Goal: Complete application form: Complete application form

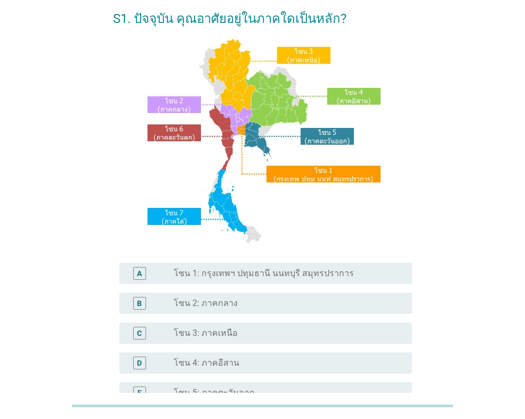
scroll to position [107, 0]
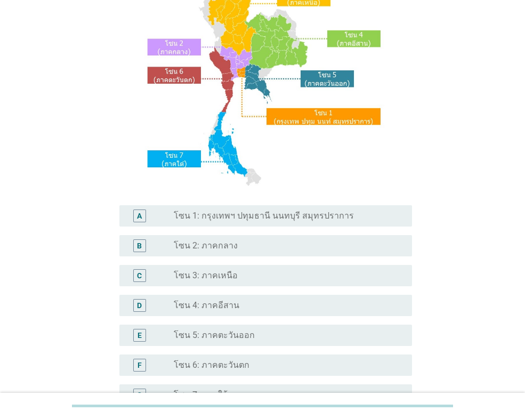
click at [261, 278] on div "radio_button_unchecked โซน 3: ภาคเหนือ" at bounding box center [284, 275] width 221 height 11
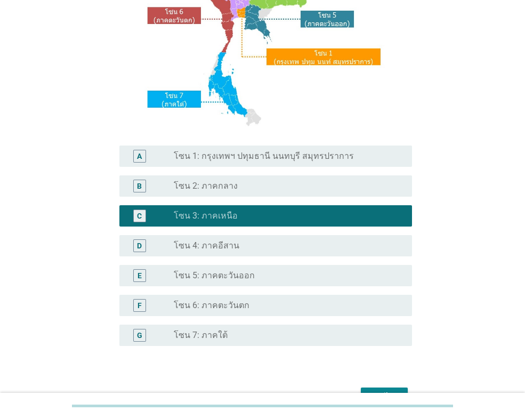
scroll to position [231, 0]
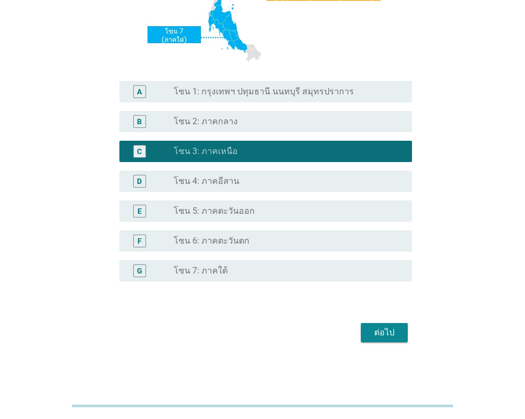
click at [385, 331] on div "ต่อไป" at bounding box center [384, 332] width 30 height 13
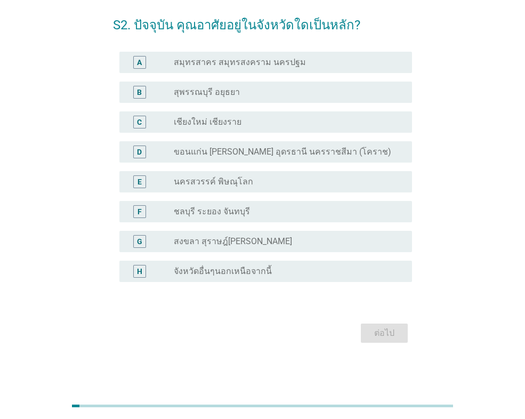
scroll to position [0, 0]
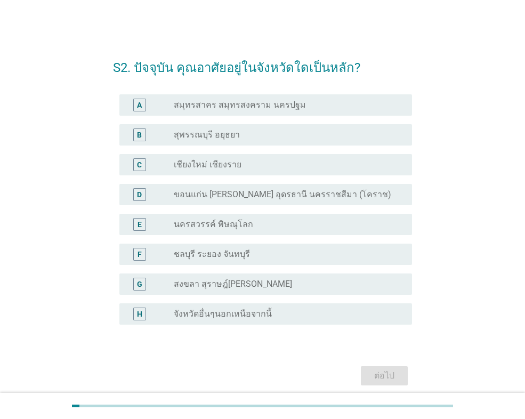
click at [278, 164] on div "radio_button_unchecked เชียงใหม่ เชียงราย" at bounding box center [284, 164] width 221 height 11
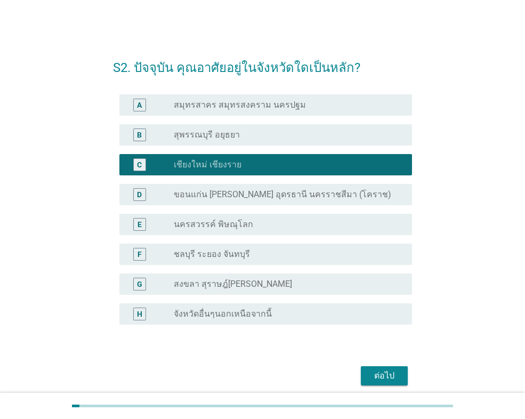
click at [397, 366] on button "ต่อไป" at bounding box center [384, 375] width 47 height 19
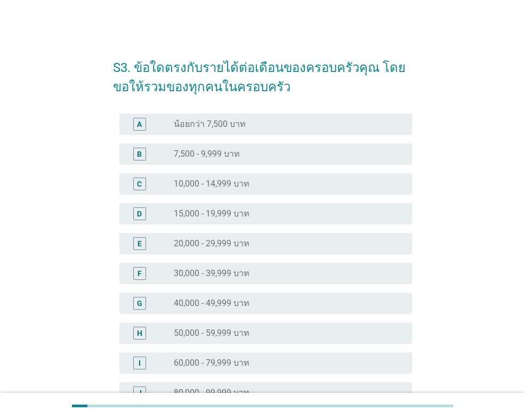
click at [261, 215] on div "radio_button_unchecked 15,000 - 19,999 บาท" at bounding box center [284, 213] width 221 height 11
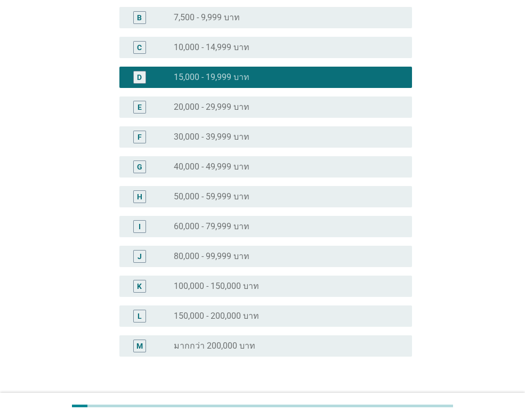
scroll to position [211, 0]
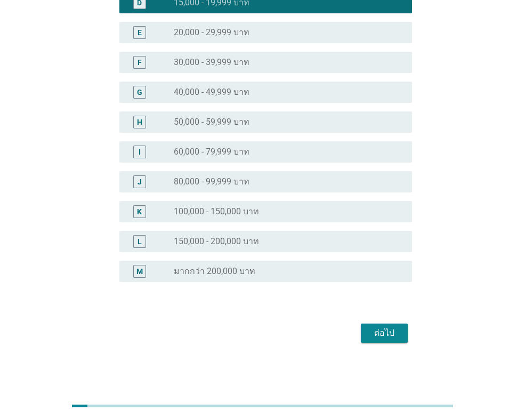
click at [379, 329] on div "ต่อไป" at bounding box center [384, 333] width 30 height 13
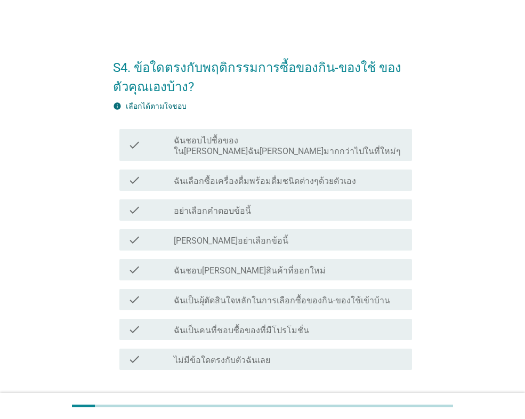
click at [215, 265] on label "ฉันชอบ[PERSON_NAME]สินค้าที่ออกใหม่" at bounding box center [250, 270] width 152 height 11
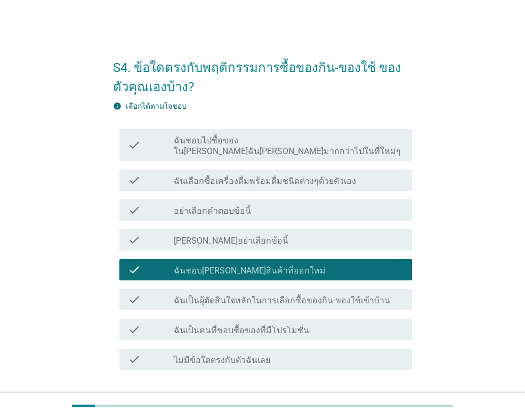
click at [212, 348] on div "check check_box_outline_blank ไม่มีข้อใดตรงกับตัวฉันเลย" at bounding box center [265, 358] width 293 height 21
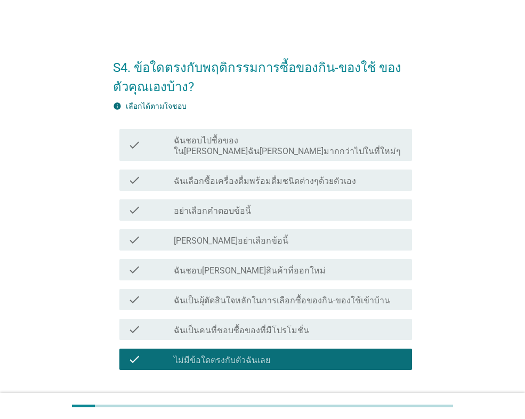
click at [259, 265] on label "ฉันชอบ[PERSON_NAME]สินค้าที่ออกใหม่" at bounding box center [250, 270] width 152 height 11
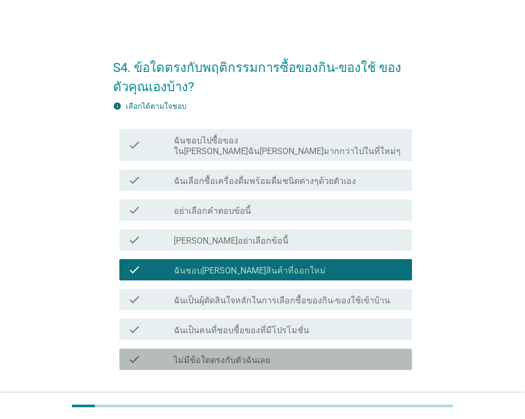
click at [234, 355] on label "ไม่มีข้อใดตรงกับตัวฉันเลย" at bounding box center [222, 360] width 96 height 11
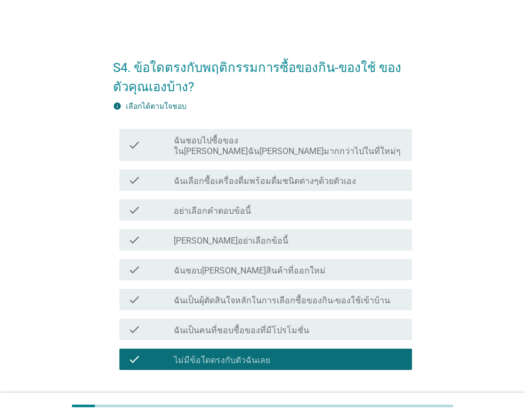
click at [238, 295] on label "ฉันเป็นผุ้ตัดสินใจหลักในการเลือกซื้อของกิน-ของใช้เข้าบ้าน" at bounding box center [282, 300] width 216 height 11
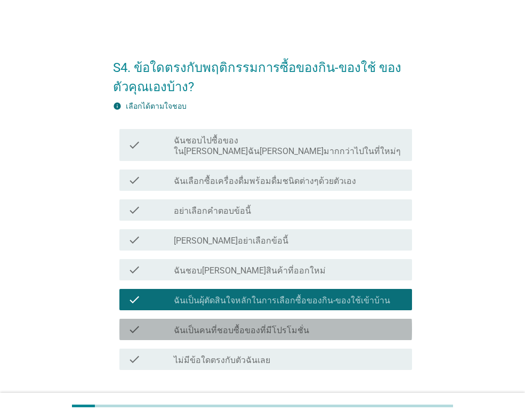
click at [247, 325] on label "ฉันเป็นคนที่ชอบซื้อของที่มีโปรโมชั่น" at bounding box center [241, 330] width 135 height 11
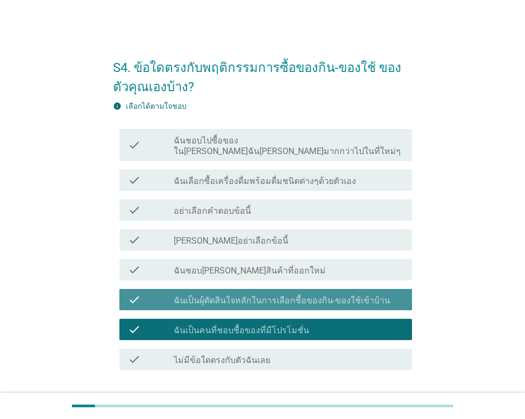
click at [267, 295] on label "ฉันเป็นผุ้ตัดสินใจหลักในการเลือกซื้อของกิน-ของใช้เข้าบ้าน" at bounding box center [282, 300] width 216 height 11
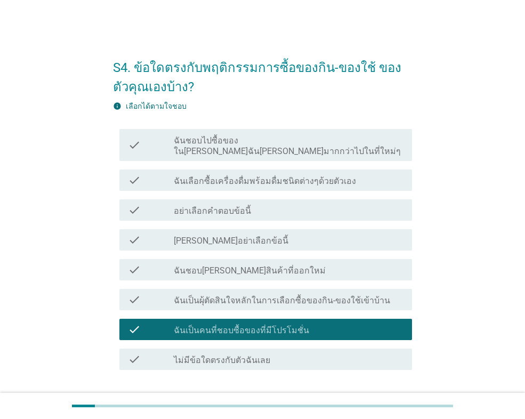
click at [285, 176] on label "ฉันเลือกซื้อเครื่องดื่มพร้อมดื่มชนิดต่างๆด้วยตัวเอง" at bounding box center [265, 181] width 182 height 11
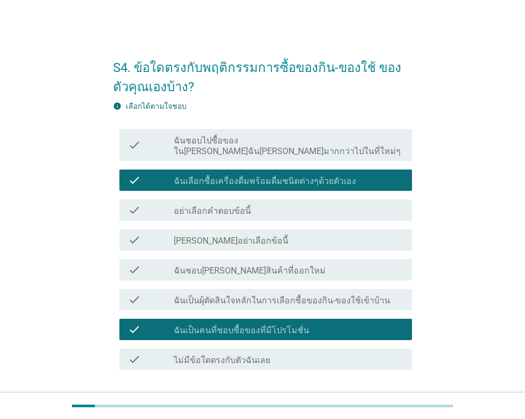
click at [297, 139] on label "ฉันชอบไปซื้อของใน[PERSON_NAME]ฉัน[PERSON_NAME]มากกว่าไปในที่ใหม่ๆ" at bounding box center [289, 145] width 230 height 21
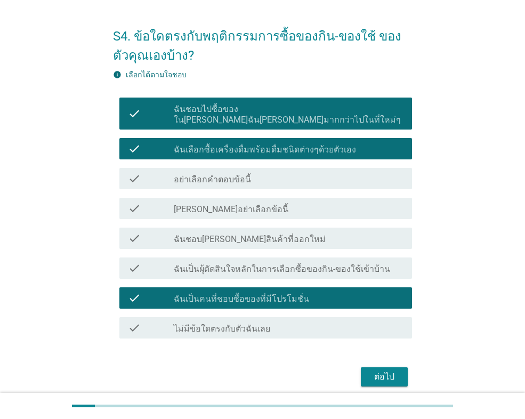
scroll to position [64, 0]
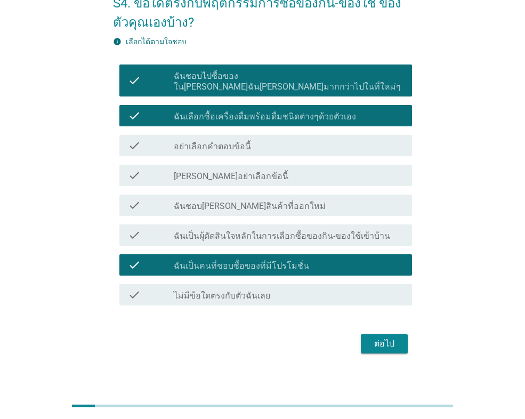
click at [391, 337] on div "ต่อไป" at bounding box center [384, 343] width 30 height 13
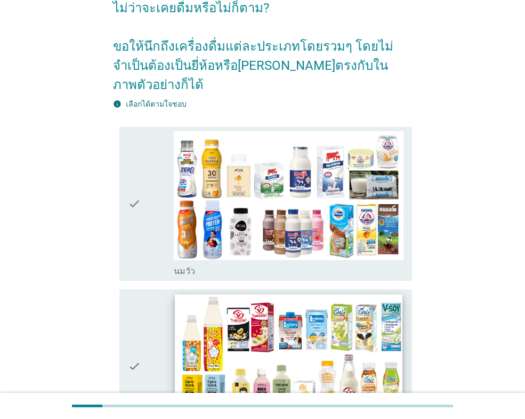
scroll to position [213, 0]
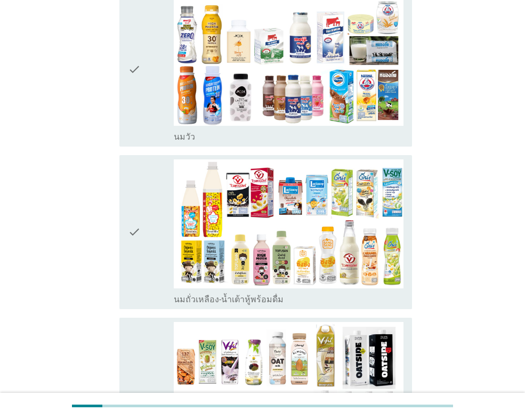
drag, startPoint x: 147, startPoint y: 82, endPoint x: 156, endPoint y: 156, distance: 74.6
click at [147, 82] on div "check" at bounding box center [151, 69] width 46 height 145
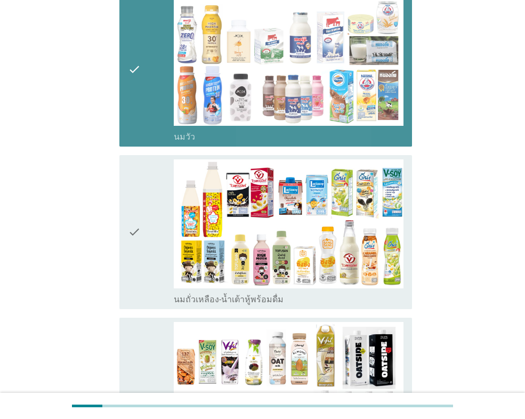
click at [157, 215] on div "check" at bounding box center [151, 231] width 46 height 145
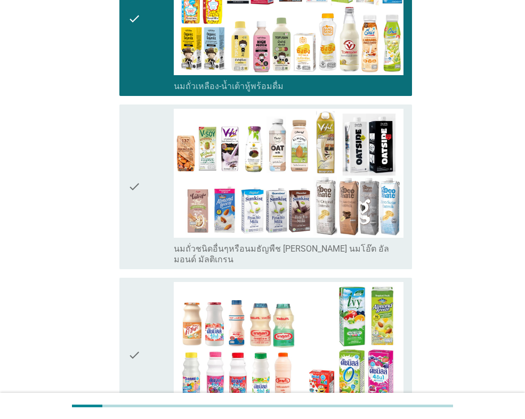
click at [148, 204] on div "check" at bounding box center [151, 187] width 46 height 156
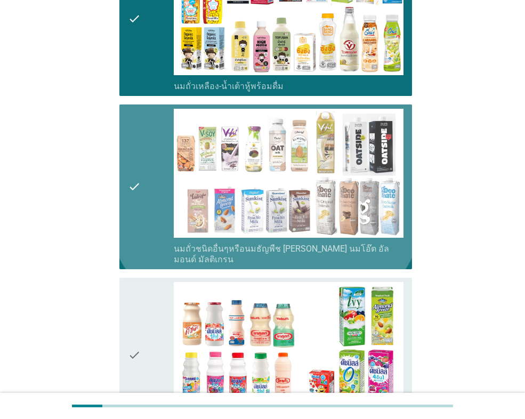
click at [137, 286] on icon "check" at bounding box center [134, 354] width 13 height 145
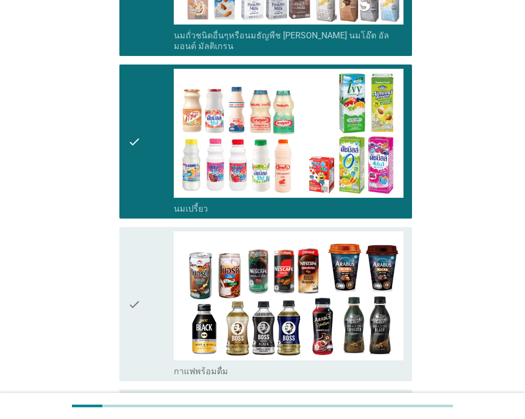
click at [141, 262] on icon "check" at bounding box center [134, 303] width 13 height 145
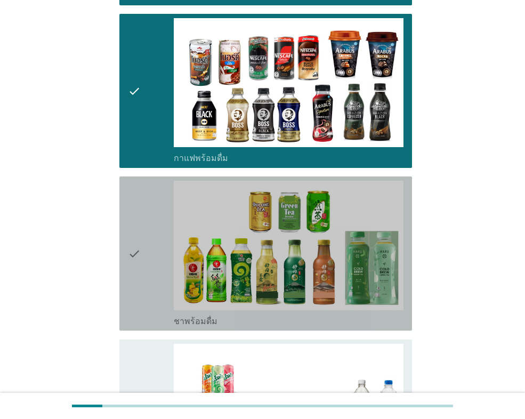
click at [141, 254] on icon "check" at bounding box center [134, 253] width 13 height 145
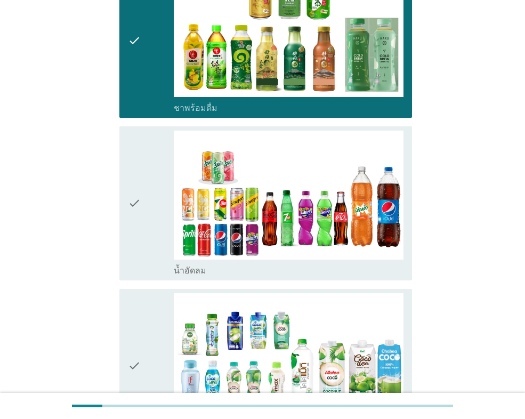
click at [141, 204] on div "check" at bounding box center [151, 203] width 46 height 145
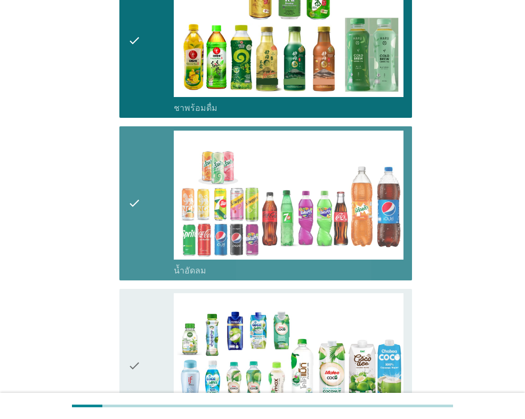
click at [128, 293] on icon "check" at bounding box center [134, 365] width 13 height 145
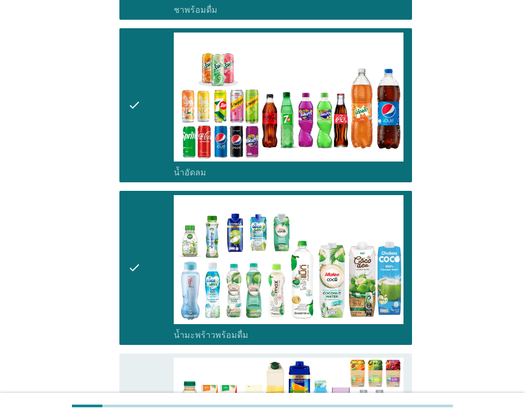
scroll to position [1332, 0]
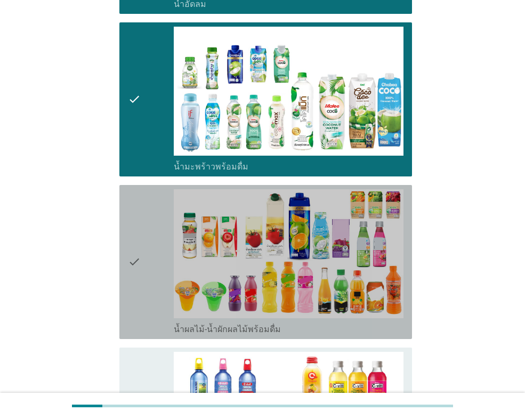
click at [135, 266] on icon "check" at bounding box center [134, 261] width 13 height 145
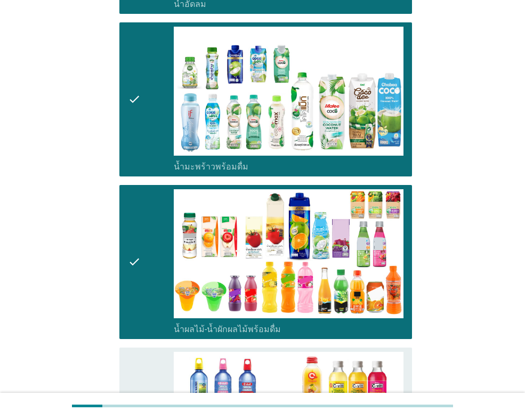
click at [136, 354] on icon "check" at bounding box center [134, 424] width 13 height 145
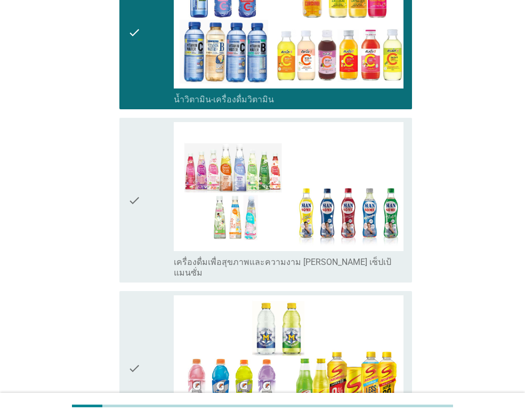
scroll to position [1865, 0]
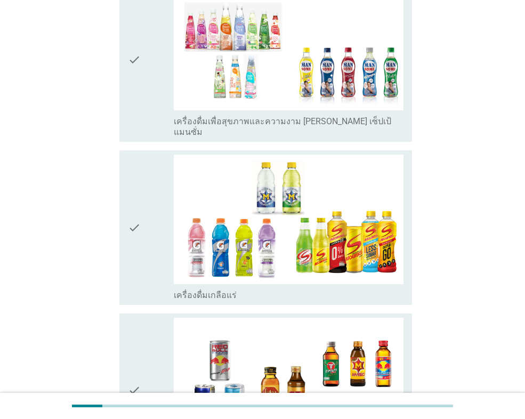
click at [139, 79] on icon "check" at bounding box center [134, 59] width 13 height 156
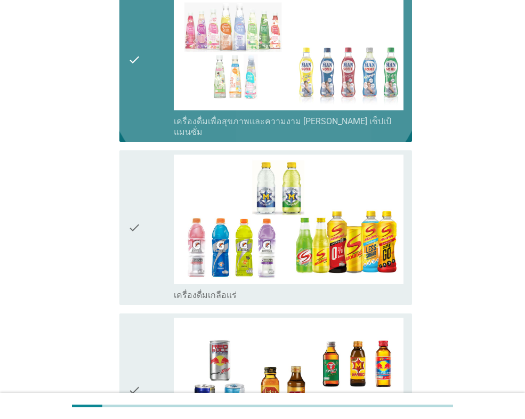
click at [150, 180] on div "check" at bounding box center [151, 227] width 46 height 145
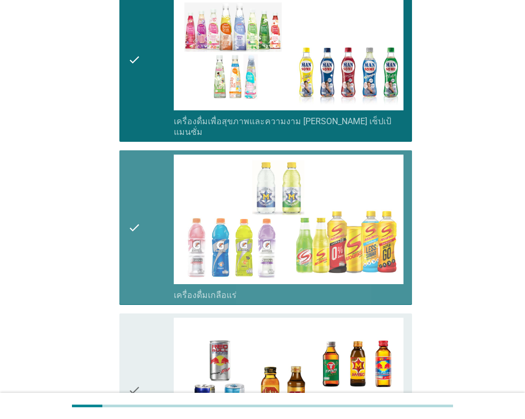
click at [138, 318] on icon "check" at bounding box center [134, 390] width 13 height 145
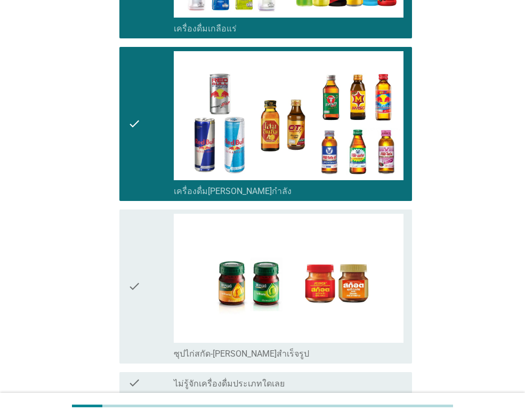
click at [142, 239] on div "check" at bounding box center [151, 286] width 46 height 145
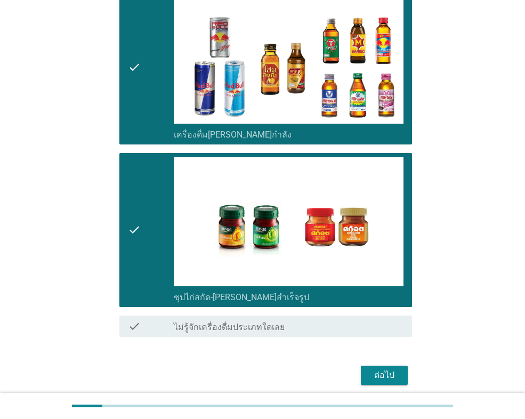
scroll to position [2189, 0]
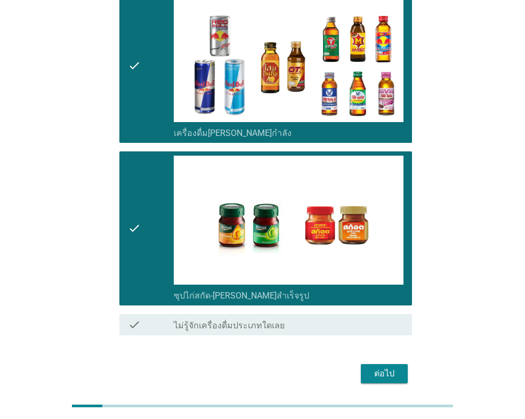
click at [399, 364] on button "ต่อไป" at bounding box center [384, 373] width 47 height 19
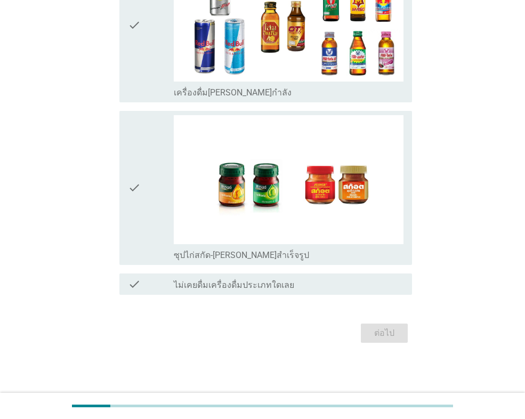
scroll to position [0, 0]
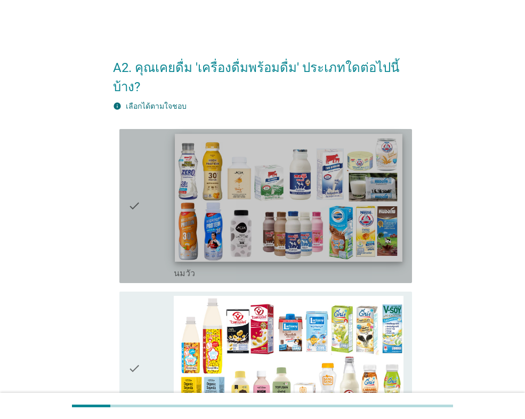
click at [196, 213] on img at bounding box center [288, 198] width 227 height 128
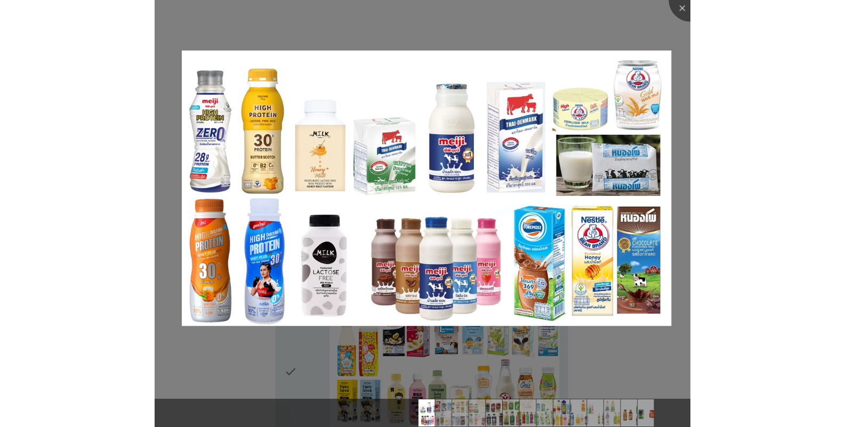
scroll to position [160, 0]
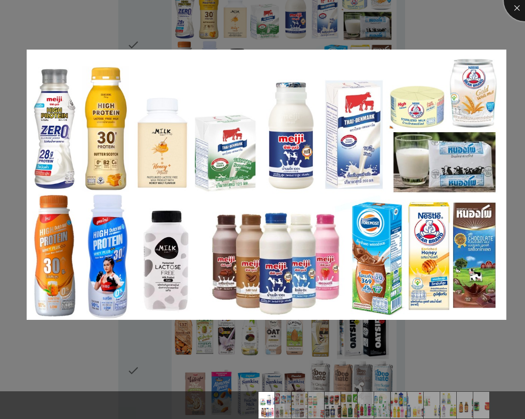
click at [509, 1] on div at bounding box center [525, 0] width 43 height 43
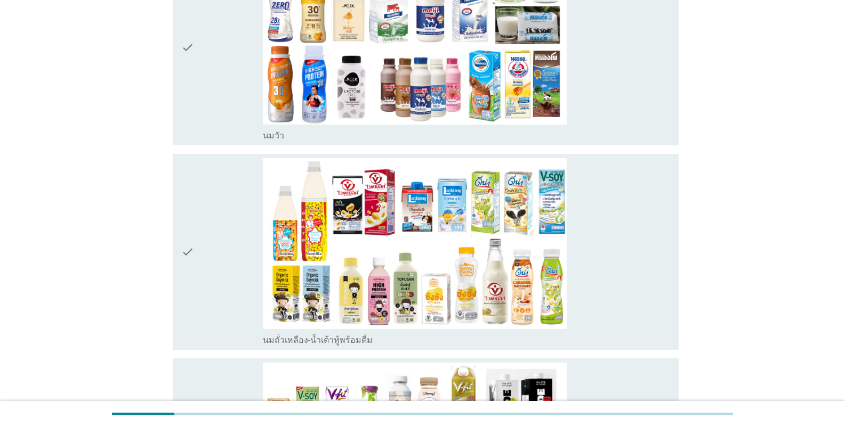
click at [186, 110] on icon "check" at bounding box center [187, 48] width 13 height 188
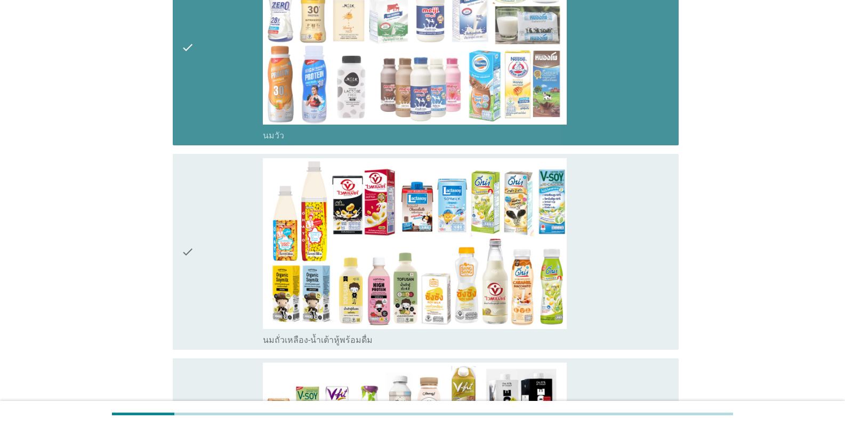
click at [252, 281] on div "check" at bounding box center [222, 252] width 82 height 188
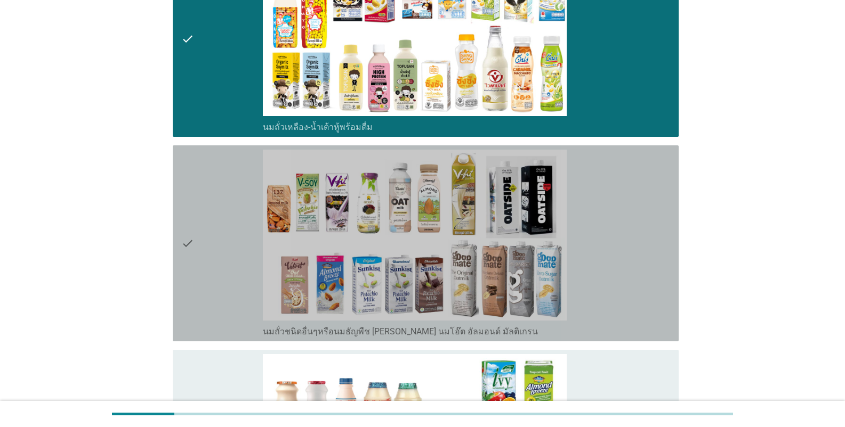
click at [209, 293] on div "check" at bounding box center [222, 244] width 82 height 188
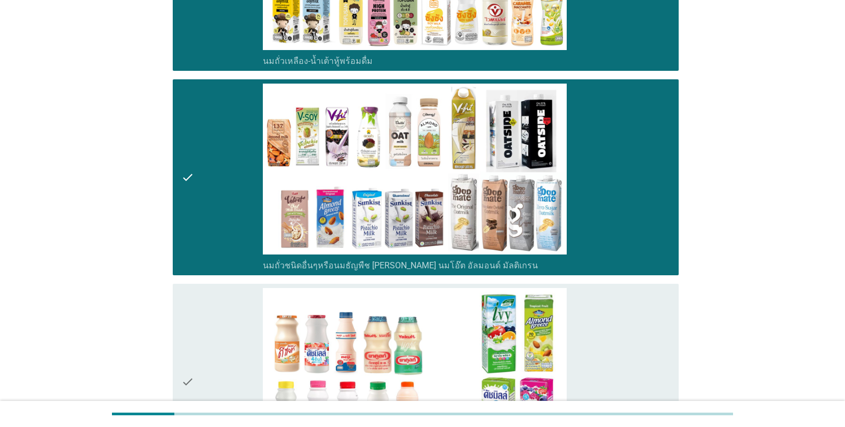
scroll to position [586, 0]
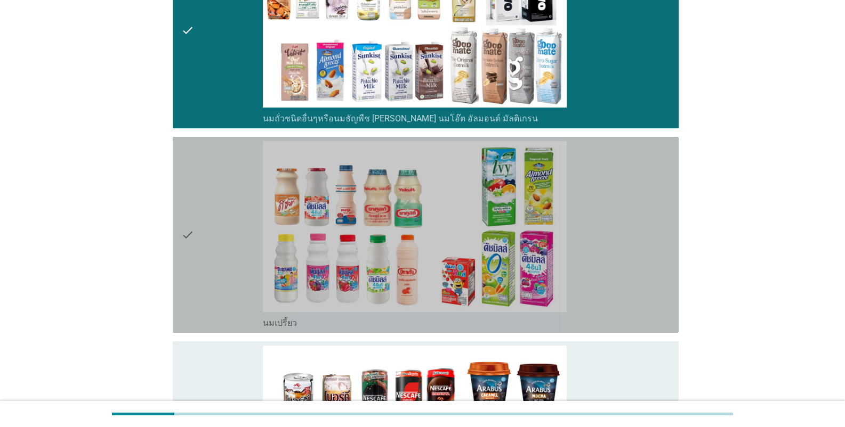
click at [207, 223] on div "check" at bounding box center [222, 235] width 82 height 188
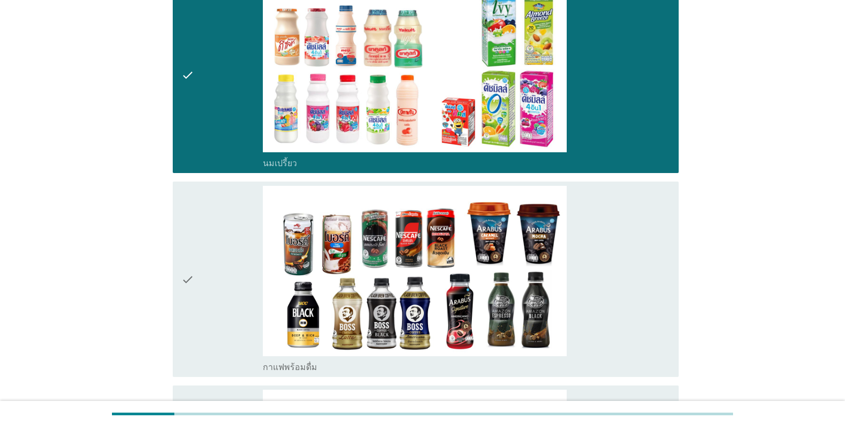
click at [204, 280] on div "check" at bounding box center [222, 280] width 82 height 188
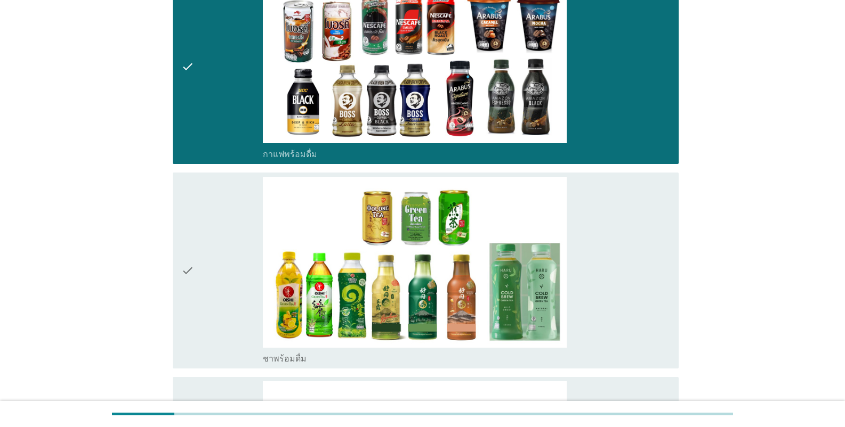
click at [212, 288] on div "check" at bounding box center [222, 271] width 82 height 188
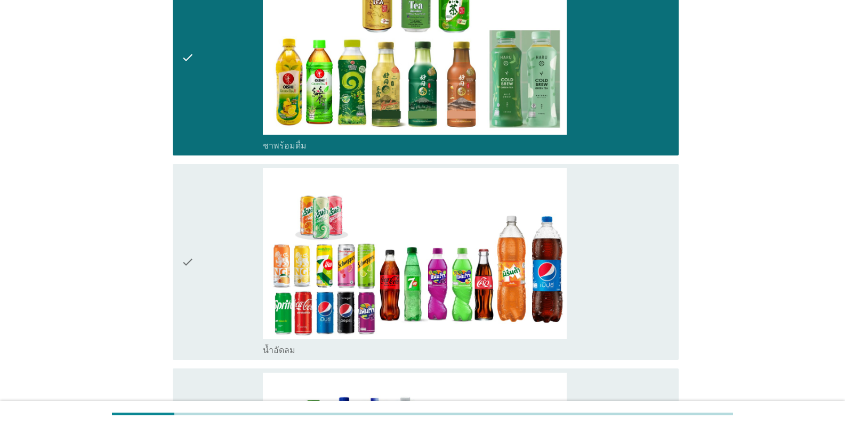
click at [216, 295] on div "check" at bounding box center [222, 262] width 82 height 188
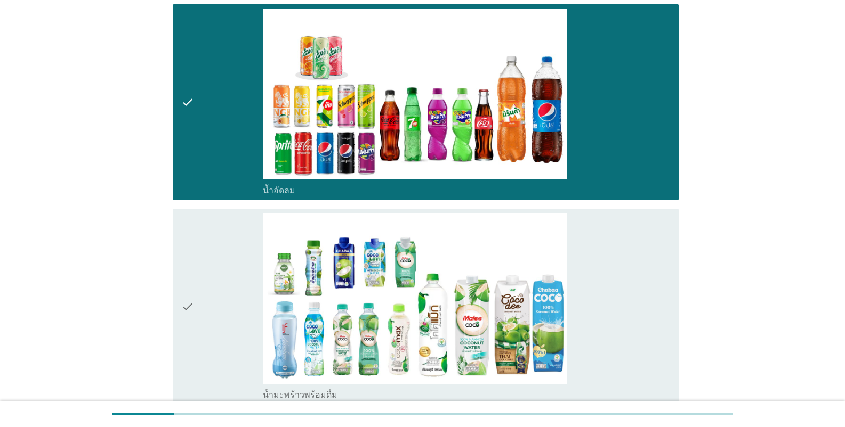
click at [215, 300] on div "check" at bounding box center [222, 307] width 82 height 188
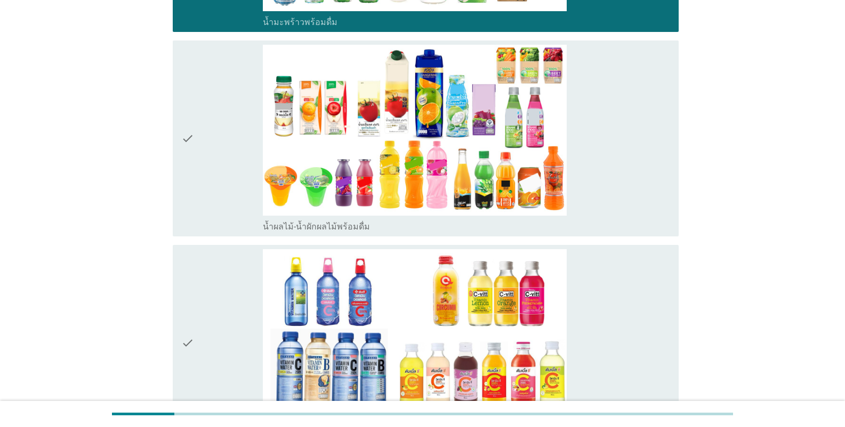
click at [215, 184] on div "check" at bounding box center [222, 139] width 82 height 188
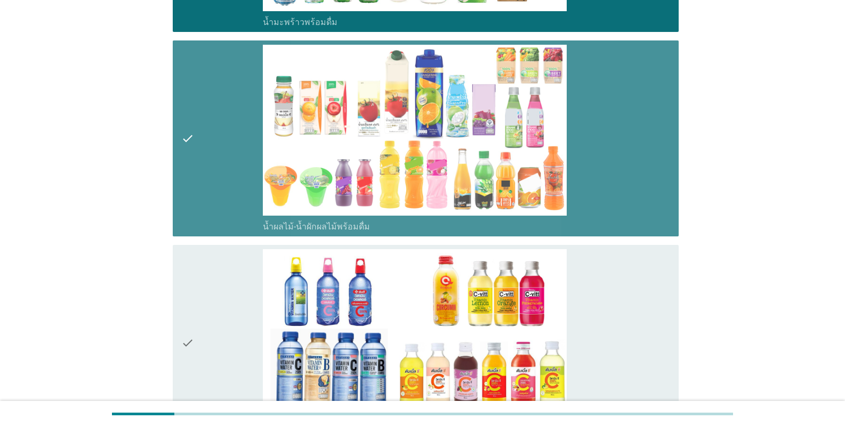
click at [215, 323] on div "check" at bounding box center [222, 343] width 82 height 188
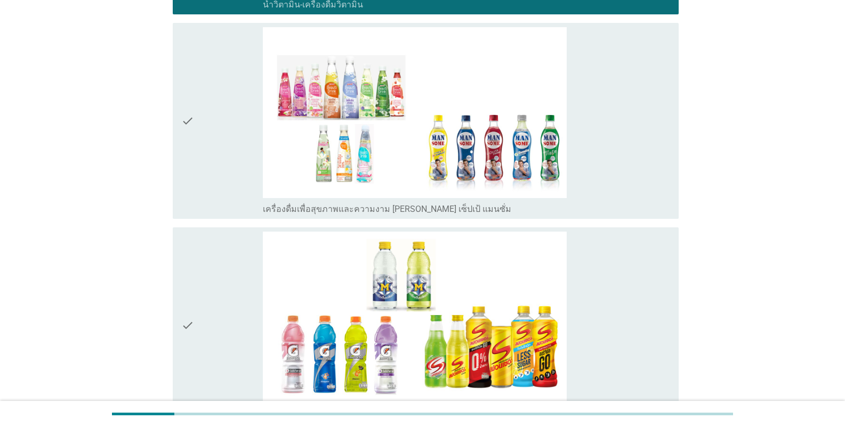
click at [200, 186] on div "check" at bounding box center [222, 121] width 82 height 188
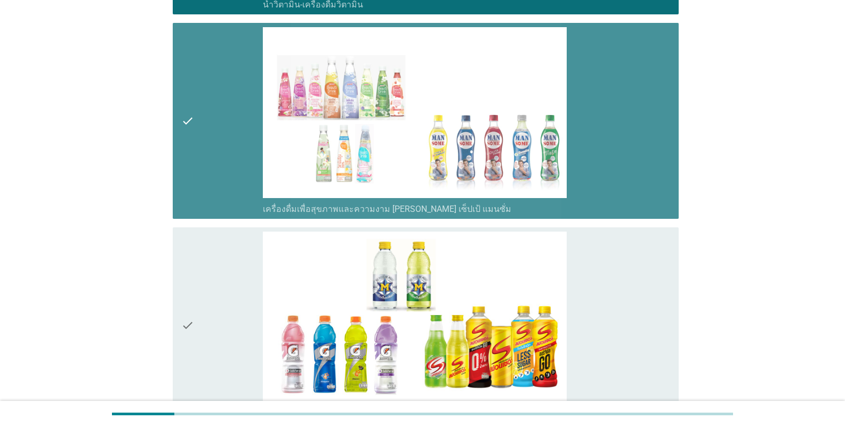
click at [200, 298] on div "check" at bounding box center [222, 326] width 82 height 188
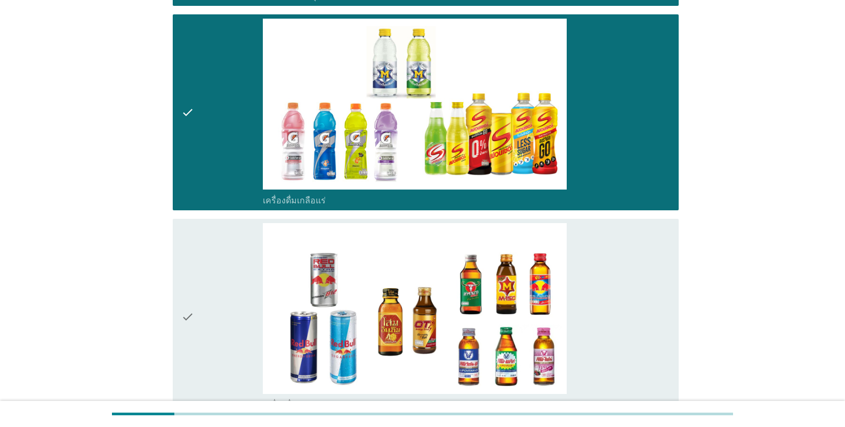
scroll to position [2558, 0]
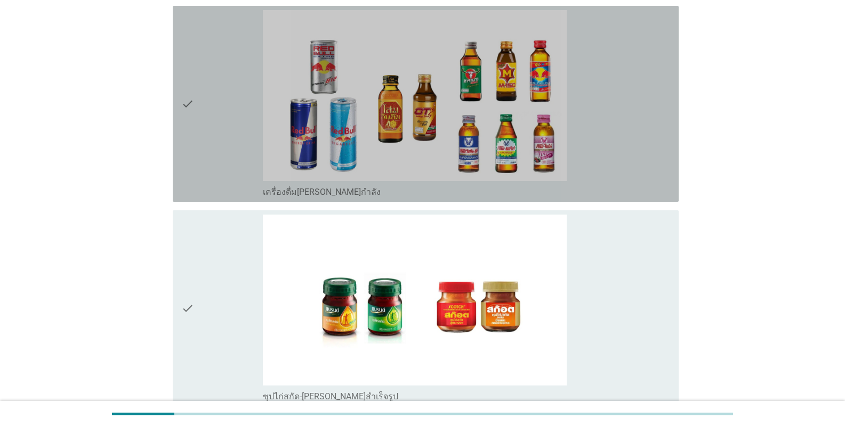
drag, startPoint x: 216, startPoint y: 169, endPoint x: 205, endPoint y: 273, distance: 104.6
click at [217, 172] on div "check" at bounding box center [222, 104] width 82 height 188
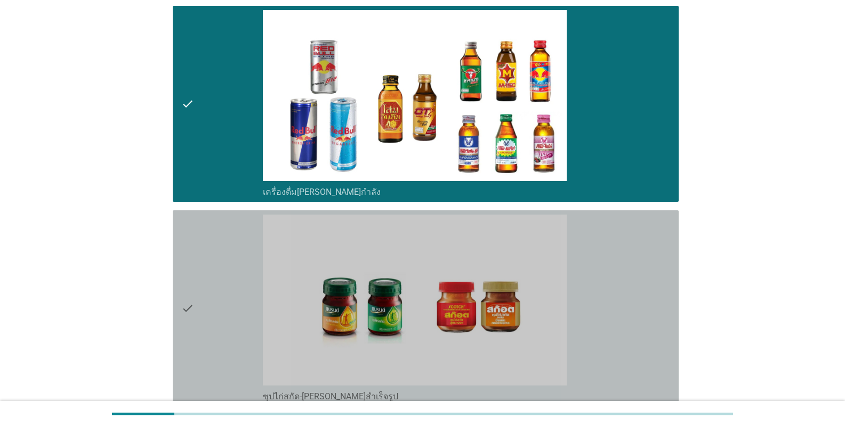
click at [205, 284] on div "check" at bounding box center [222, 309] width 82 height 188
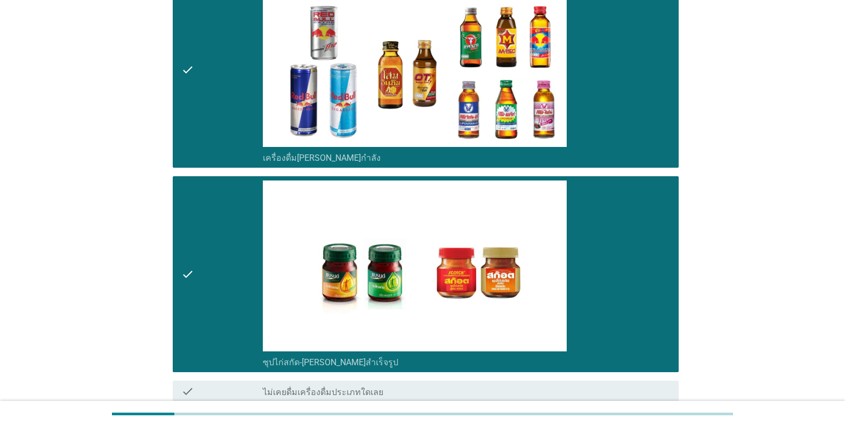
scroll to position [2691, 0]
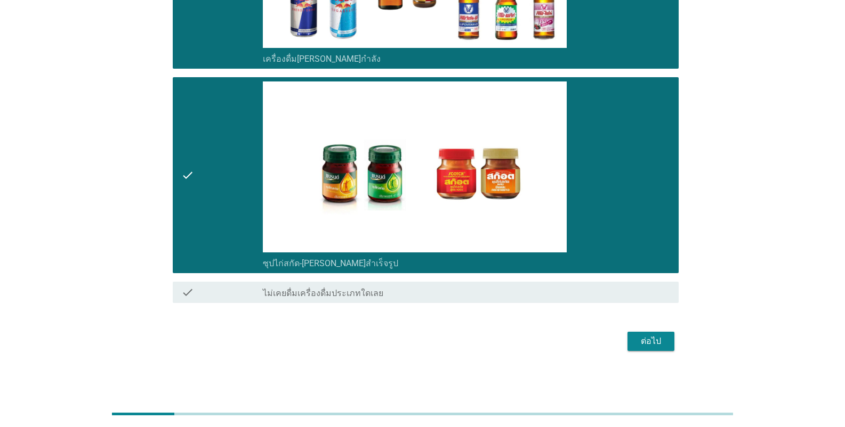
click at [524, 340] on div "ต่อไป" at bounding box center [651, 341] width 30 height 13
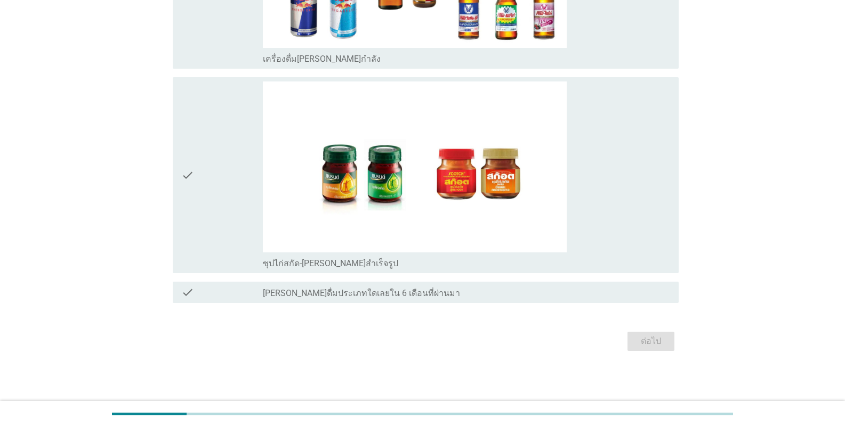
scroll to position [0, 0]
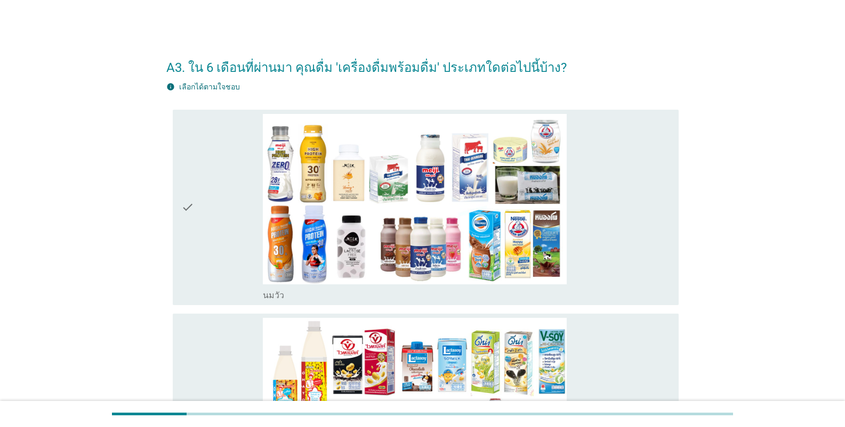
click at [174, 225] on div "check check_box_outline_blank [PERSON_NAME]" at bounding box center [426, 208] width 506 height 196
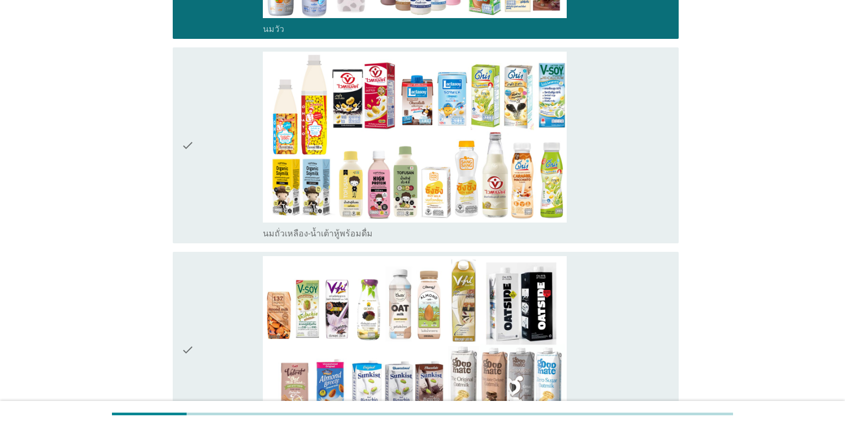
click at [202, 213] on div "check" at bounding box center [222, 146] width 82 height 188
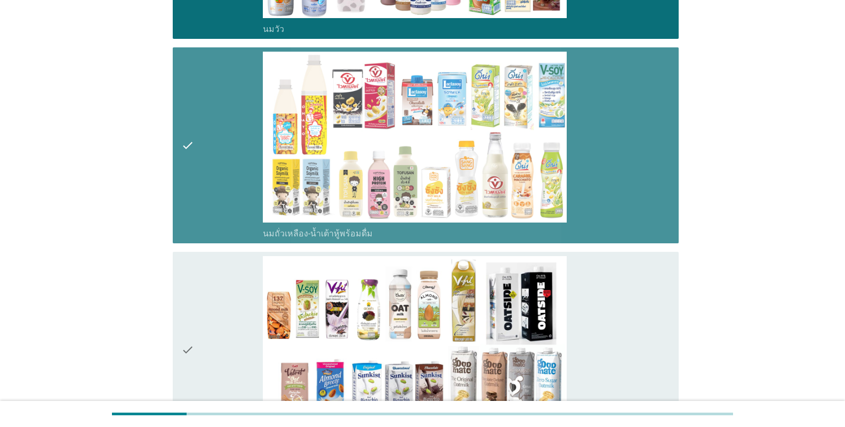
click at [194, 316] on div "check" at bounding box center [222, 350] width 82 height 188
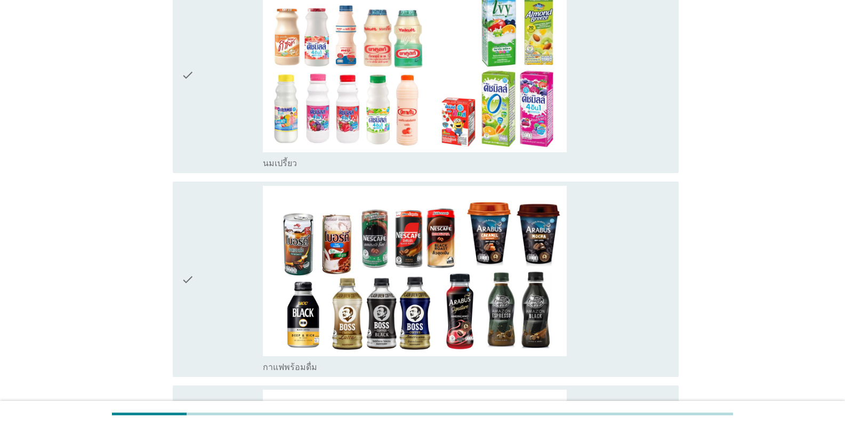
drag, startPoint x: 230, startPoint y: 98, endPoint x: 230, endPoint y: 237, distance: 139.1
click at [230, 99] on div "check" at bounding box center [222, 75] width 82 height 188
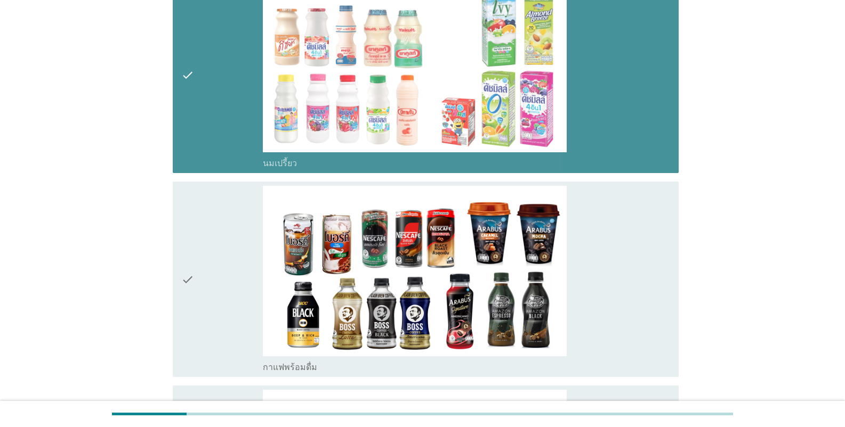
click at [230, 239] on div "check" at bounding box center [222, 280] width 82 height 188
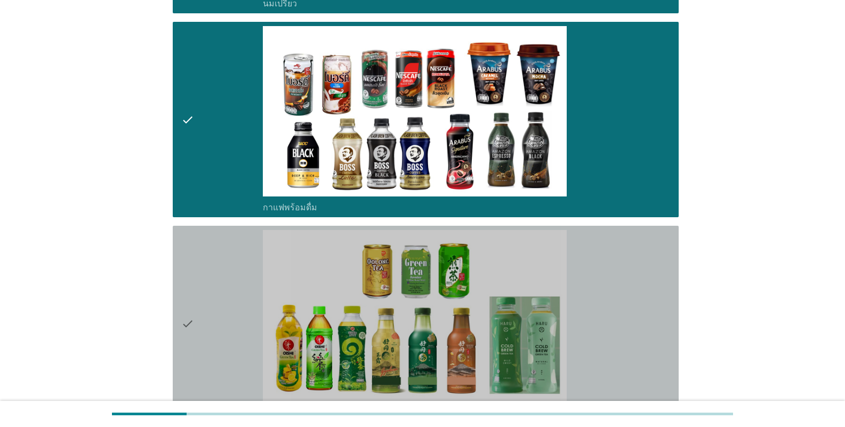
click at [229, 271] on div "check" at bounding box center [222, 324] width 82 height 188
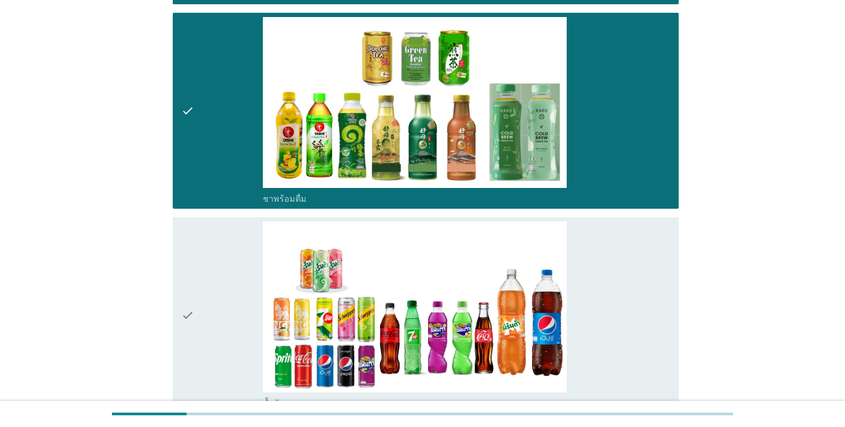
click at [230, 276] on div "check" at bounding box center [222, 316] width 82 height 188
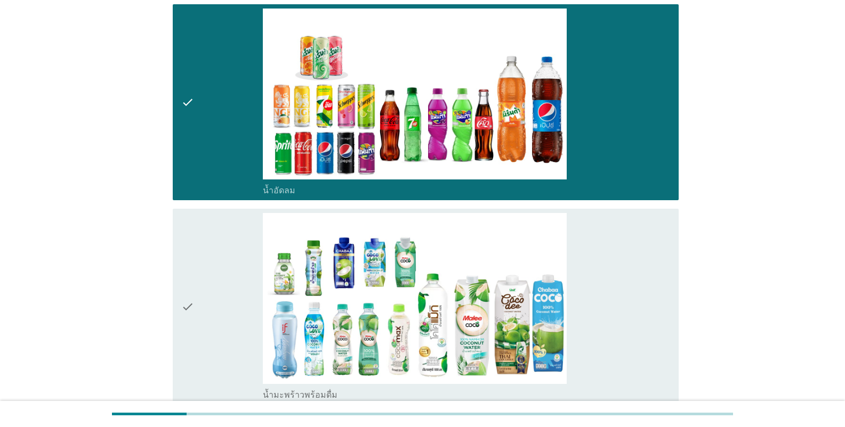
click at [230, 279] on div "check" at bounding box center [222, 307] width 82 height 188
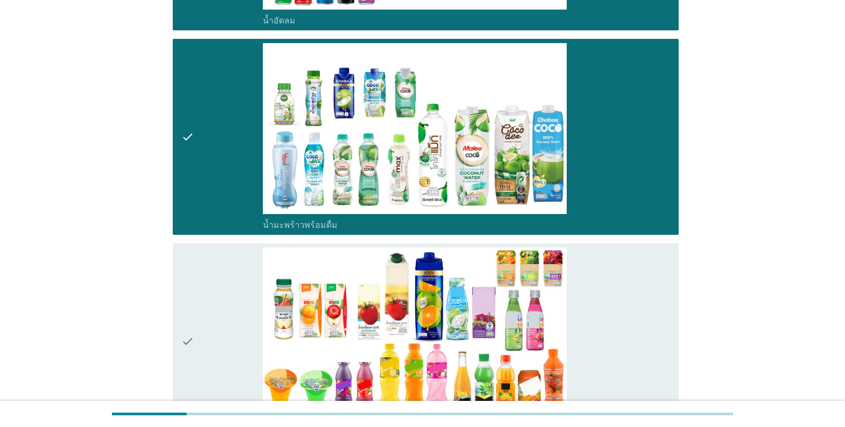
scroll to position [1598, 0]
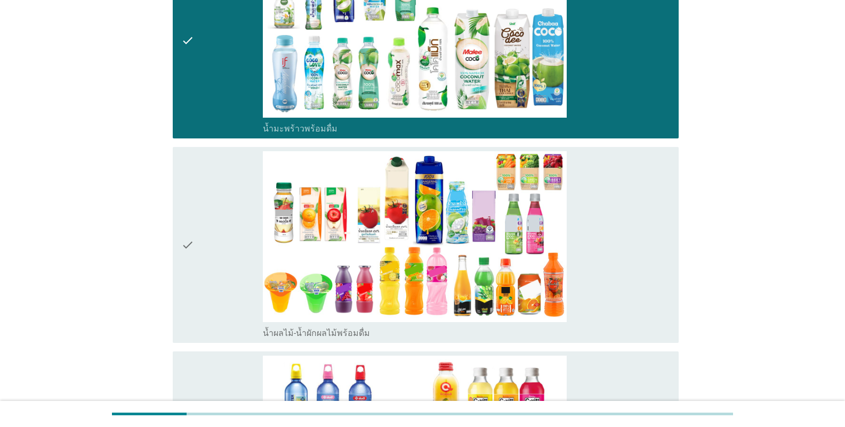
click at [230, 273] on div "check" at bounding box center [222, 245] width 82 height 188
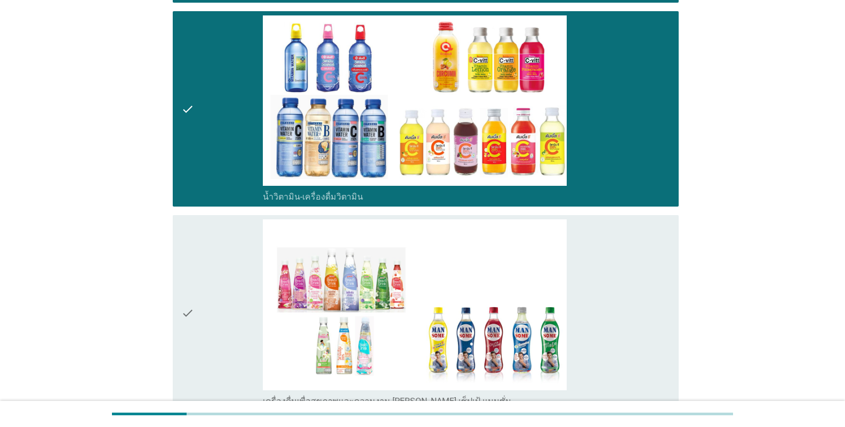
scroll to position [2025, 0]
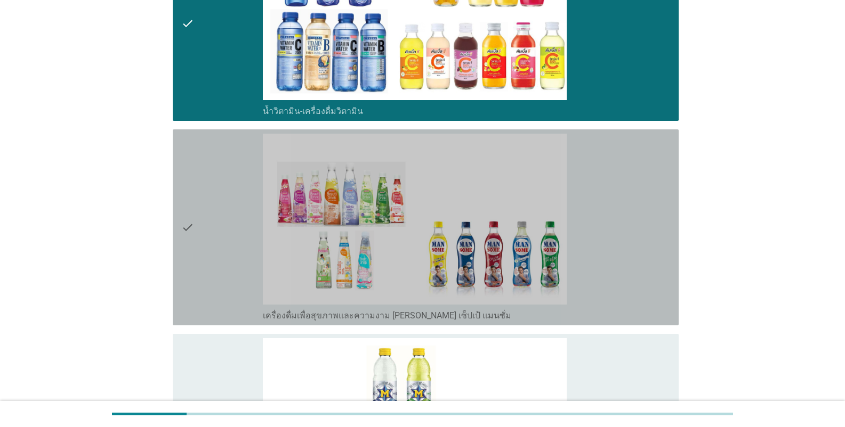
click at [216, 242] on div "check" at bounding box center [222, 228] width 82 height 188
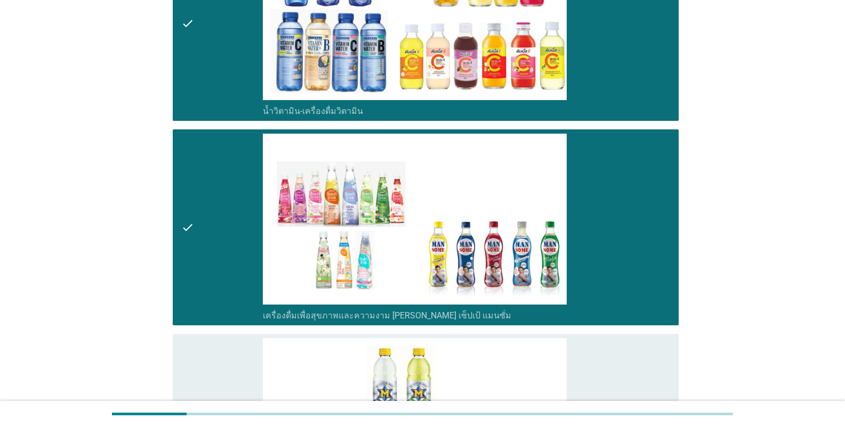
click at [216, 348] on div "check" at bounding box center [222, 432] width 82 height 188
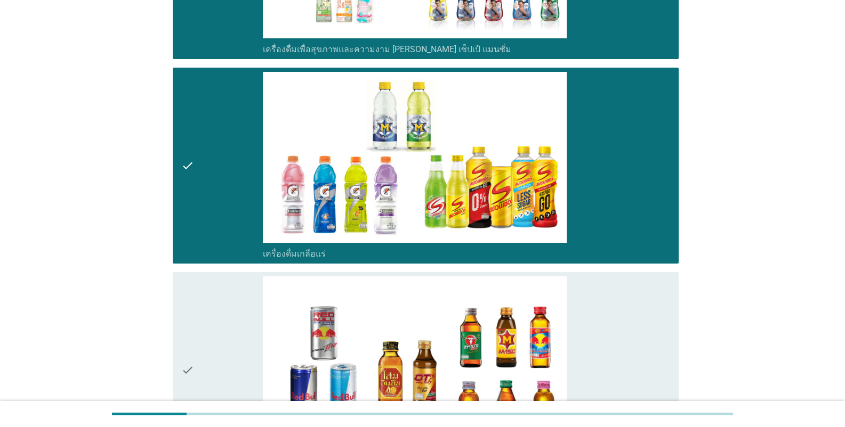
click at [218, 316] on div "check" at bounding box center [222, 371] width 82 height 188
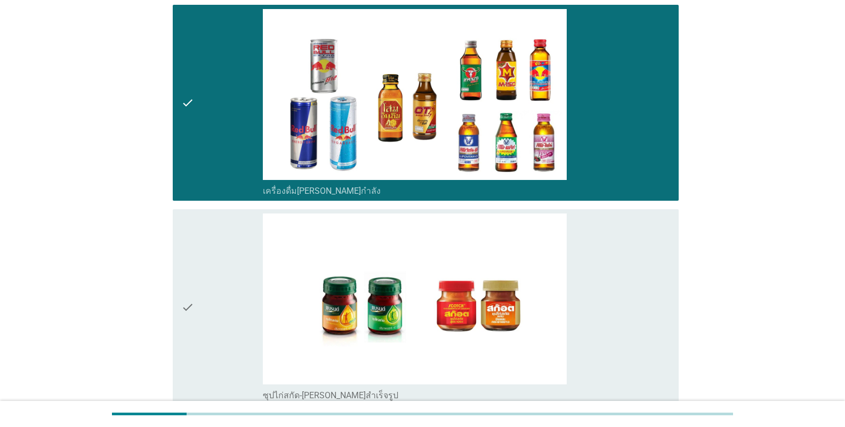
scroll to position [2691, 0]
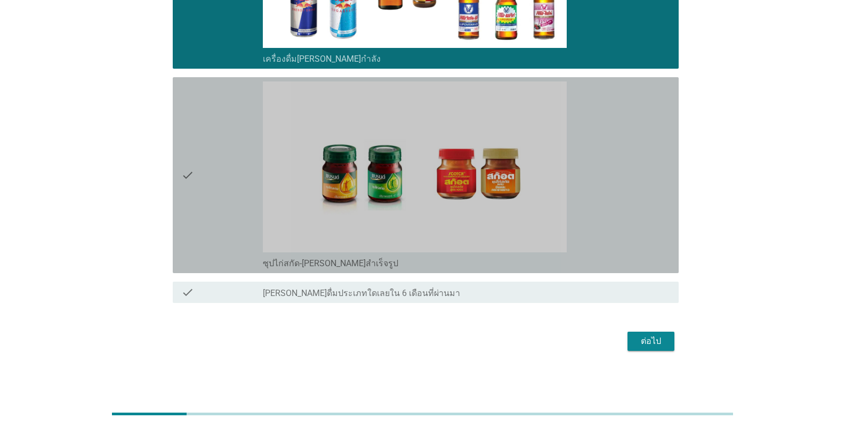
click at [223, 210] on div "check" at bounding box center [222, 176] width 82 height 188
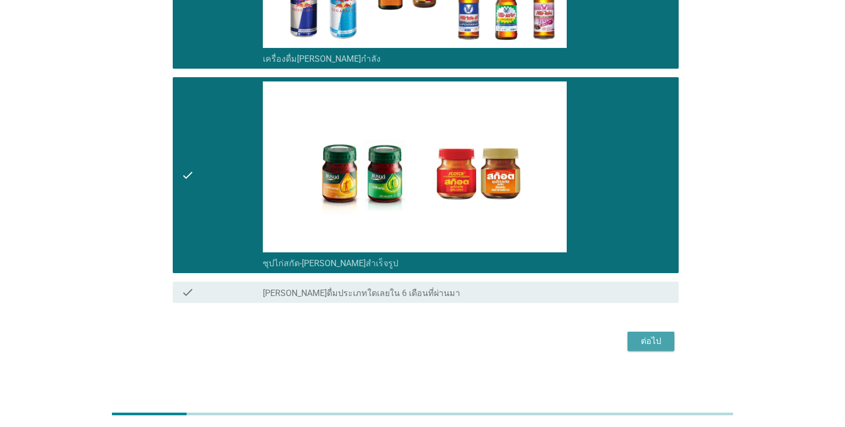
click at [524, 344] on div "ต่อไป" at bounding box center [651, 341] width 30 height 13
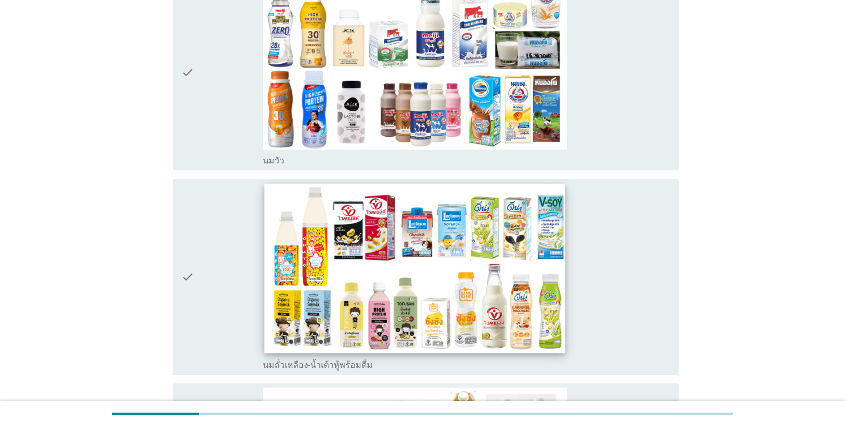
scroll to position [160, 0]
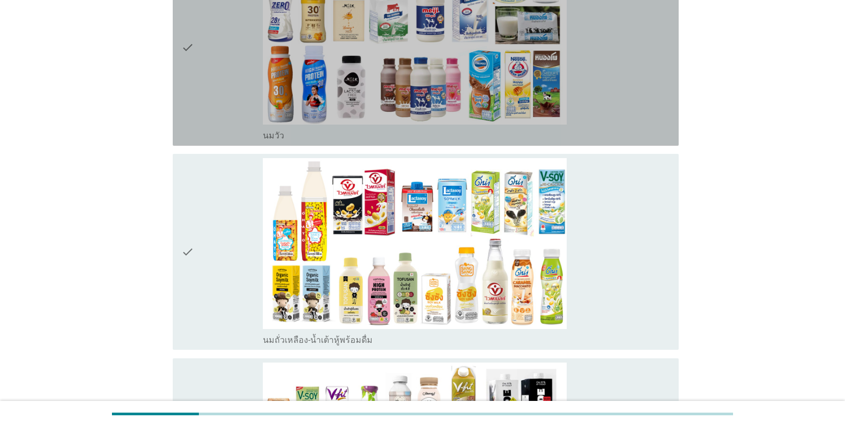
click at [231, 108] on div "check" at bounding box center [222, 48] width 82 height 188
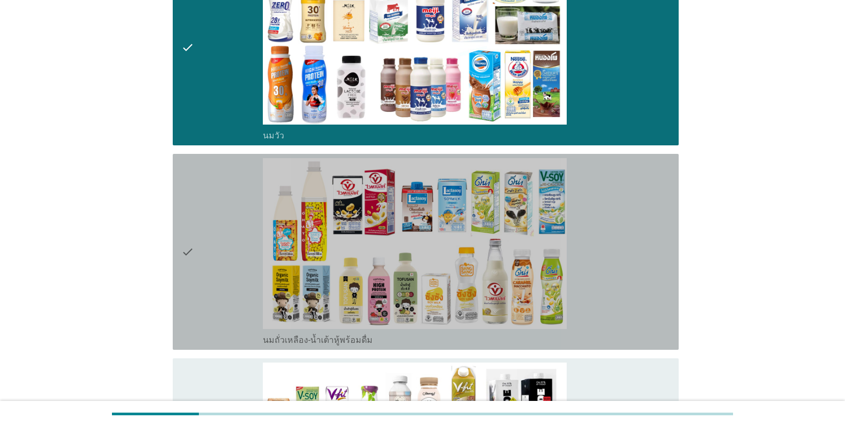
click at [218, 233] on div "check" at bounding box center [222, 252] width 82 height 188
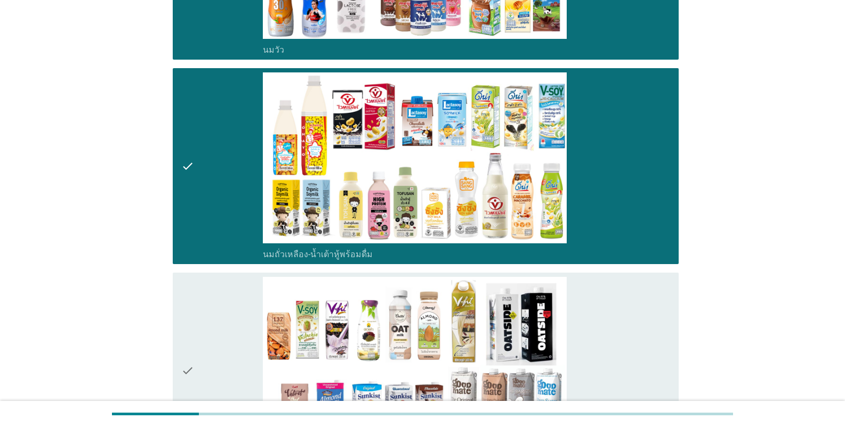
scroll to position [373, 0]
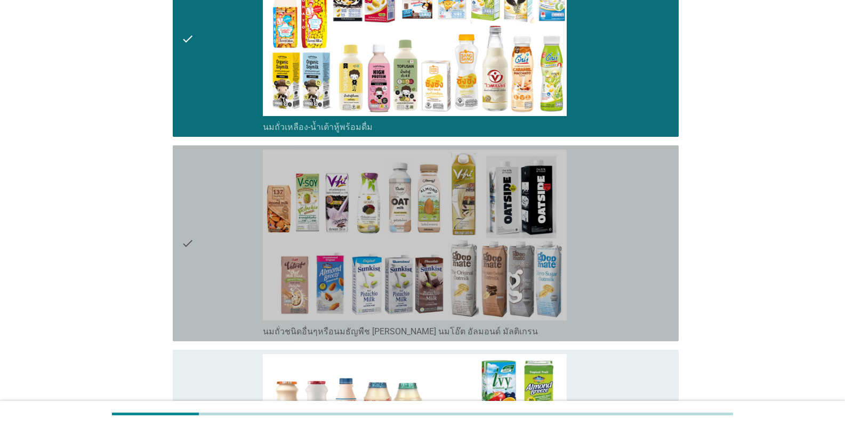
click at [227, 296] on div "check" at bounding box center [222, 244] width 82 height 188
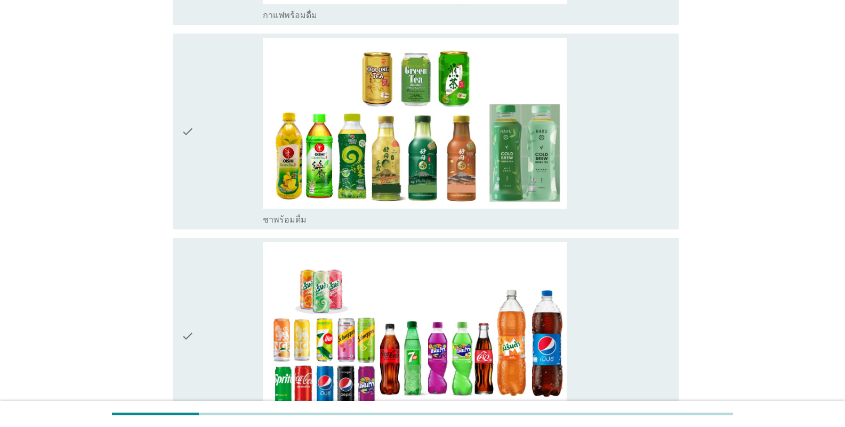
scroll to position [1012, 0]
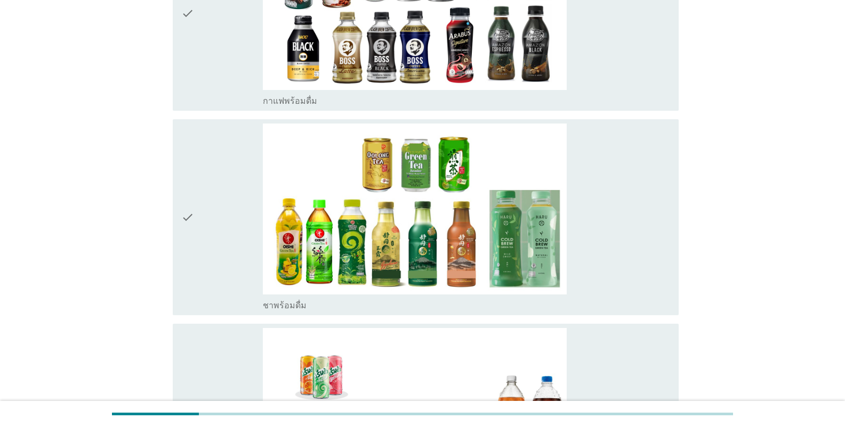
click at [248, 230] on div "check" at bounding box center [222, 218] width 82 height 188
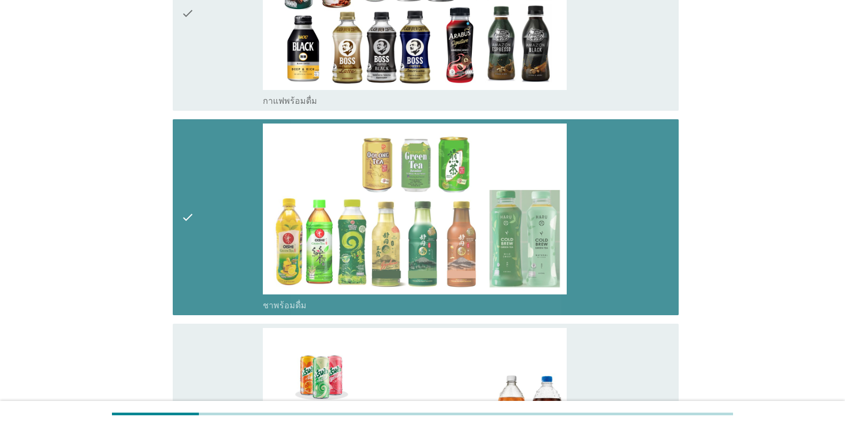
click at [220, 39] on div "check" at bounding box center [222, 14] width 82 height 188
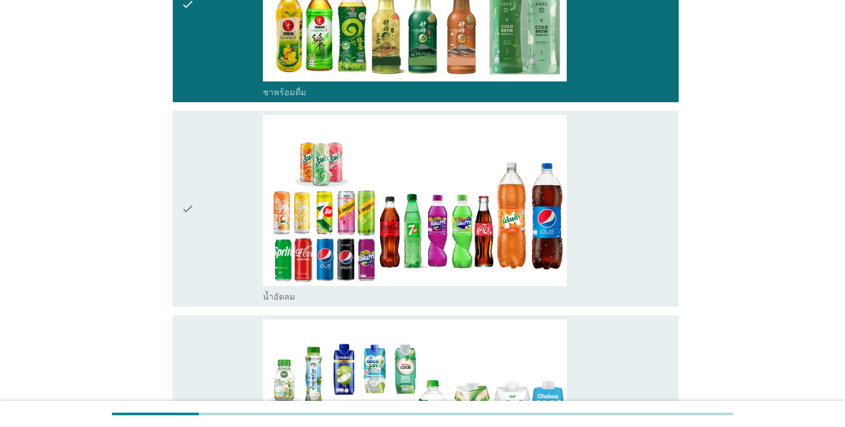
click at [210, 180] on div "check" at bounding box center [222, 209] width 82 height 188
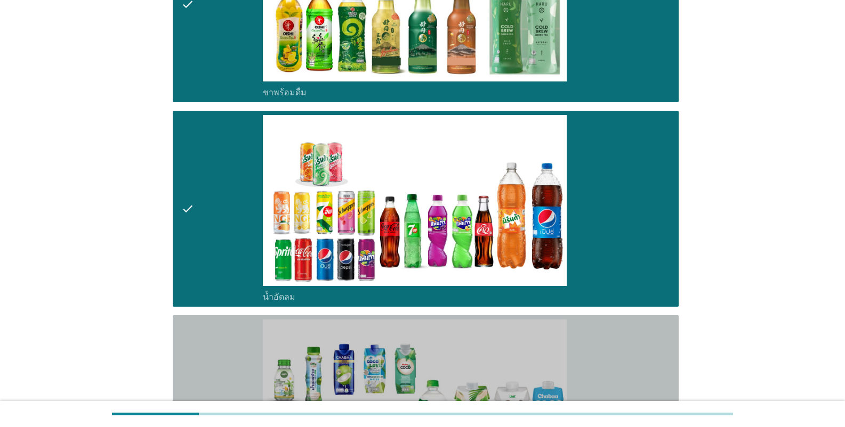
click at [216, 371] on div "check" at bounding box center [222, 414] width 82 height 188
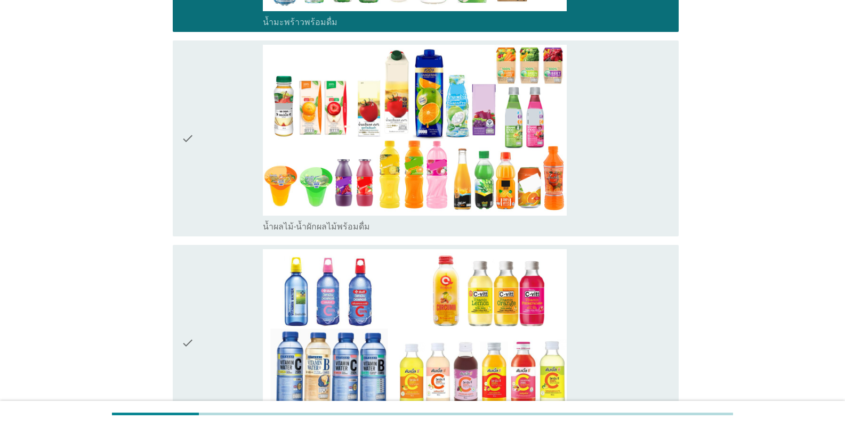
click at [217, 188] on div "check" at bounding box center [222, 139] width 82 height 188
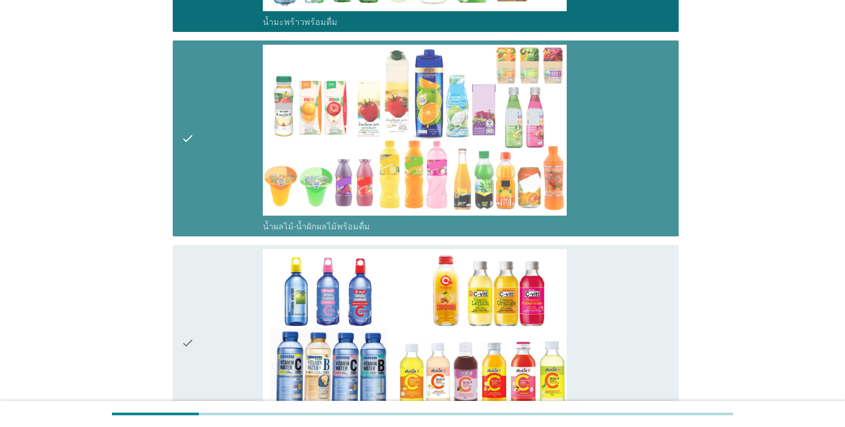
click at [194, 329] on icon "check" at bounding box center [187, 343] width 13 height 188
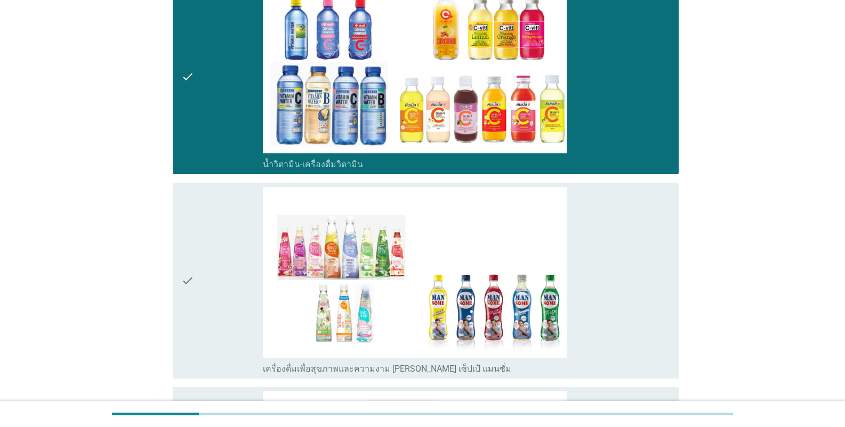
scroll to position [2185, 0]
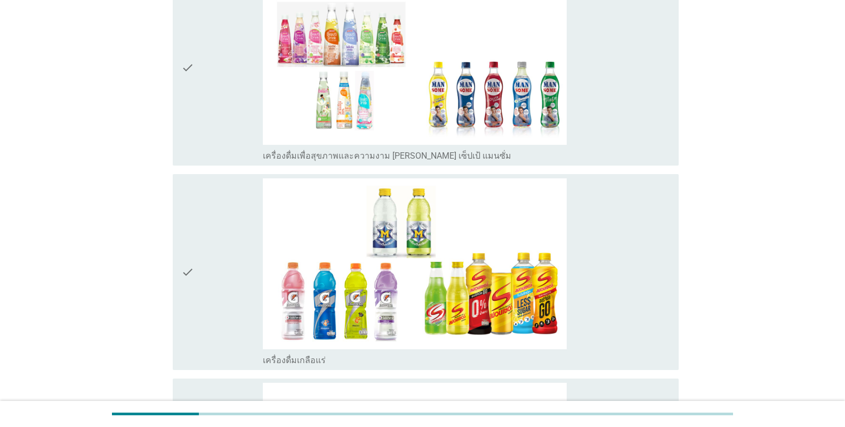
click at [208, 156] on div "check" at bounding box center [222, 68] width 82 height 188
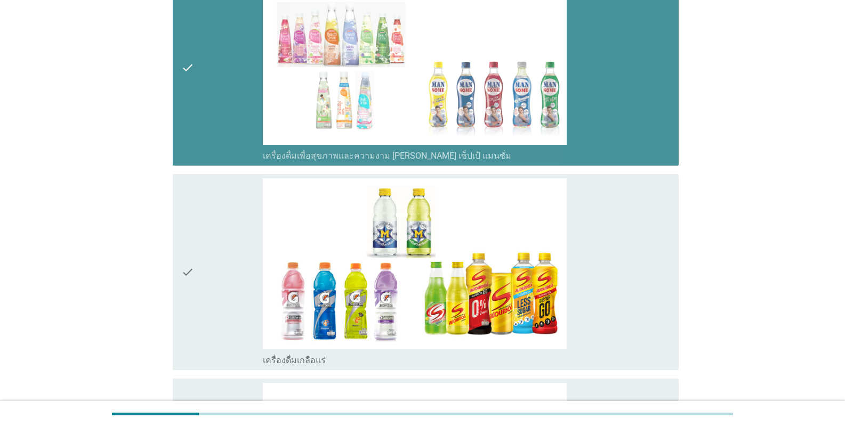
click at [212, 238] on div "check" at bounding box center [222, 272] width 82 height 188
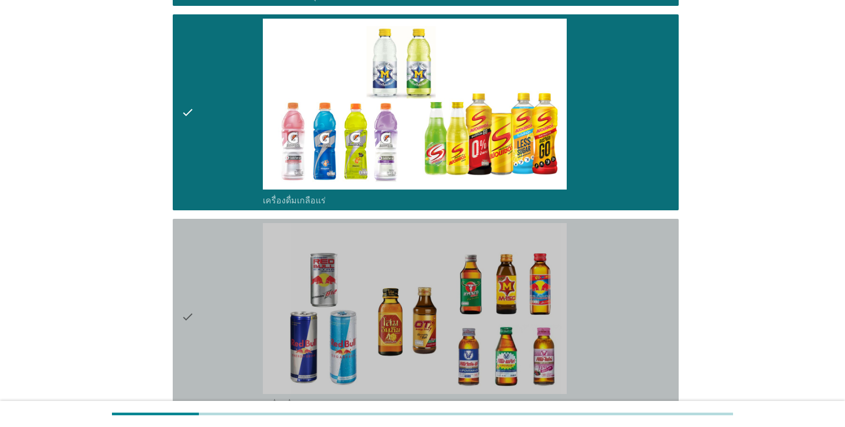
click at [212, 277] on div "check" at bounding box center [222, 317] width 82 height 188
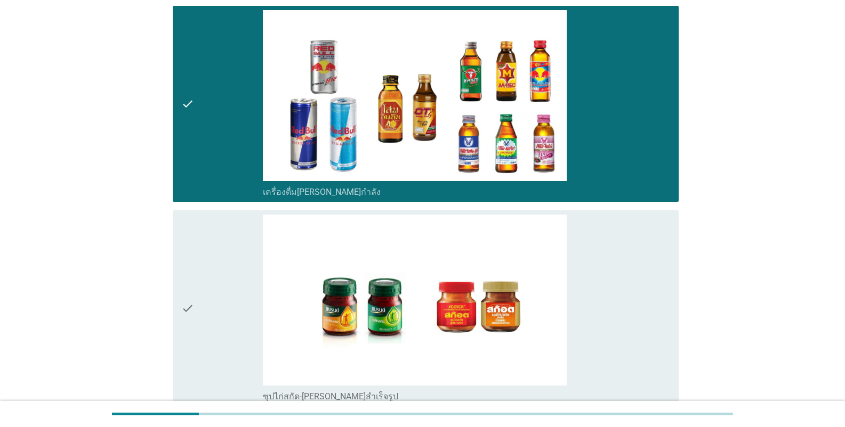
click at [207, 274] on div "check" at bounding box center [222, 309] width 82 height 188
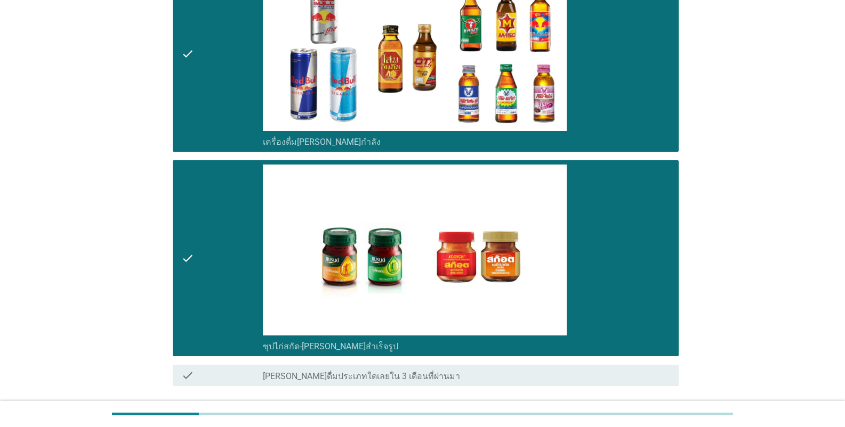
scroll to position [2691, 0]
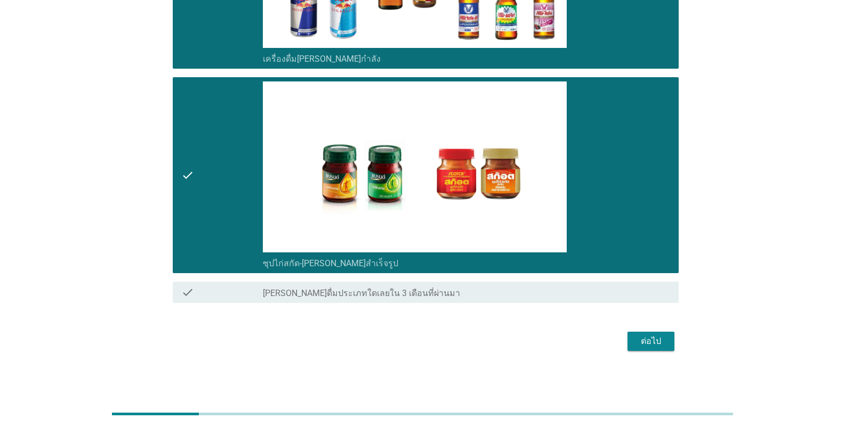
click at [524, 343] on div "ต่อไป" at bounding box center [651, 341] width 30 height 13
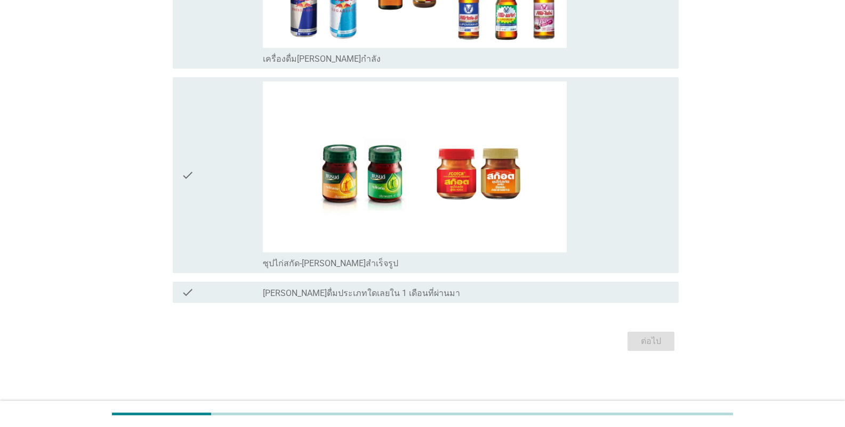
scroll to position [0, 0]
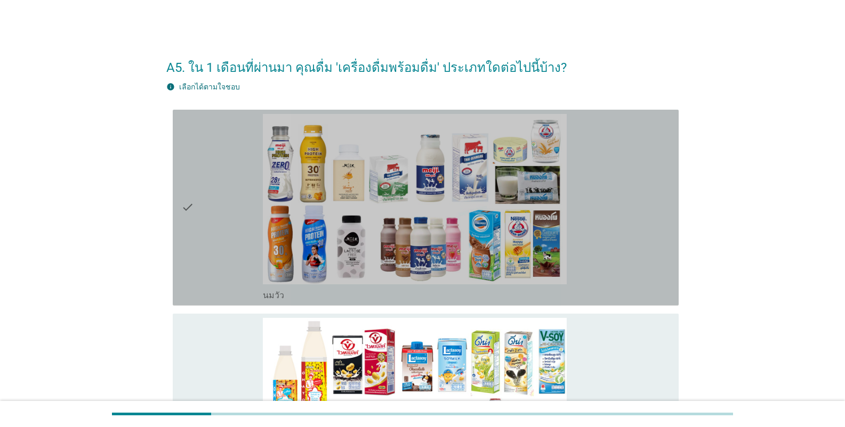
drag, startPoint x: 217, startPoint y: 239, endPoint x: 217, endPoint y: 272, distance: 32.5
click at [216, 240] on div "check" at bounding box center [222, 208] width 82 height 188
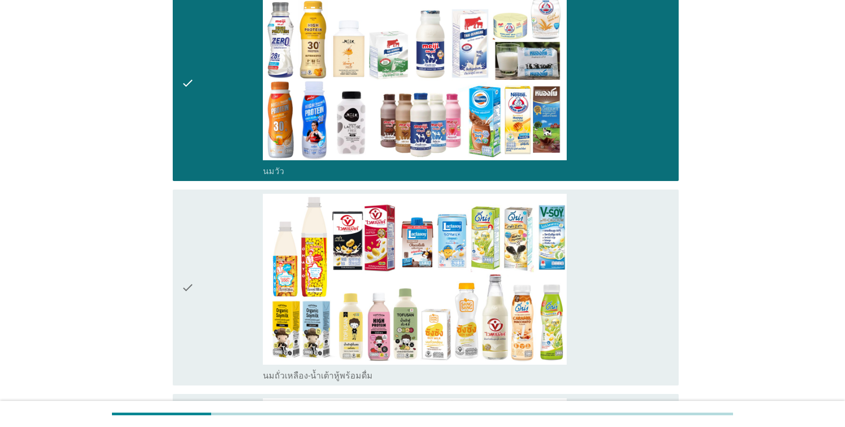
scroll to position [213, 0]
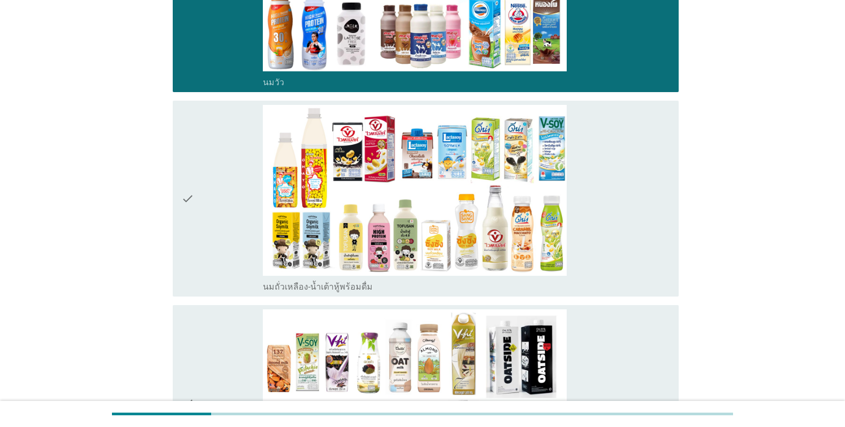
click at [218, 184] on div "check" at bounding box center [222, 199] width 82 height 188
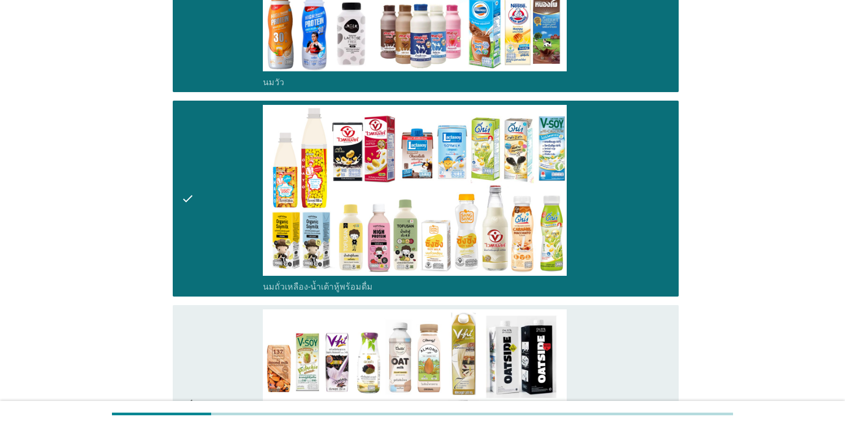
click at [197, 348] on div "check" at bounding box center [222, 404] width 82 height 188
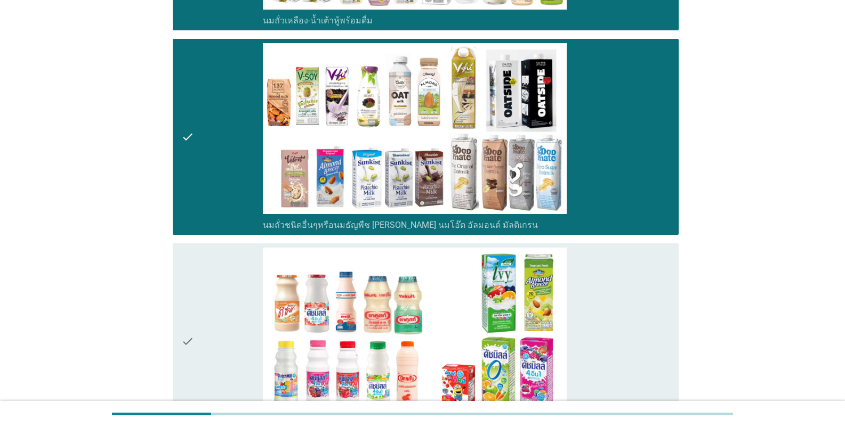
click at [218, 287] on div "check" at bounding box center [222, 342] width 82 height 188
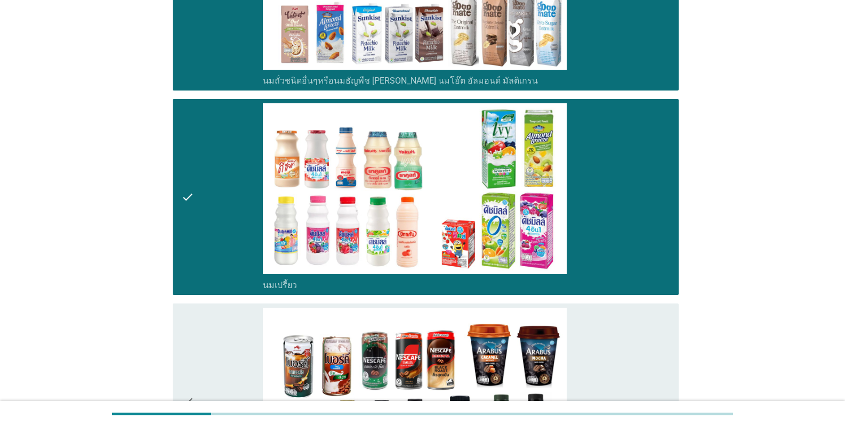
scroll to position [693, 0]
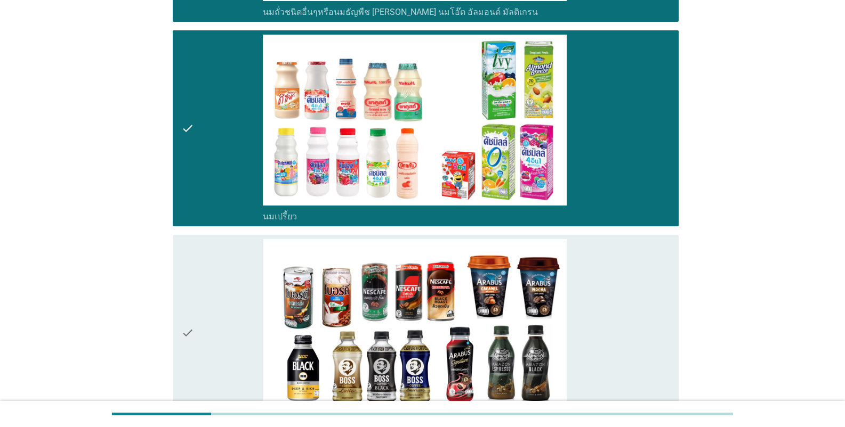
click at [215, 288] on div "check" at bounding box center [222, 333] width 82 height 188
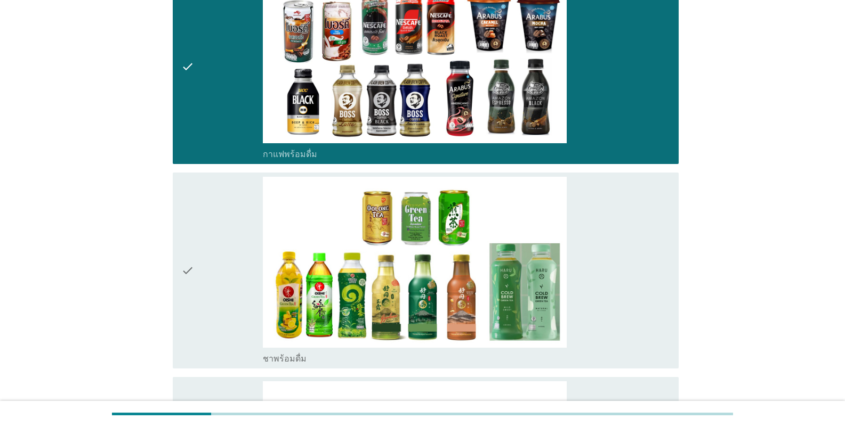
click at [211, 296] on div "check" at bounding box center [222, 271] width 82 height 188
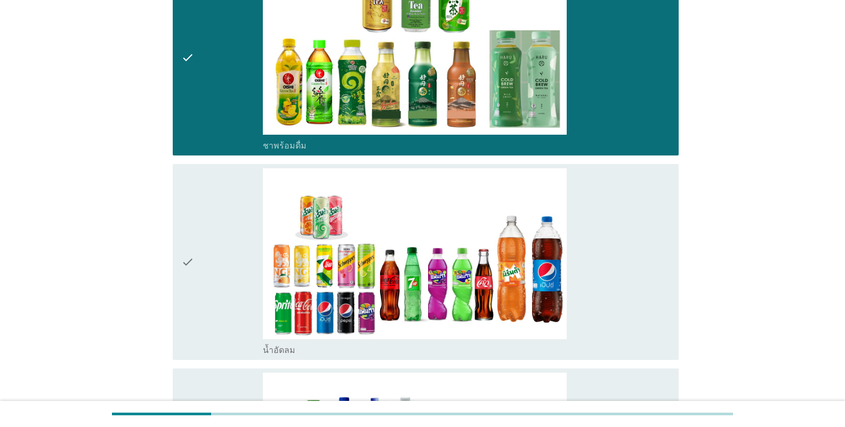
click at [208, 221] on div "check" at bounding box center [222, 262] width 82 height 188
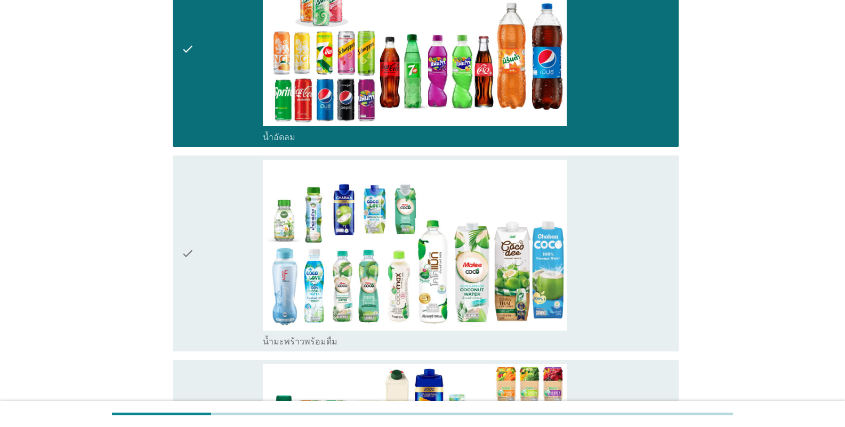
click at [208, 249] on div "check" at bounding box center [222, 254] width 82 height 188
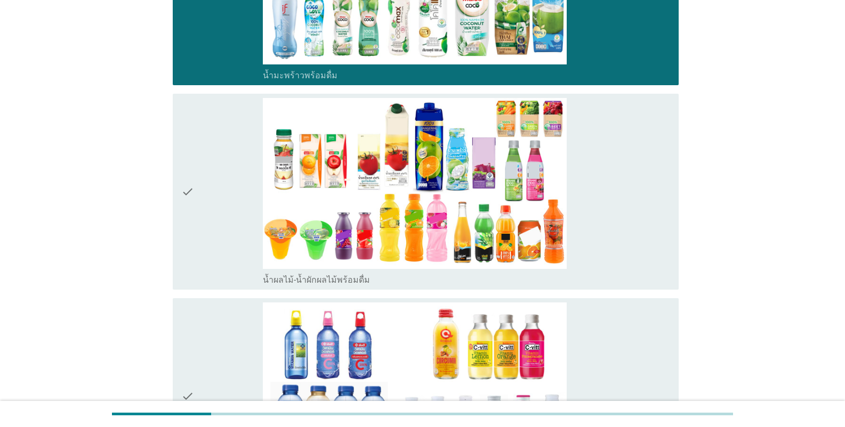
click at [213, 254] on div "check" at bounding box center [222, 192] width 82 height 188
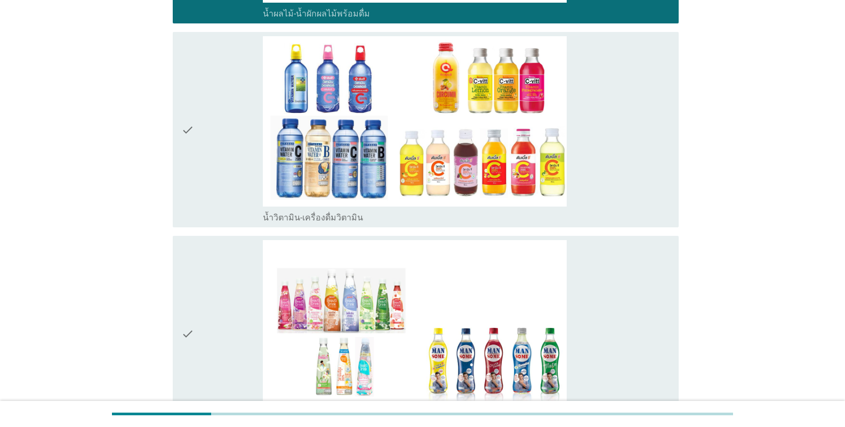
click at [201, 165] on div "check" at bounding box center [222, 130] width 82 height 188
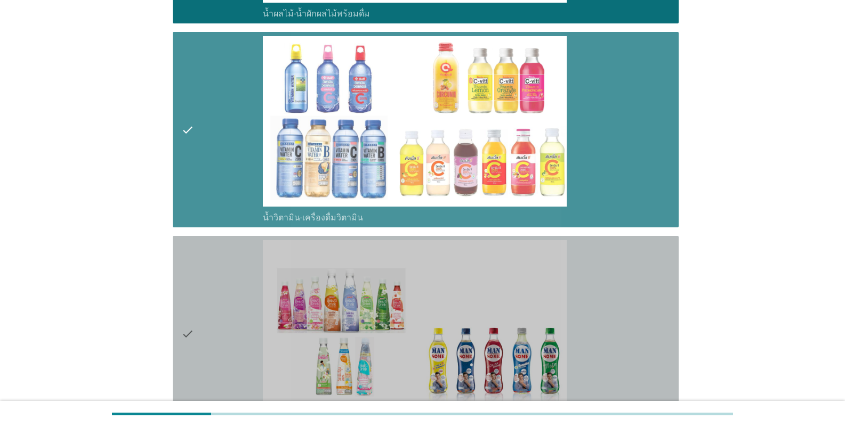
click at [200, 318] on div "check" at bounding box center [222, 334] width 82 height 188
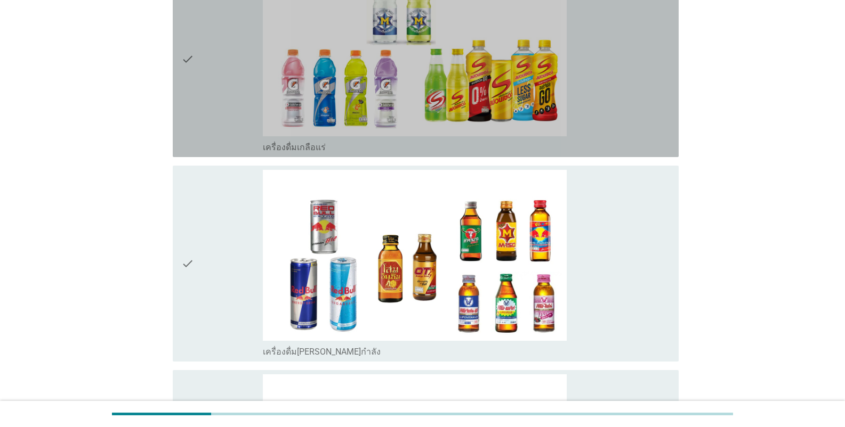
click at [220, 131] on div "check" at bounding box center [222, 59] width 82 height 188
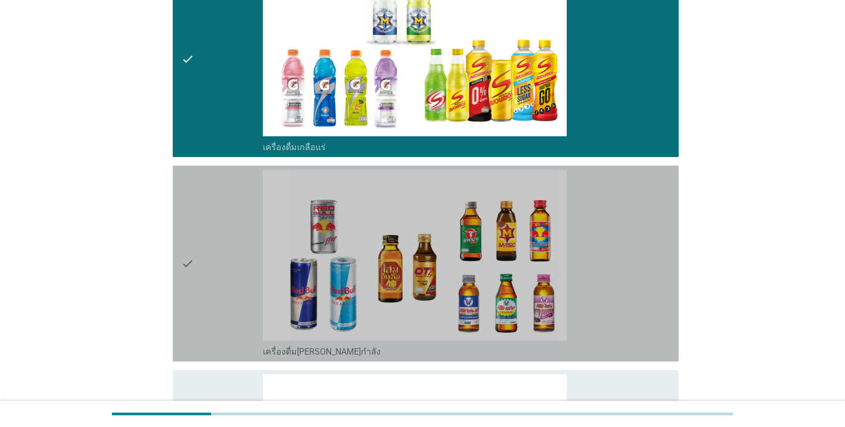
click at [220, 235] on div "check" at bounding box center [222, 264] width 82 height 188
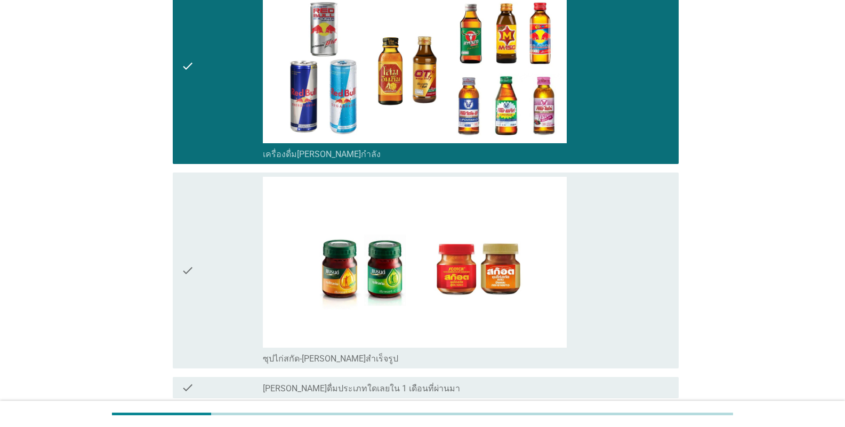
scroll to position [2664, 0]
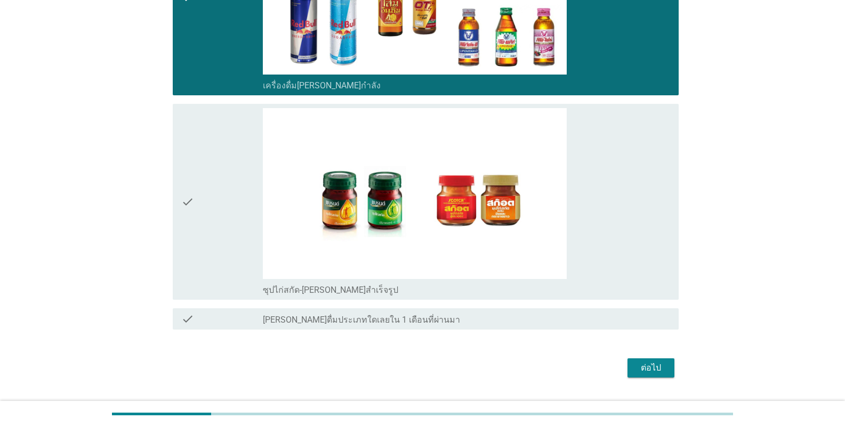
click at [222, 167] on div "check" at bounding box center [222, 202] width 82 height 188
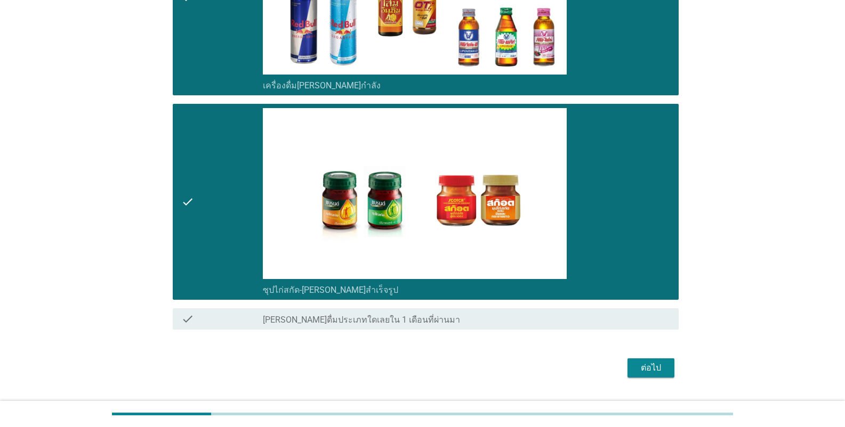
click at [524, 372] on div "ต่อไป" at bounding box center [651, 368] width 30 height 13
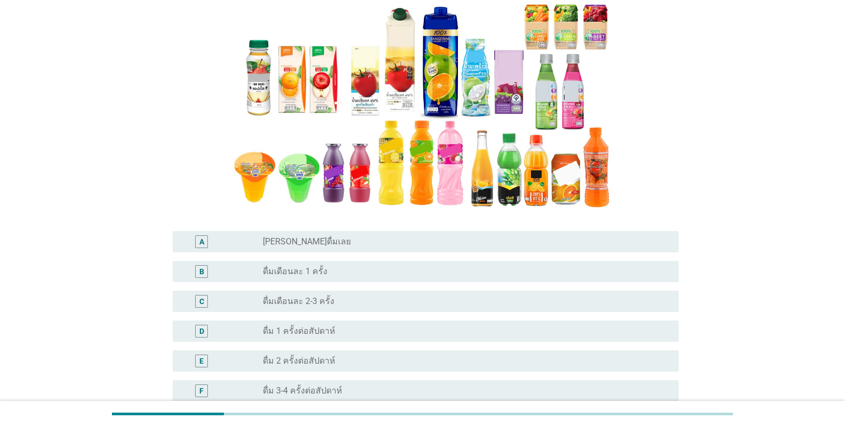
scroll to position [213, 0]
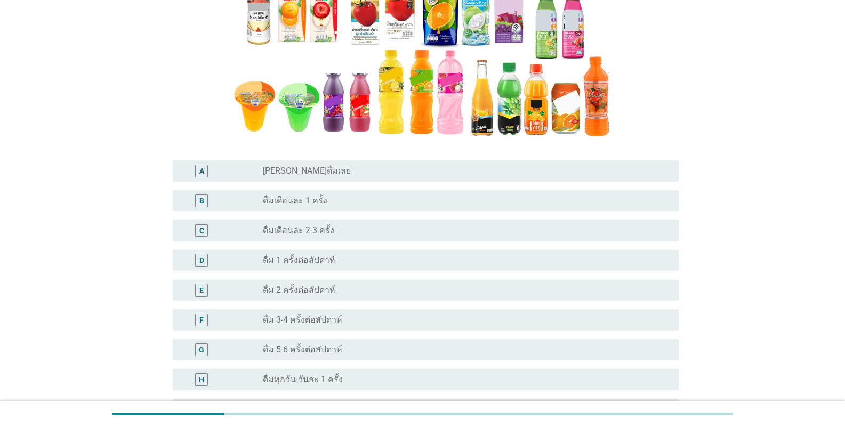
click at [314, 290] on label "ดื่ม 2 ครั้งต่อสัปดาห์" at bounding box center [299, 290] width 72 height 11
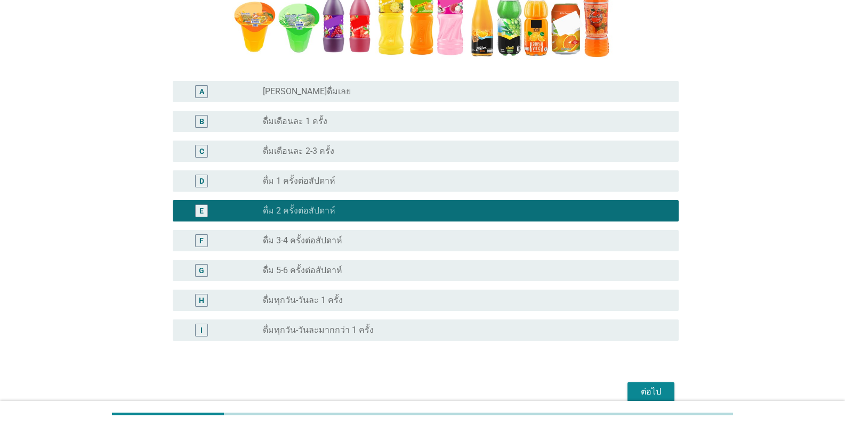
scroll to position [344, 0]
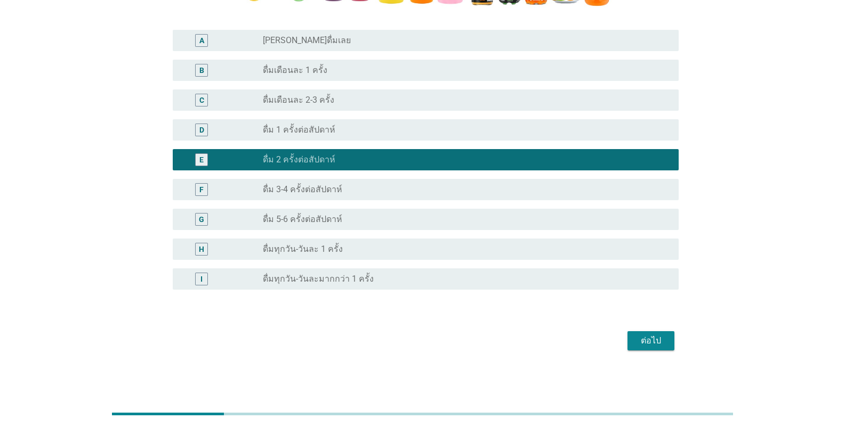
click at [524, 335] on div "ต่อไป" at bounding box center [651, 341] width 30 height 13
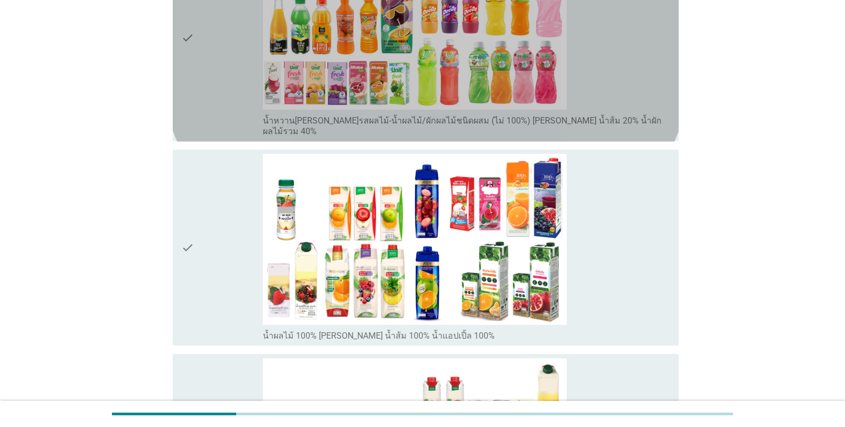
drag, startPoint x: 216, startPoint y: 97, endPoint x: 214, endPoint y: 128, distance: 31.5
click at [216, 98] on div "check" at bounding box center [222, 38] width 82 height 198
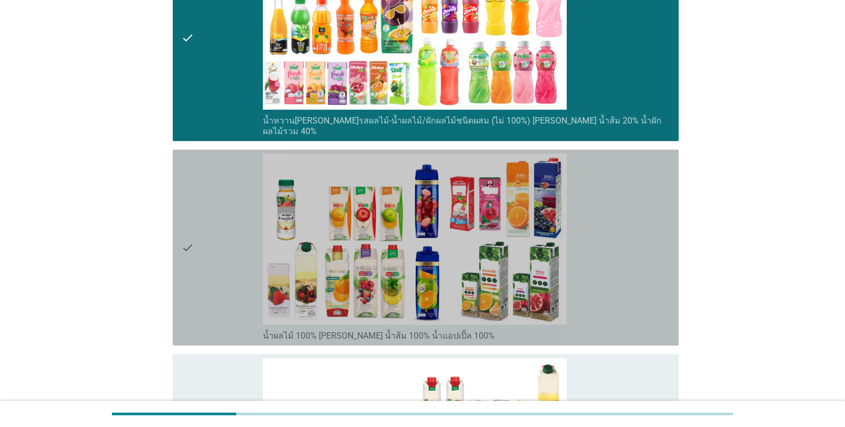
click at [193, 258] on icon "check" at bounding box center [187, 248] width 13 height 188
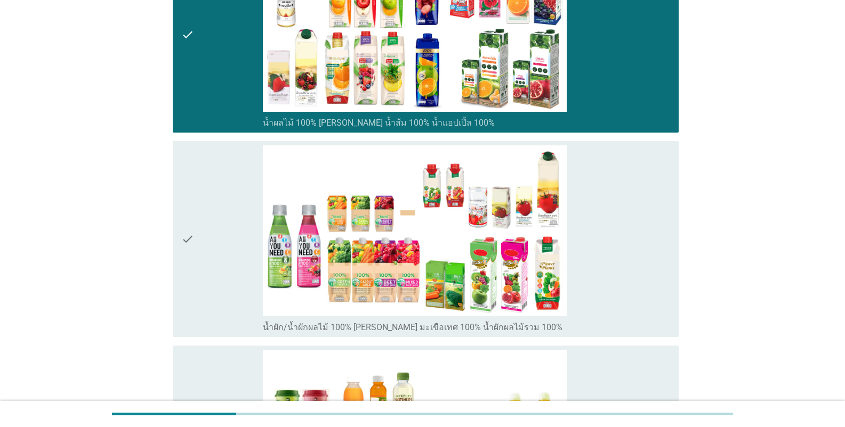
click at [198, 246] on div "check" at bounding box center [222, 239] width 82 height 188
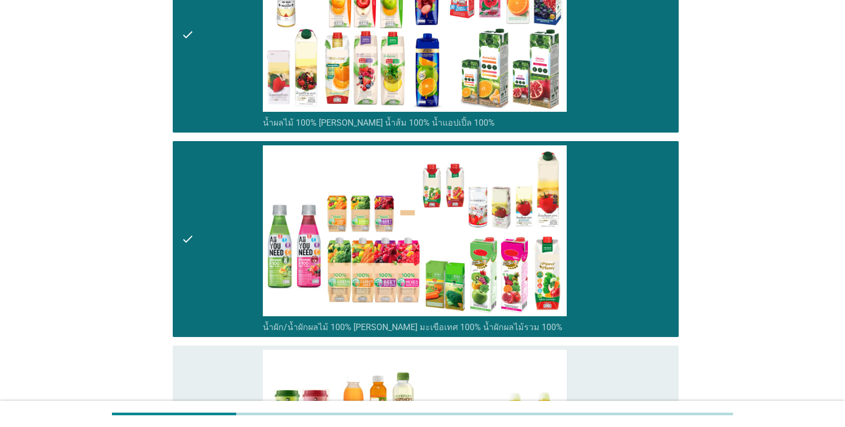
scroll to position [693, 0]
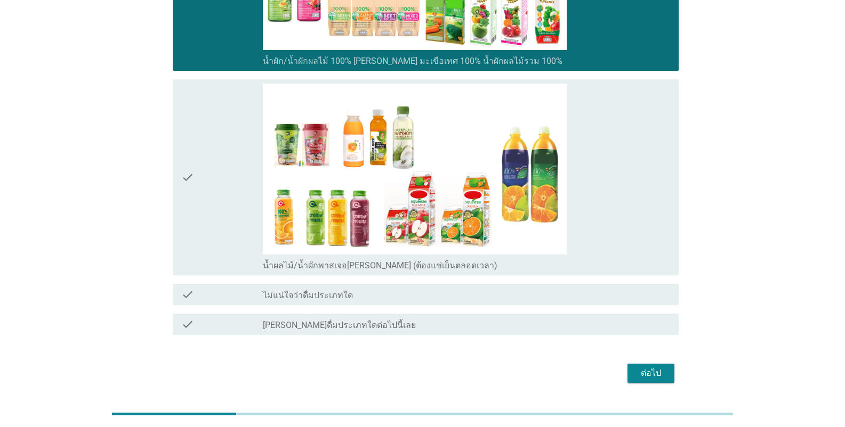
click at [193, 210] on icon "check" at bounding box center [187, 178] width 13 height 188
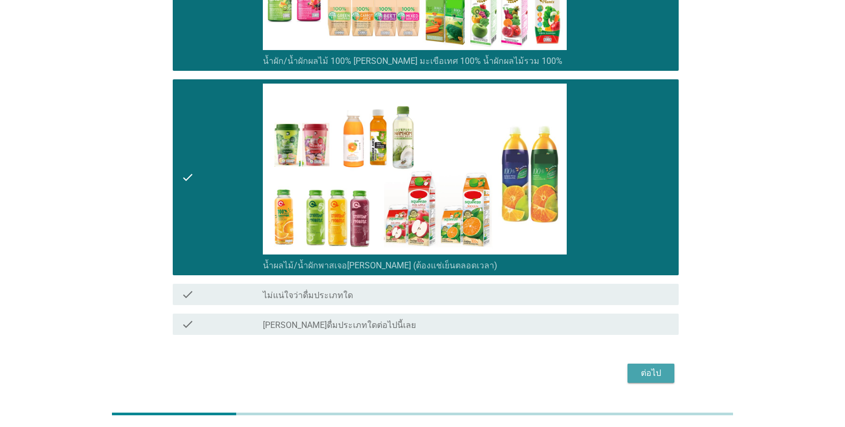
click at [524, 367] on div "ต่อไป" at bounding box center [651, 373] width 30 height 13
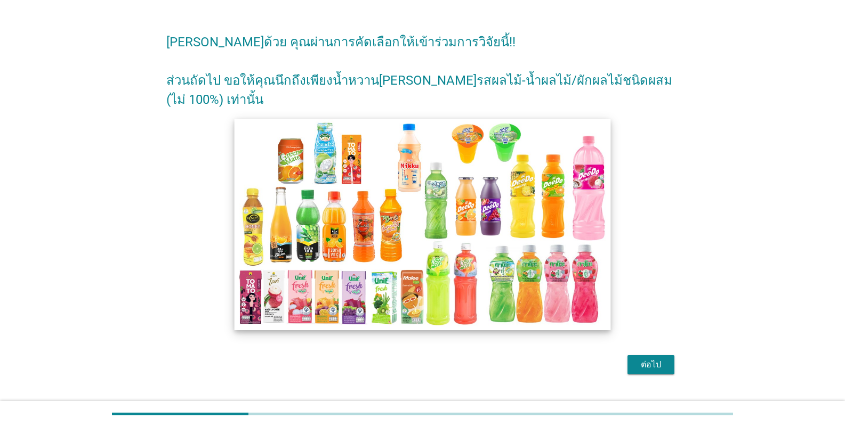
scroll to position [50, 0]
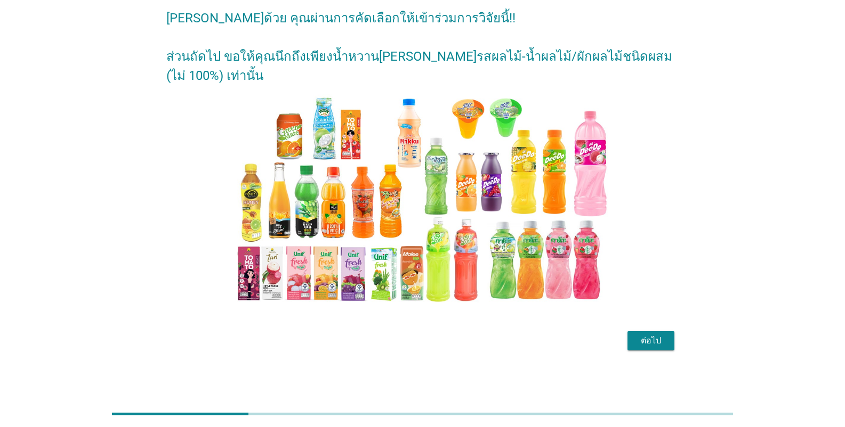
click at [524, 336] on div "ต่อไป" at bounding box center [651, 341] width 30 height 13
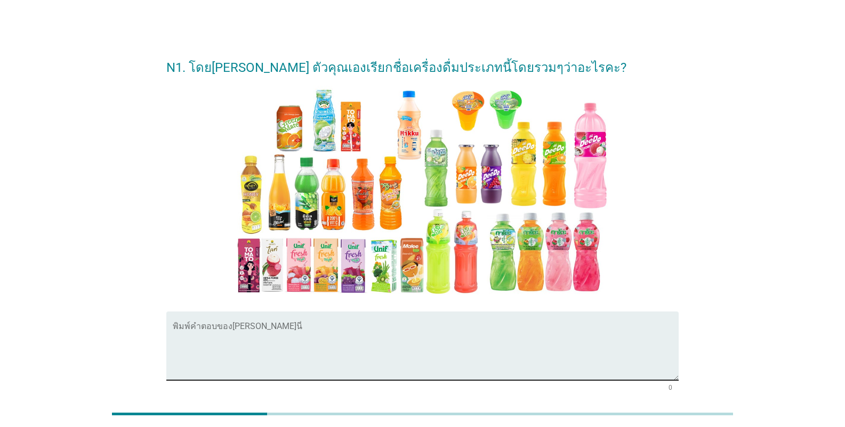
click at [242, 343] on textarea "พิมพ์คำตอบของคุณ ที่นี่" at bounding box center [426, 352] width 506 height 56
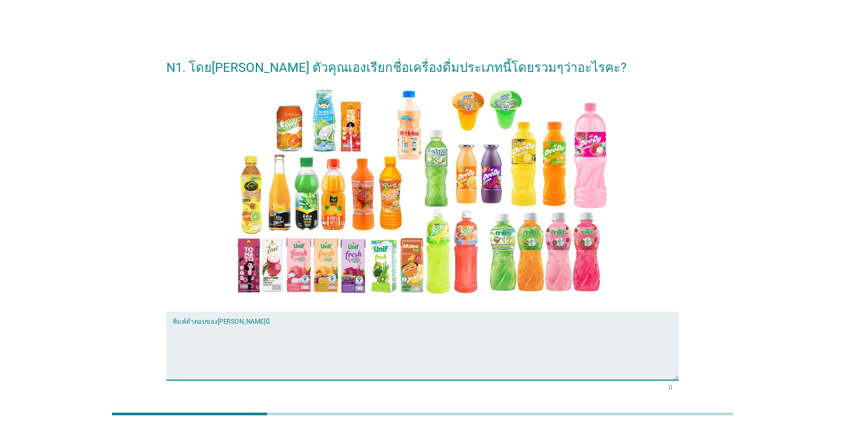
click at [228, 347] on textarea "พิมพ์คำตอบของคุณ ที่นี่" at bounding box center [426, 352] width 506 height 56
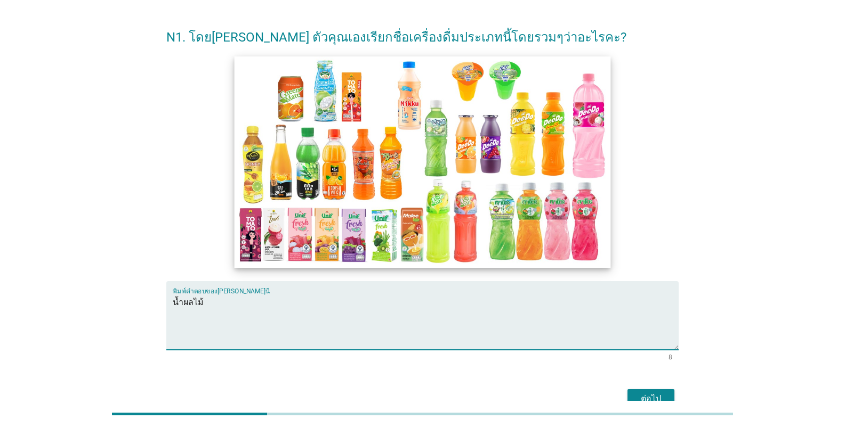
scroll to position [88, 0]
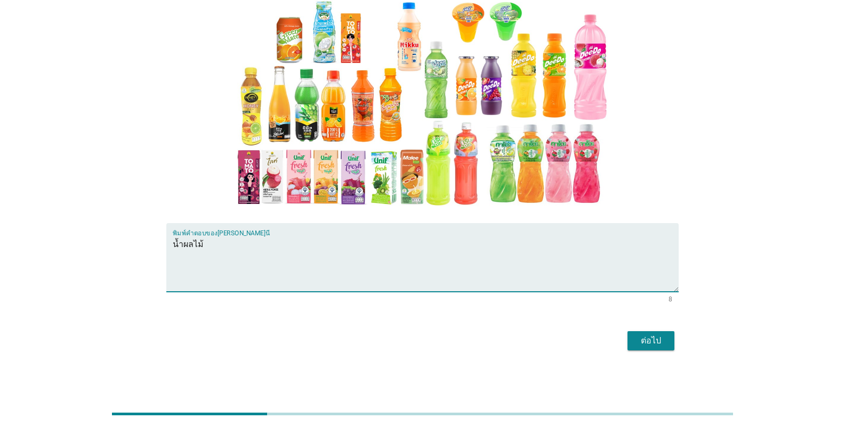
type textarea "น้ำผลไม้"
click at [524, 347] on div "ต่อไป" at bounding box center [651, 341] width 30 height 13
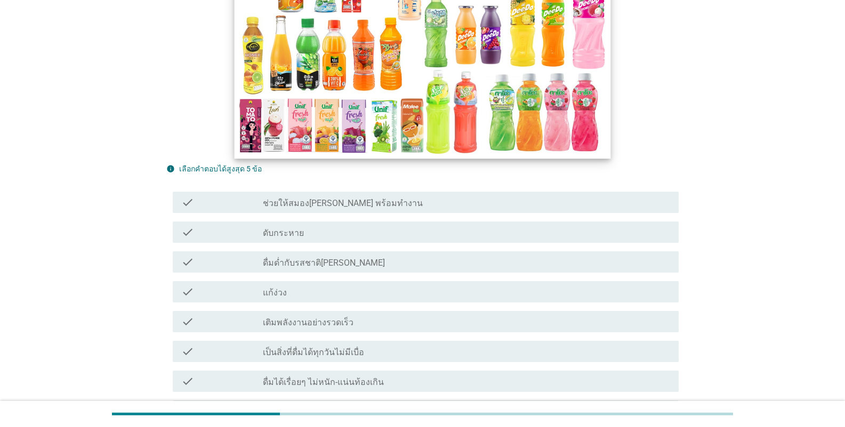
scroll to position [266, 0]
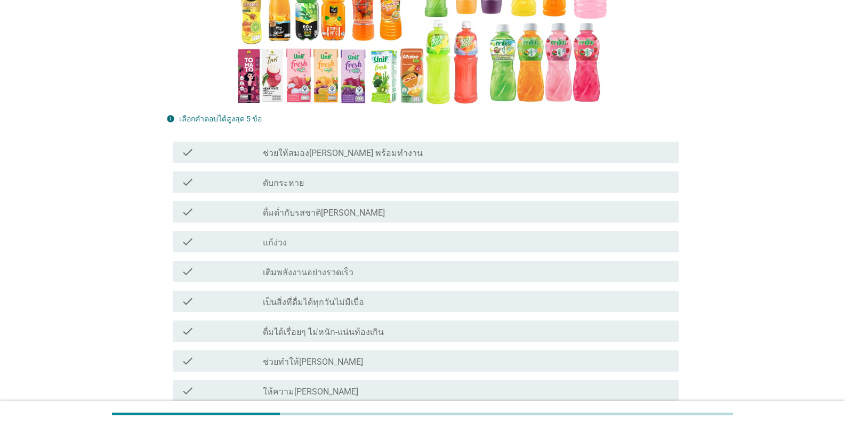
click at [298, 182] on label "ดับกระหาย" at bounding box center [283, 183] width 41 height 11
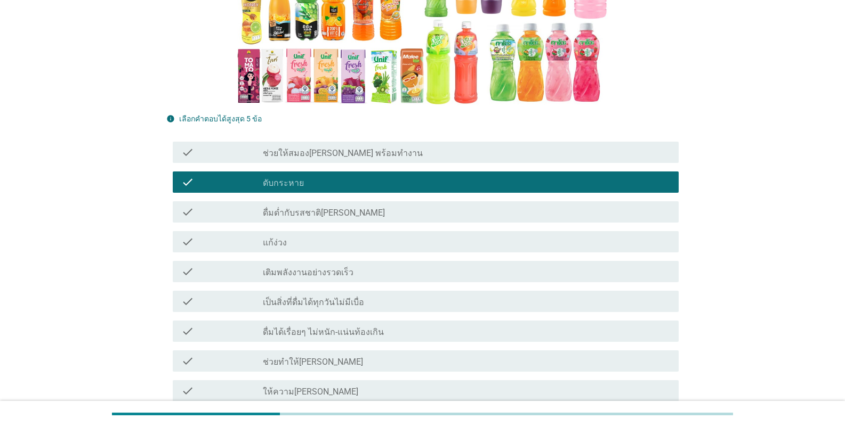
click at [319, 211] on label "ดื่มด่ำกับรสชาติ[PERSON_NAME]" at bounding box center [324, 213] width 122 height 11
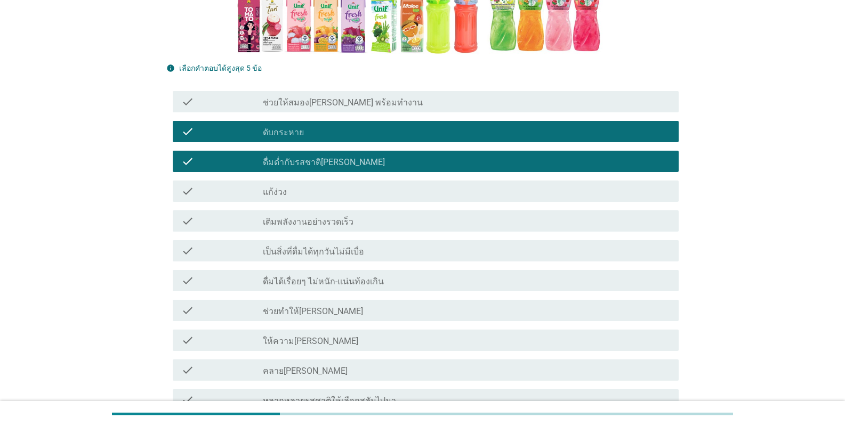
scroll to position [373, 0]
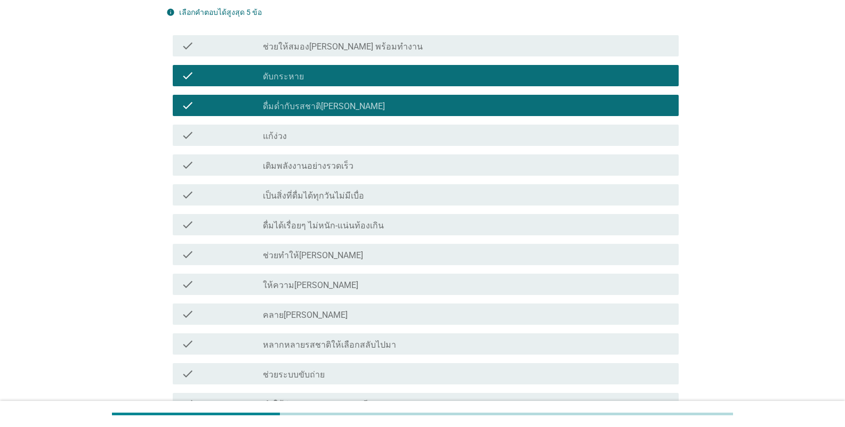
click at [306, 250] on div "check_box_outline_blank ช่วยทำให้[PERSON_NAME]" at bounding box center [466, 254] width 407 height 13
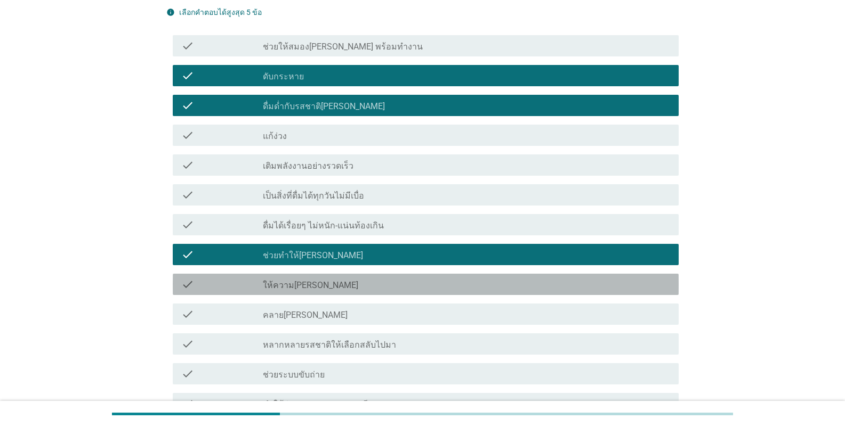
click at [314, 280] on div "check_box_outline_blank ให้ความ[PERSON_NAME]" at bounding box center [466, 284] width 407 height 13
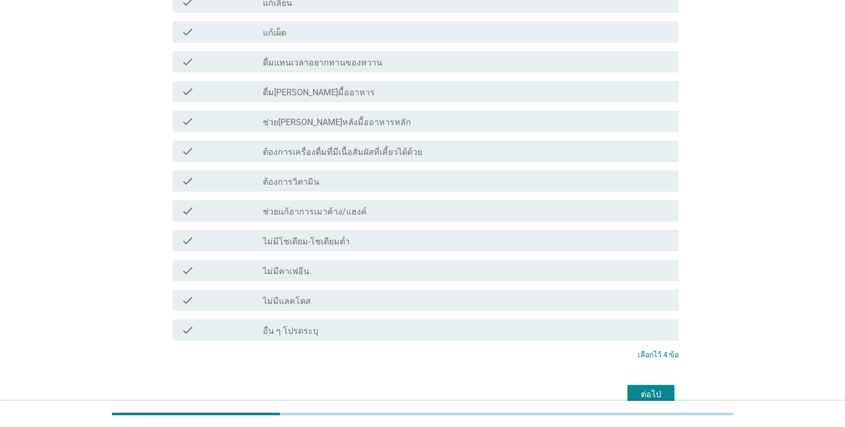
scroll to position [1037, 0]
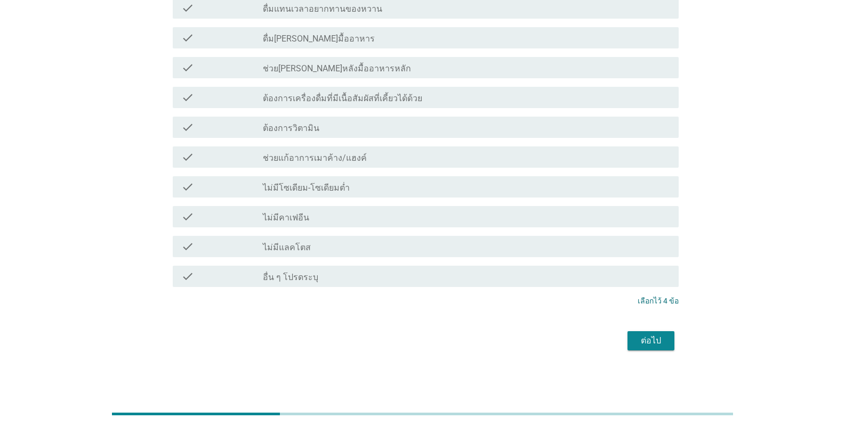
click at [524, 338] on div "ต่อไป" at bounding box center [651, 341] width 30 height 13
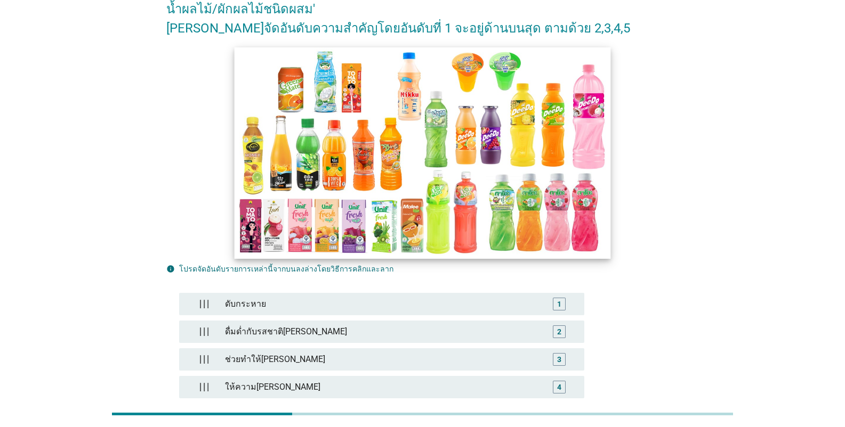
scroll to position [193, 0]
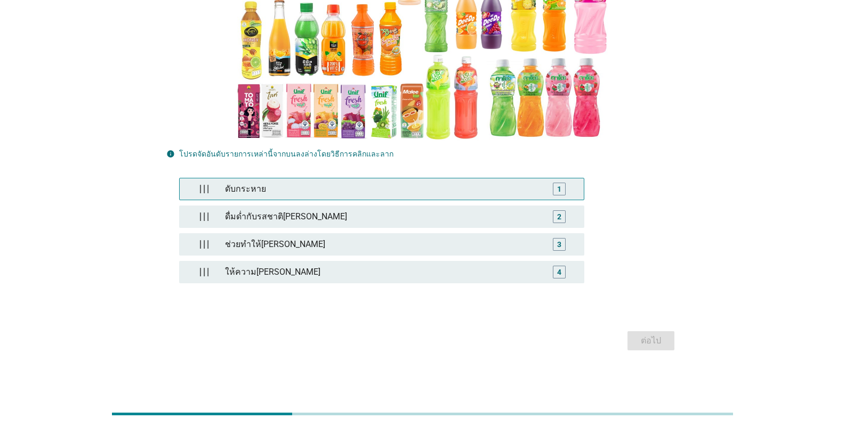
click at [277, 195] on div "ดับกระหาย" at bounding box center [382, 188] width 322 height 21
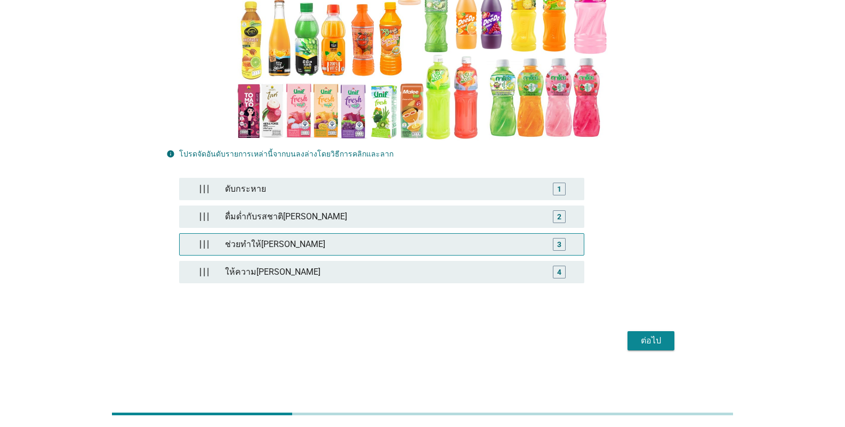
click at [271, 233] on div "ช่วยทำให้[PERSON_NAME] 3" at bounding box center [381, 244] width 405 height 22
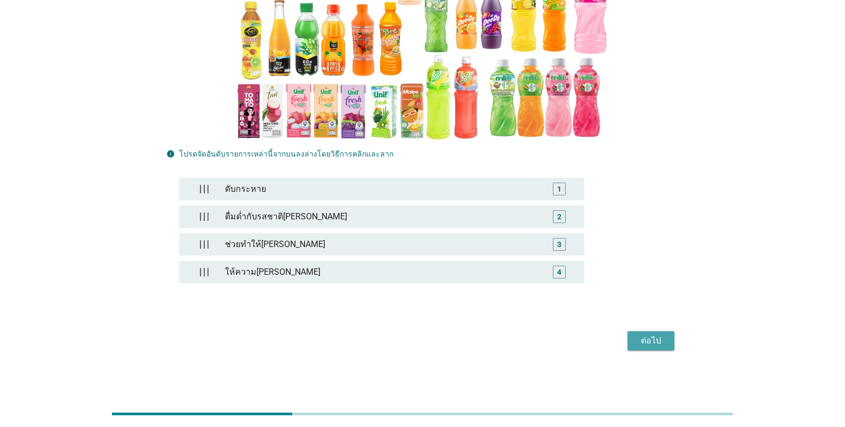
click at [524, 341] on div "ต่อไป" at bounding box center [651, 341] width 30 height 13
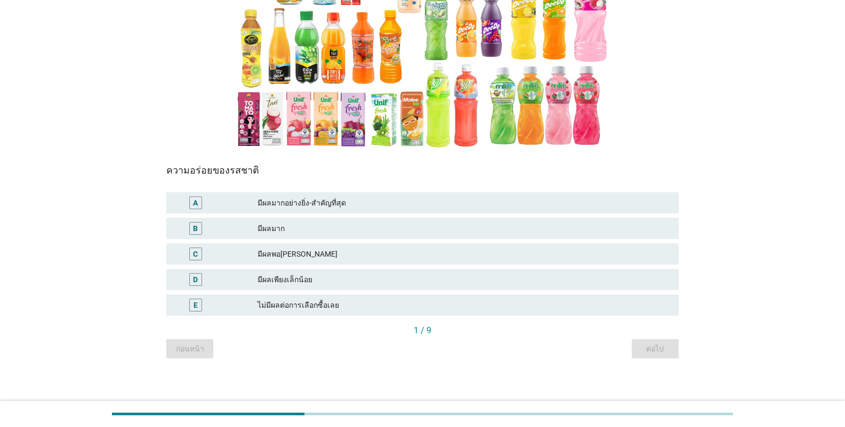
scroll to position [171, 0]
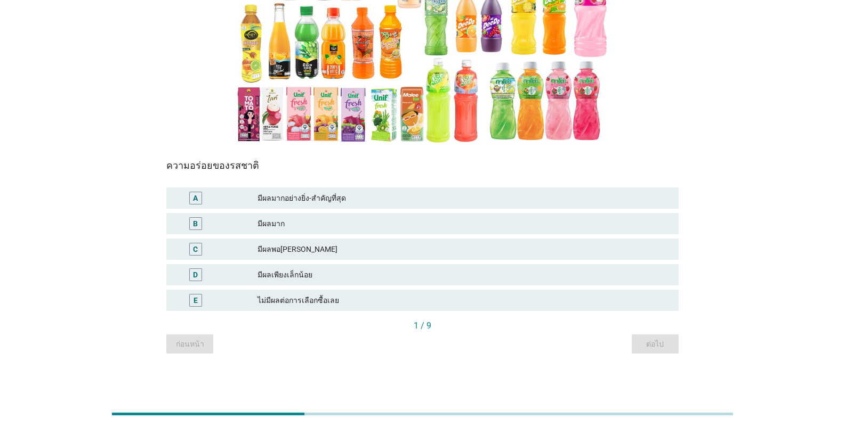
click at [383, 247] on div "มีผลพอ[PERSON_NAME]" at bounding box center [463, 249] width 412 height 13
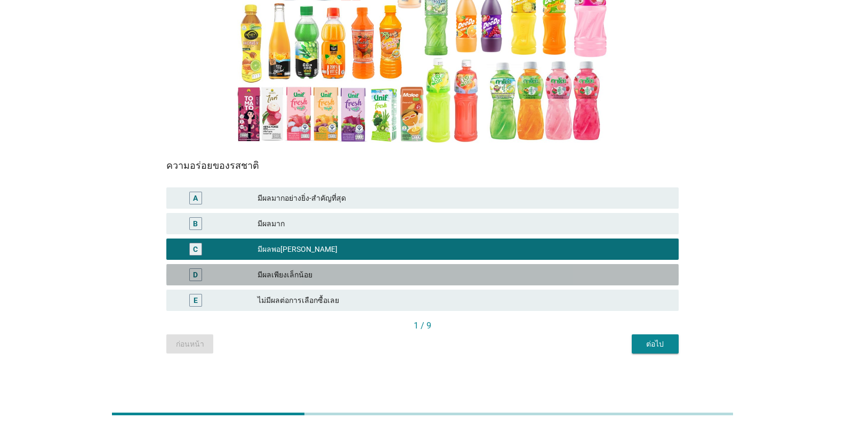
click at [368, 275] on div "มีผลเพียงเล็กน้อย" at bounding box center [463, 275] width 412 height 13
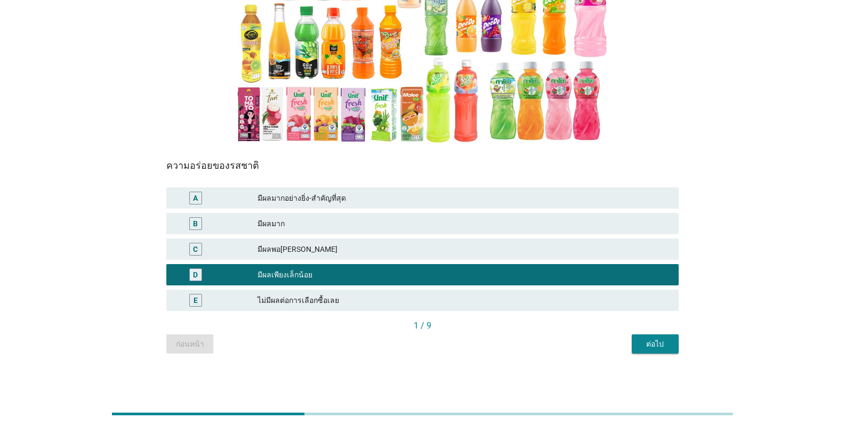
click at [369, 251] on div "มีผลพอ[PERSON_NAME]" at bounding box center [463, 249] width 412 height 13
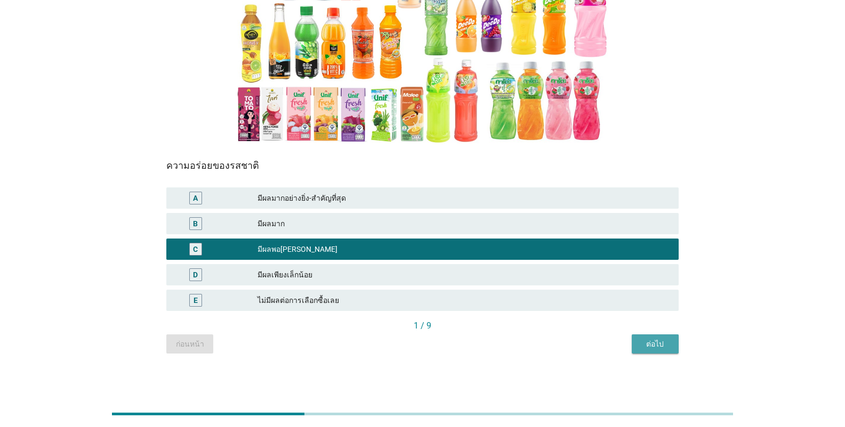
click at [524, 345] on div "ต่อไป" at bounding box center [655, 344] width 30 height 11
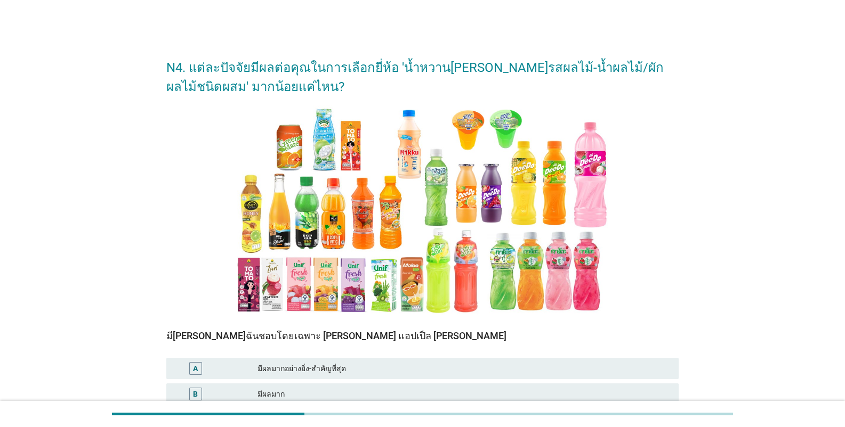
scroll to position [160, 0]
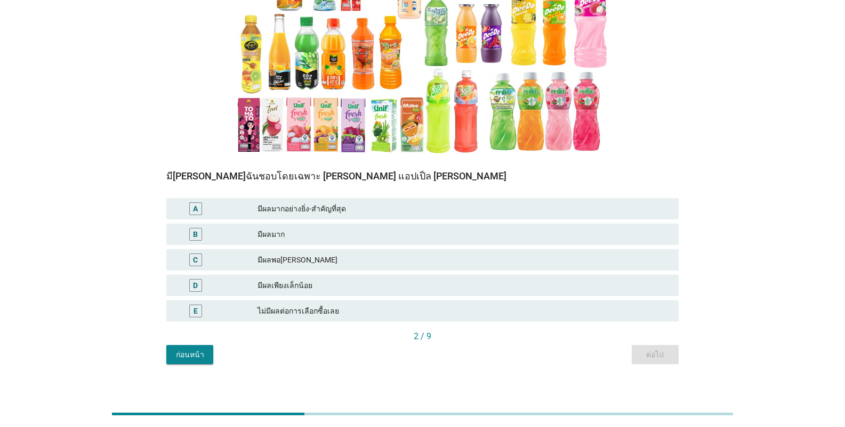
click at [382, 244] on div "B มีผลมาก" at bounding box center [422, 234] width 512 height 21
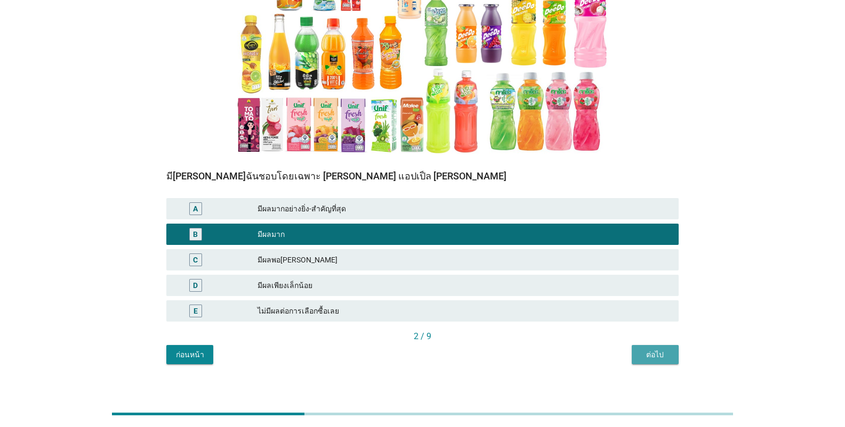
click at [524, 355] on div "ต่อไป" at bounding box center [655, 355] width 30 height 11
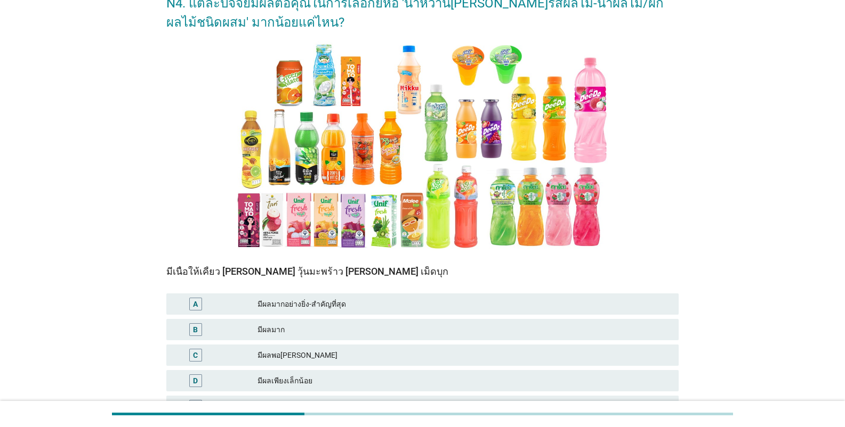
scroll to position [107, 0]
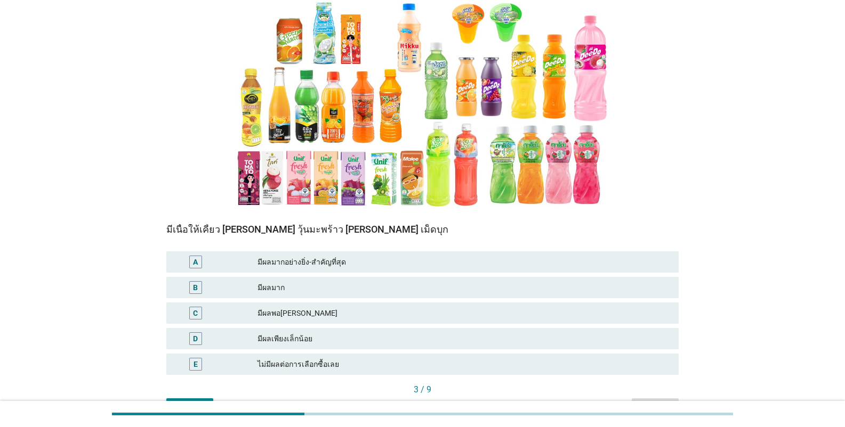
click at [316, 319] on div "มีผลพอ[PERSON_NAME]" at bounding box center [463, 313] width 412 height 13
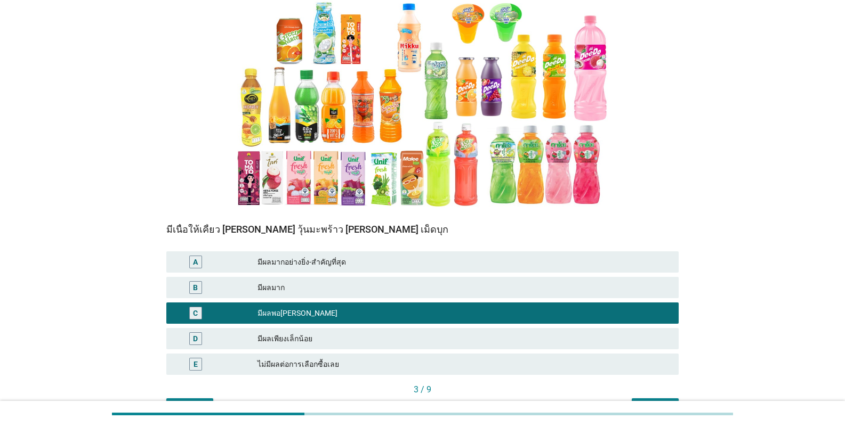
scroll to position [171, 0]
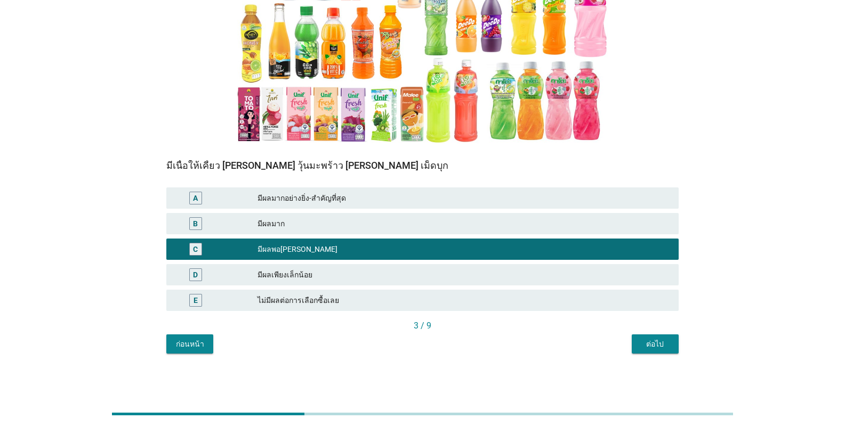
drag, startPoint x: 319, startPoint y: 229, endPoint x: 475, endPoint y: 277, distance: 163.3
click at [319, 229] on div "มีผลมาก" at bounding box center [463, 223] width 412 height 13
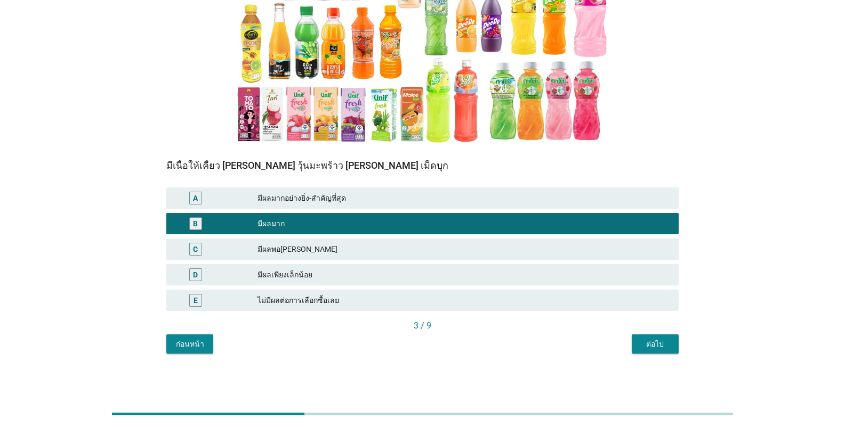
click at [524, 344] on div "ต่อไป" at bounding box center [655, 344] width 30 height 11
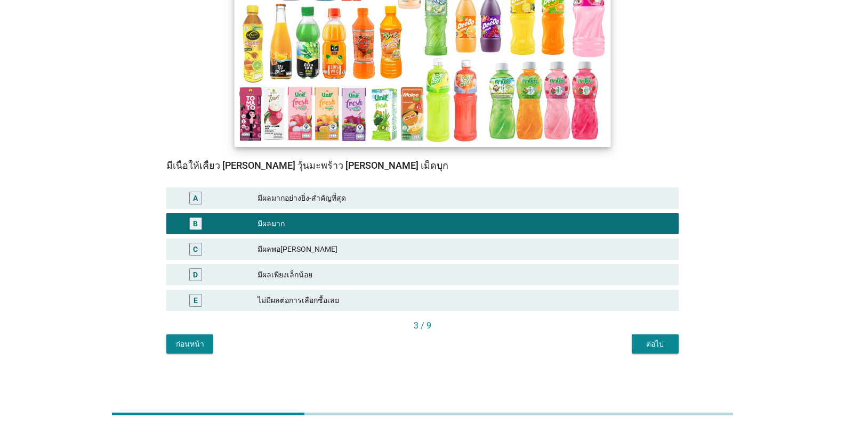
scroll to position [0, 0]
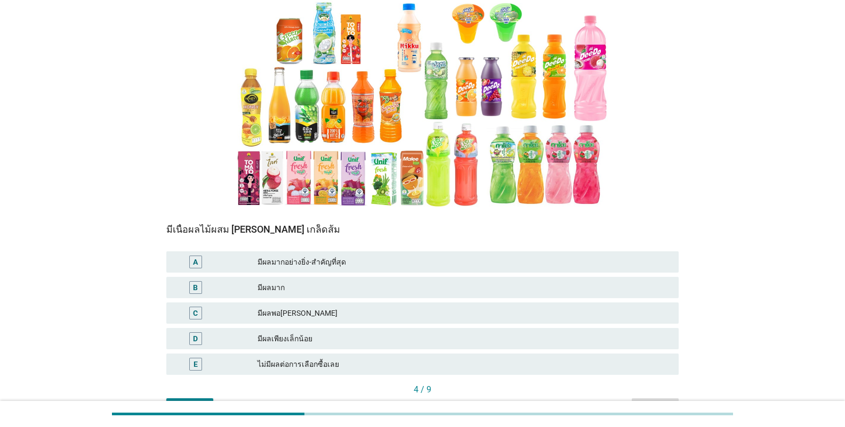
click at [273, 318] on div "มีผลพอ[PERSON_NAME]" at bounding box center [463, 313] width 412 height 13
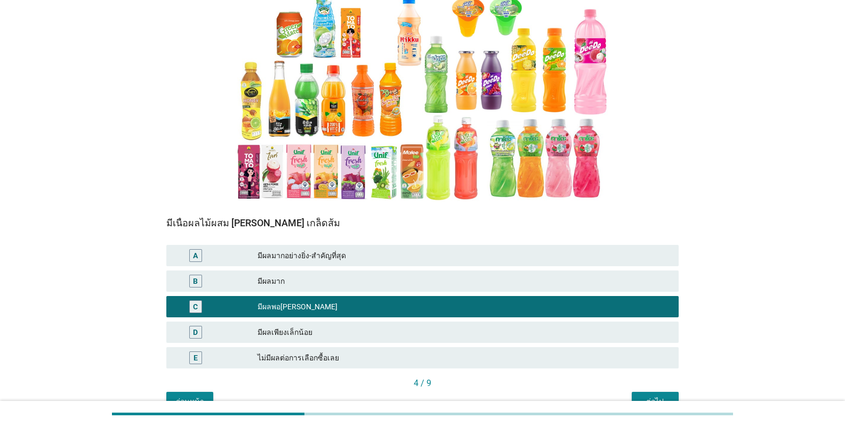
scroll to position [171, 0]
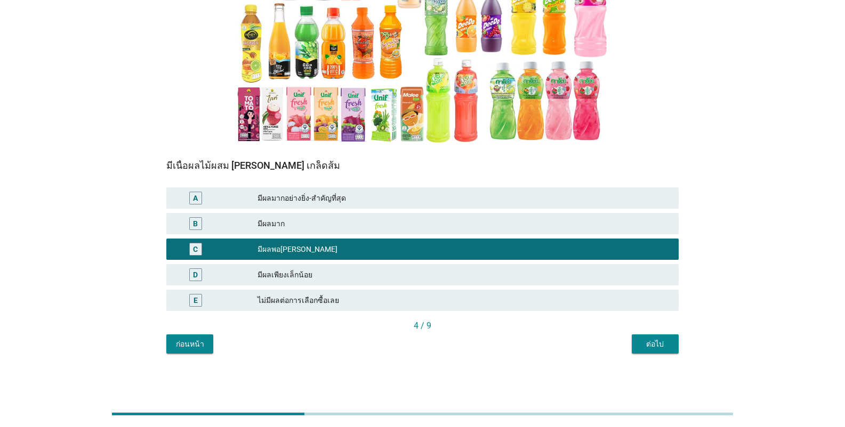
drag, startPoint x: 646, startPoint y: 353, endPoint x: 630, endPoint y: 350, distance: 16.7
click at [524, 352] on button "ต่อไป" at bounding box center [654, 344] width 47 height 19
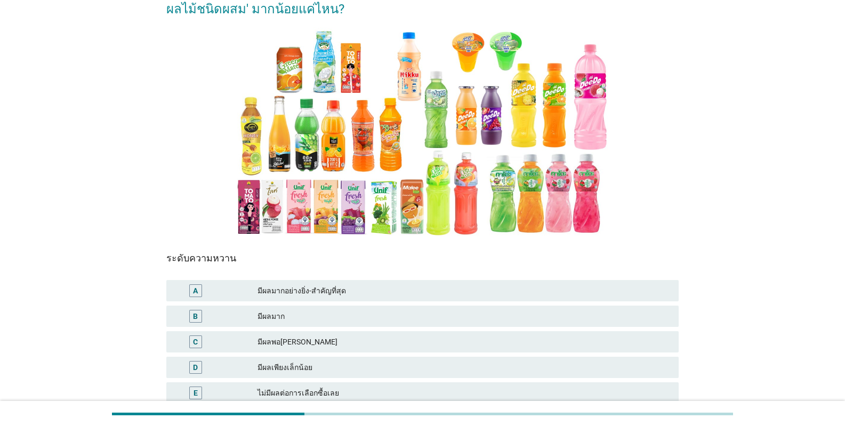
scroll to position [160, 0]
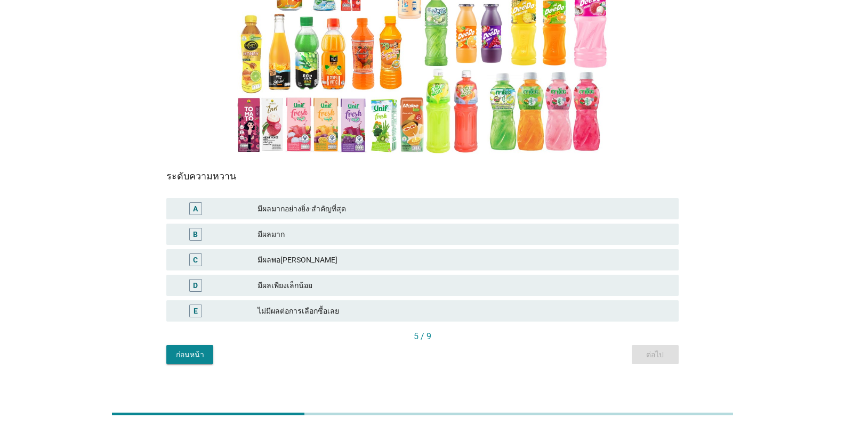
click at [286, 269] on div "C มีผลพอ[PERSON_NAME]" at bounding box center [422, 259] width 512 height 21
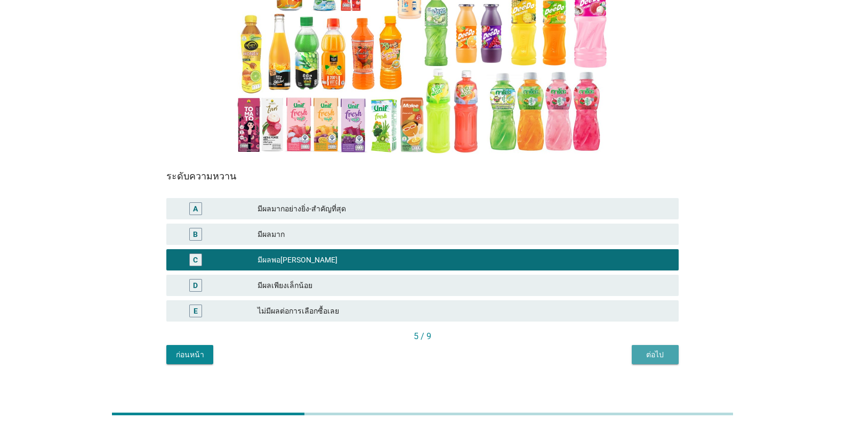
click at [524, 358] on div "ต่อไป" at bounding box center [655, 355] width 30 height 11
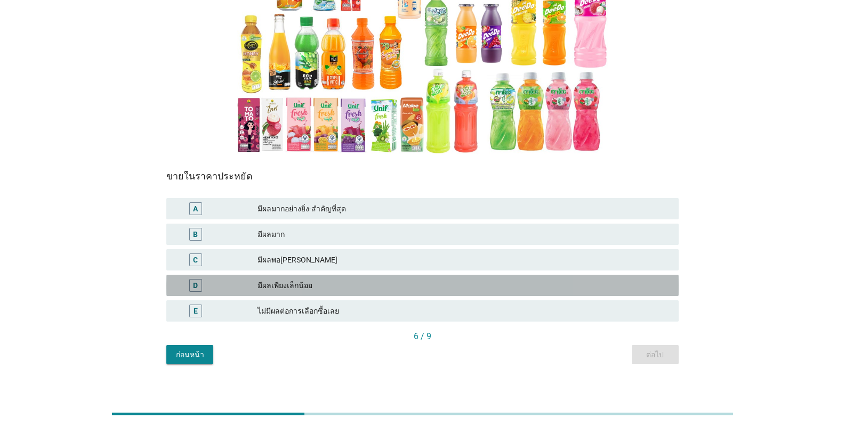
click at [312, 287] on div "มีผลเพียงเล็กน้อย" at bounding box center [463, 285] width 412 height 13
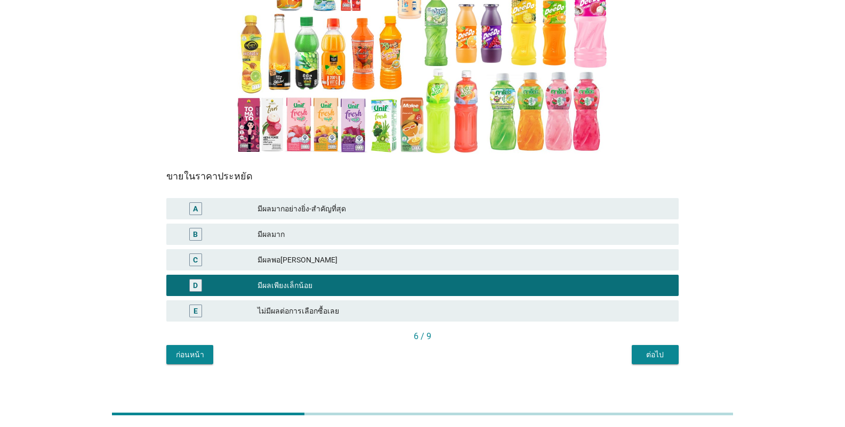
click at [339, 248] on div "C มีผลพอ[PERSON_NAME]" at bounding box center [422, 260] width 516 height 26
click at [343, 259] on div "มีผลพอ[PERSON_NAME]" at bounding box center [463, 260] width 412 height 13
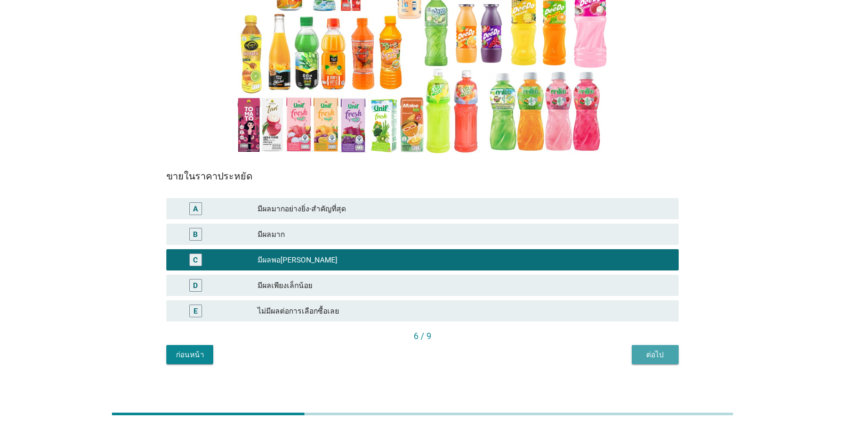
click at [524, 358] on div "ต่อไป" at bounding box center [655, 355] width 30 height 11
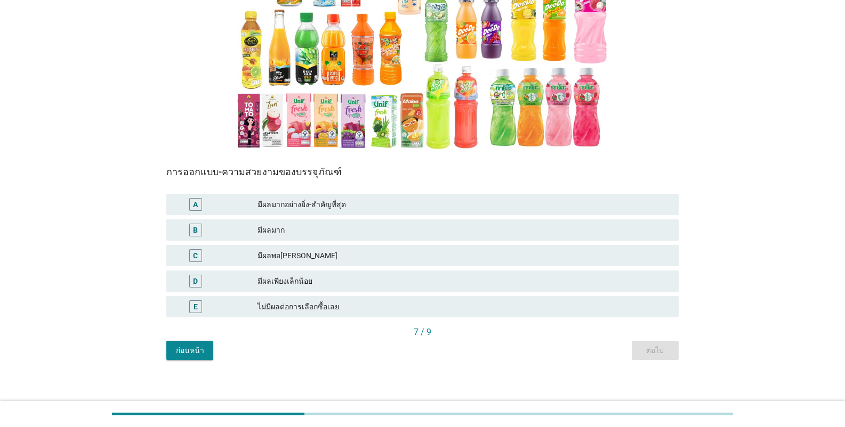
scroll to position [171, 0]
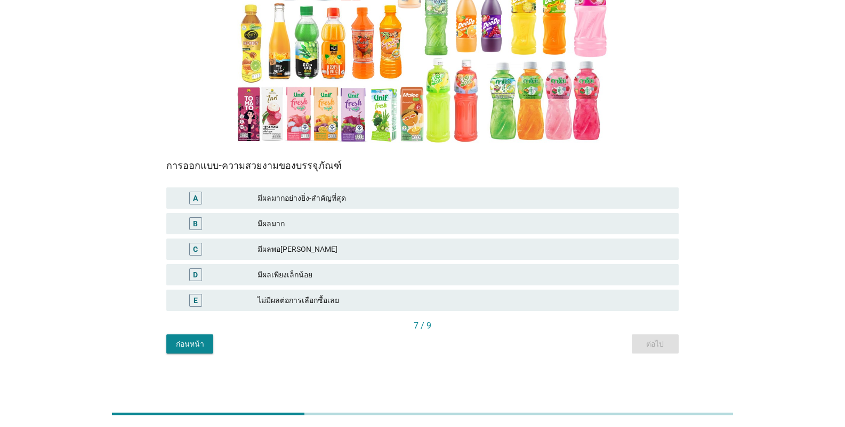
drag, startPoint x: 301, startPoint y: 249, endPoint x: 357, endPoint y: 274, distance: 61.1
click at [302, 249] on div "มีผลพอ[PERSON_NAME]" at bounding box center [463, 249] width 412 height 13
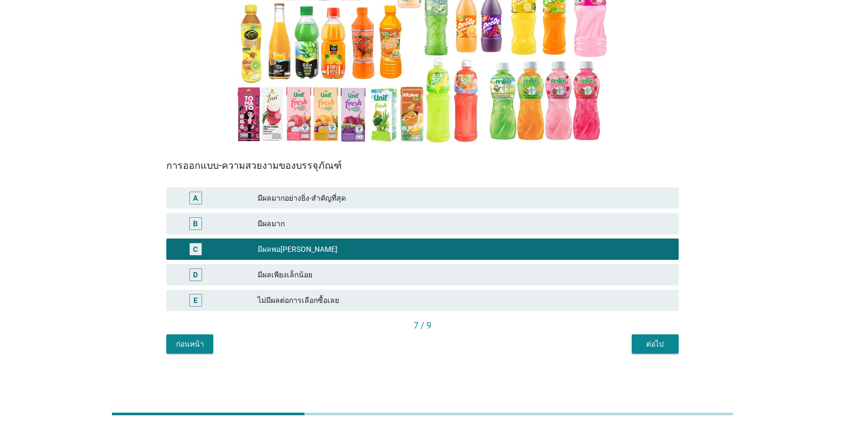
click at [524, 352] on button "ต่อไป" at bounding box center [654, 344] width 47 height 19
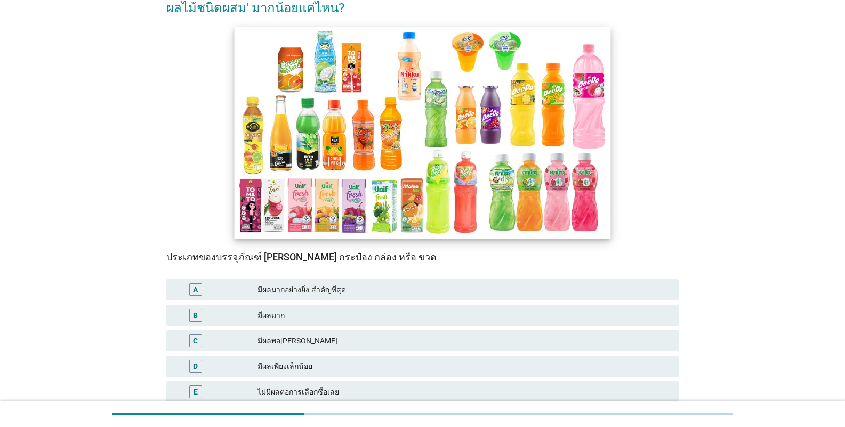
scroll to position [160, 0]
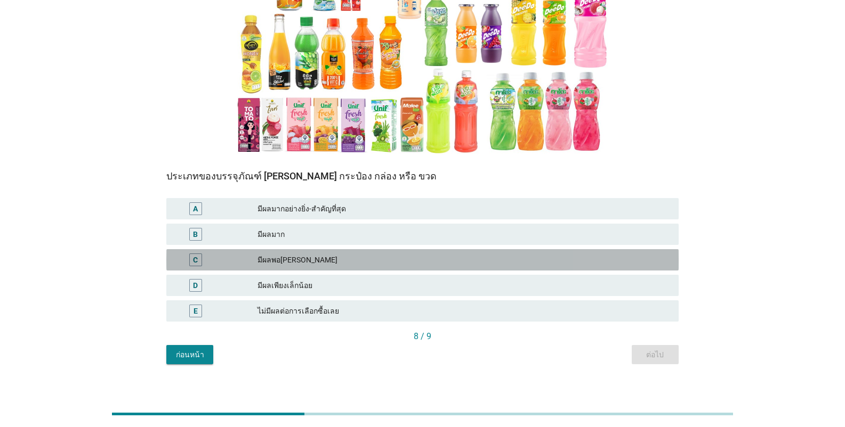
click at [320, 264] on div "มีผลพอ[PERSON_NAME]" at bounding box center [463, 260] width 412 height 13
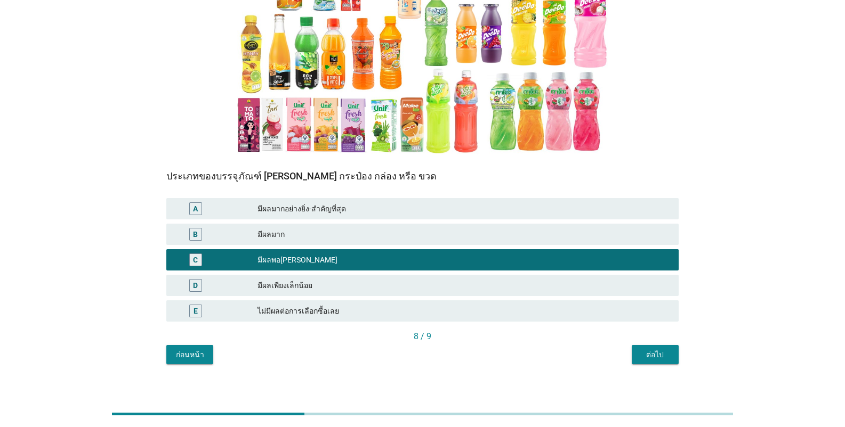
click at [524, 350] on div "ต่อไป" at bounding box center [655, 355] width 30 height 11
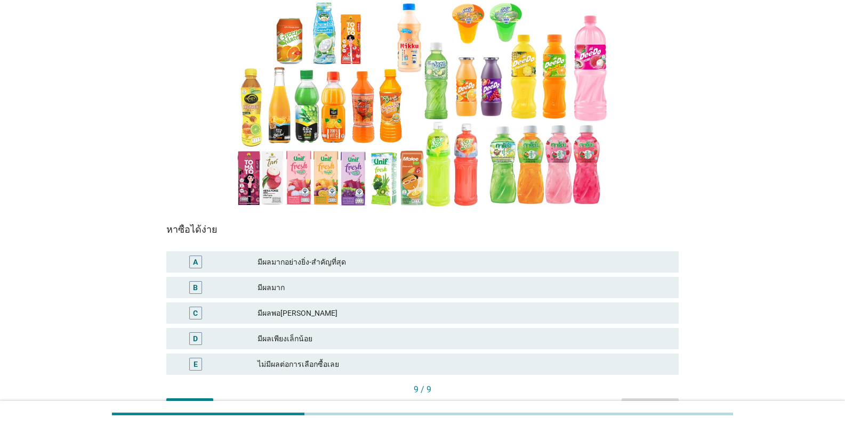
click at [342, 325] on div "C มีผลพอ[PERSON_NAME]" at bounding box center [422, 314] width 516 height 26
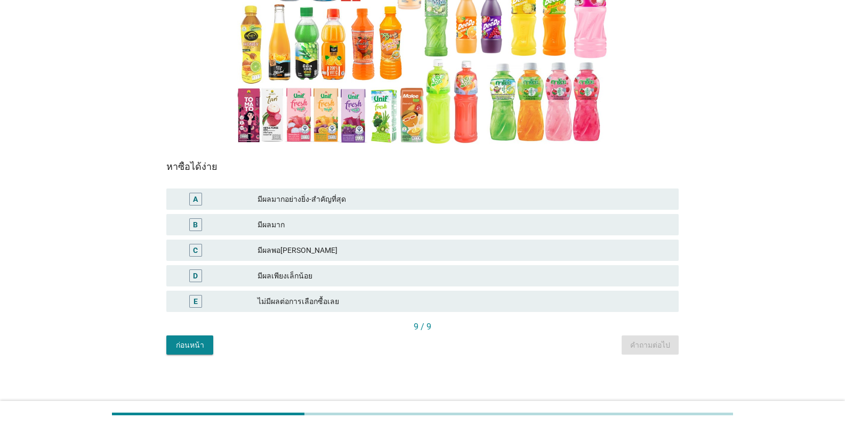
scroll to position [171, 0]
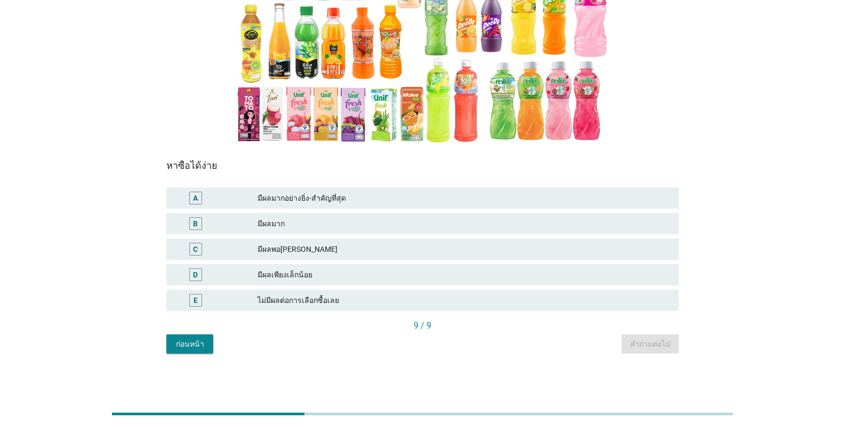
click at [388, 262] on div "D มีผลเพียงเล็กน้อย" at bounding box center [422, 275] width 516 height 26
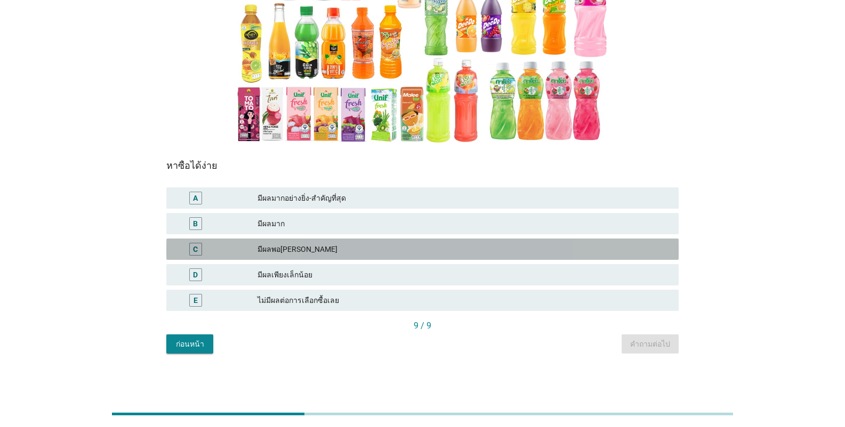
click at [415, 252] on div "มีผลพอ[PERSON_NAME]" at bounding box center [463, 249] width 412 height 13
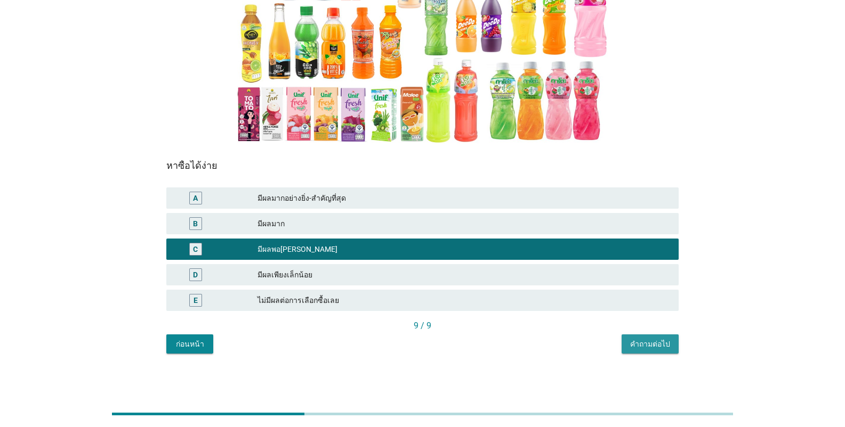
click at [524, 340] on div "คำถามต่อไป" at bounding box center [650, 344] width 40 height 11
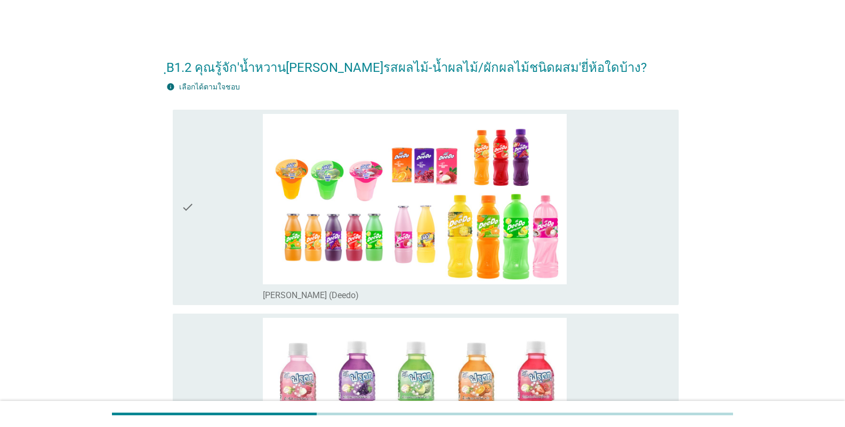
scroll to position [0, 0]
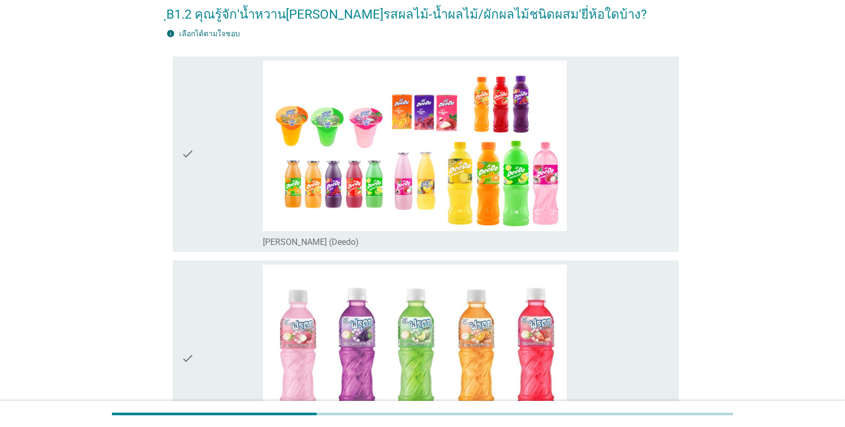
click at [212, 199] on div "check" at bounding box center [222, 155] width 82 height 188
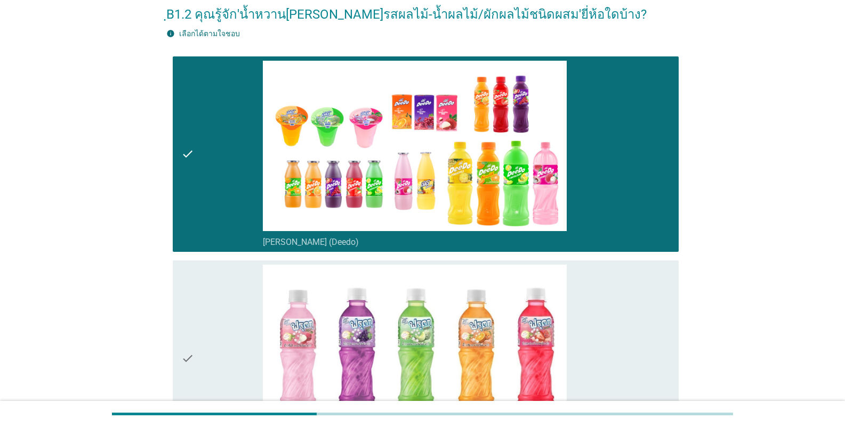
click at [201, 299] on div "check" at bounding box center [222, 359] width 82 height 188
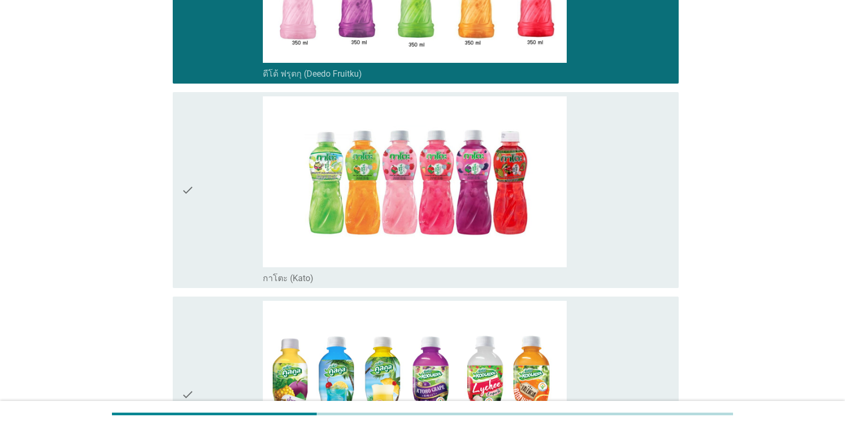
click at [205, 214] on div "check" at bounding box center [222, 190] width 82 height 188
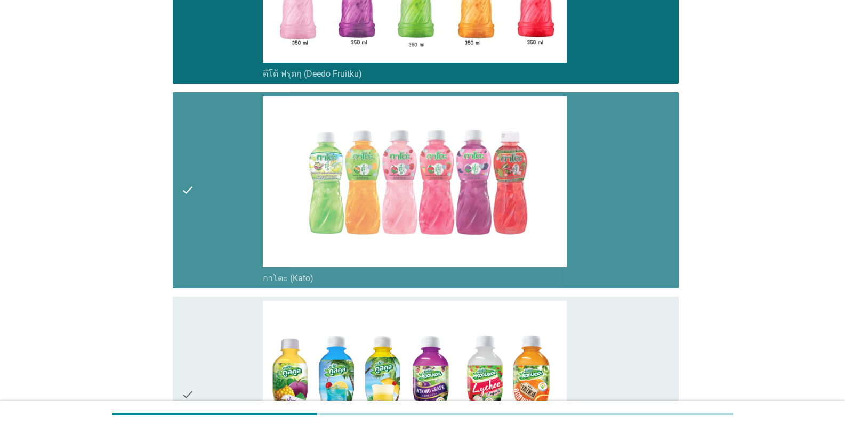
click at [198, 320] on div "check" at bounding box center [222, 395] width 82 height 188
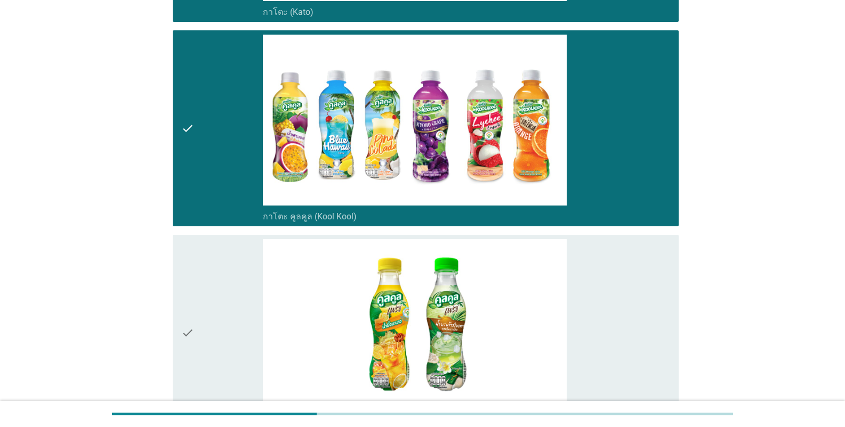
click at [199, 306] on div "check" at bounding box center [222, 333] width 82 height 188
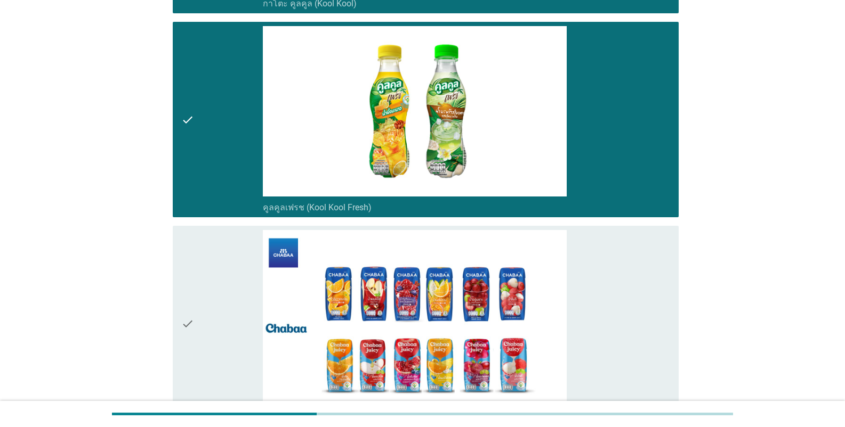
click at [199, 301] on div "check" at bounding box center [222, 324] width 82 height 188
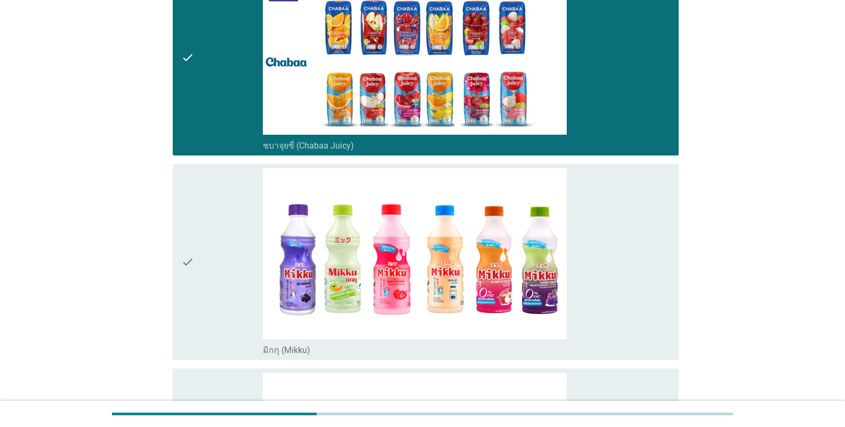
click at [194, 276] on icon "check" at bounding box center [187, 262] width 13 height 188
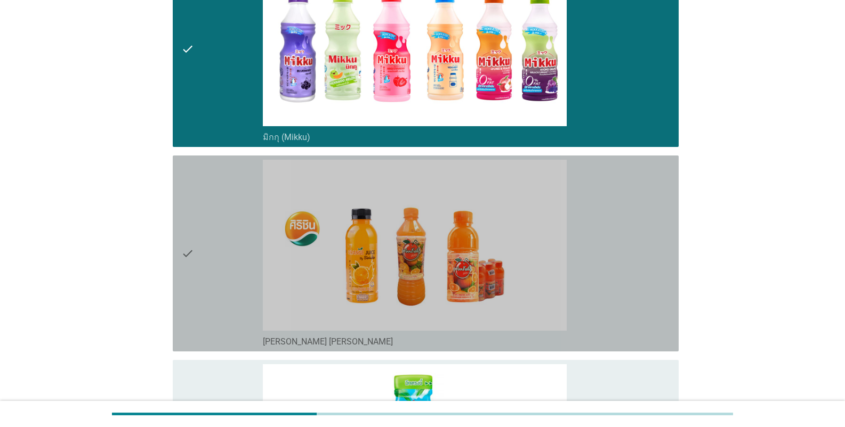
click at [191, 285] on icon "check" at bounding box center [187, 254] width 13 height 188
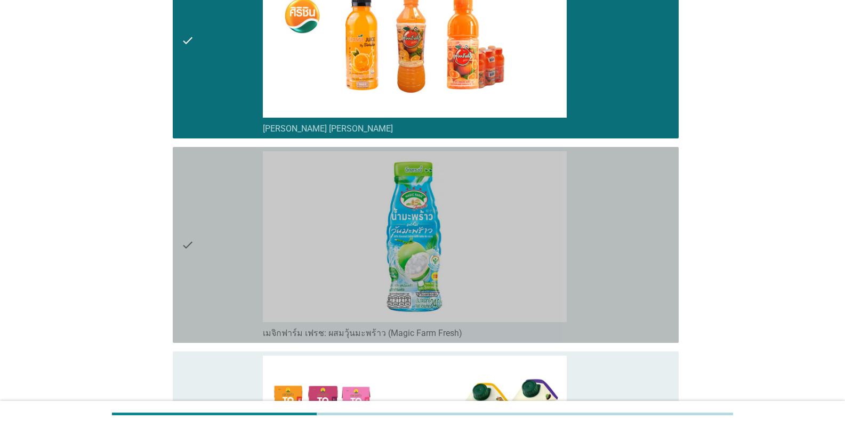
click at [204, 259] on div "check" at bounding box center [222, 245] width 82 height 188
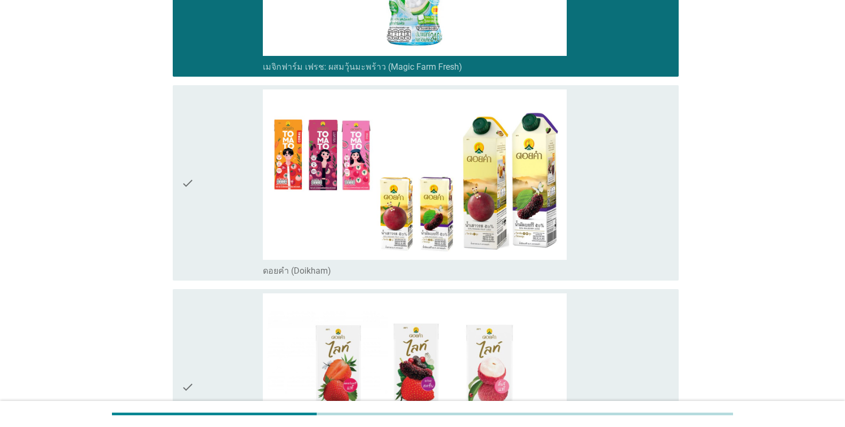
click at [206, 278] on div "check check_box_outline_blank ดอยคำ (Doikham)" at bounding box center [426, 183] width 506 height 196
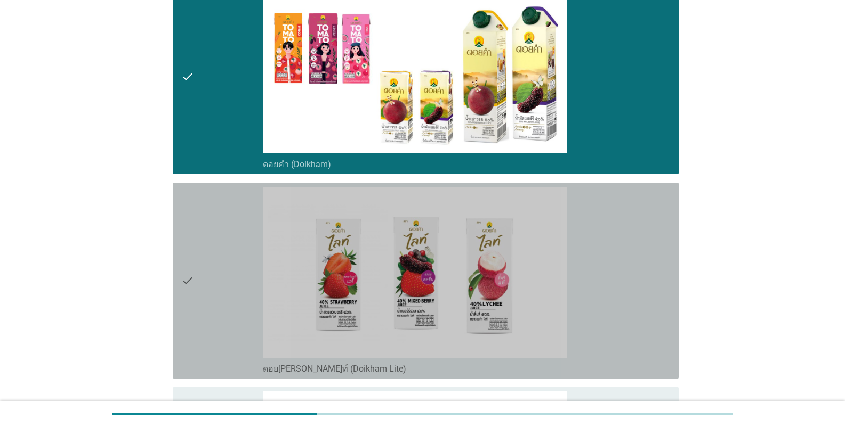
click at [209, 322] on div "check" at bounding box center [222, 281] width 82 height 188
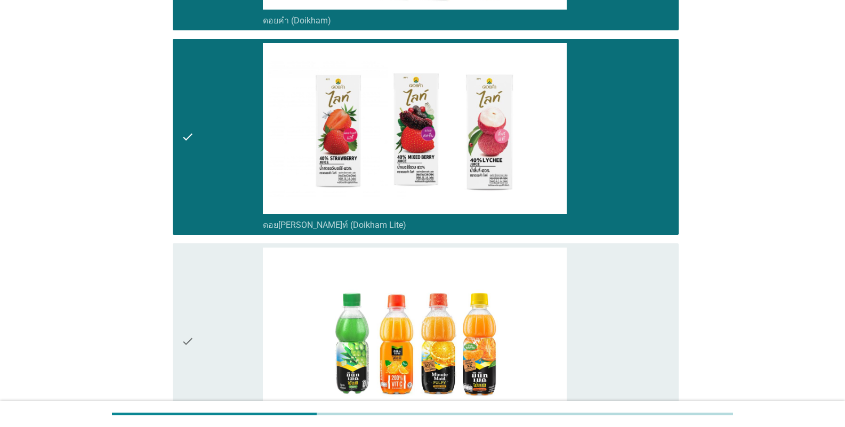
scroll to position [2238, 0]
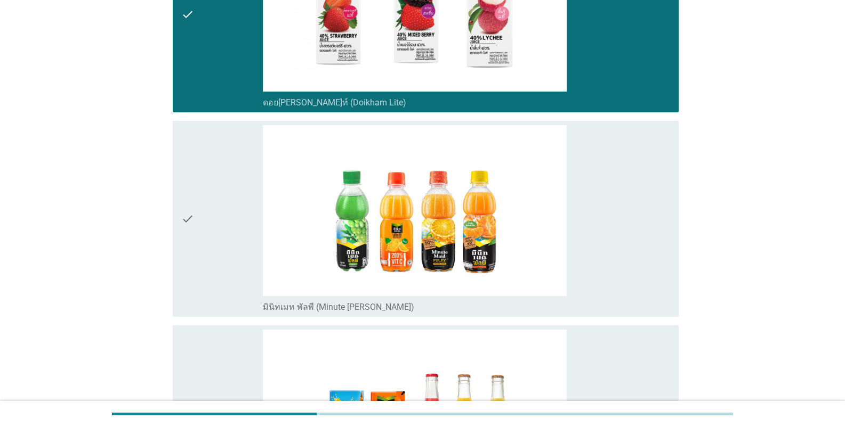
click at [212, 274] on div "check" at bounding box center [222, 219] width 82 height 188
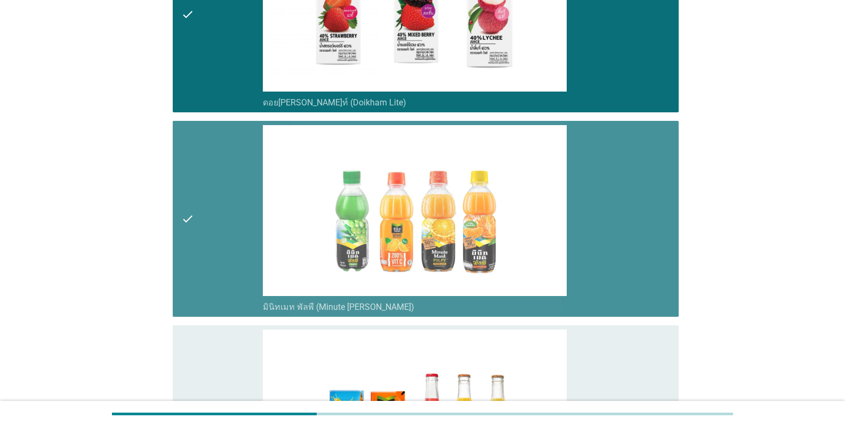
click at [207, 341] on div "check" at bounding box center [222, 424] width 82 height 188
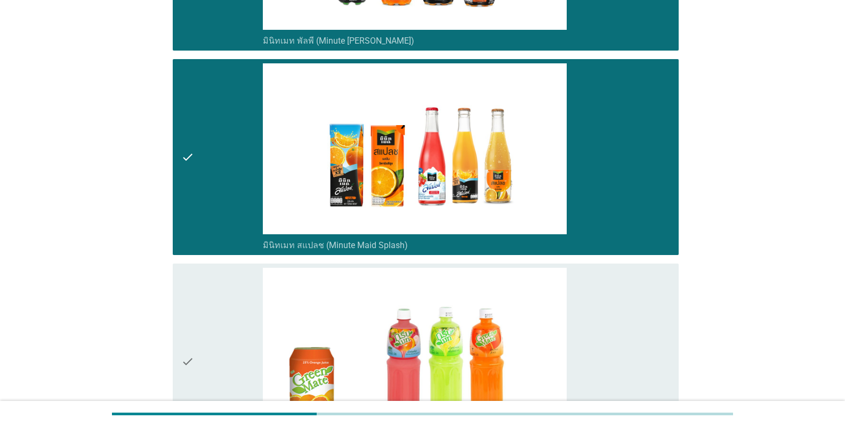
click at [205, 312] on div "check" at bounding box center [222, 362] width 82 height 188
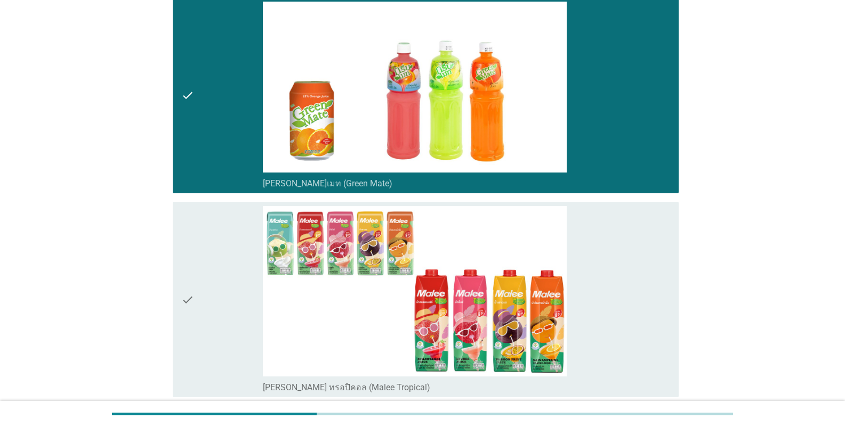
scroll to position [2984, 0]
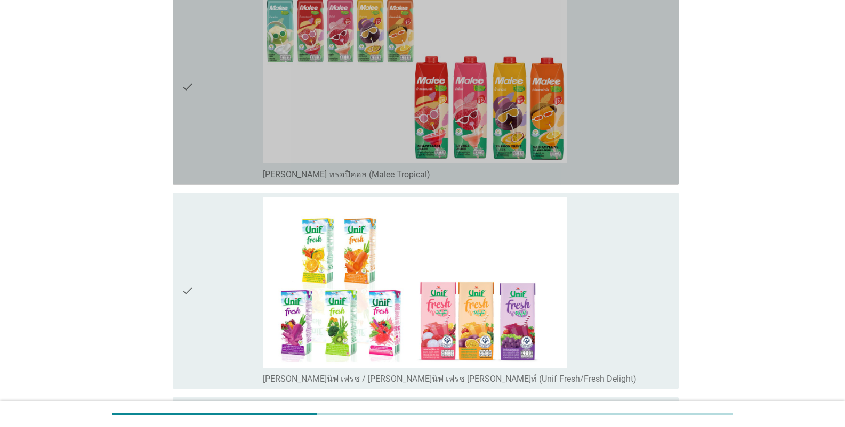
click at [210, 161] on div "check" at bounding box center [222, 87] width 82 height 188
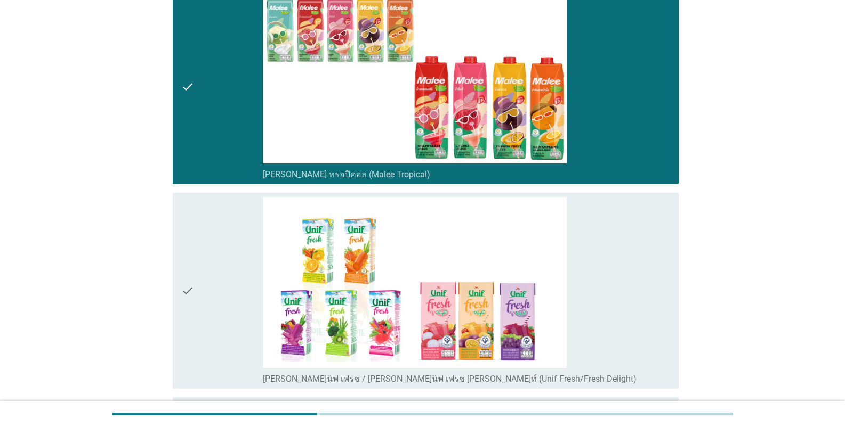
click at [198, 264] on div "check" at bounding box center [222, 291] width 82 height 188
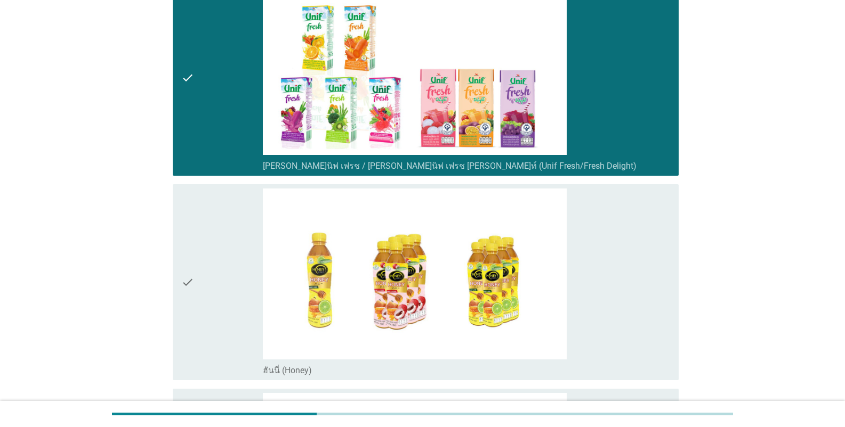
click at [208, 269] on div "check" at bounding box center [222, 283] width 82 height 188
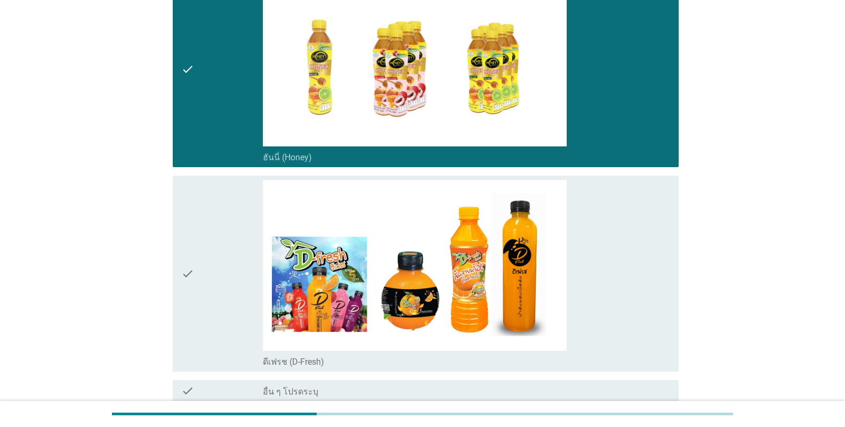
click at [208, 273] on div "check" at bounding box center [222, 274] width 82 height 188
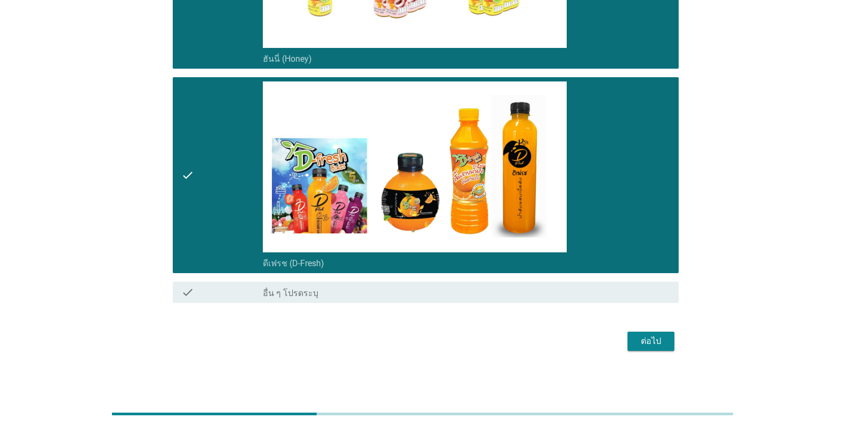
click at [188, 205] on icon "check" at bounding box center [187, 176] width 13 height 188
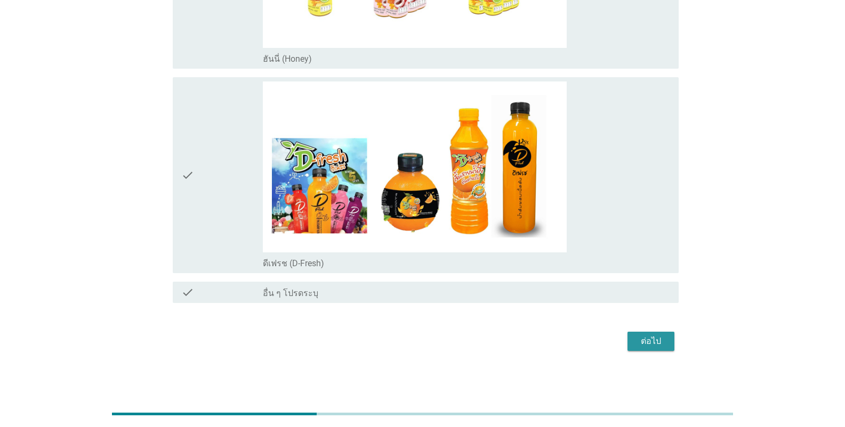
click at [524, 340] on div "ต่อไป" at bounding box center [651, 341] width 30 height 13
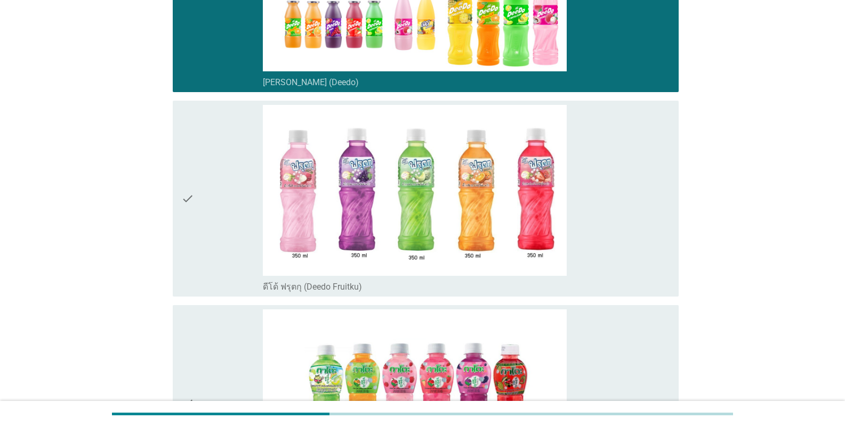
click at [198, 177] on div "check" at bounding box center [222, 199] width 82 height 188
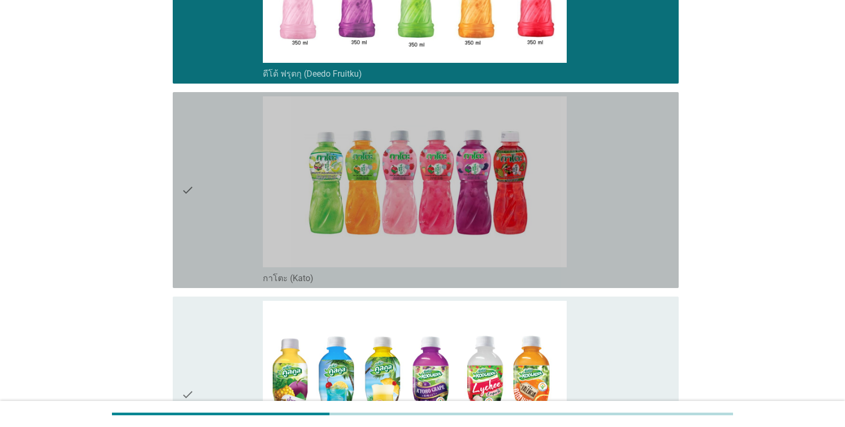
click at [206, 220] on div "check" at bounding box center [222, 190] width 82 height 188
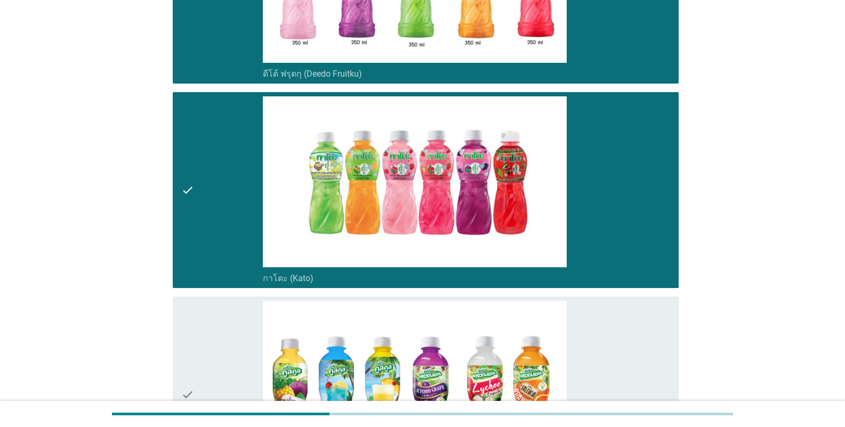
click at [207, 318] on div "check" at bounding box center [222, 395] width 82 height 188
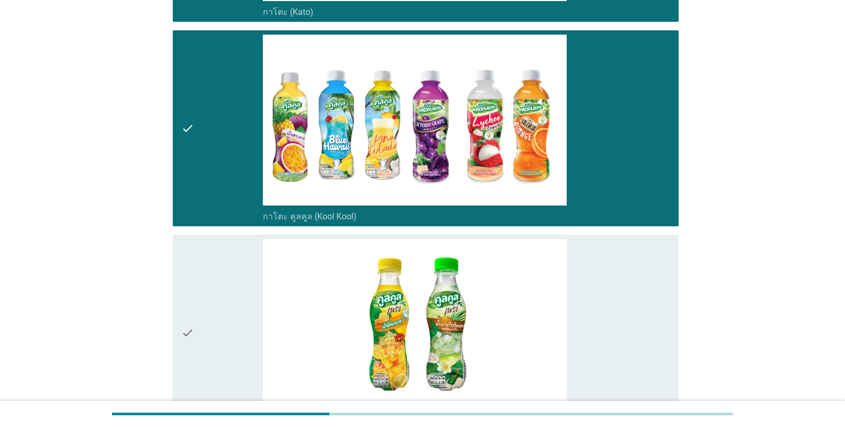
click at [220, 269] on div "check" at bounding box center [222, 333] width 82 height 188
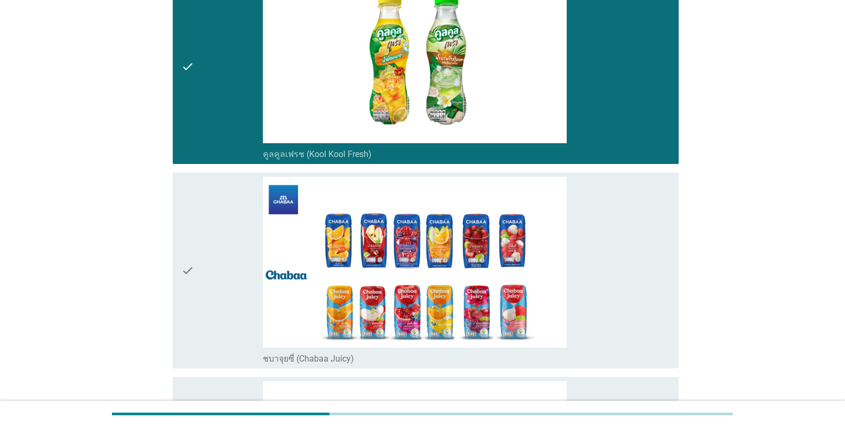
click at [221, 280] on div "check" at bounding box center [222, 271] width 82 height 188
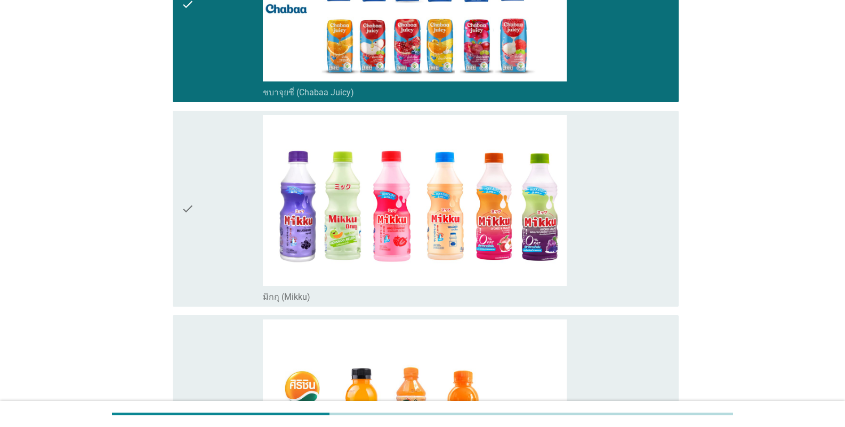
click at [218, 255] on div "check" at bounding box center [222, 209] width 82 height 188
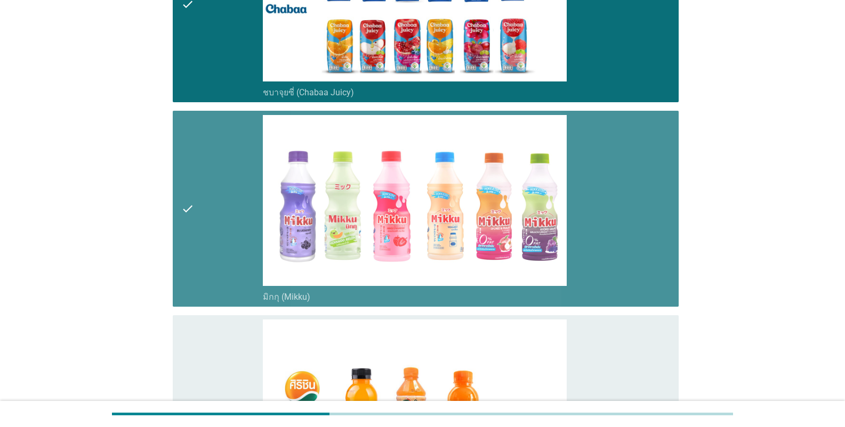
click at [220, 366] on div "check" at bounding box center [222, 414] width 82 height 188
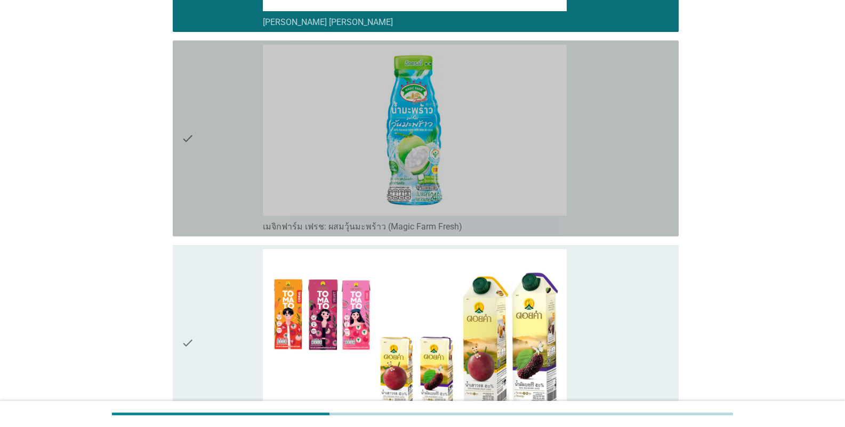
click at [205, 222] on div "check" at bounding box center [222, 139] width 82 height 188
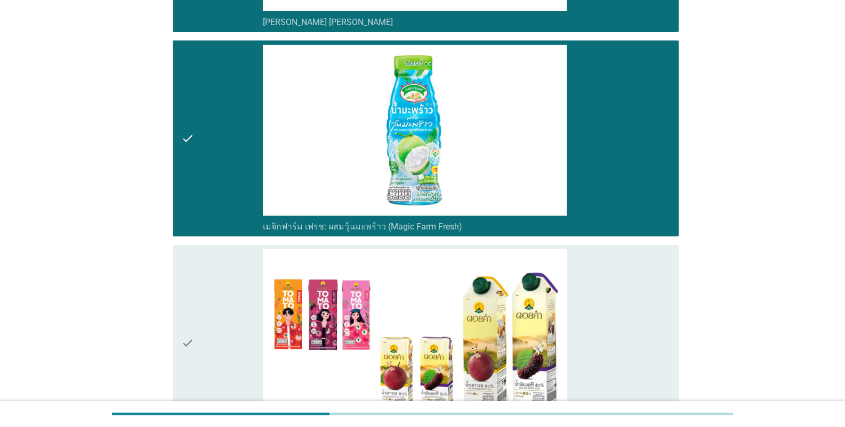
click at [208, 293] on div "check" at bounding box center [222, 343] width 82 height 188
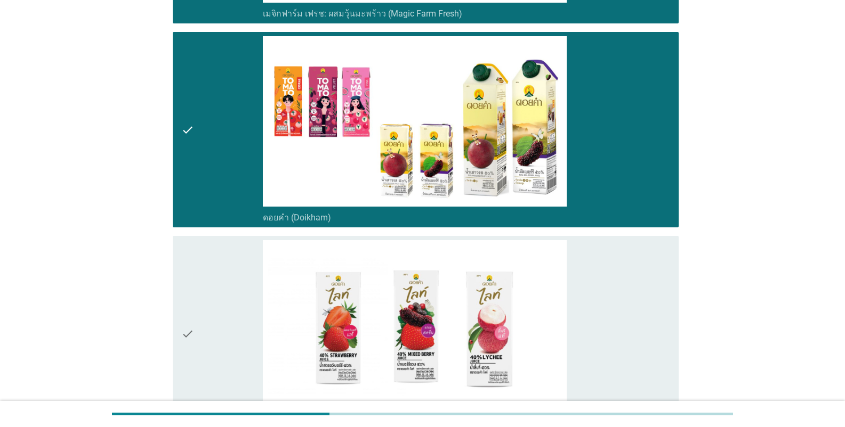
click at [218, 294] on div "check" at bounding box center [222, 334] width 82 height 188
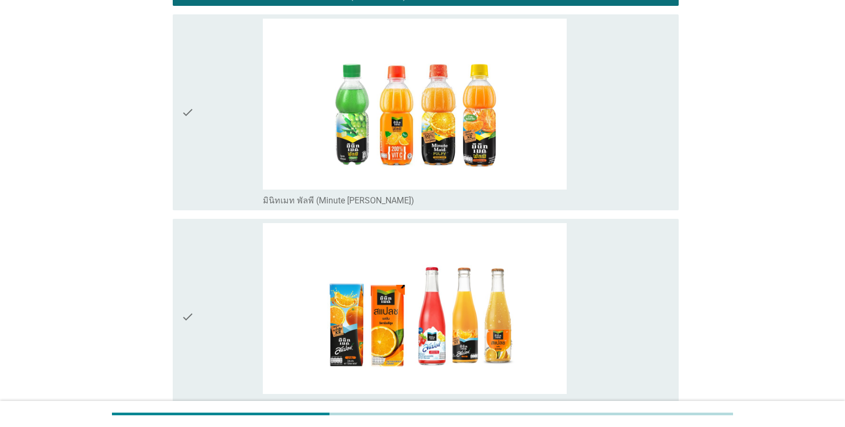
click at [224, 152] on div "check" at bounding box center [222, 113] width 82 height 188
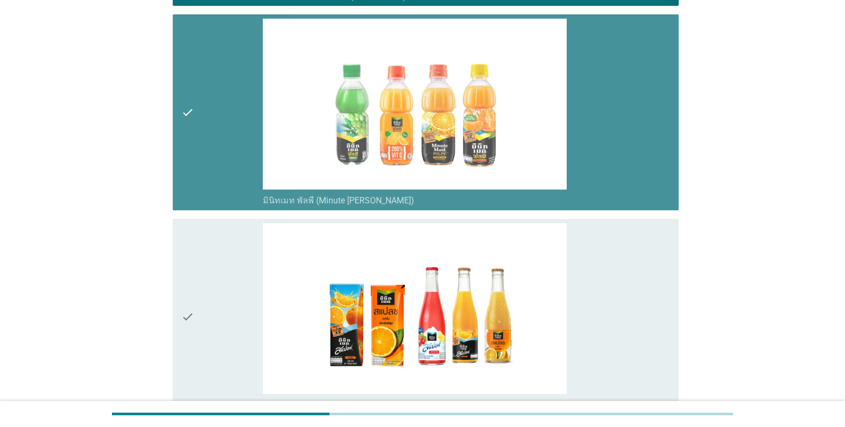
click at [215, 278] on div "check" at bounding box center [222, 317] width 82 height 188
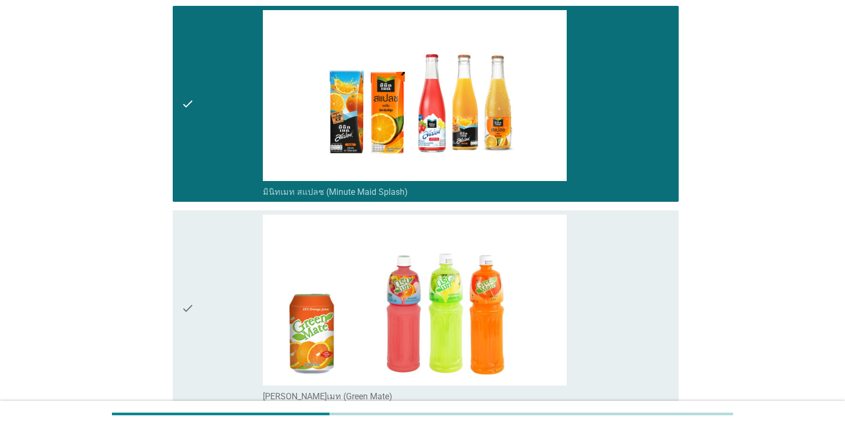
click at [215, 283] on div "check" at bounding box center [222, 309] width 82 height 188
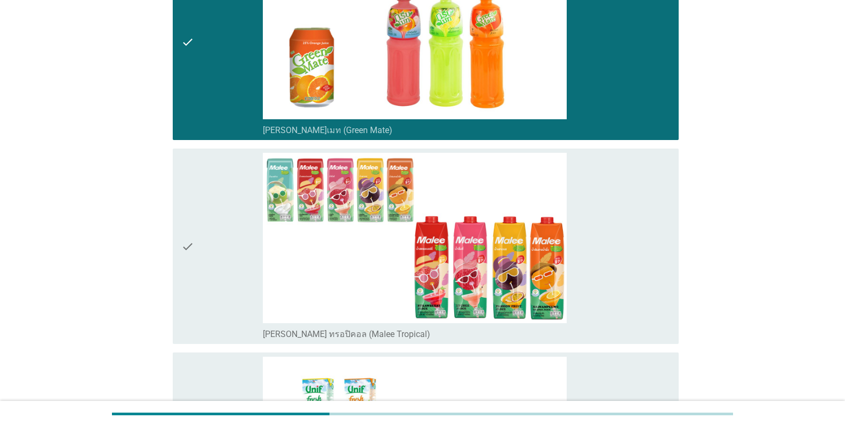
click at [215, 283] on div "check" at bounding box center [222, 247] width 82 height 188
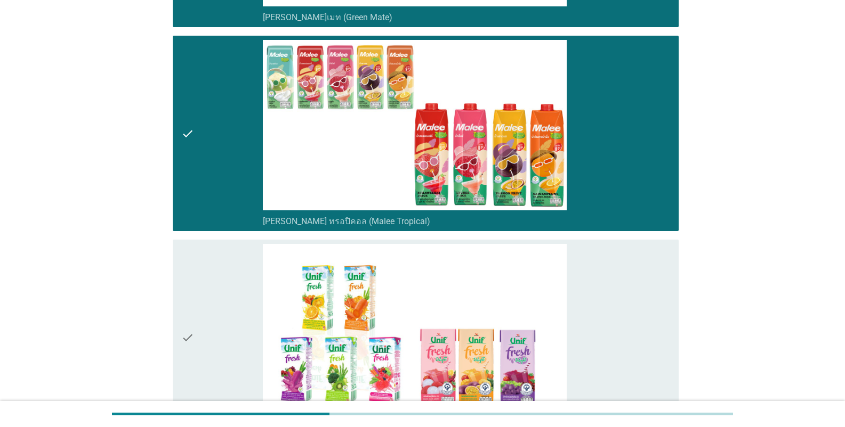
scroll to position [3037, 0]
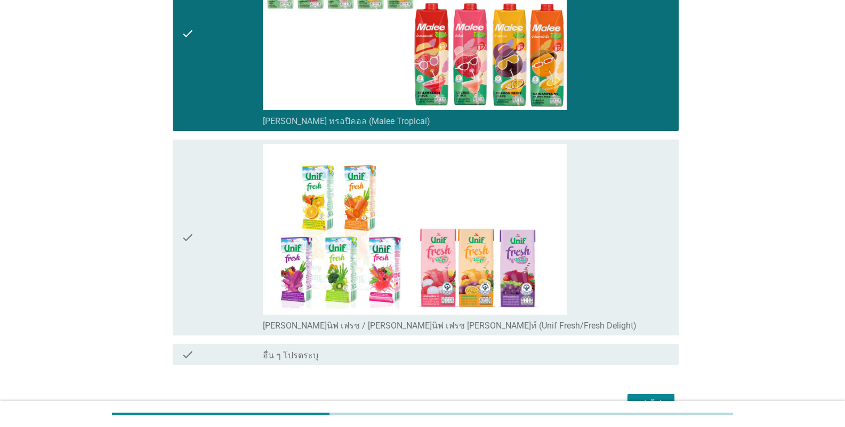
click at [214, 277] on div "check" at bounding box center [222, 238] width 82 height 188
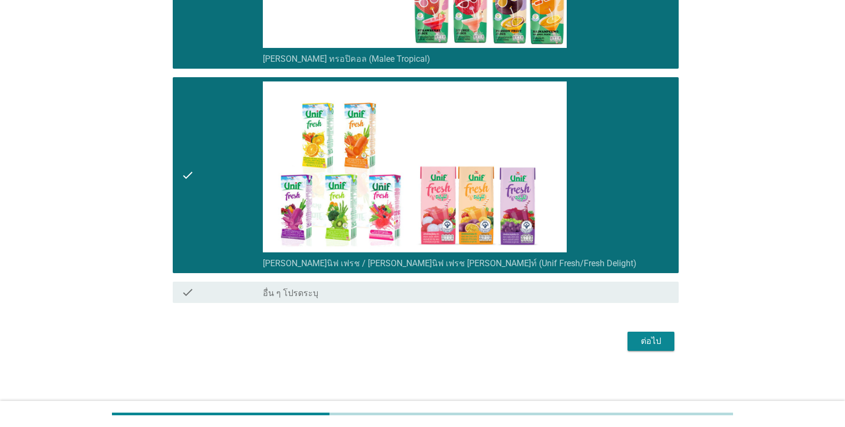
scroll to position [3100, 0]
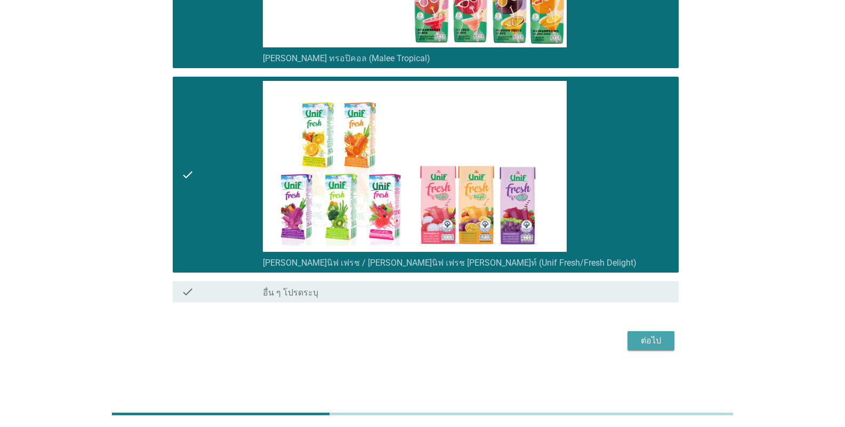
click at [524, 349] on button "ต่อไป" at bounding box center [650, 340] width 47 height 19
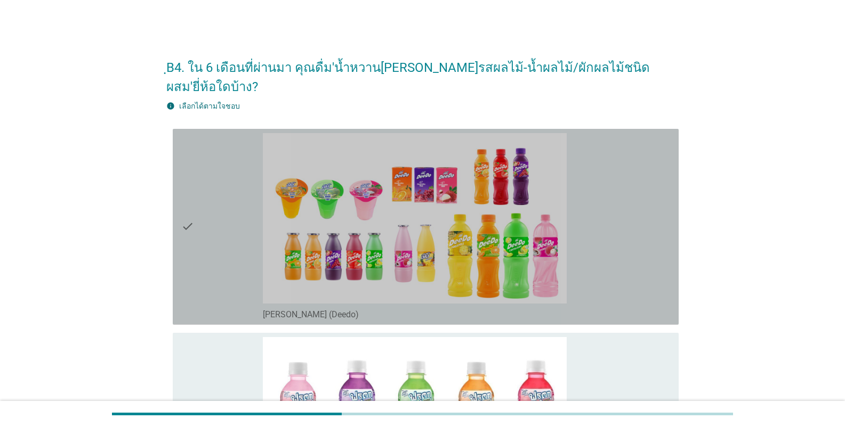
click at [239, 225] on div "check" at bounding box center [222, 227] width 82 height 188
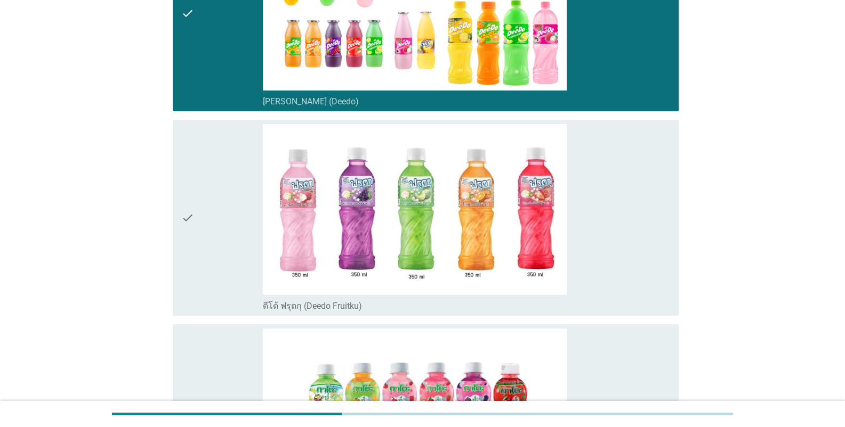
click at [220, 238] on div "check" at bounding box center [222, 218] width 82 height 188
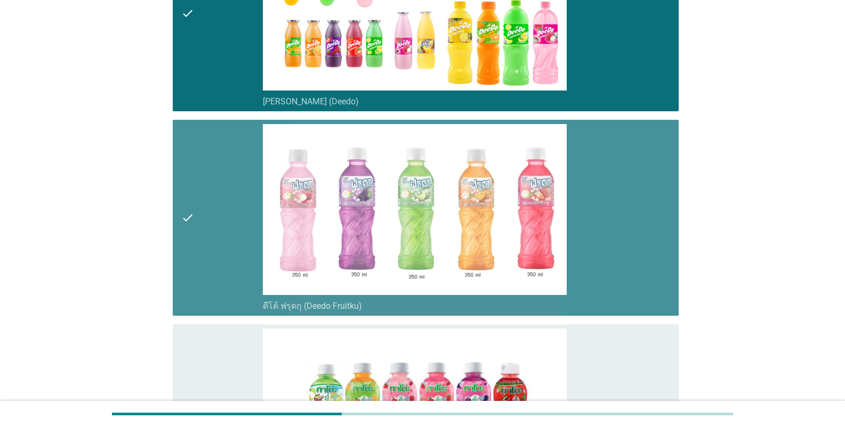
click at [215, 329] on div "check" at bounding box center [222, 423] width 82 height 188
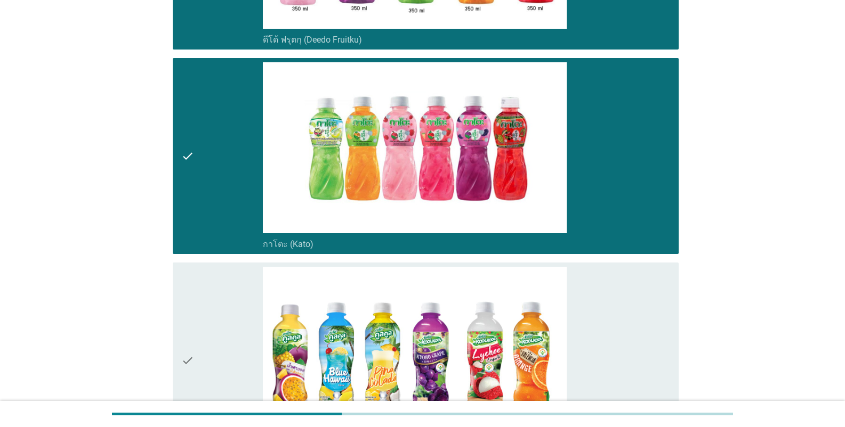
click at [217, 296] on div "check" at bounding box center [222, 361] width 82 height 188
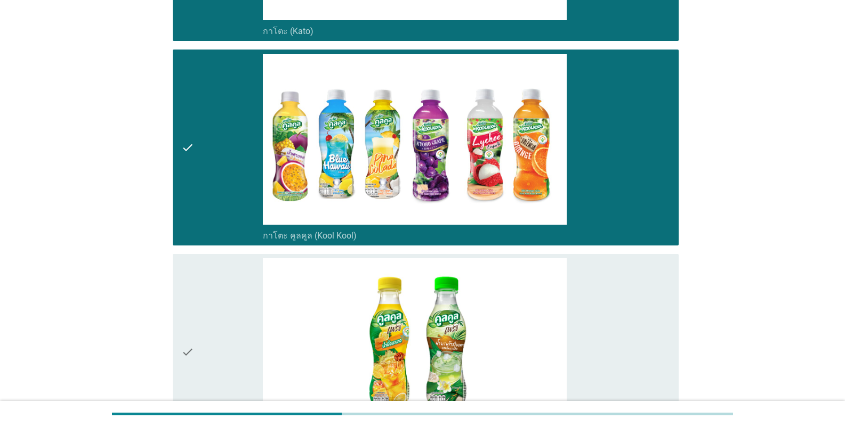
click at [218, 293] on div "check" at bounding box center [222, 352] width 82 height 188
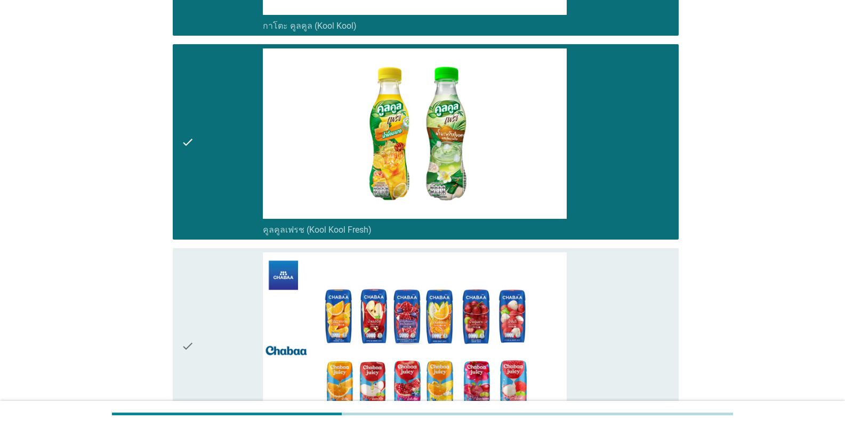
scroll to position [853, 0]
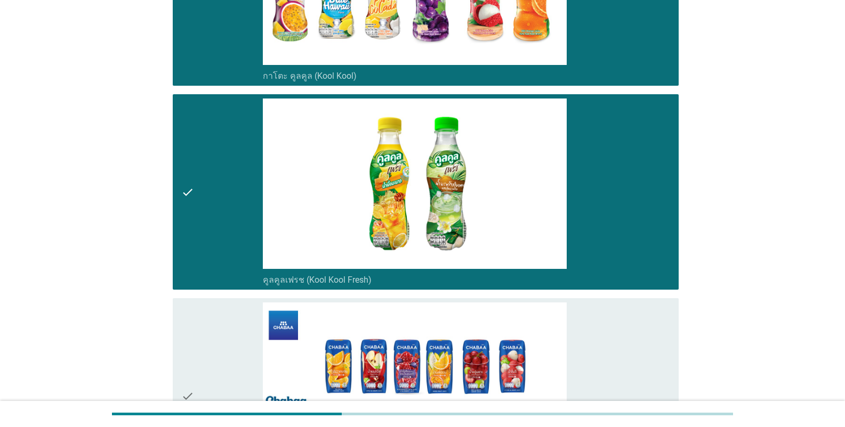
click at [219, 215] on div "check" at bounding box center [222, 193] width 82 height 188
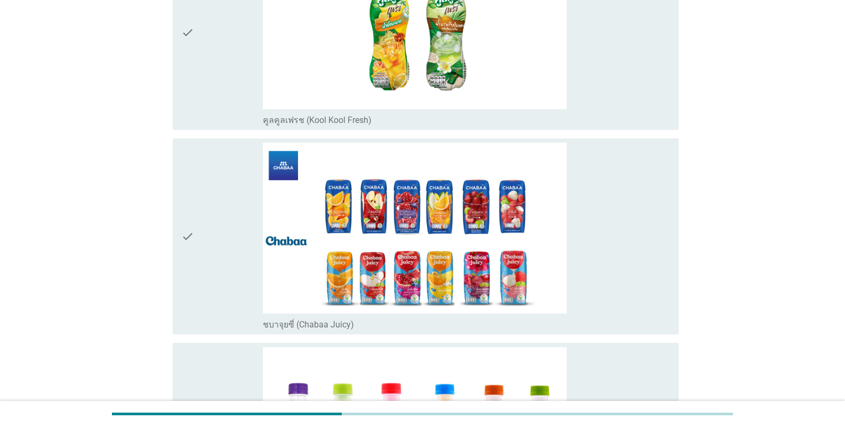
click at [202, 255] on div "check" at bounding box center [222, 237] width 82 height 188
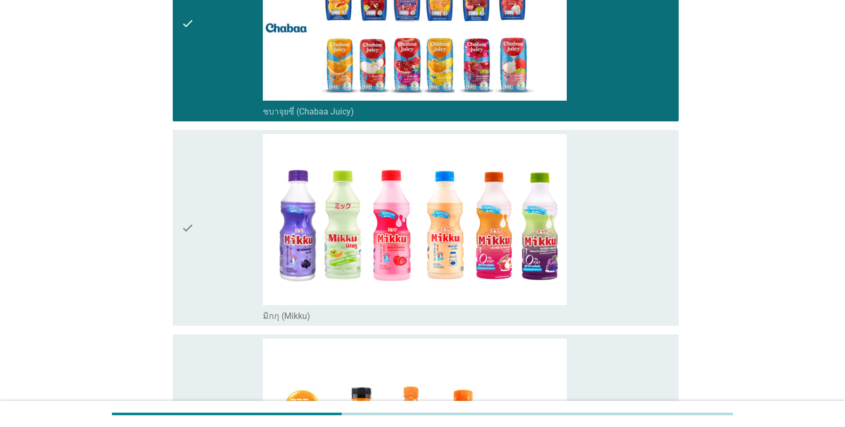
click at [199, 277] on div "check" at bounding box center [222, 228] width 82 height 188
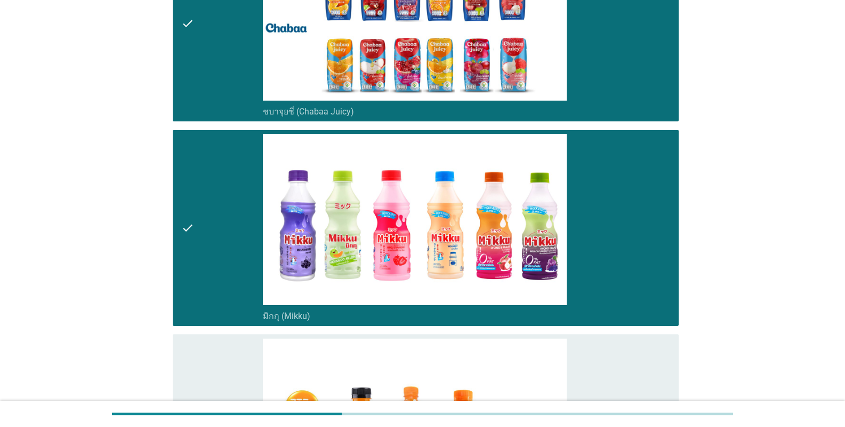
click at [212, 347] on div "check" at bounding box center [222, 433] width 82 height 188
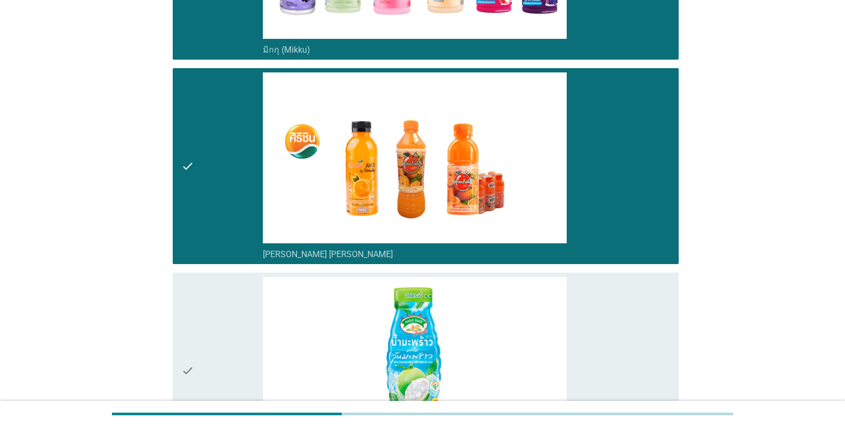
click at [208, 309] on div "check" at bounding box center [222, 371] width 82 height 188
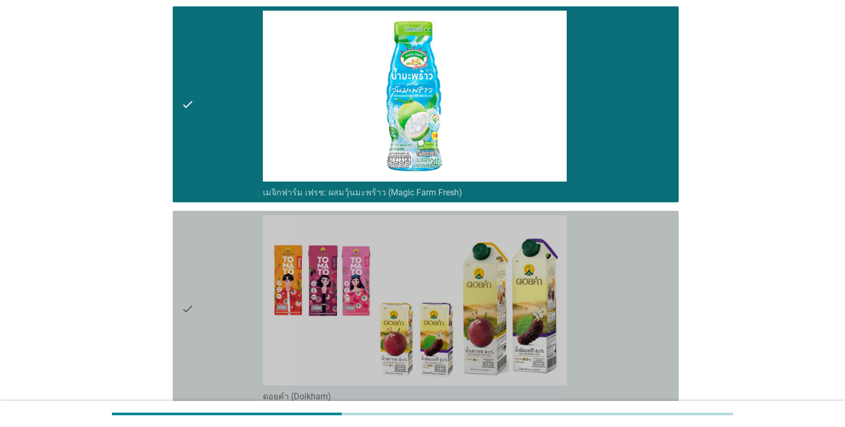
click at [209, 310] on div "check" at bounding box center [222, 309] width 82 height 188
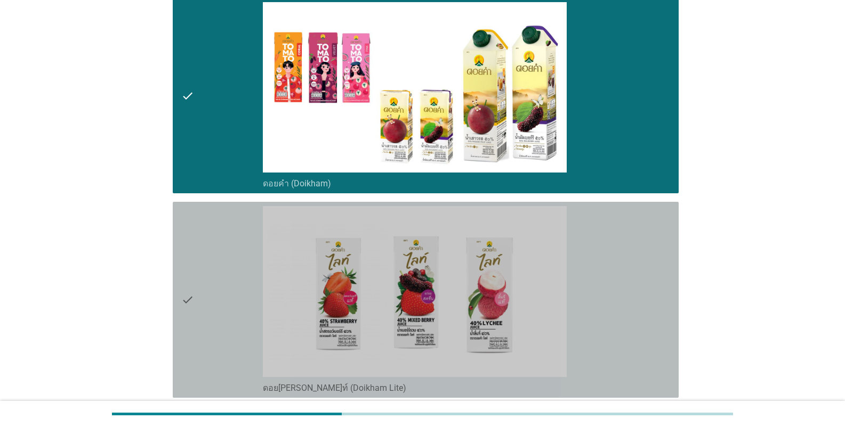
click at [200, 298] on div "check" at bounding box center [222, 300] width 82 height 188
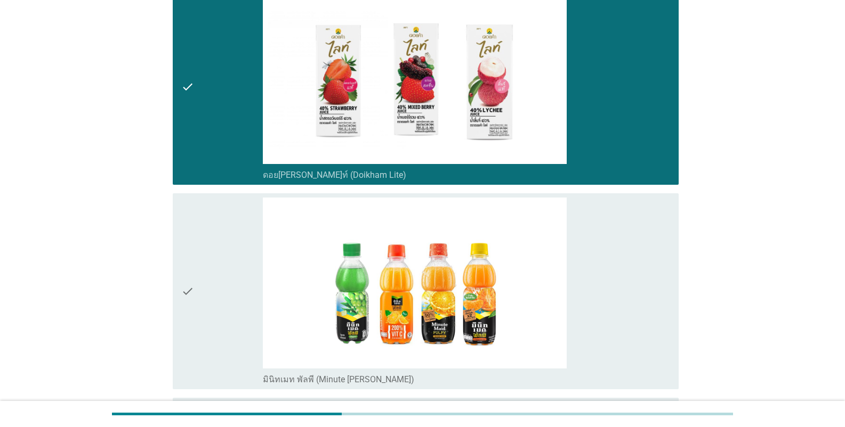
click at [206, 288] on div "check" at bounding box center [222, 292] width 82 height 188
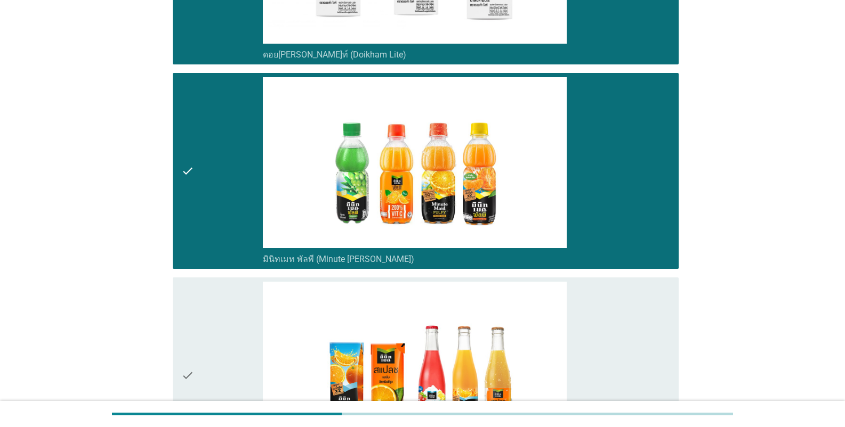
scroll to position [2398, 0]
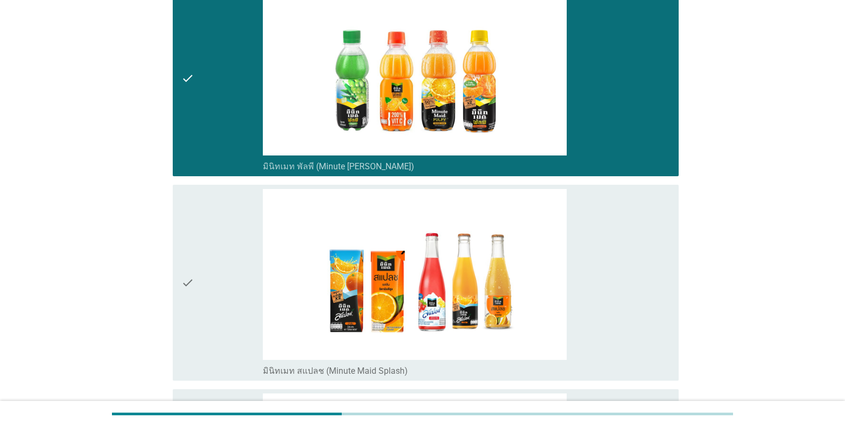
click at [204, 277] on div "check" at bounding box center [222, 283] width 82 height 188
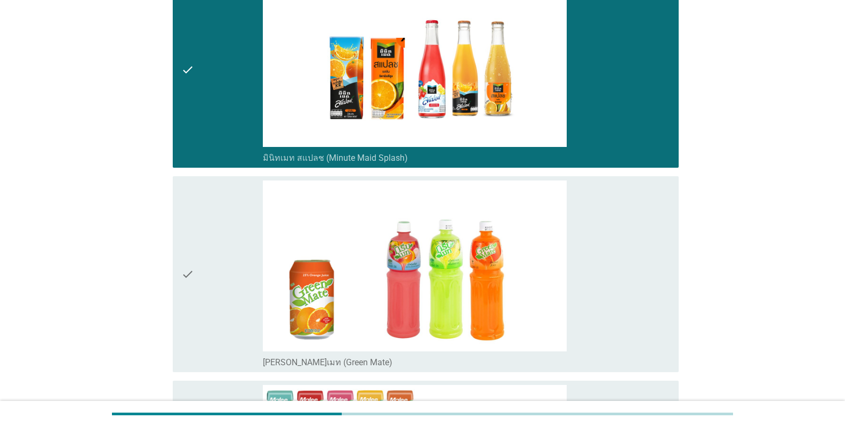
click at [204, 277] on div "check" at bounding box center [222, 275] width 82 height 188
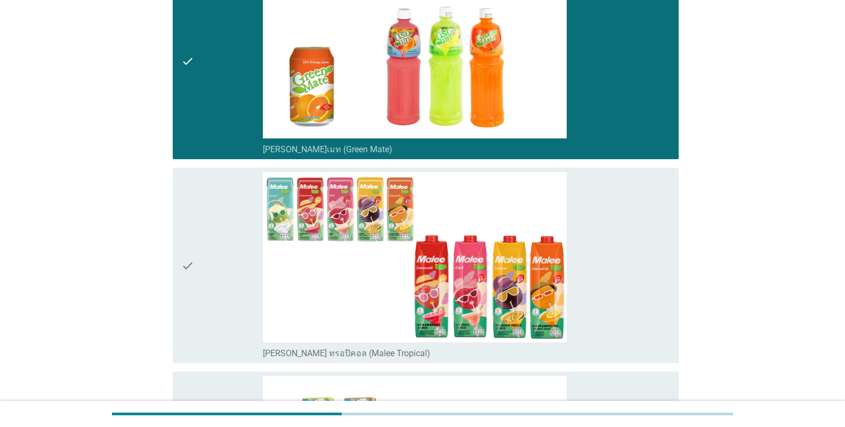
click at [202, 268] on div "check" at bounding box center [222, 266] width 82 height 188
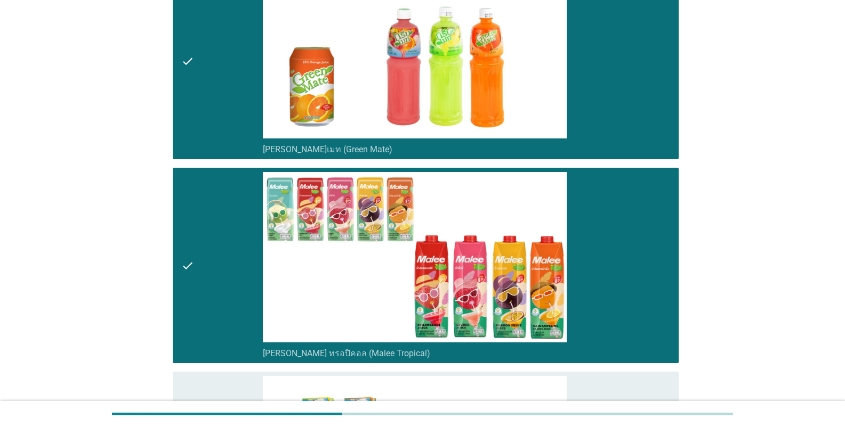
scroll to position [3037, 0]
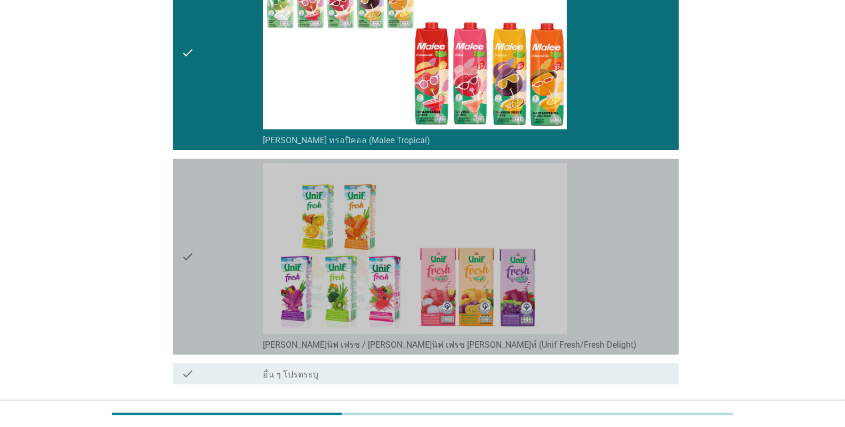
click at [194, 262] on icon "check" at bounding box center [187, 257] width 13 height 188
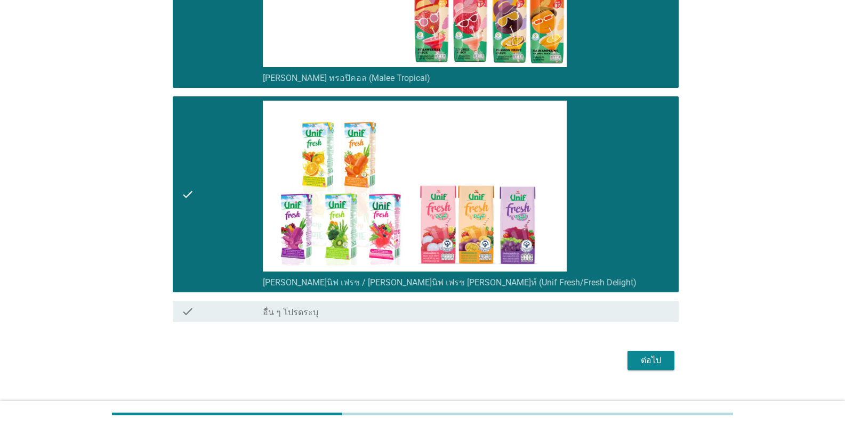
scroll to position [3100, 0]
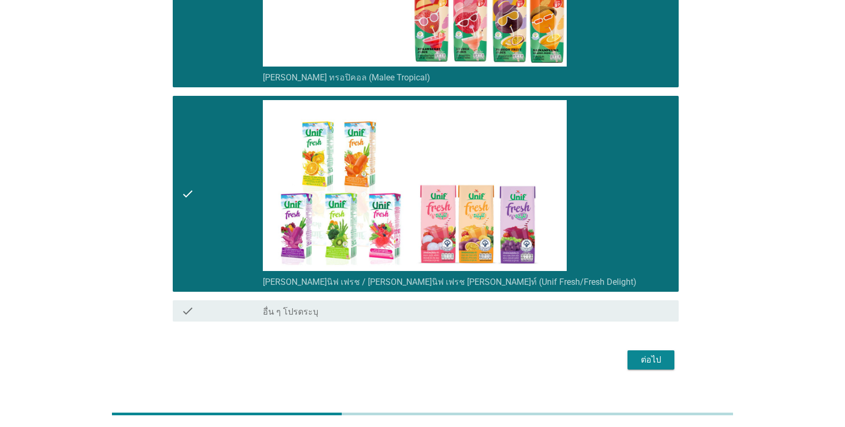
click at [524, 351] on button "ต่อไป" at bounding box center [650, 360] width 47 height 19
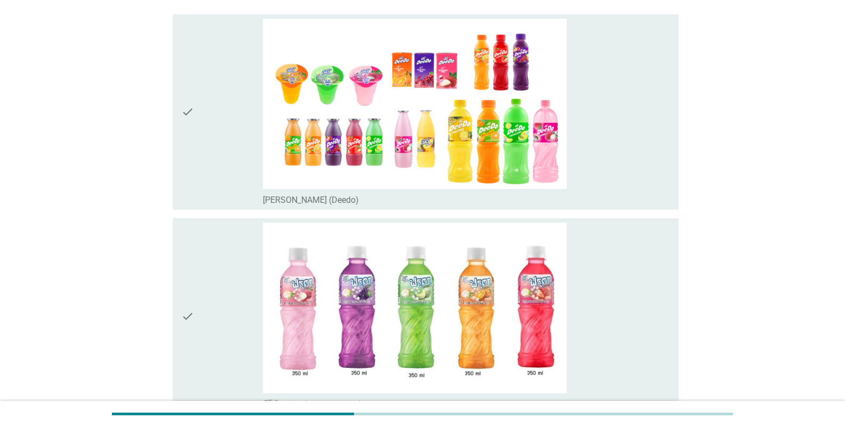
scroll to position [213, 0]
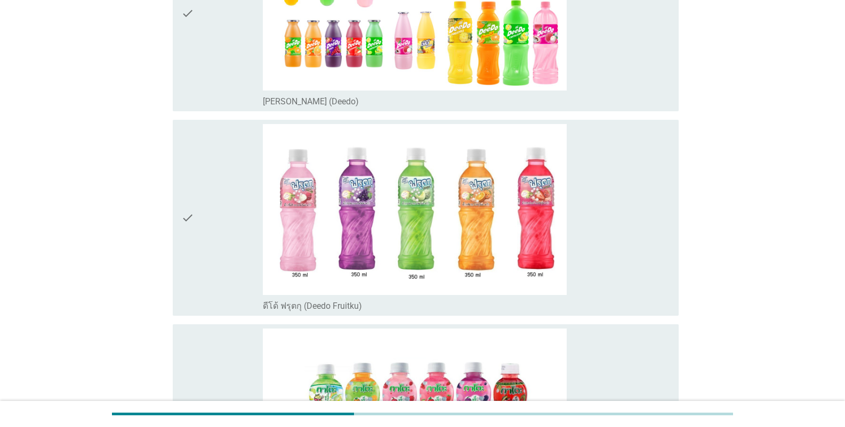
click at [201, 272] on div "check" at bounding box center [222, 218] width 82 height 188
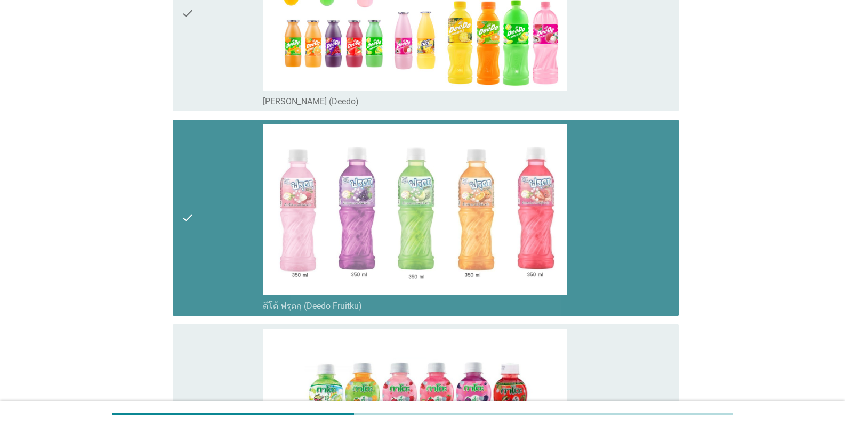
click at [192, 367] on icon "check" at bounding box center [187, 423] width 13 height 188
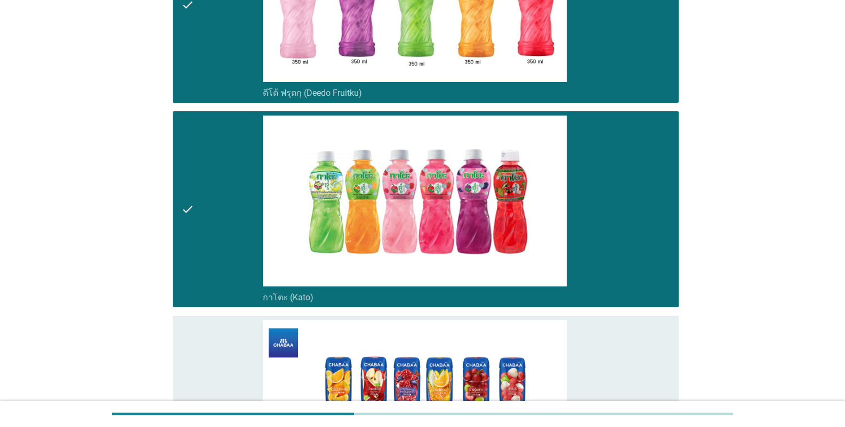
click at [213, 334] on div "check" at bounding box center [222, 414] width 82 height 188
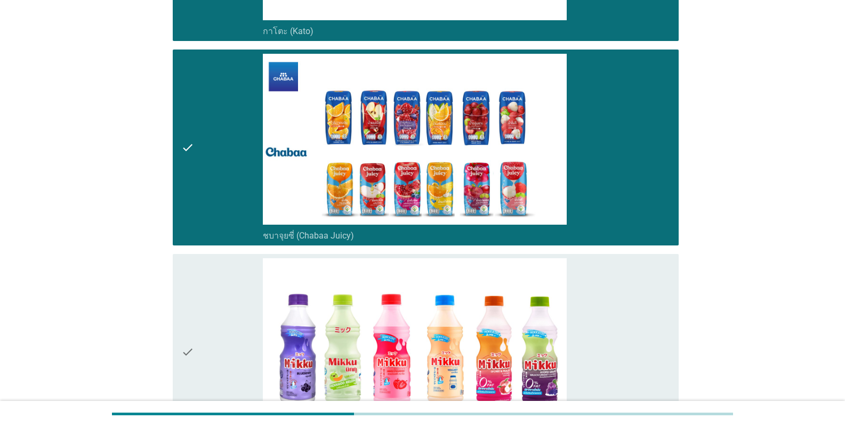
click at [212, 323] on div "check" at bounding box center [222, 352] width 82 height 188
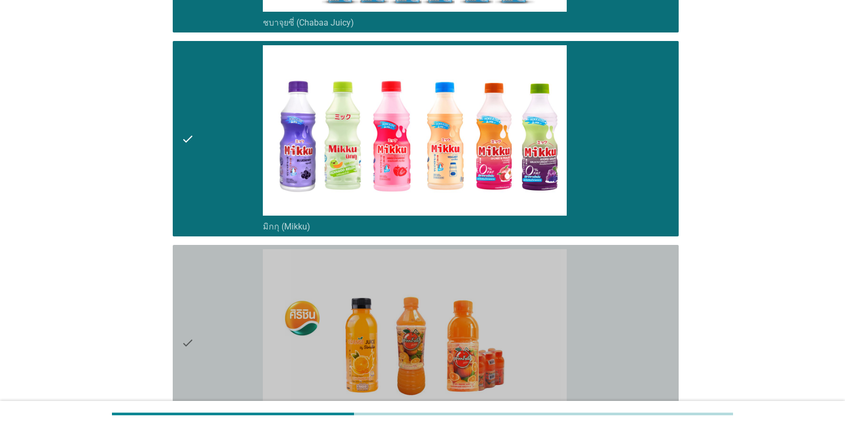
click at [212, 324] on div "check" at bounding box center [222, 343] width 82 height 188
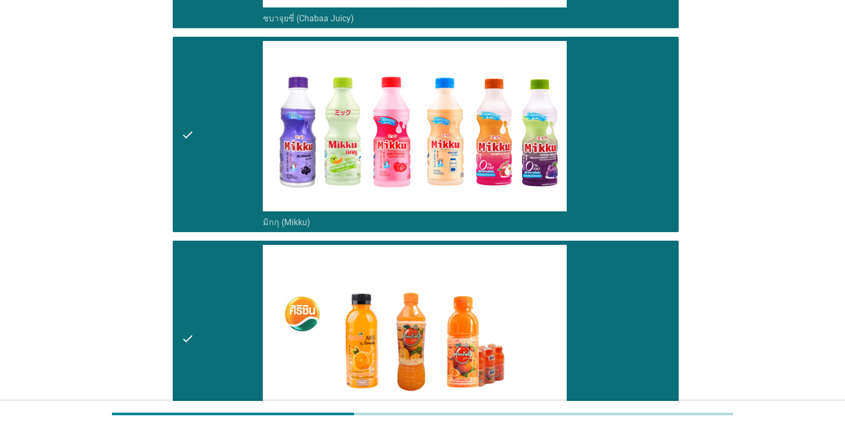
scroll to position [1119, 0]
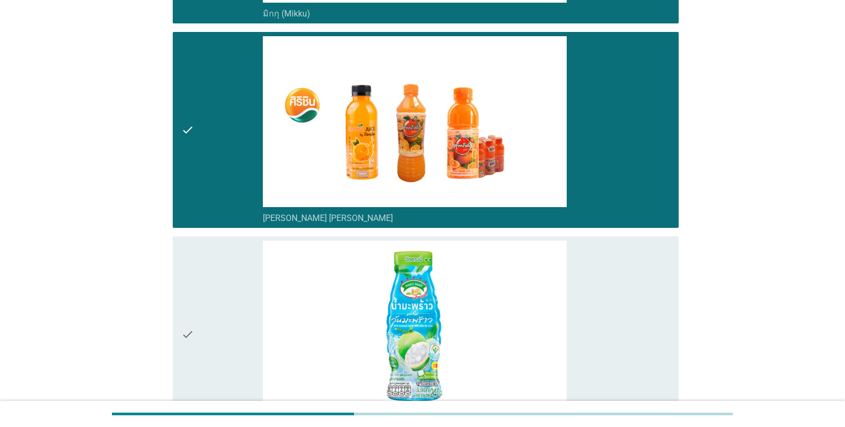
drag, startPoint x: 210, startPoint y: 124, endPoint x: 217, endPoint y: 168, distance: 44.3
click at [210, 124] on div "check" at bounding box center [222, 130] width 82 height 188
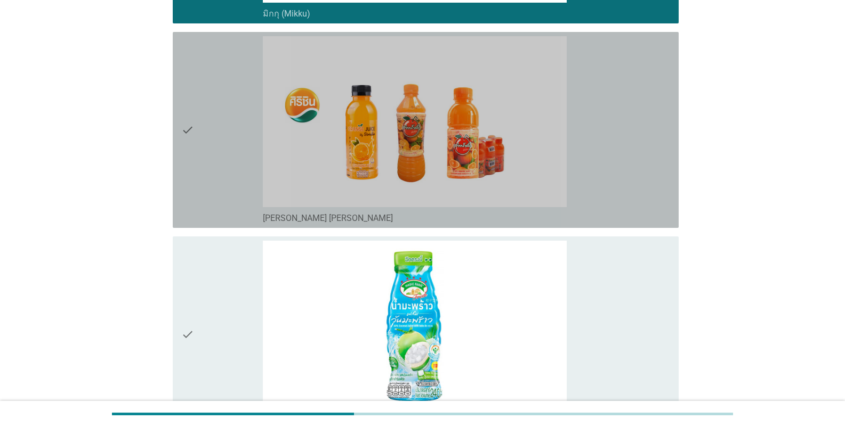
click at [233, 303] on div "check" at bounding box center [222, 335] width 82 height 188
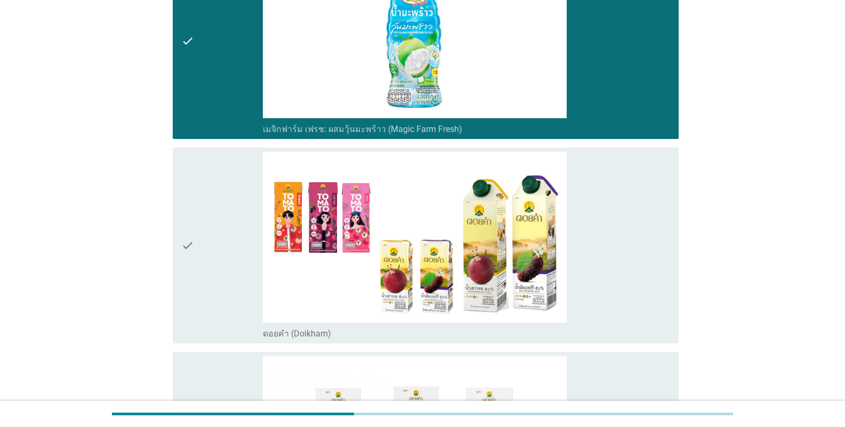
scroll to position [1545, 0]
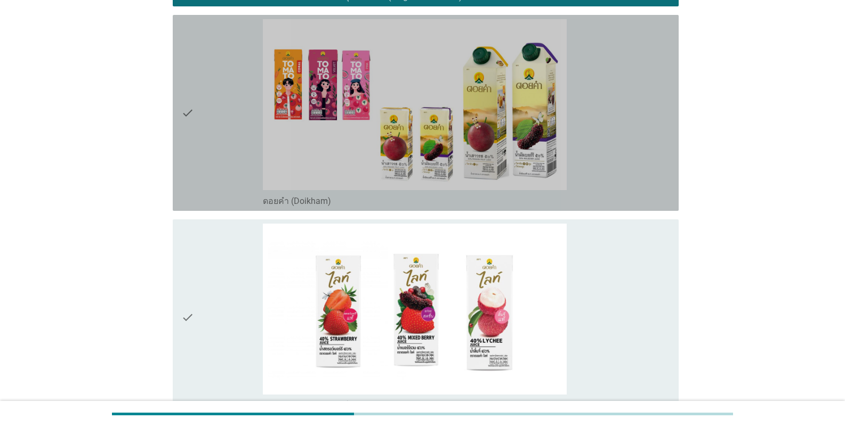
drag, startPoint x: 210, startPoint y: 172, endPoint x: 212, endPoint y: 278, distance: 106.6
click at [210, 177] on div "check" at bounding box center [222, 113] width 82 height 188
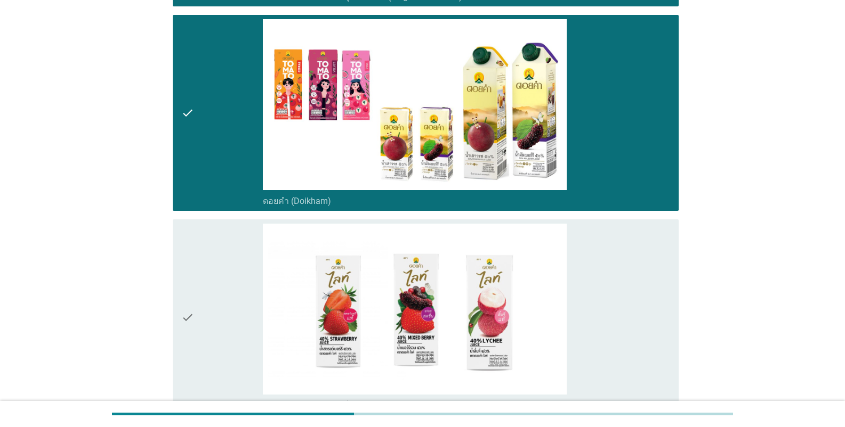
click at [212, 279] on div "check" at bounding box center [222, 318] width 82 height 188
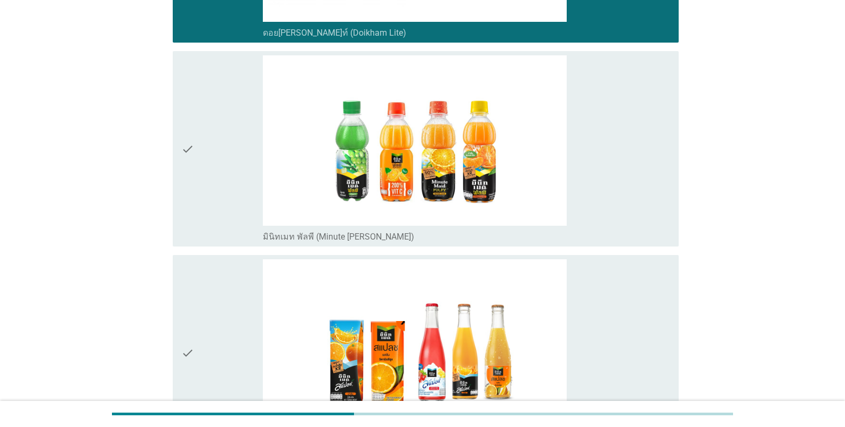
click at [196, 259] on div "check" at bounding box center [222, 353] width 82 height 188
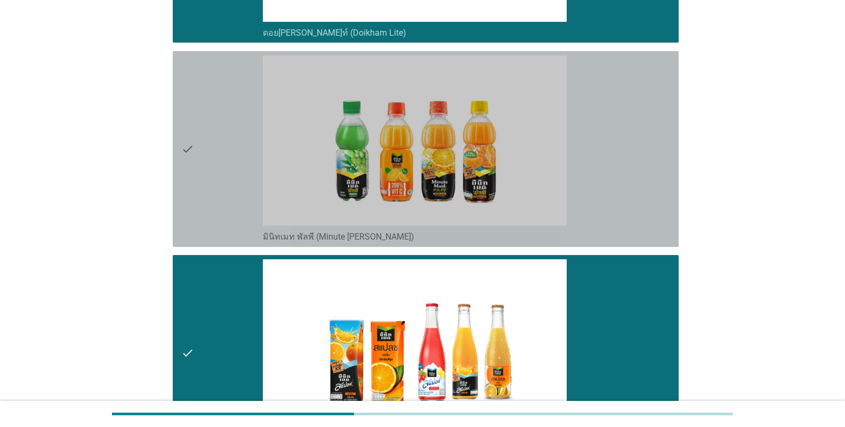
click at [204, 190] on div "check" at bounding box center [222, 149] width 82 height 188
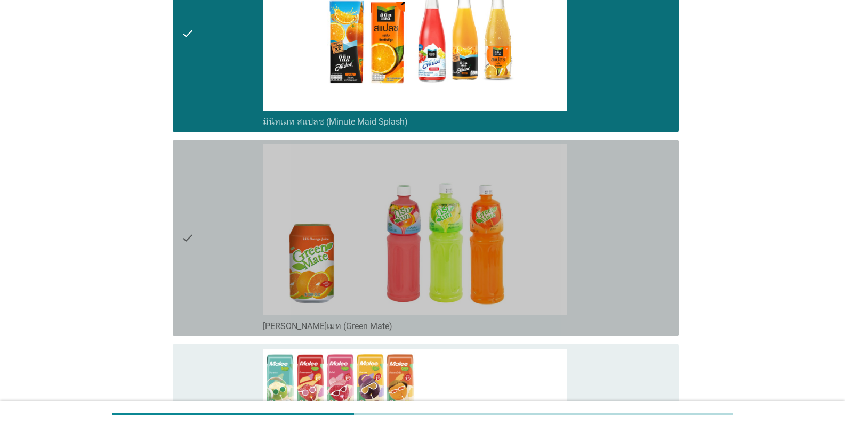
click at [232, 269] on div "check" at bounding box center [222, 238] width 82 height 188
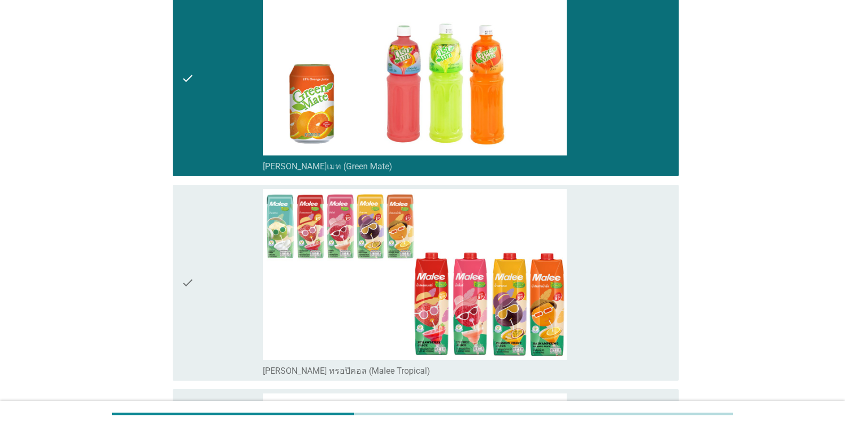
click at [239, 275] on div "check" at bounding box center [222, 283] width 82 height 188
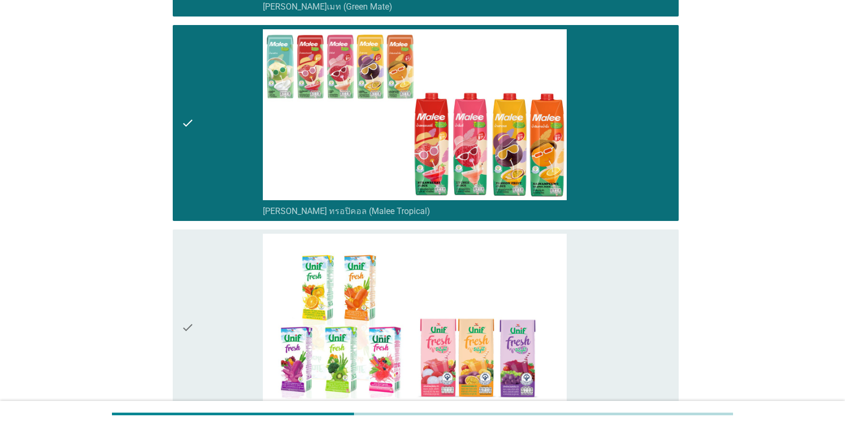
click at [196, 289] on div "check" at bounding box center [222, 328] width 82 height 188
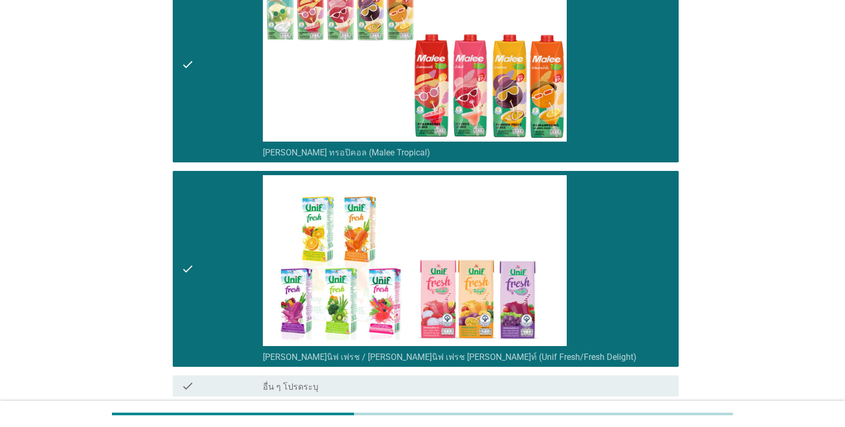
scroll to position [2691, 0]
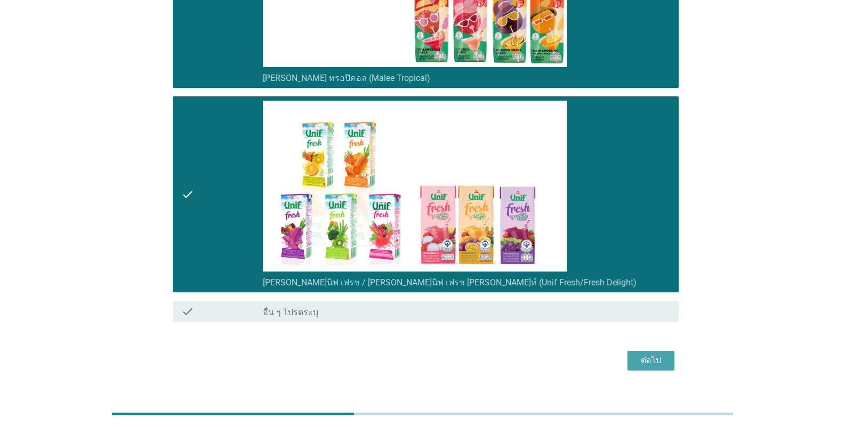
click at [524, 351] on button "ต่อไป" at bounding box center [650, 360] width 47 height 19
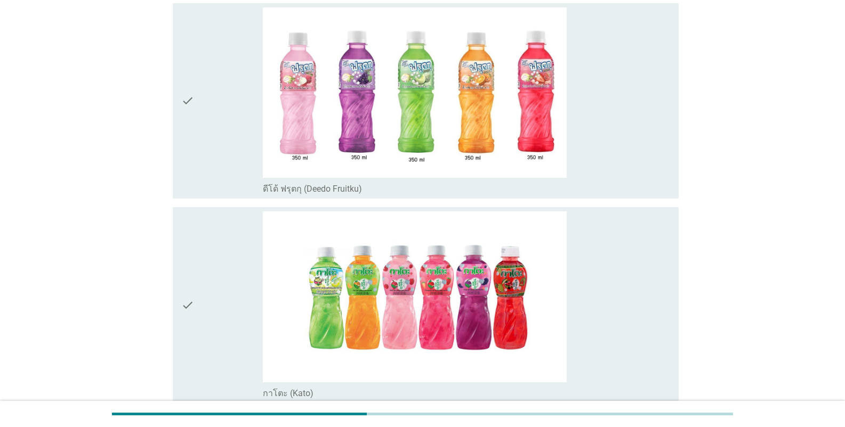
scroll to position [213, 0]
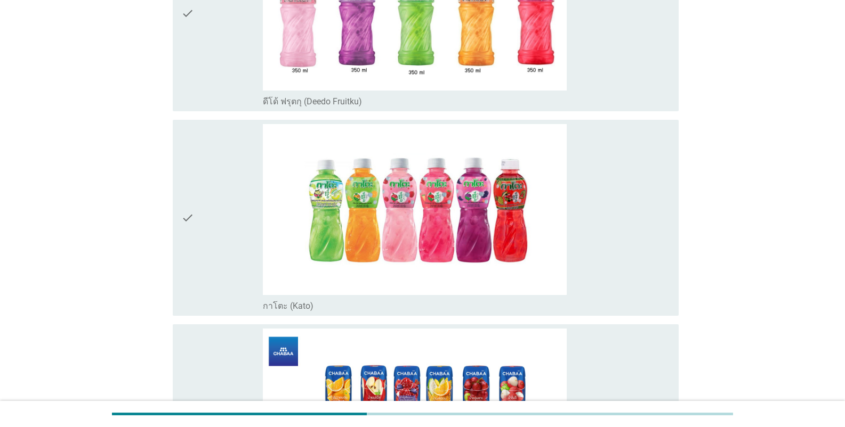
click at [210, 278] on div "check" at bounding box center [222, 218] width 82 height 188
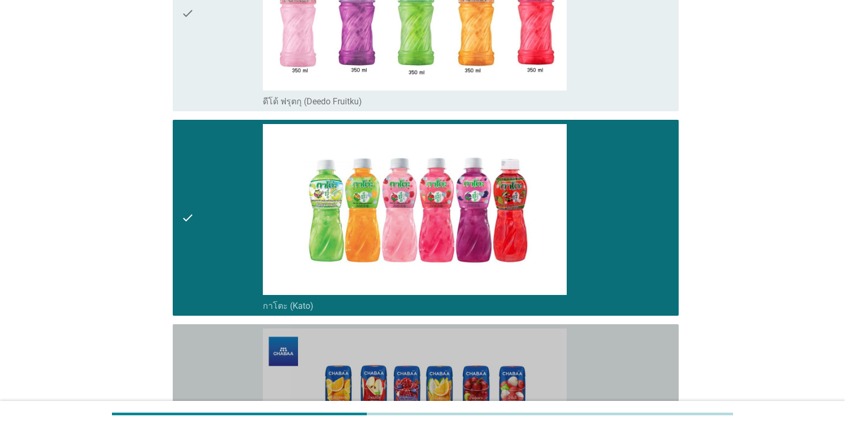
click at [221, 348] on div "check" at bounding box center [222, 423] width 82 height 188
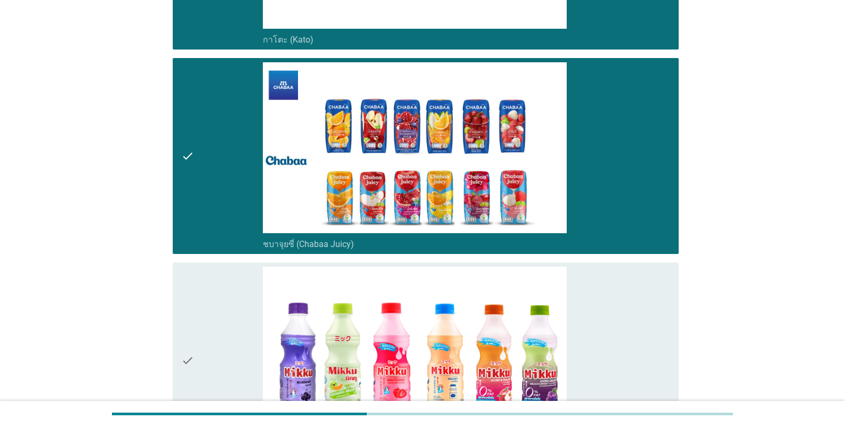
click at [214, 321] on div "check" at bounding box center [222, 361] width 82 height 188
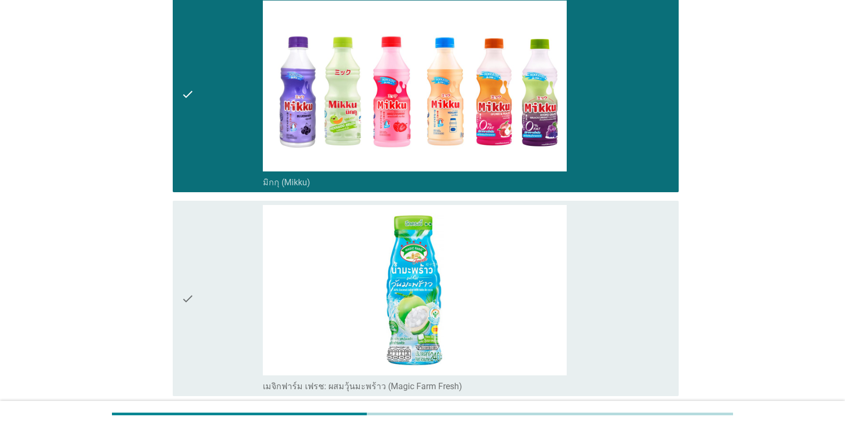
scroll to position [959, 0]
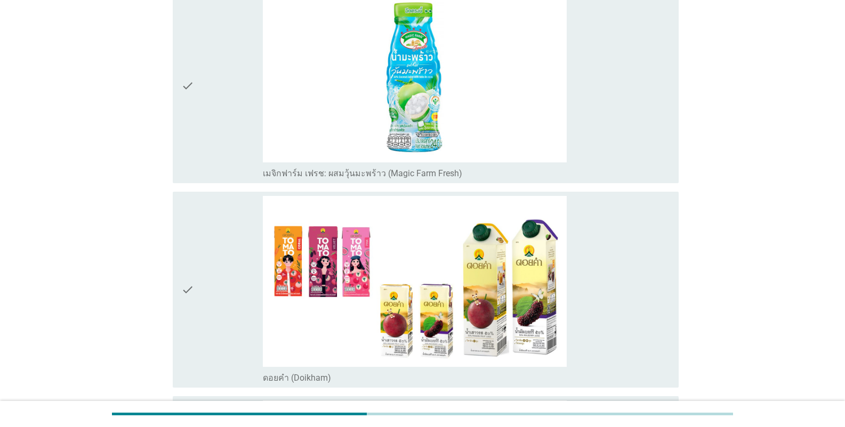
click at [214, 196] on div "check" at bounding box center [222, 290] width 82 height 188
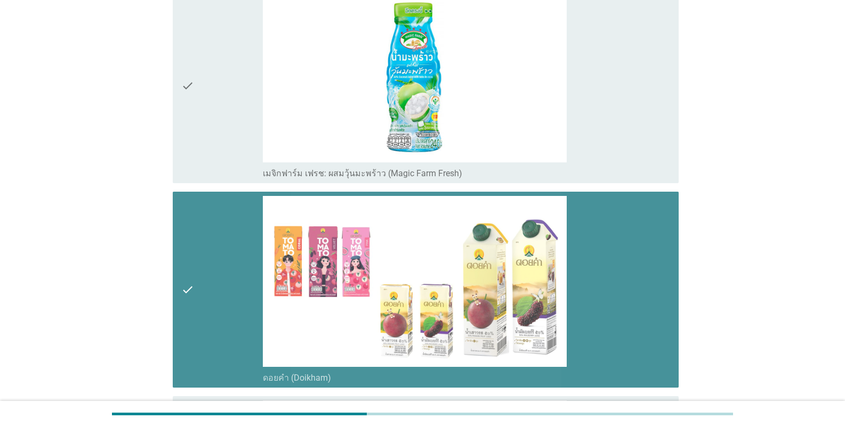
click at [225, 273] on div "check" at bounding box center [222, 290] width 82 height 188
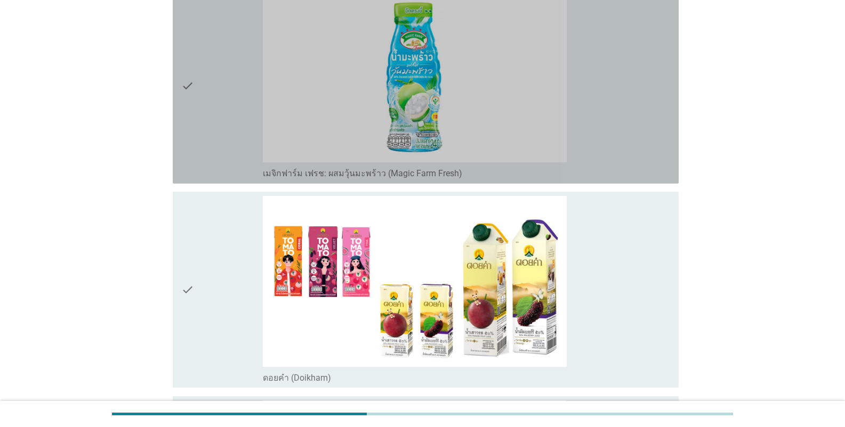
click at [222, 94] on div "check" at bounding box center [222, 86] width 82 height 188
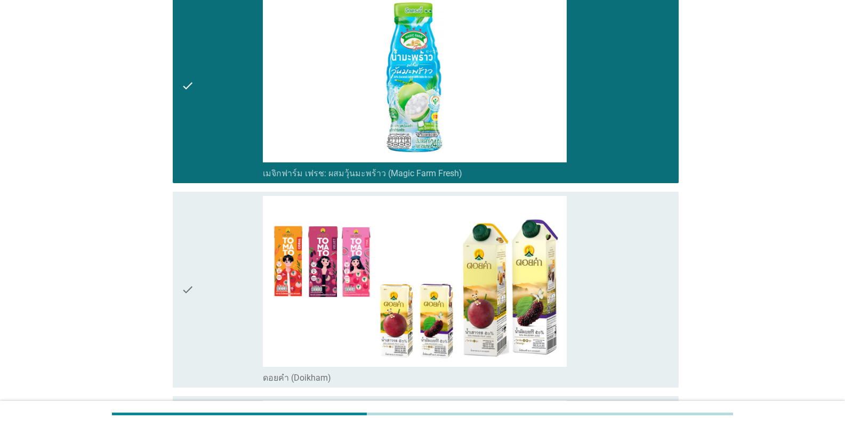
click at [222, 214] on div "check" at bounding box center [222, 290] width 82 height 188
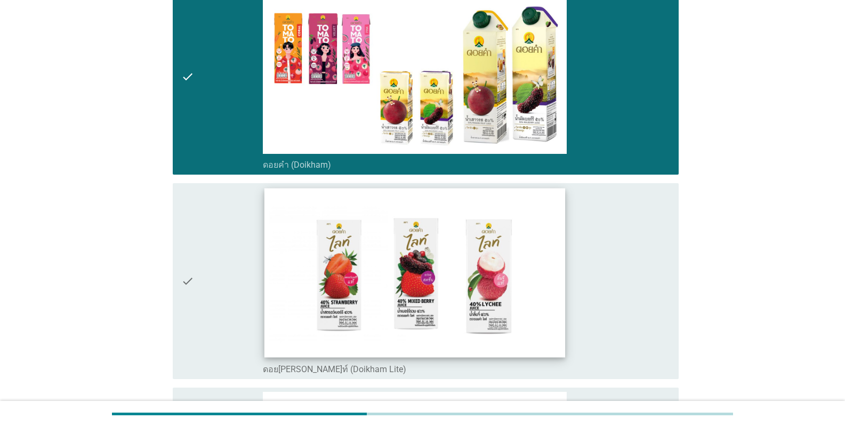
scroll to position [1279, 0]
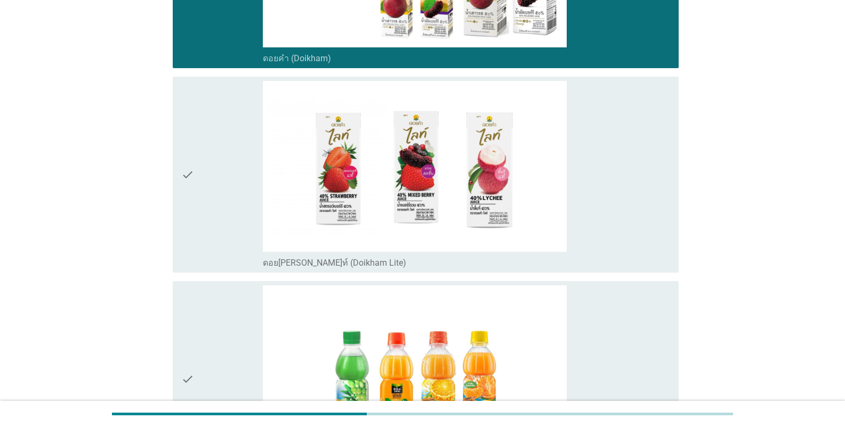
click at [171, 214] on div "check check_box ดอย[PERSON_NAME]ท์ (Doikham Lite)" at bounding box center [422, 174] width 512 height 205
click at [197, 332] on div "check" at bounding box center [222, 380] width 82 height 188
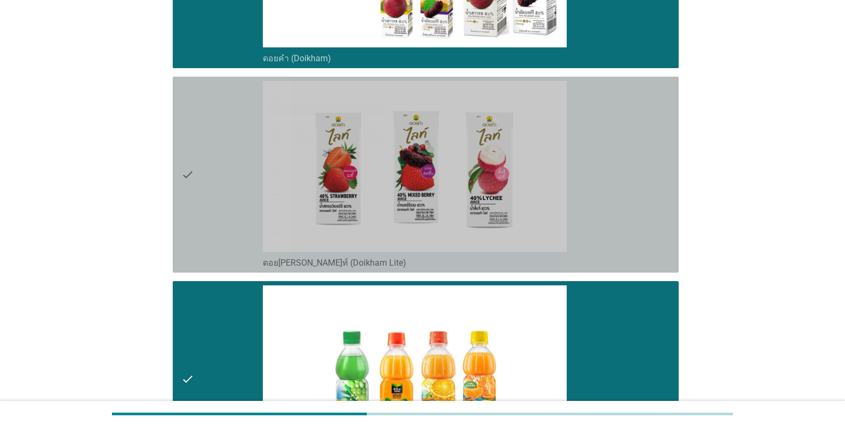
click at [225, 190] on div "check" at bounding box center [222, 175] width 82 height 188
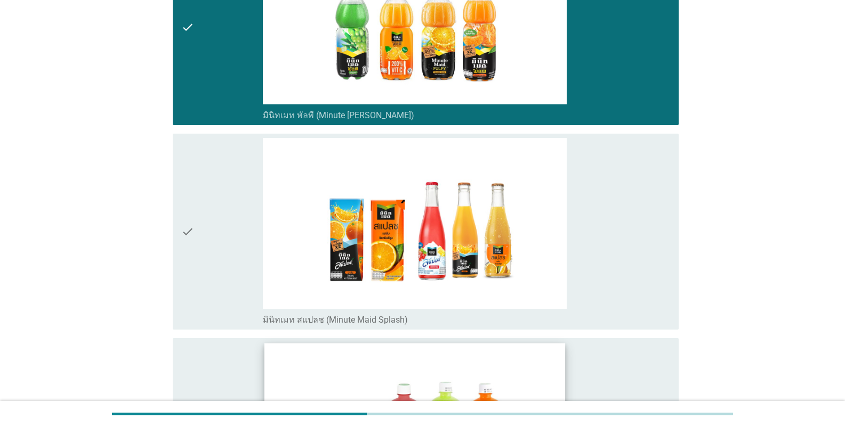
scroll to position [1705, 0]
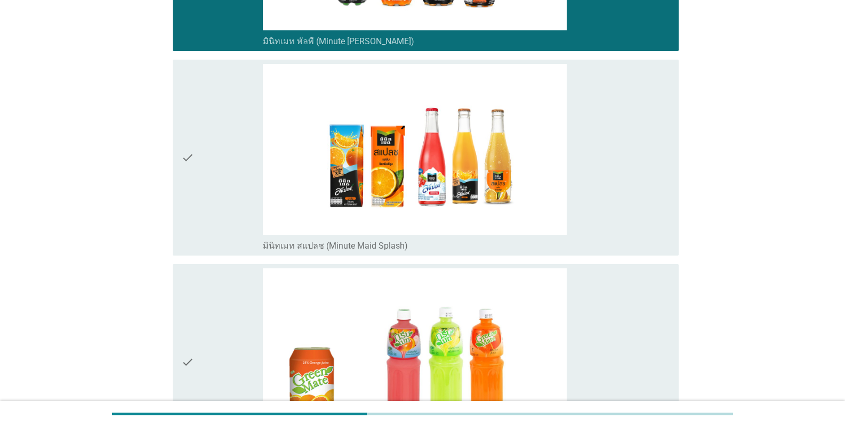
click at [218, 194] on div "check" at bounding box center [222, 158] width 82 height 188
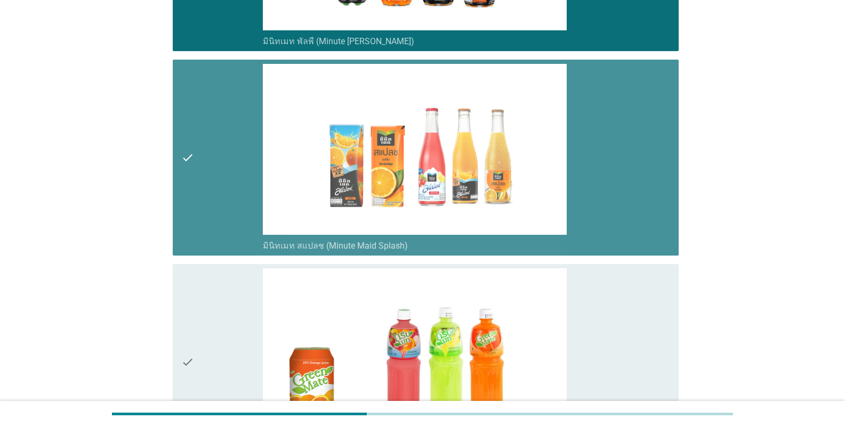
click at [218, 328] on div "check" at bounding box center [222, 363] width 82 height 188
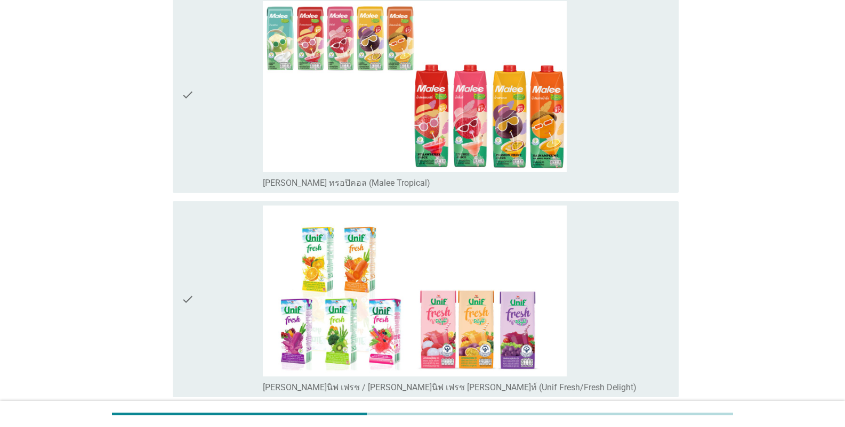
scroll to position [2185, 0]
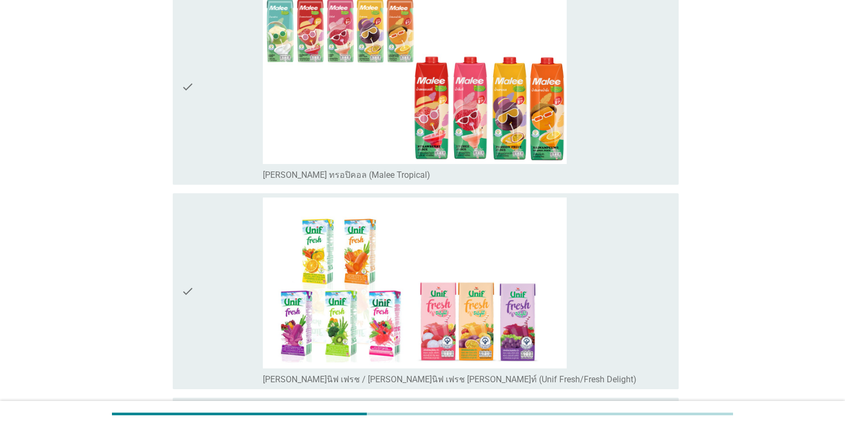
click at [232, 143] on div "check" at bounding box center [222, 87] width 82 height 188
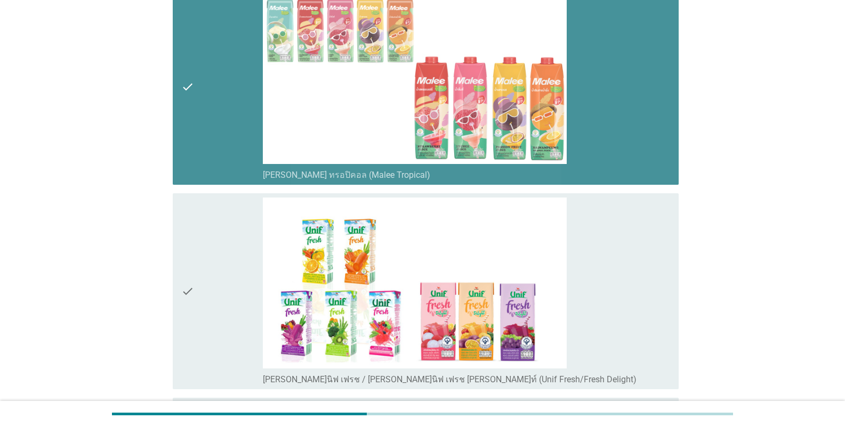
click at [241, 231] on div "check" at bounding box center [222, 292] width 82 height 188
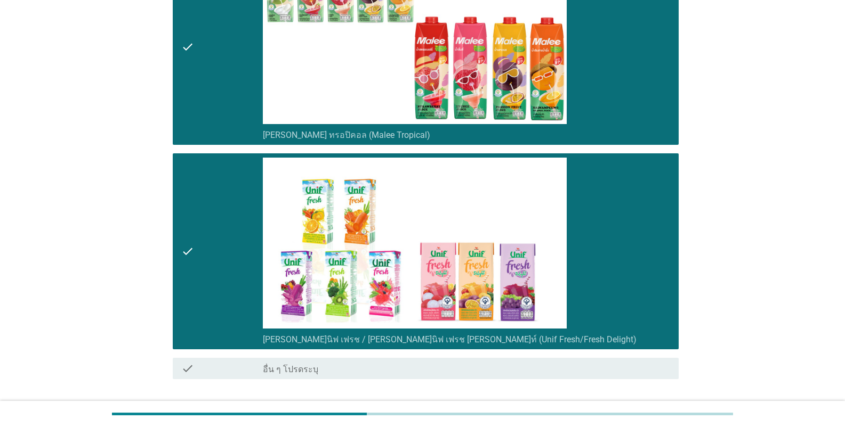
scroll to position [2282, 0]
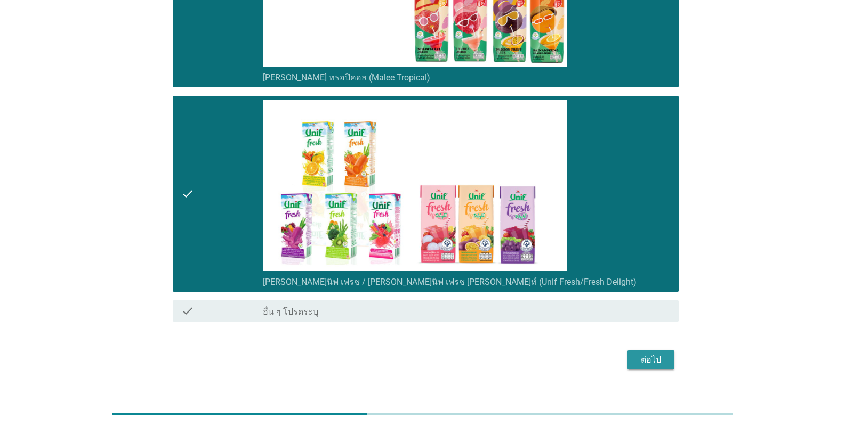
click at [524, 354] on div "ต่อไป" at bounding box center [651, 360] width 30 height 13
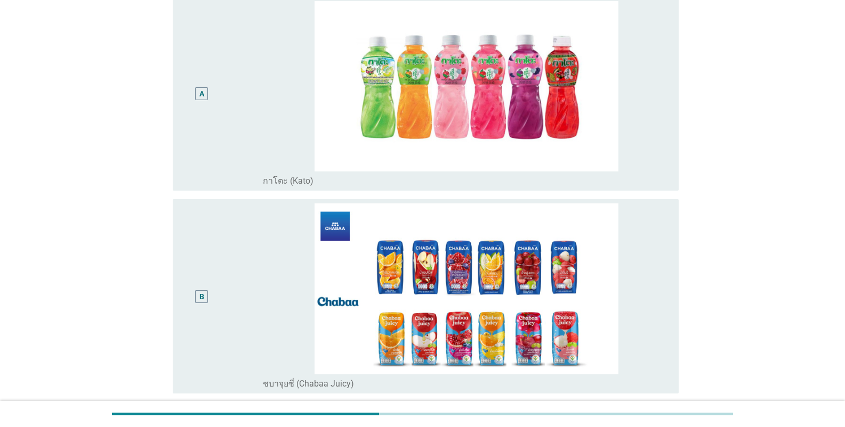
scroll to position [213, 0]
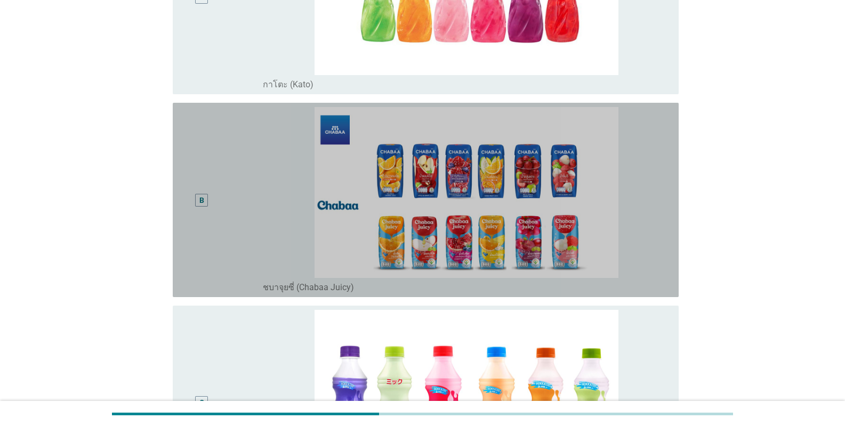
drag, startPoint x: 241, startPoint y: 242, endPoint x: 240, endPoint y: 287, distance: 44.8
click at [241, 250] on div "B" at bounding box center [222, 200] width 82 height 186
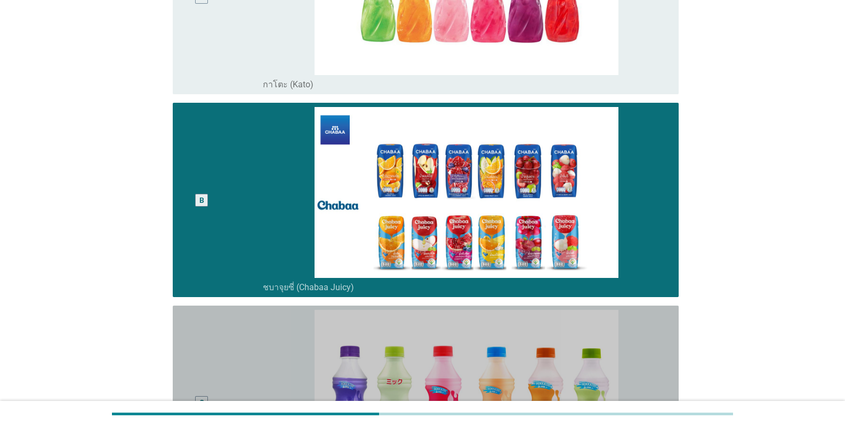
click at [245, 333] on div "C" at bounding box center [222, 403] width 82 height 186
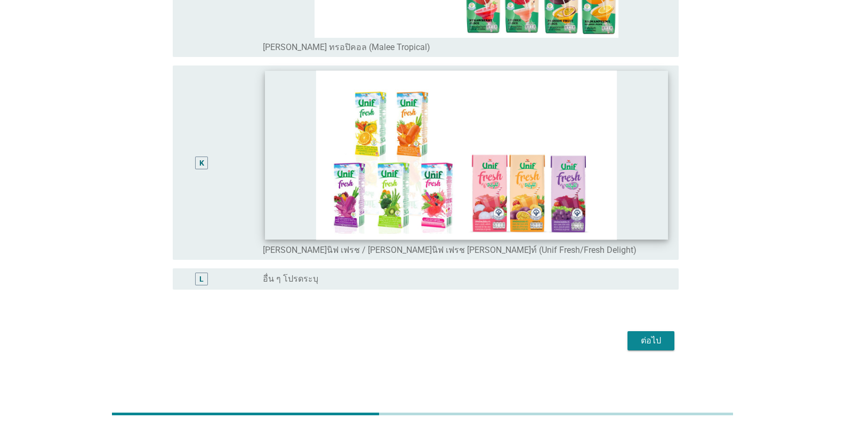
click at [274, 159] on img at bounding box center [466, 155] width 403 height 169
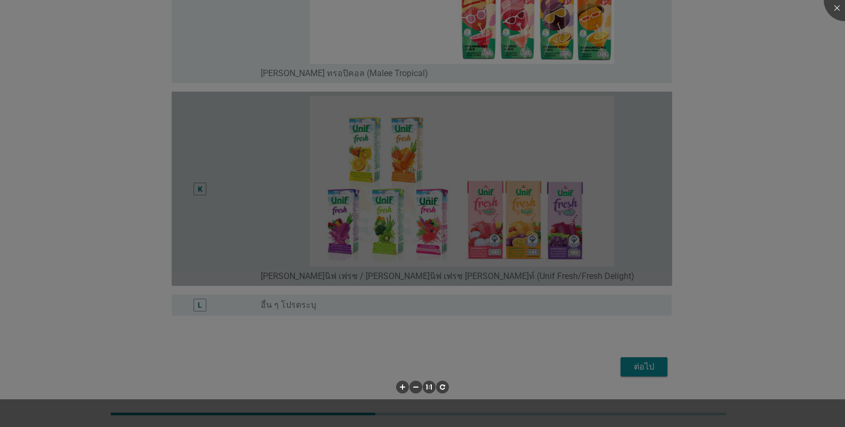
scroll to position [2050, 0]
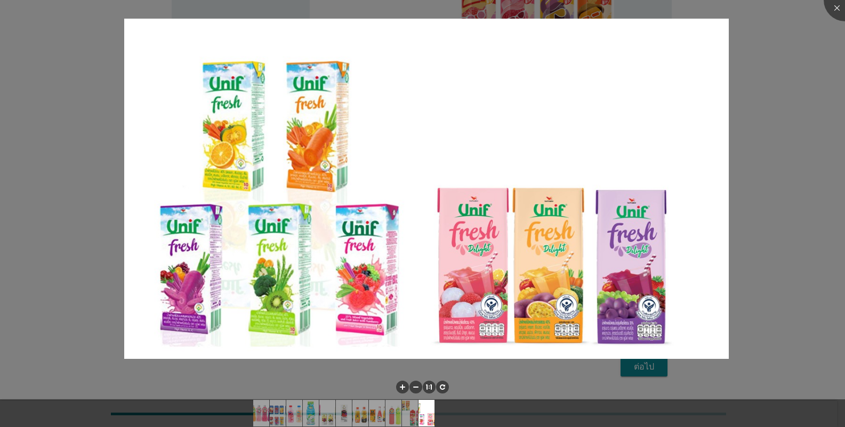
click at [524, 110] on div at bounding box center [422, 213] width 845 height 427
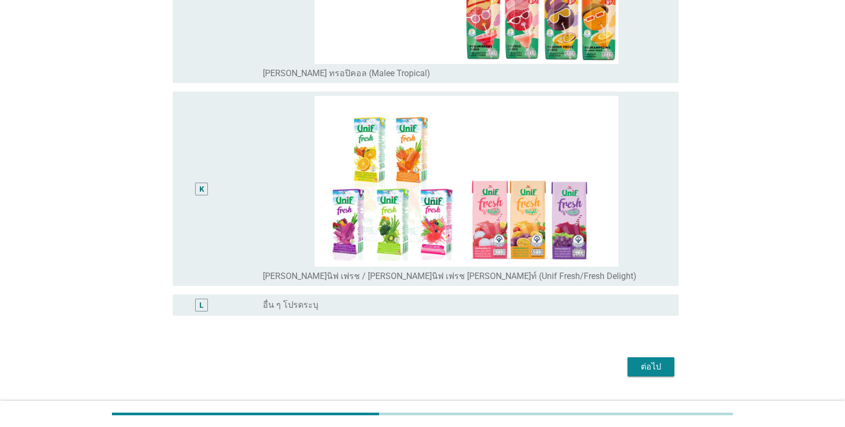
click at [199, 206] on div "K" at bounding box center [201, 189] width 40 height 186
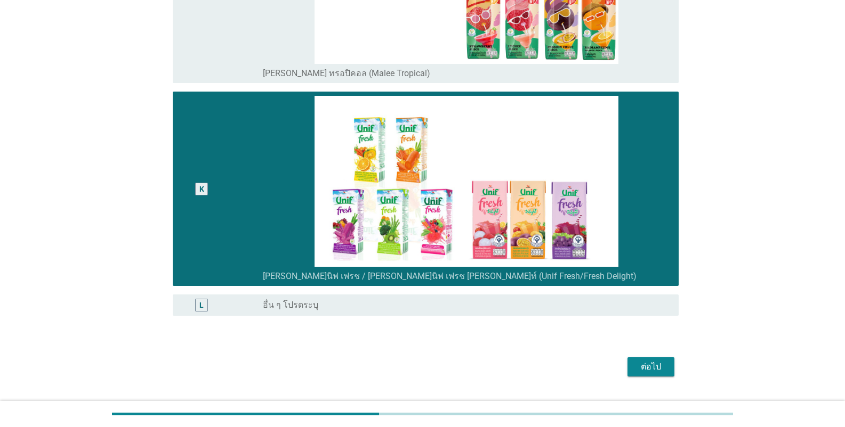
click at [524, 368] on div "ต่อไป" at bounding box center [651, 367] width 30 height 13
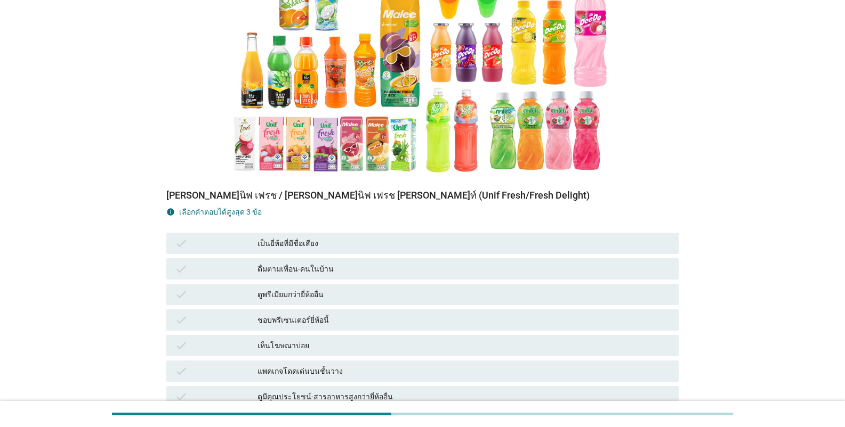
scroll to position [320, 0]
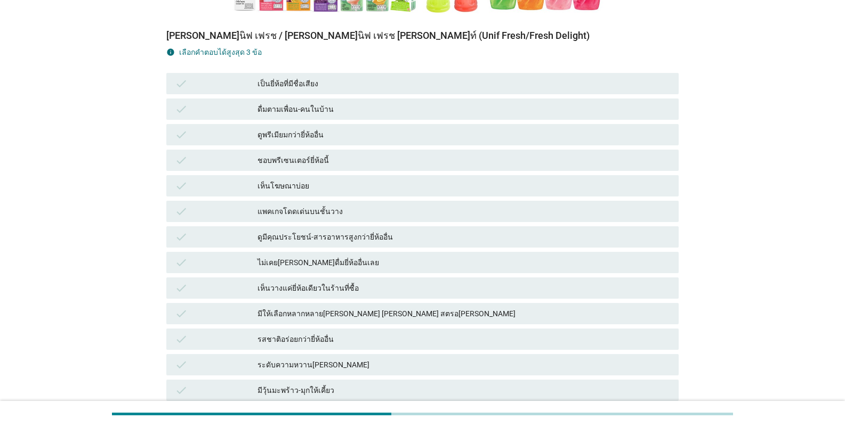
click at [303, 180] on div "เห็นโฆษณาบ่อย" at bounding box center [463, 186] width 412 height 13
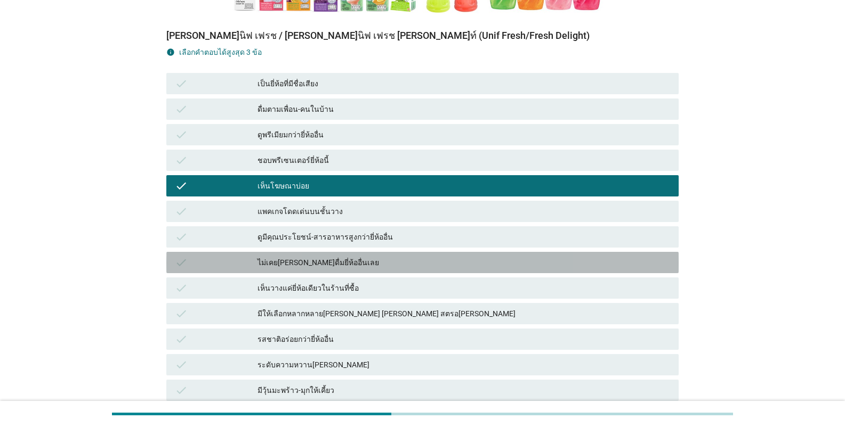
click at [311, 256] on div "ไม่เคย[PERSON_NAME]ดื่มยี่ห้ออื่นเลย" at bounding box center [463, 262] width 412 height 13
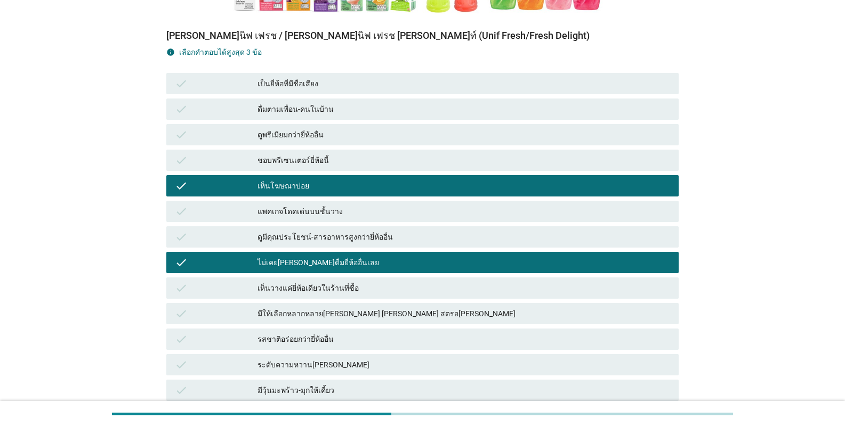
click at [303, 307] on div "มีให้เลือกหลากหลาย[PERSON_NAME] [PERSON_NAME] สตรอ[PERSON_NAME]" at bounding box center [463, 313] width 412 height 13
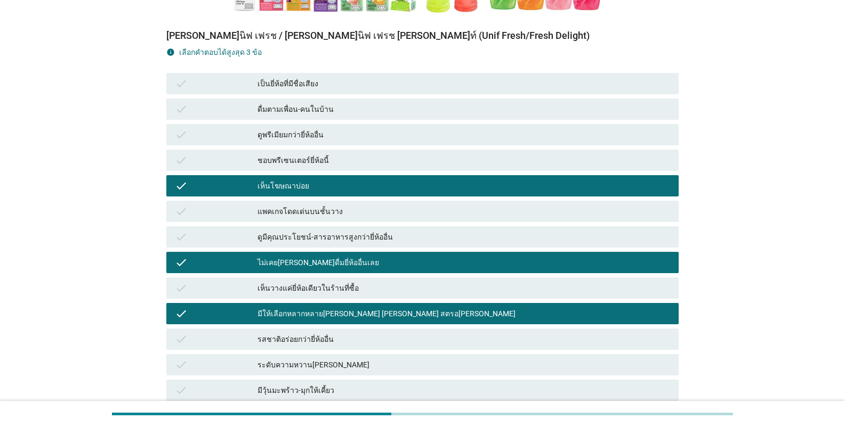
click at [320, 99] on div "check ดื่มตามเพื่อน-คนในบ้าน" at bounding box center [422, 109] width 512 height 21
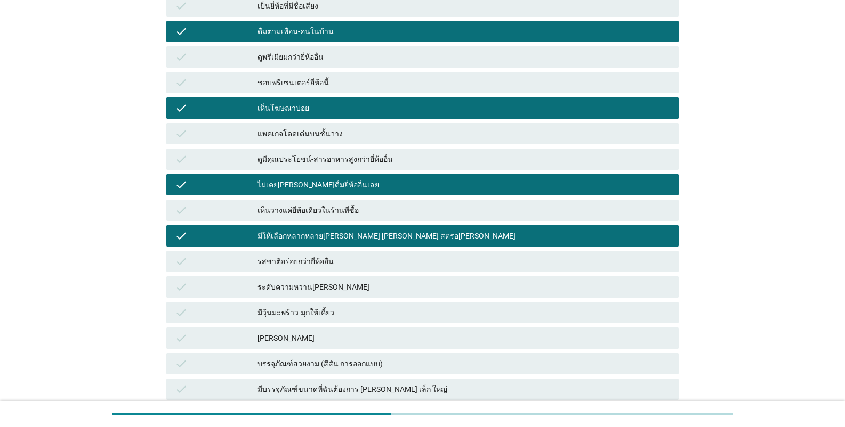
click at [280, 102] on div "เห็นโฆษณาบ่อย" at bounding box center [463, 108] width 412 height 13
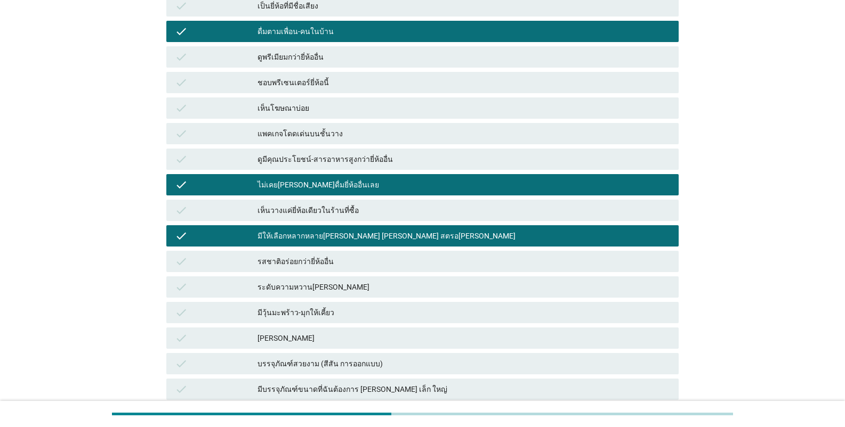
scroll to position [611, 0]
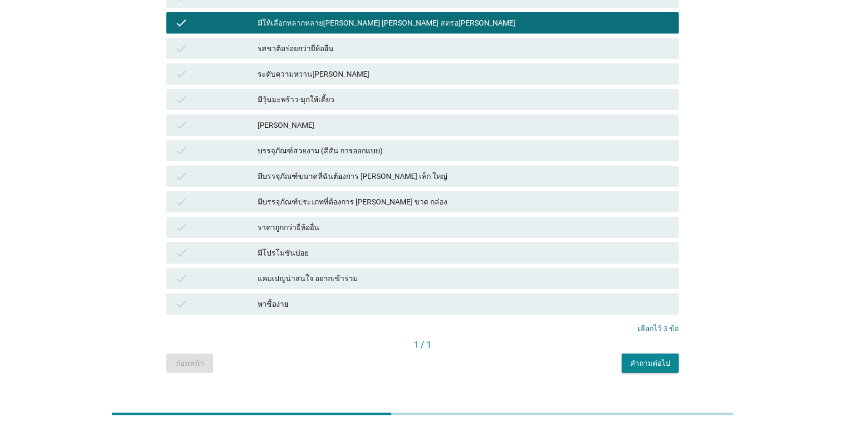
click at [524, 358] on div "คำถามต่อไป" at bounding box center [650, 363] width 40 height 11
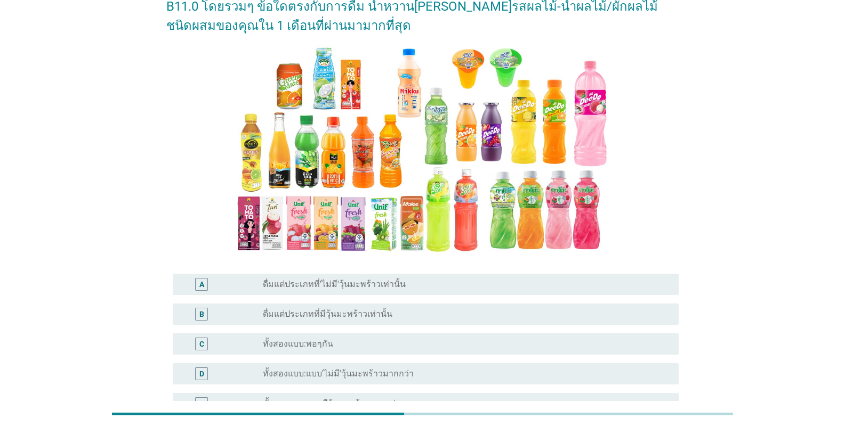
scroll to position [160, 0]
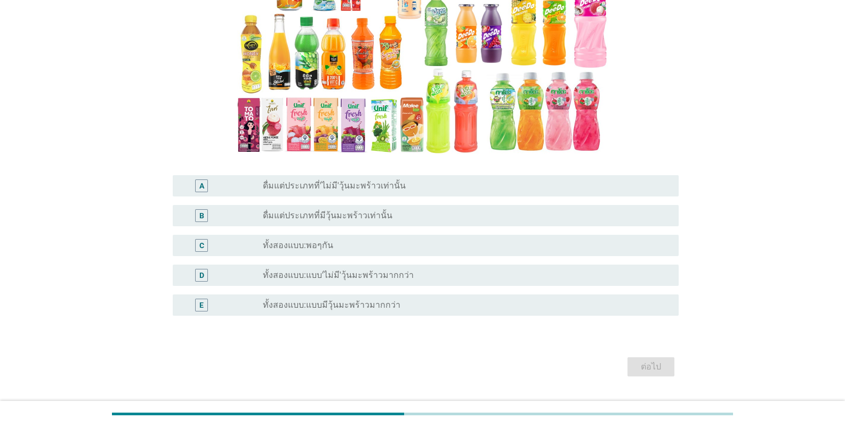
click at [348, 222] on div "radio_button_unchecked ดื่มแต่ประเภทที่มีวุ้นมะพร้าวเท่านั้น" at bounding box center [466, 215] width 407 height 13
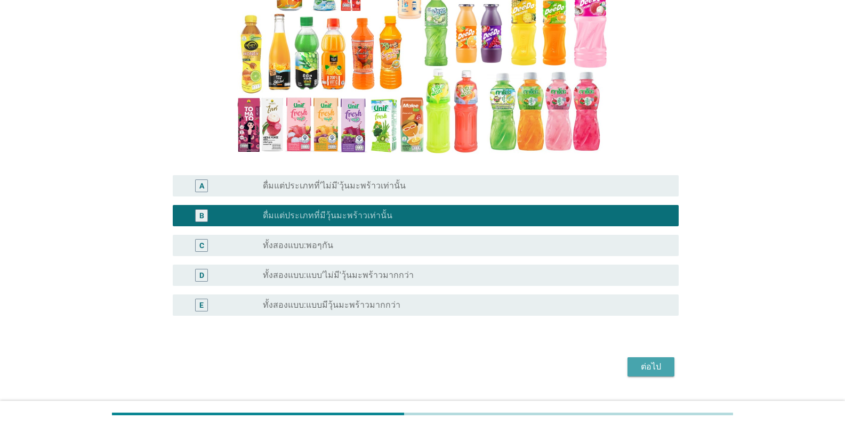
click at [524, 364] on div "ต่อไป" at bounding box center [651, 367] width 30 height 13
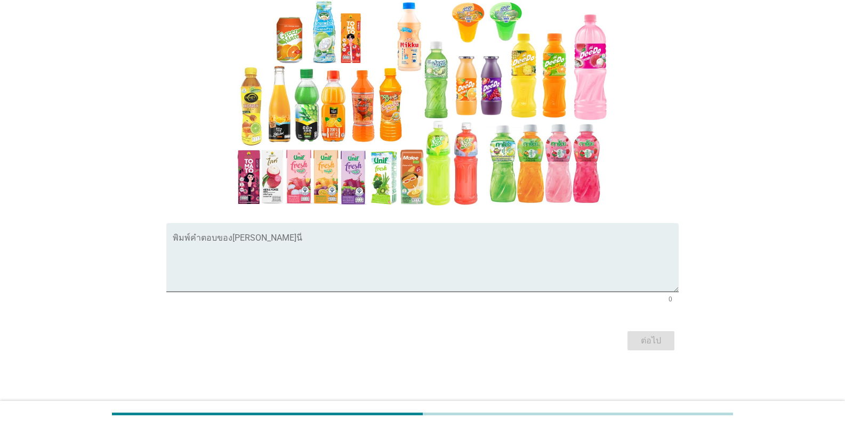
scroll to position [0, 0]
click at [264, 265] on textarea "พิมพ์คำตอบของคุณ ที่นี่" at bounding box center [426, 264] width 506 height 56
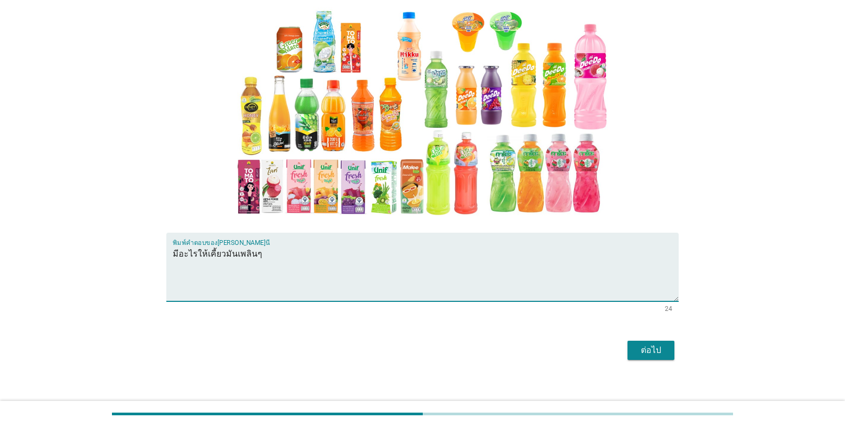
scroll to position [127, 0]
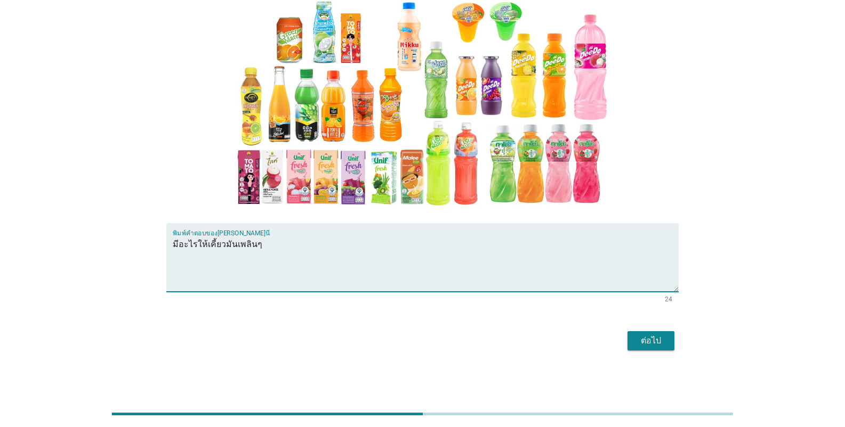
type textarea "มีอะไรให้เคี้ยวมันเพลินๆ"
click at [524, 344] on div "ต่อไป" at bounding box center [651, 341] width 30 height 13
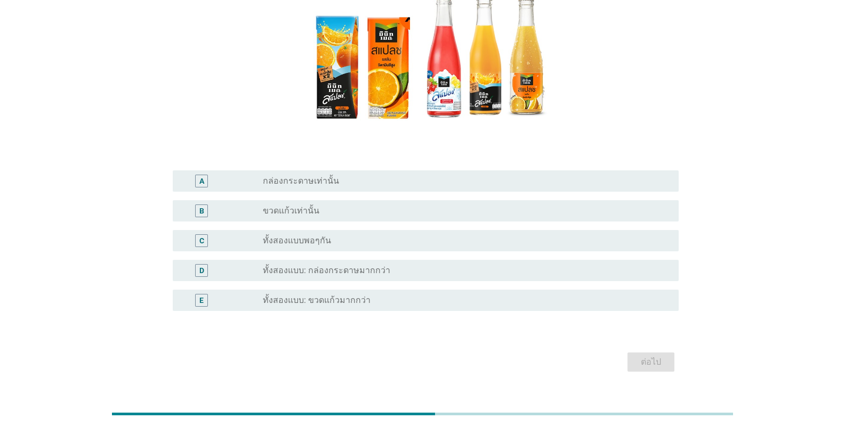
scroll to position [160, 0]
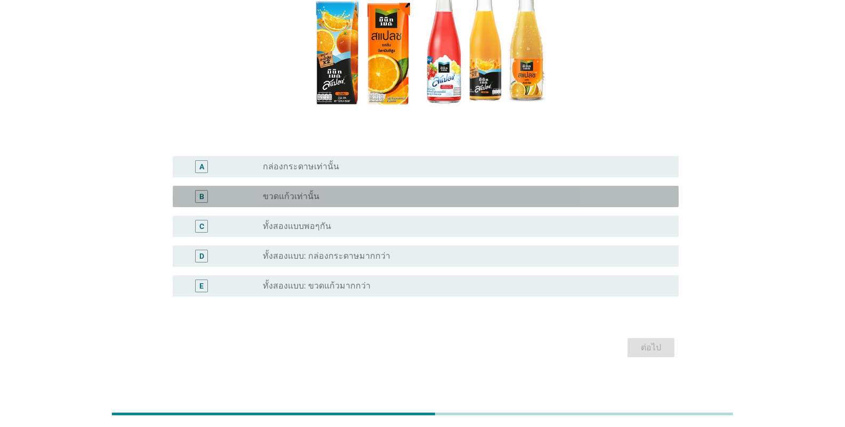
click at [320, 197] on div "radio_button_unchecked ขวดแก้วเท่านั้น" at bounding box center [462, 196] width 399 height 11
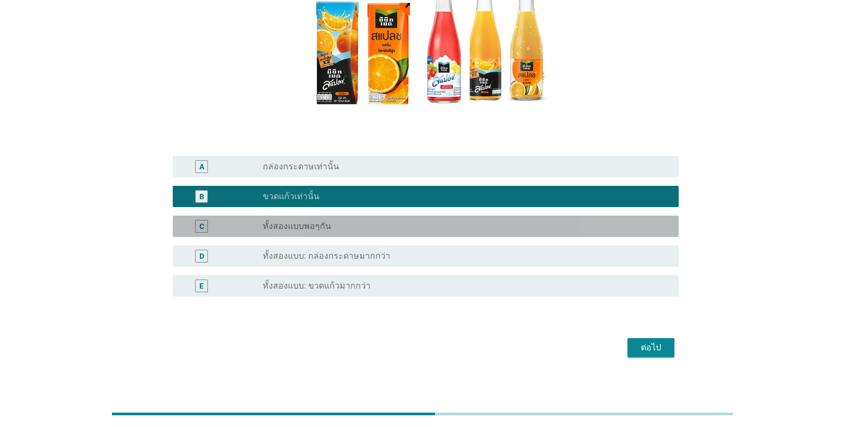
click at [332, 222] on div "radio_button_unchecked ทั้งสองแบบพอๆกัน" at bounding box center [462, 226] width 399 height 11
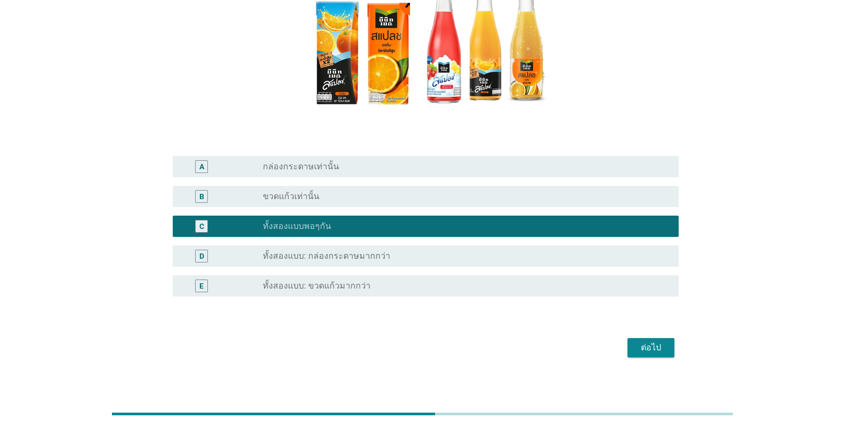
click at [524, 345] on div "ต่อไป" at bounding box center [651, 348] width 30 height 13
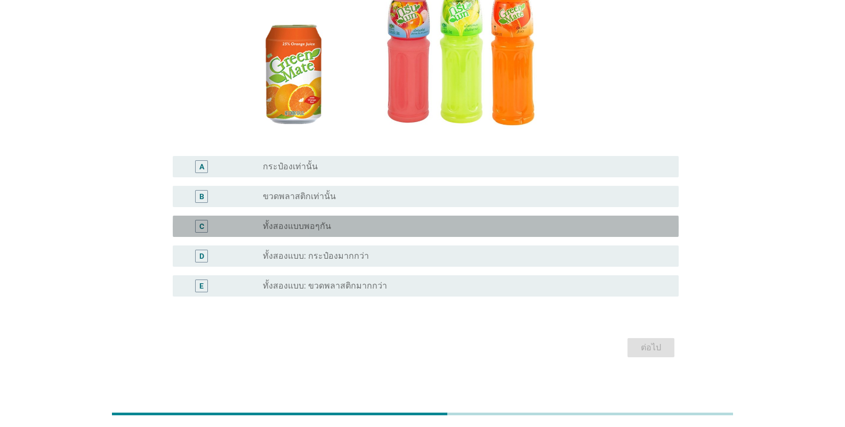
click at [312, 233] on div "radio_button_unchecked ทั้งสองแบบพอๆกัน" at bounding box center [466, 226] width 407 height 13
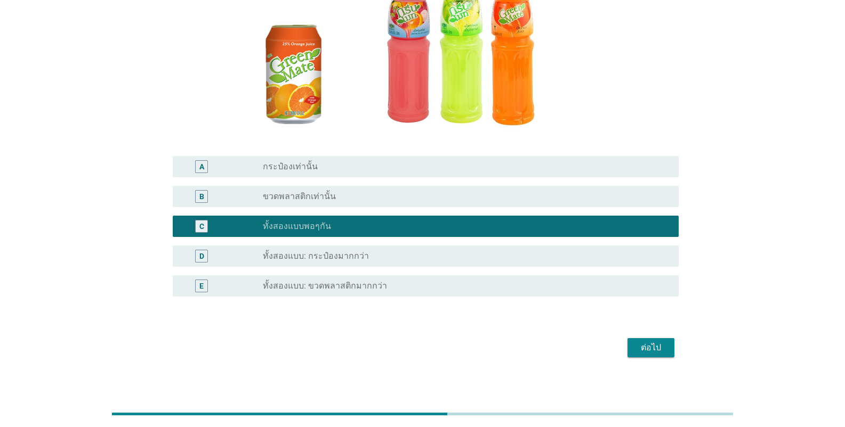
click at [524, 344] on div "ต่อไป" at bounding box center [651, 348] width 30 height 13
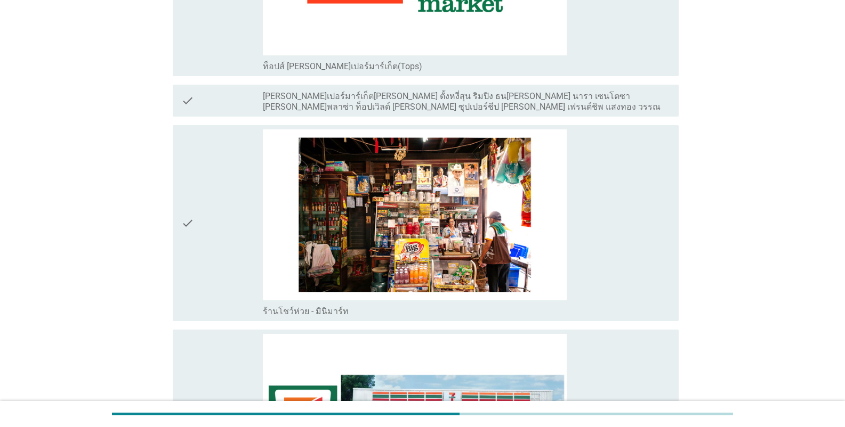
scroll to position [2451, 0]
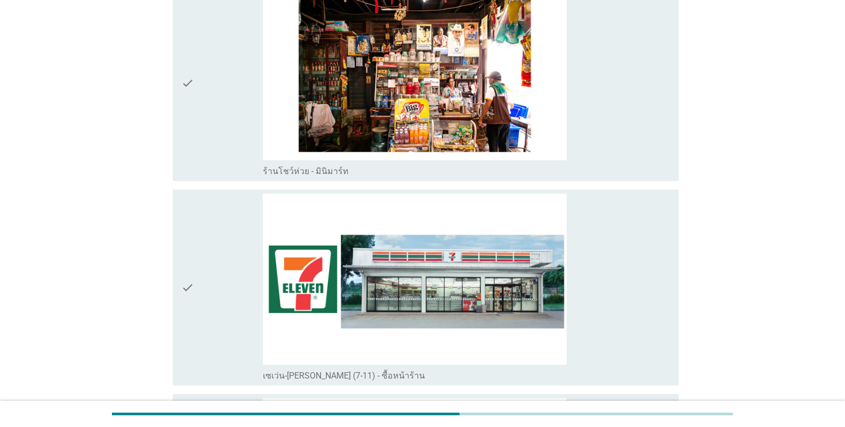
click at [200, 320] on div "check" at bounding box center [222, 288] width 82 height 188
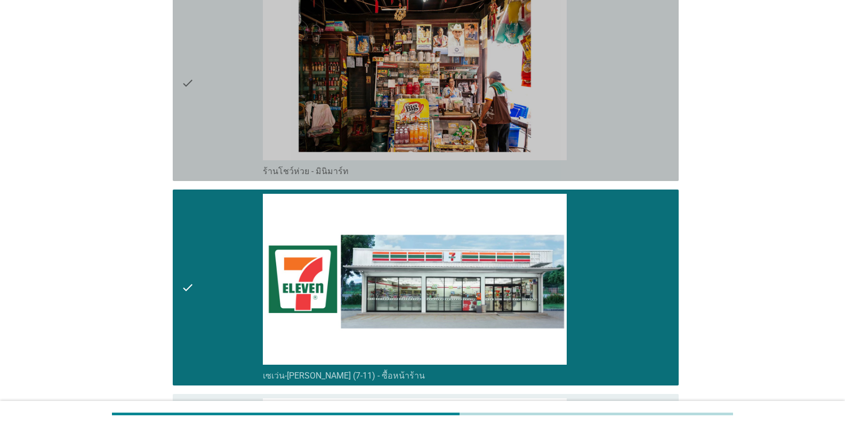
click at [178, 87] on div "check check_box_outline_blank ร้านโชว์ห่วย - มินิมาร์ท" at bounding box center [426, 83] width 506 height 196
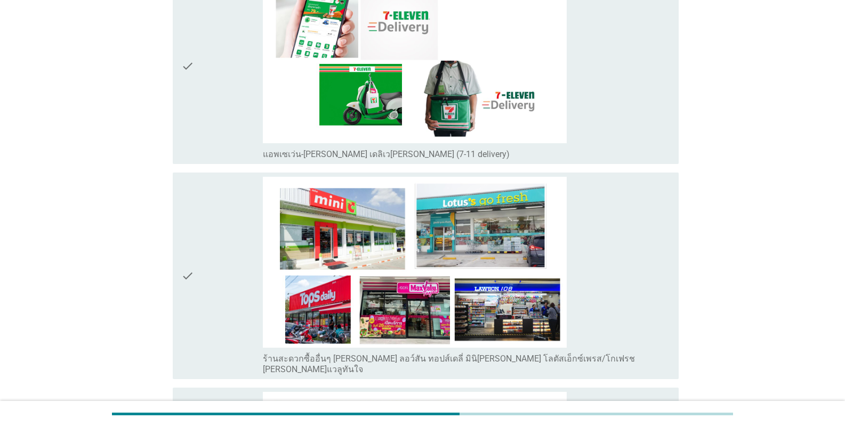
drag, startPoint x: 193, startPoint y: 56, endPoint x: 223, endPoint y: 172, distance: 119.4
click at [193, 58] on icon "check" at bounding box center [187, 66] width 13 height 188
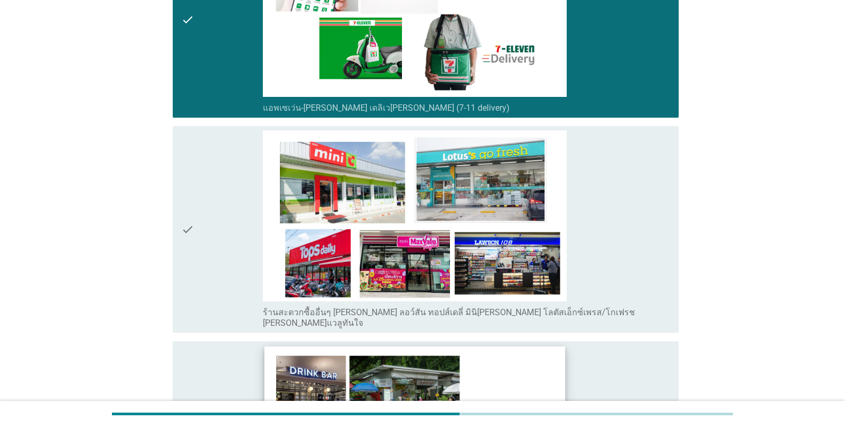
scroll to position [2657, 0]
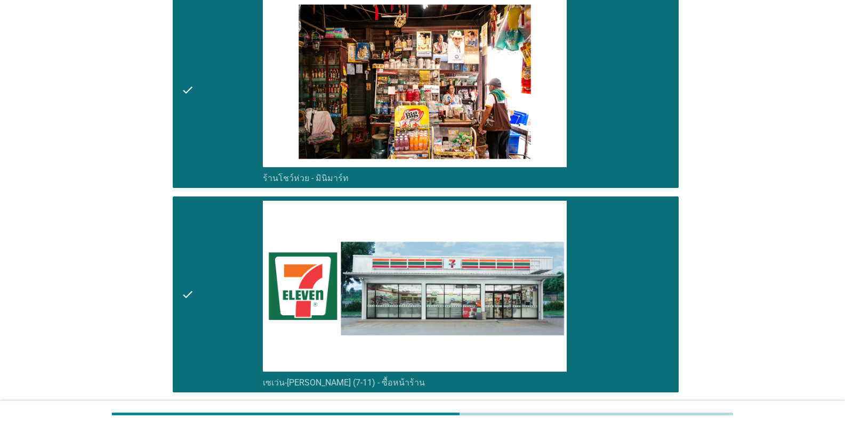
click at [209, 296] on div "check" at bounding box center [222, 295] width 82 height 188
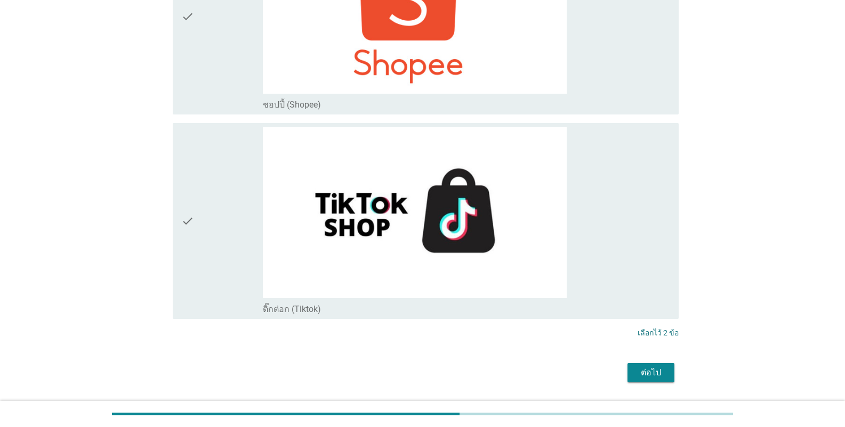
scroll to position [3776, 0]
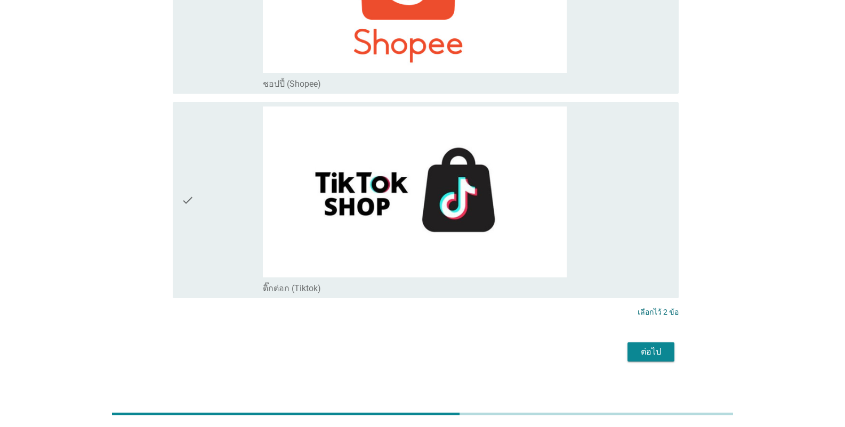
click at [524, 343] on button "ต่อไป" at bounding box center [650, 352] width 47 height 19
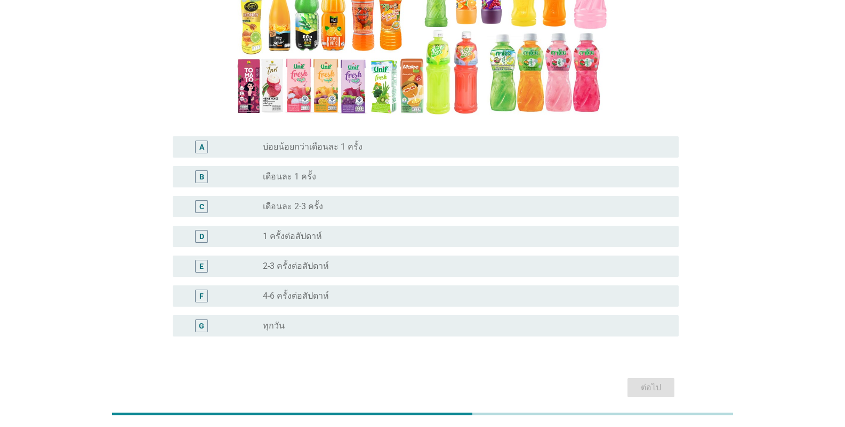
scroll to position [213, 0]
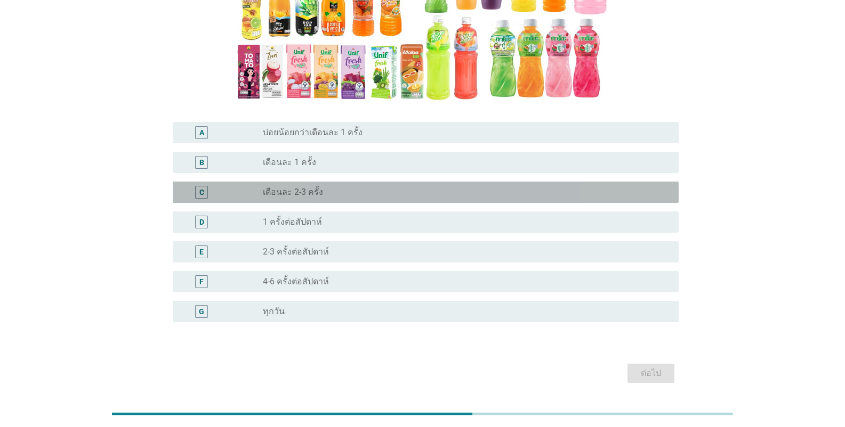
click at [353, 187] on div "radio_button_unchecked เดือนละ 2-3 ครั้ง" at bounding box center [462, 192] width 399 height 11
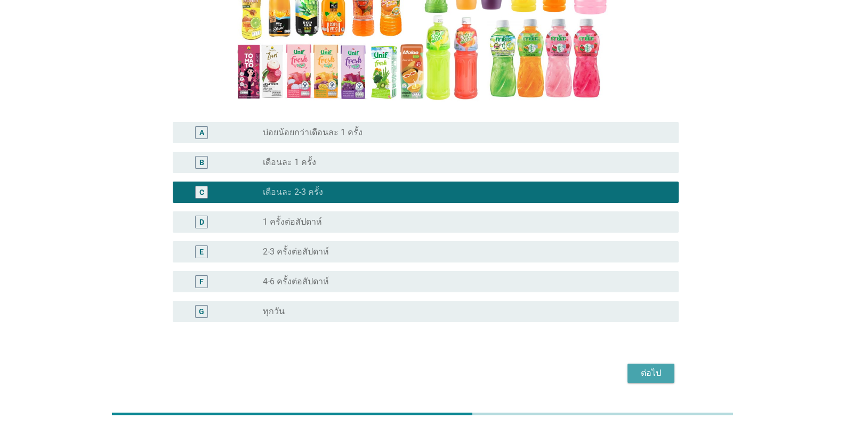
click at [524, 364] on button "ต่อไป" at bounding box center [650, 373] width 47 height 19
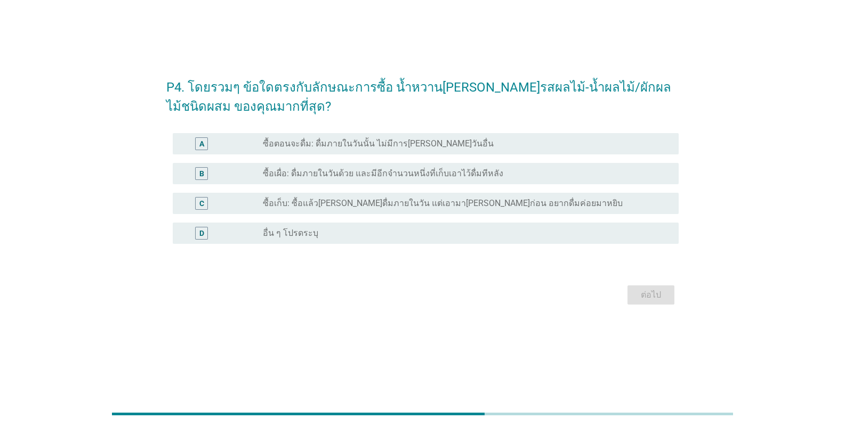
scroll to position [0, 0]
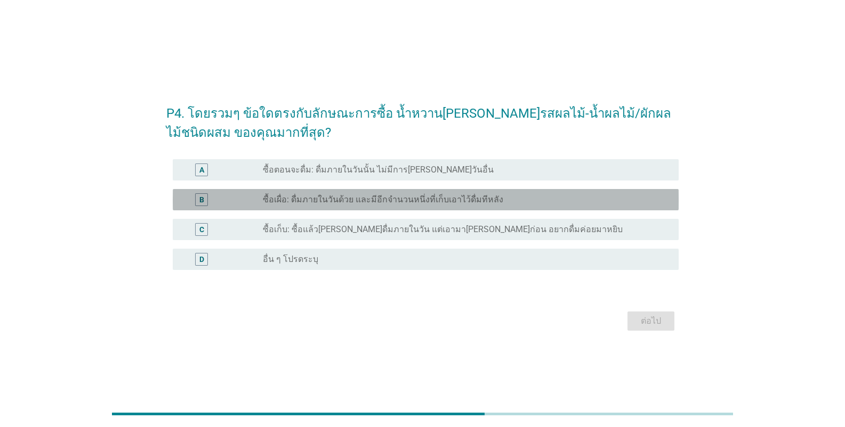
click at [337, 191] on div "B radio_button_unchecked ซื้อเผื่อ: ดื่มภายในวันด้วย และมีอีกจำนวนหนึ่งที่เก็บเ…" at bounding box center [426, 199] width 506 height 21
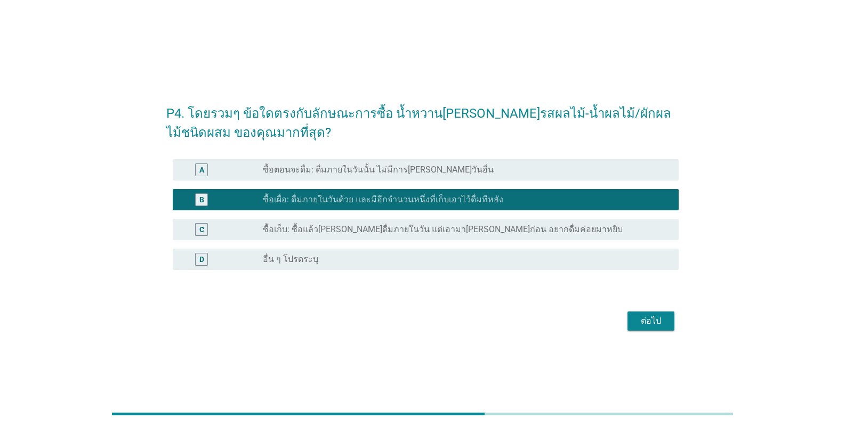
click at [524, 326] on div "ต่อไป" at bounding box center [651, 321] width 30 height 13
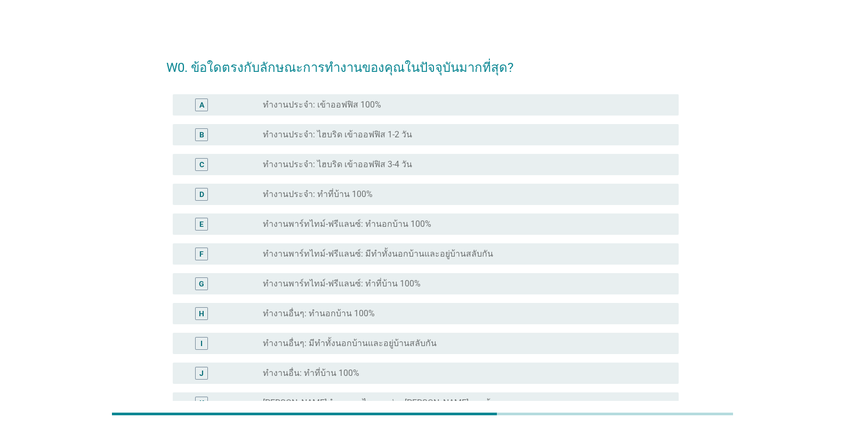
click at [382, 255] on label "ทำงานพาร์ทไทม์-ฟรีแลนซ์: มีทำทั้งนอกบ้านและอยู่บ้านสลับกัน" at bounding box center [378, 254] width 230 height 11
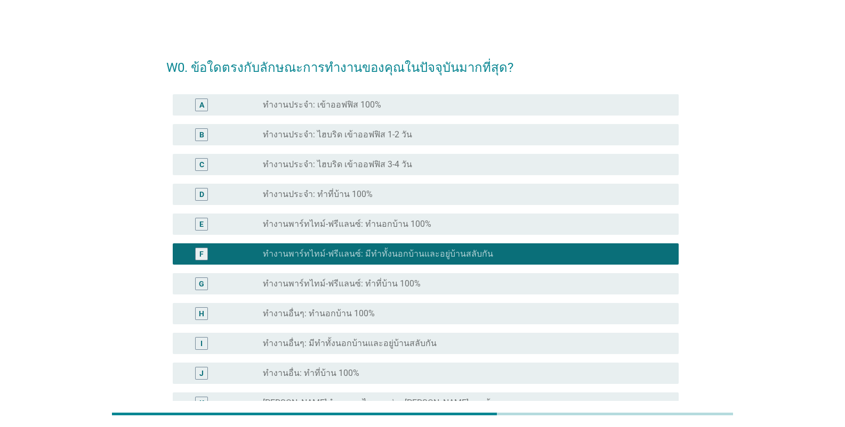
click at [386, 110] on div "radio_button_unchecked ทำงานประจำ: เข้าออฟฟิส 100%" at bounding box center [462, 105] width 399 height 11
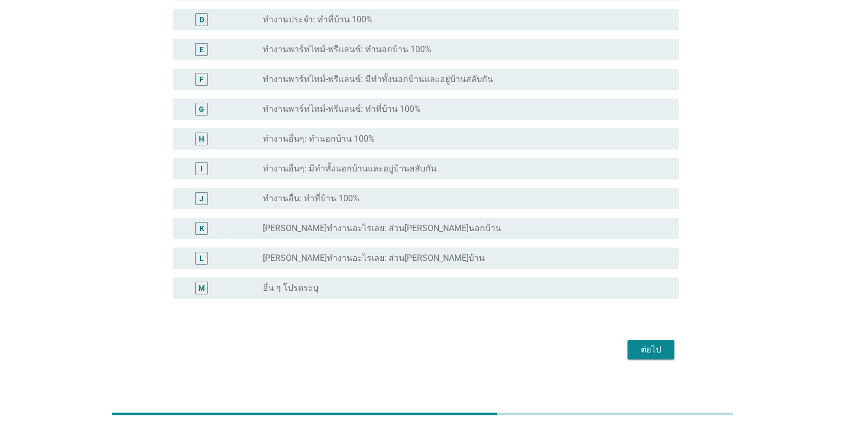
scroll to position [183, 0]
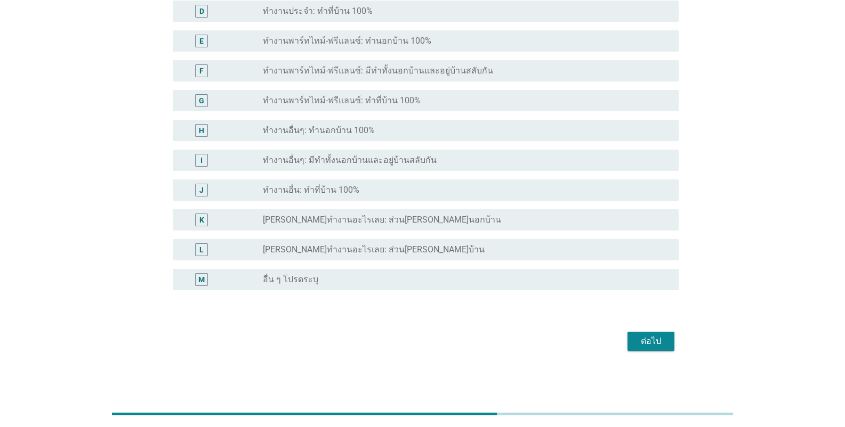
click at [524, 335] on div "ต่อไป" at bounding box center [651, 341] width 30 height 13
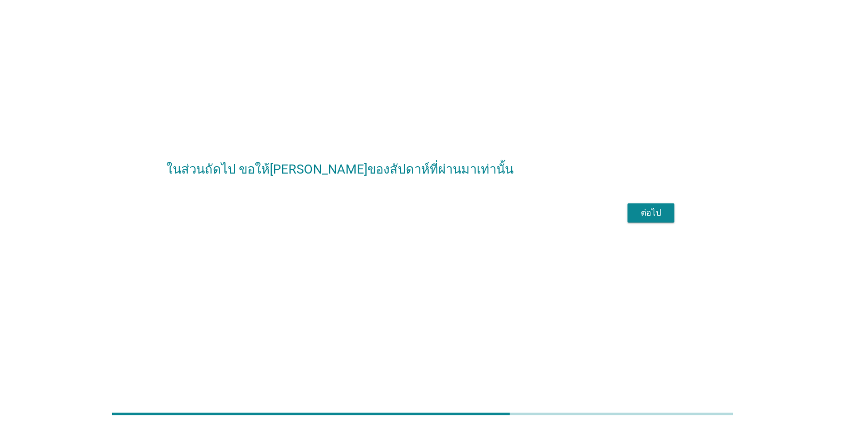
scroll to position [0, 0]
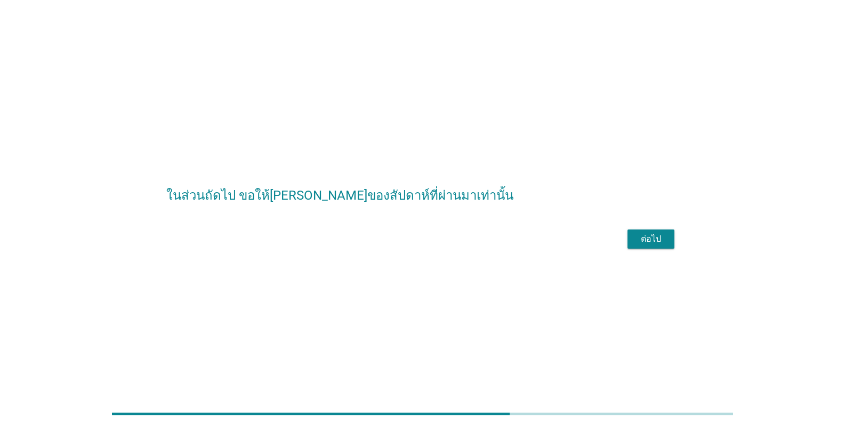
click at [524, 246] on div "ต่อไป" at bounding box center [651, 239] width 30 height 13
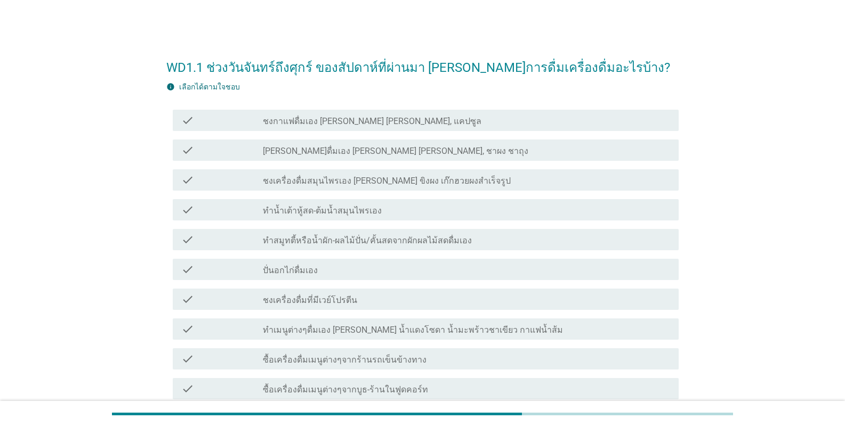
drag, startPoint x: 395, startPoint y: 229, endPoint x: 395, endPoint y: 240, distance: 11.2
click at [395, 230] on div "check check_box_outline_blank ทำสมูทตี้หรือน้ำผัก-ผลไม้ปั่น/คั้นสดจากผักผลไม้สด…" at bounding box center [426, 239] width 506 height 21
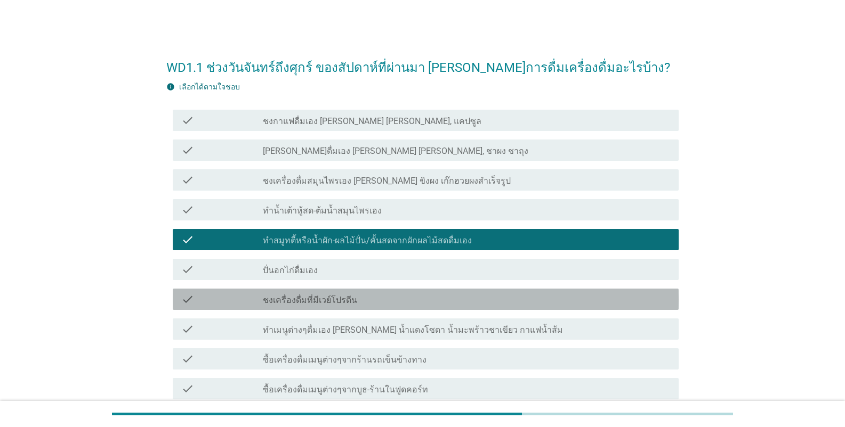
click at [377, 306] on div "check check_box_outline_blank ชงเครื่องดื่มที่มีเวย์โปรตีน" at bounding box center [426, 299] width 506 height 21
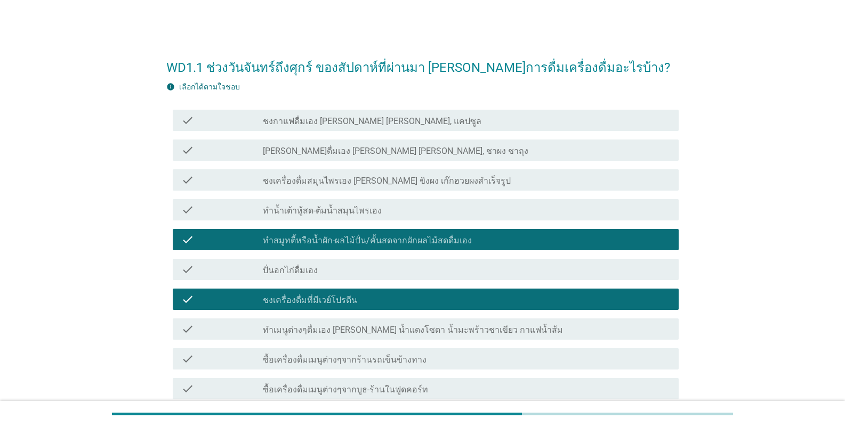
click at [372, 164] on div "check check_box_outline_blank [PERSON_NAME]ดื่มเอง [PERSON_NAME] [PERSON_NAME],…" at bounding box center [422, 150] width 512 height 30
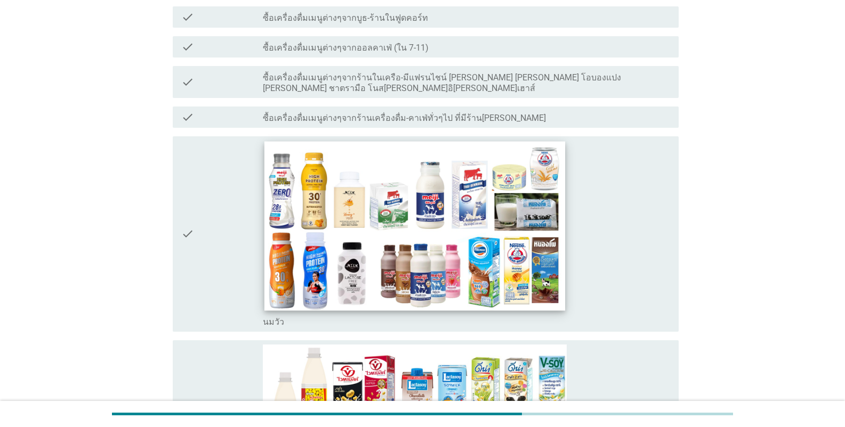
scroll to position [373, 0]
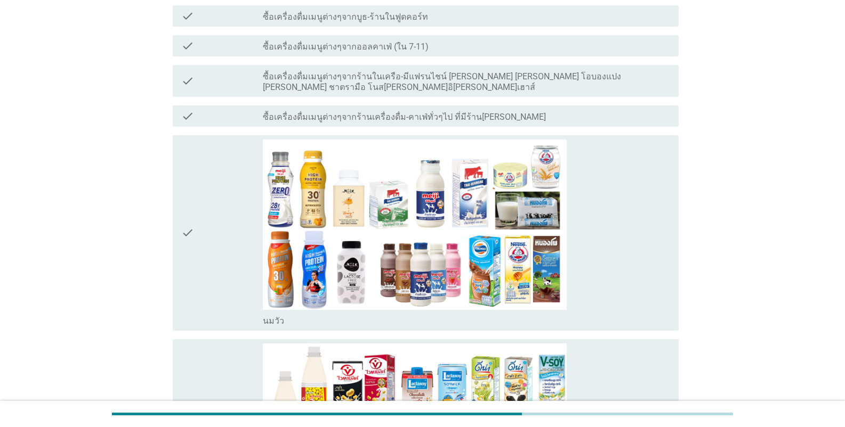
click at [200, 264] on div "check" at bounding box center [222, 234] width 82 height 188
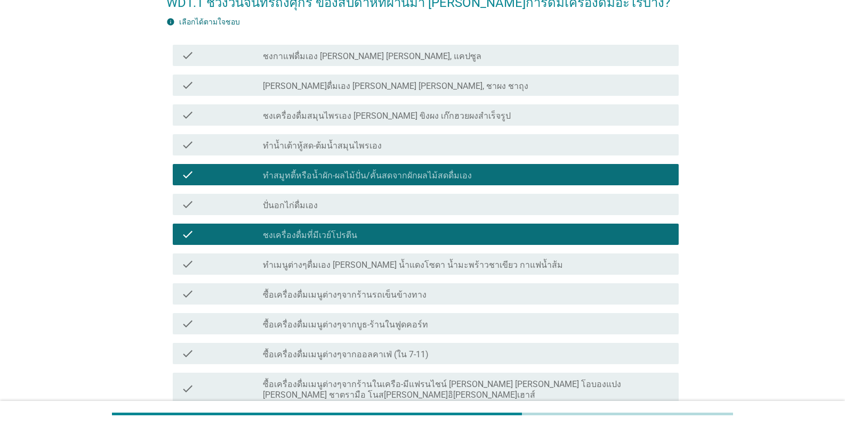
scroll to position [53, 0]
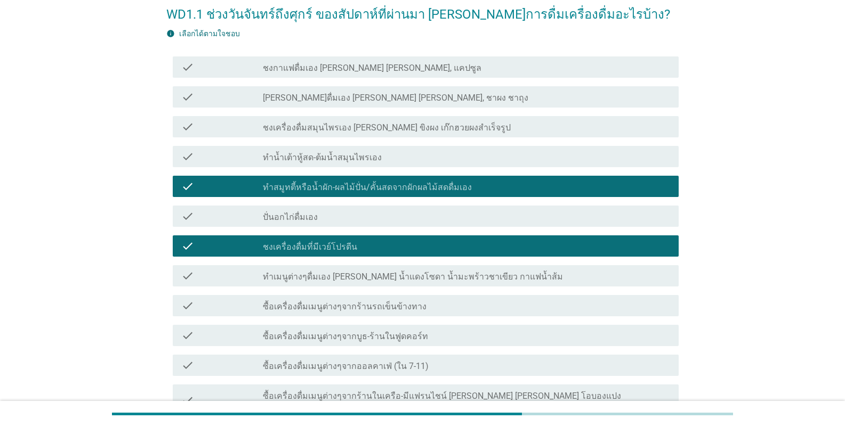
click at [228, 244] on div "check" at bounding box center [222, 246] width 82 height 13
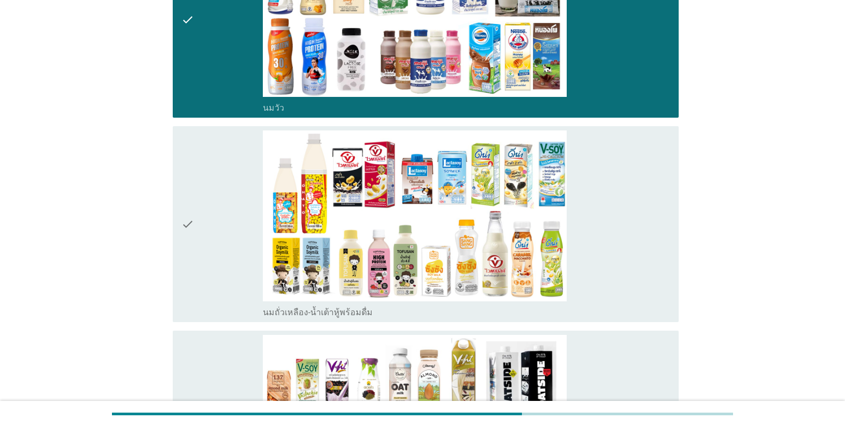
click at [224, 266] on div "check" at bounding box center [222, 225] width 82 height 188
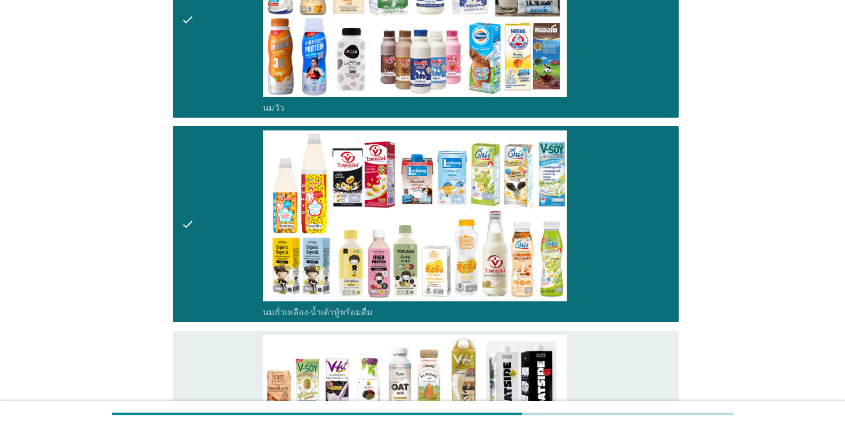
scroll to position [853, 0]
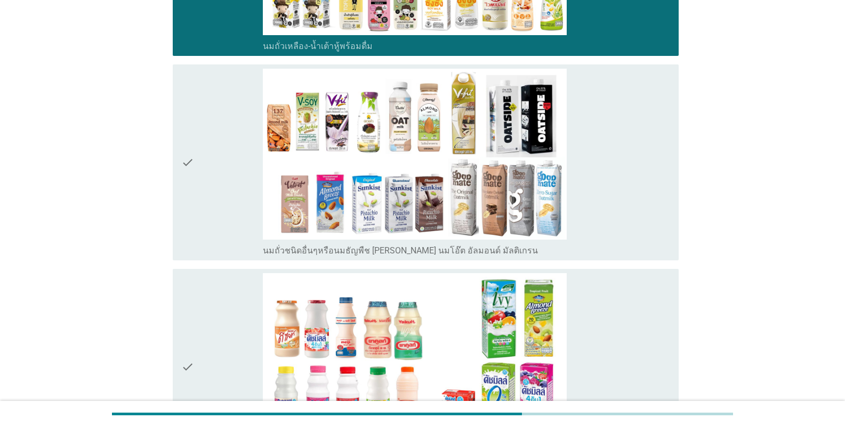
click at [239, 224] on div "check" at bounding box center [222, 163] width 82 height 188
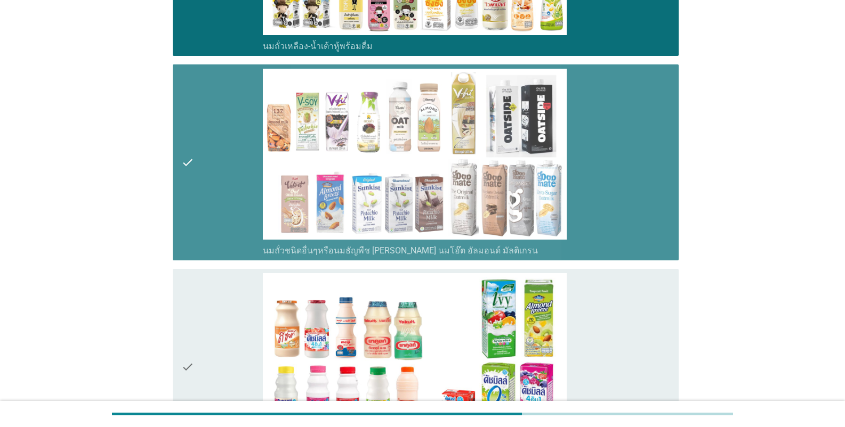
click at [231, 318] on div "check" at bounding box center [222, 367] width 82 height 188
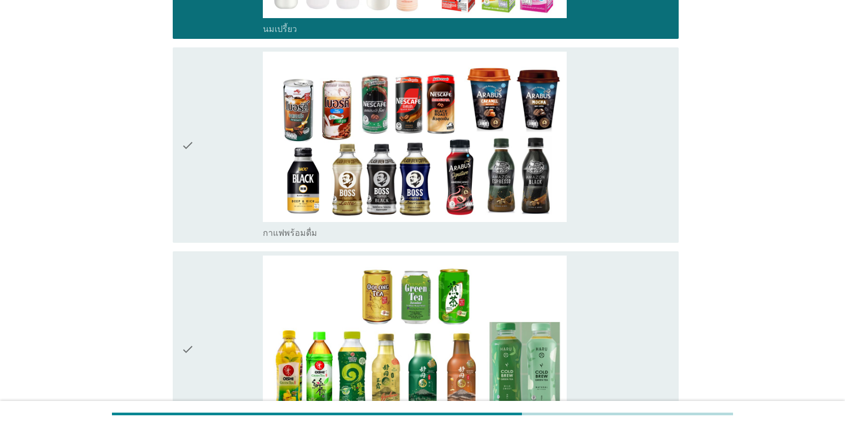
click at [225, 144] on div "check" at bounding box center [222, 146] width 82 height 188
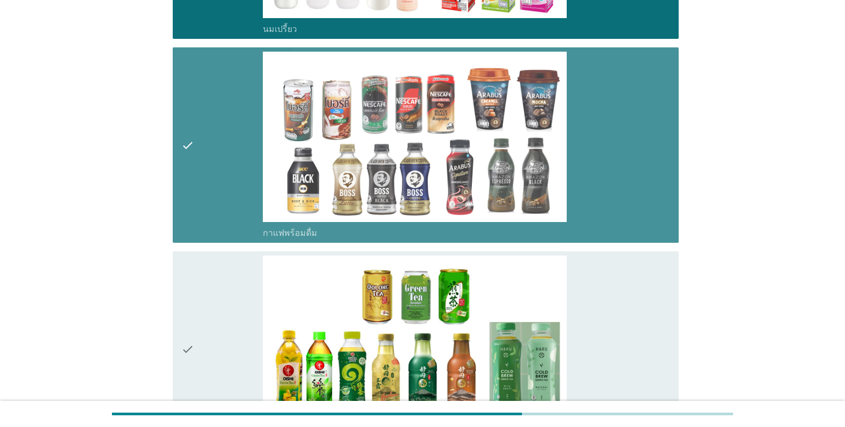
click at [188, 348] on icon "check" at bounding box center [187, 350] width 13 height 188
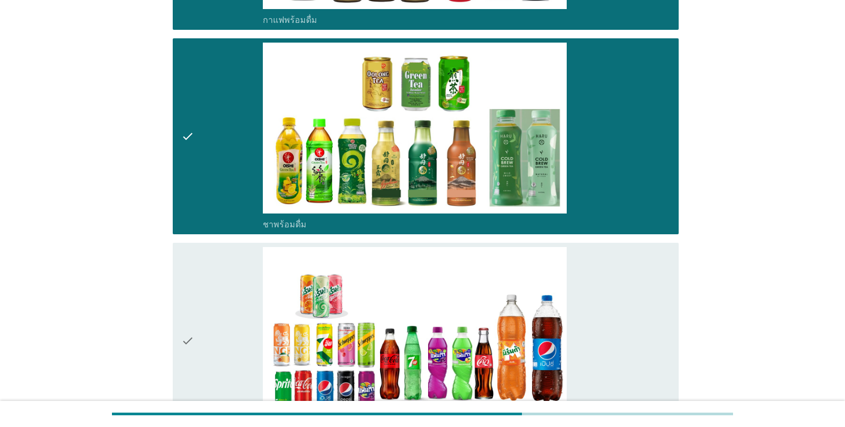
scroll to position [1758, 0]
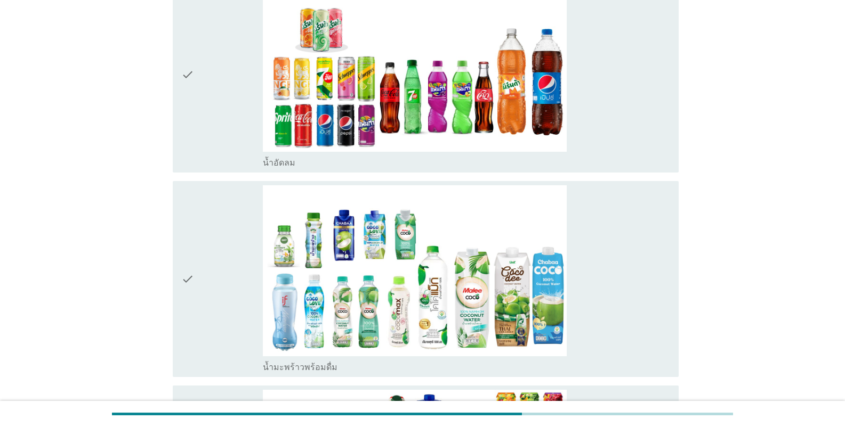
click at [218, 144] on div "check" at bounding box center [222, 75] width 82 height 188
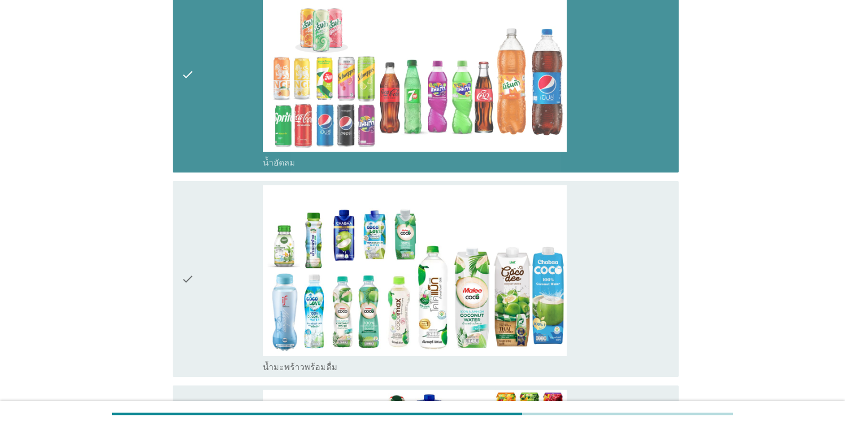
click at [254, 301] on div "check" at bounding box center [222, 279] width 82 height 188
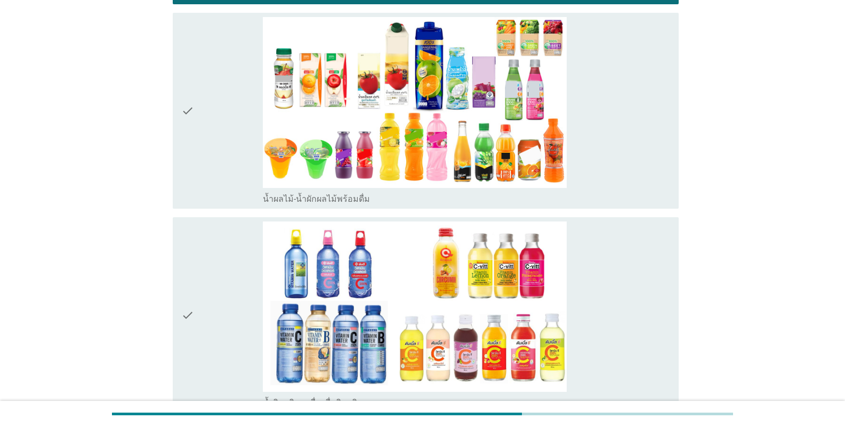
click at [233, 324] on div "check" at bounding box center [222, 316] width 82 height 188
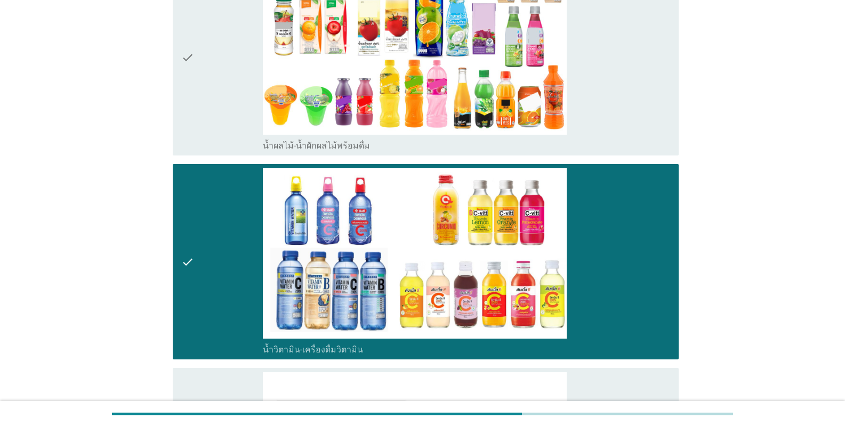
drag, startPoint x: 207, startPoint y: 118, endPoint x: 228, endPoint y: 291, distance: 174.9
click at [208, 119] on div "check" at bounding box center [222, 58] width 82 height 188
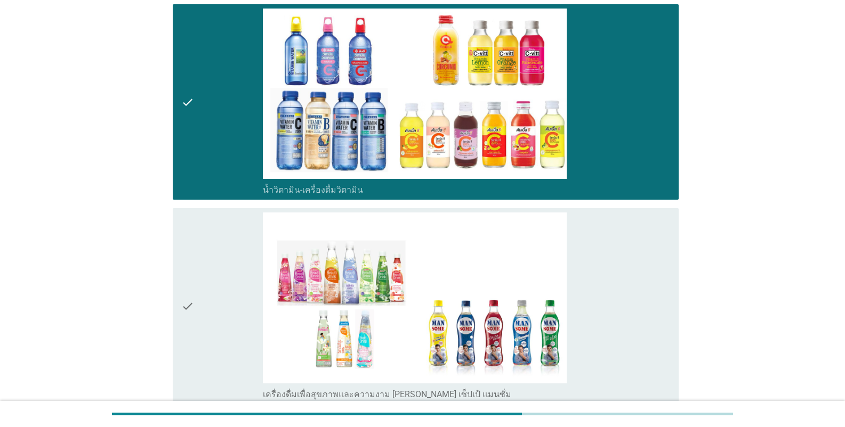
click at [206, 263] on div "check" at bounding box center [222, 307] width 82 height 188
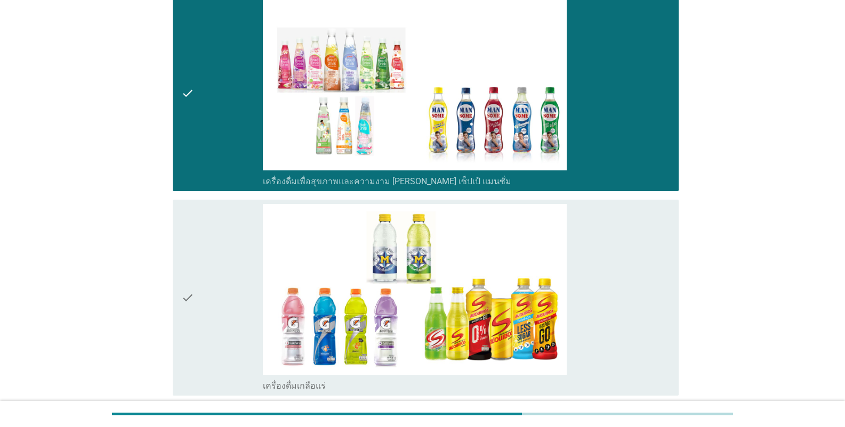
click at [210, 290] on div "check" at bounding box center [222, 298] width 82 height 188
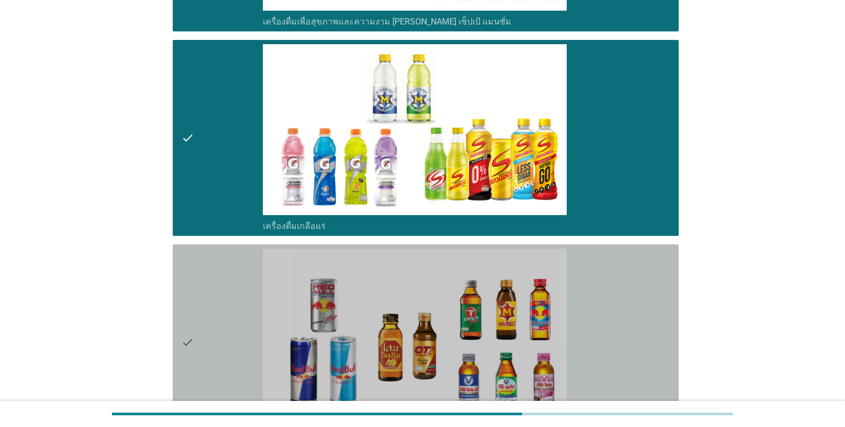
click at [216, 283] on div "check" at bounding box center [222, 343] width 82 height 188
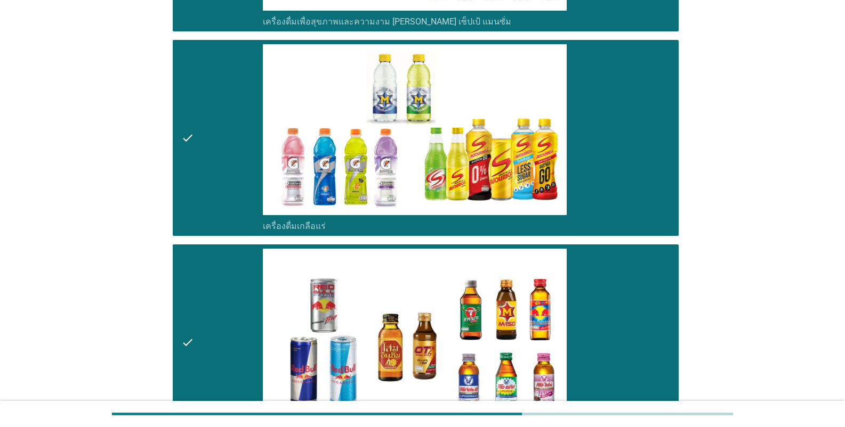
scroll to position [2984, 0]
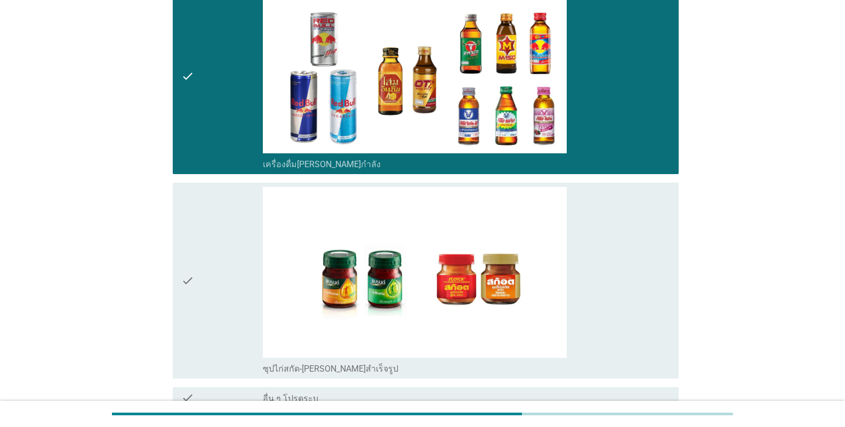
click at [212, 306] on div "check" at bounding box center [222, 281] width 82 height 188
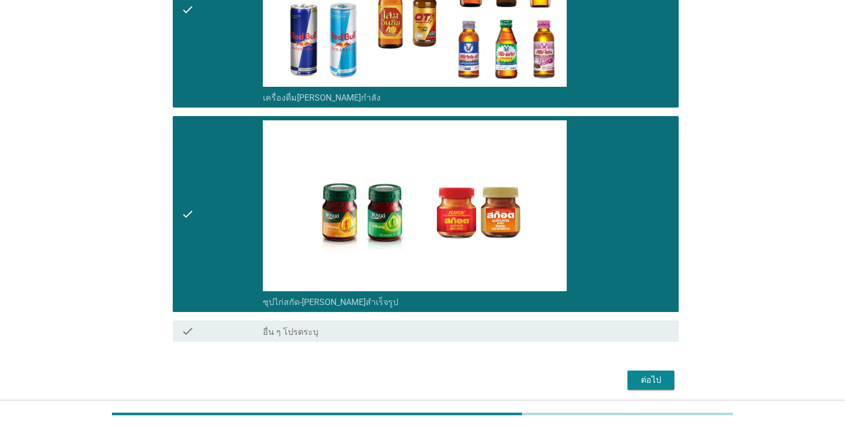
scroll to position [3089, 0]
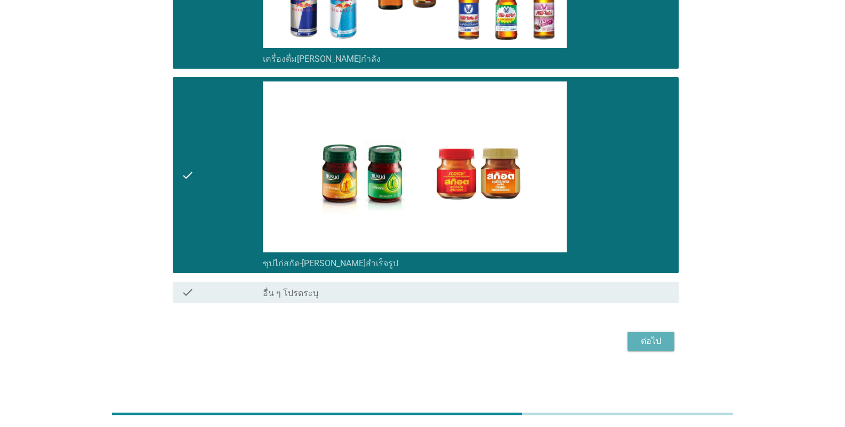
click at [524, 339] on button "ต่อไป" at bounding box center [650, 341] width 47 height 19
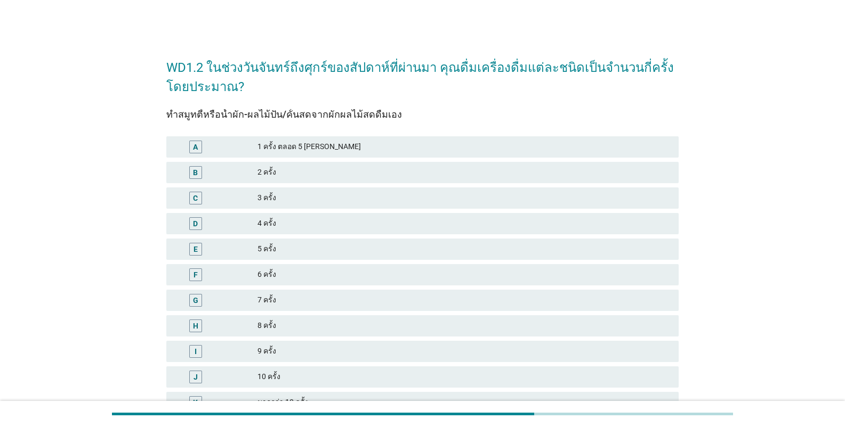
click at [302, 183] on div "B 2 ครั้ง" at bounding box center [422, 173] width 516 height 26
click at [296, 196] on div "3 ครั้ง" at bounding box center [463, 198] width 412 height 13
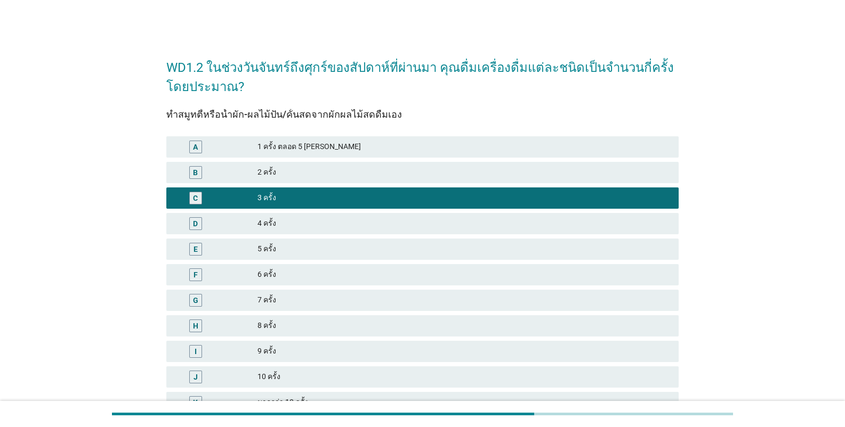
drag, startPoint x: 306, startPoint y: 223, endPoint x: 317, endPoint y: 236, distance: 16.3
click at [306, 224] on div "4 ครั้ง" at bounding box center [463, 223] width 412 height 13
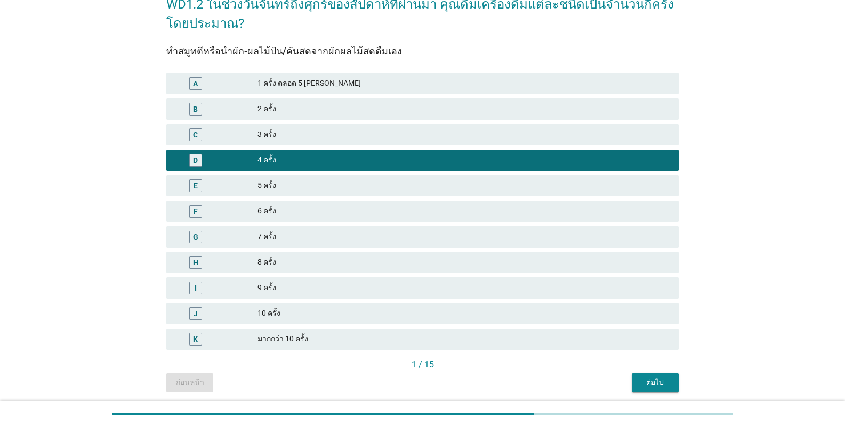
scroll to position [102, 0]
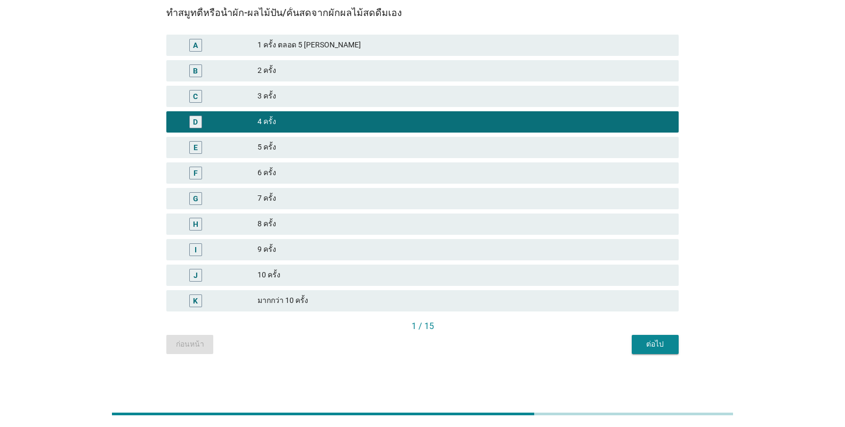
click at [524, 343] on div "ต่อไป" at bounding box center [655, 344] width 30 height 11
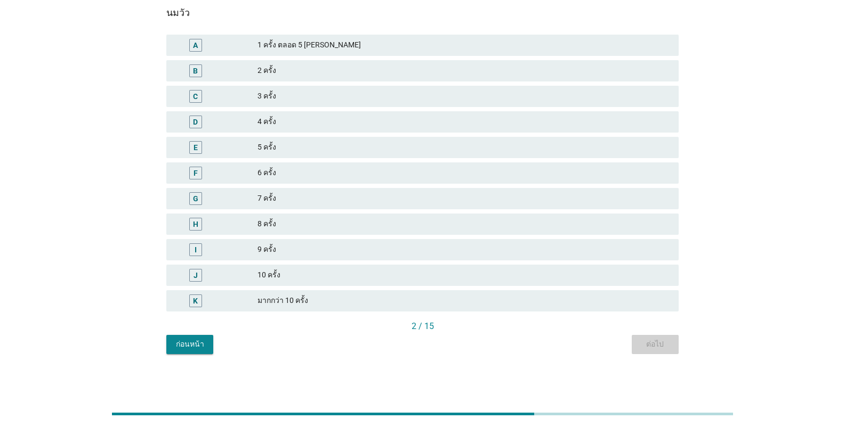
scroll to position [0, 0]
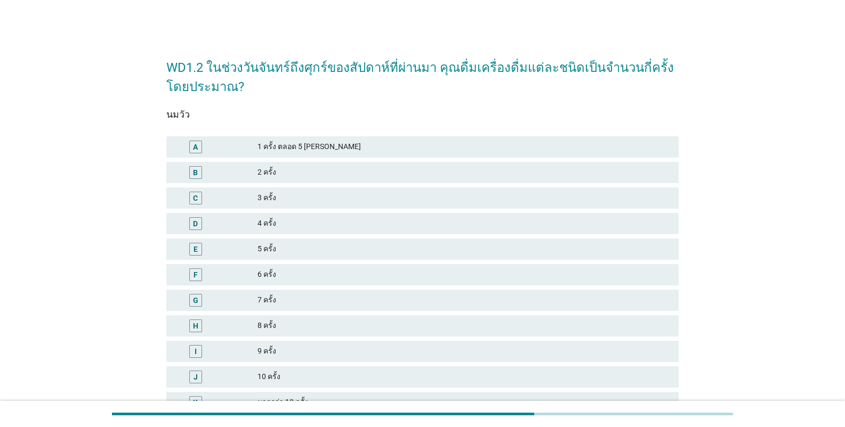
click at [373, 242] on div "E 5 ครั้ง" at bounding box center [422, 249] width 512 height 21
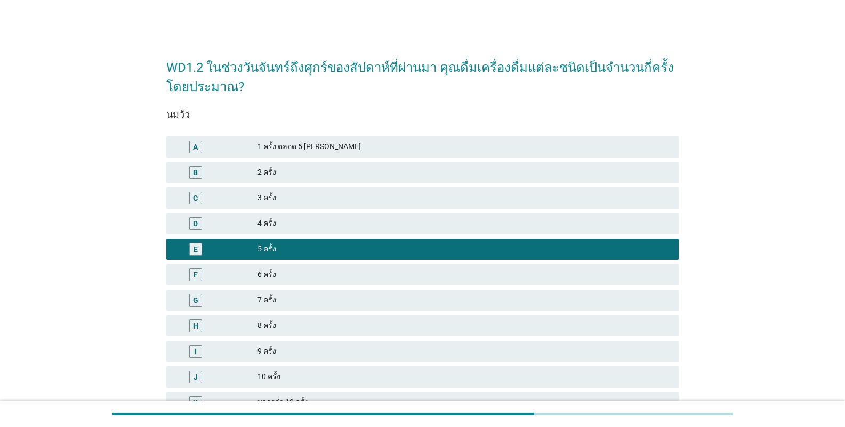
click at [372, 237] on div "E 5 ครั้ง" at bounding box center [422, 250] width 516 height 26
click at [370, 224] on div "4 ครั้ง" at bounding box center [463, 223] width 412 height 13
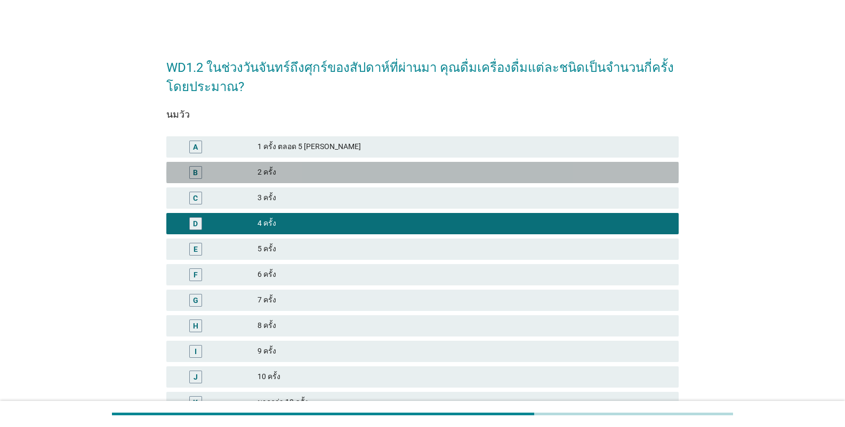
click at [328, 179] on div "B 2 ครั้ง" at bounding box center [422, 172] width 512 height 21
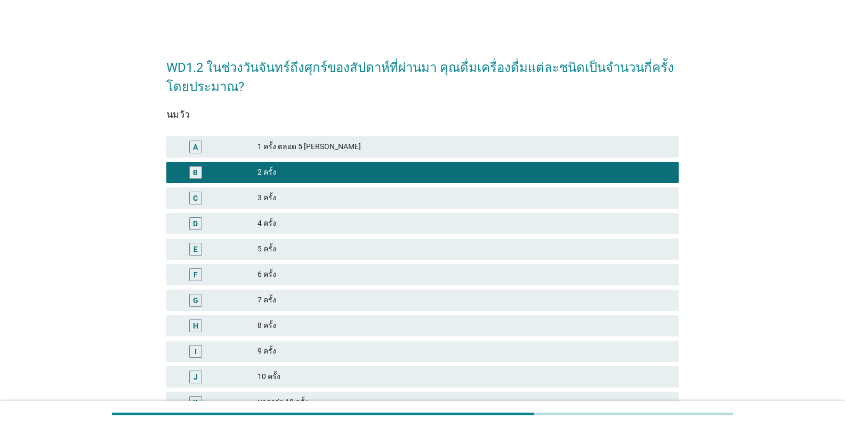
click at [344, 145] on div "1 ครั้ง ตลอด 5 [PERSON_NAME]" at bounding box center [463, 147] width 412 height 13
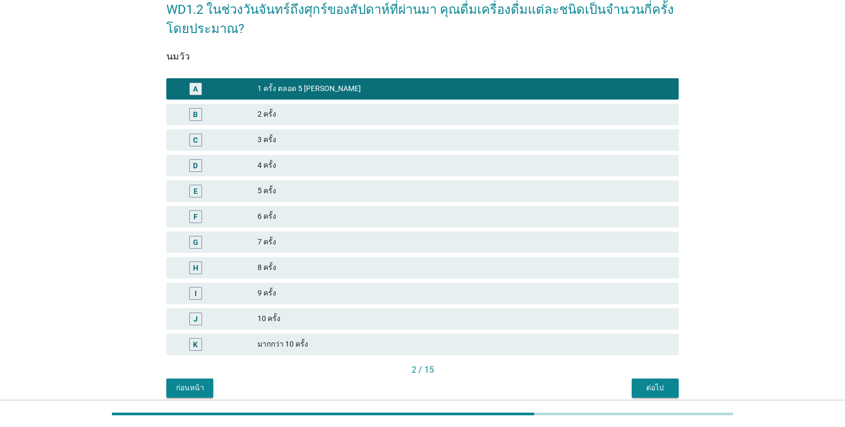
scroll to position [102, 0]
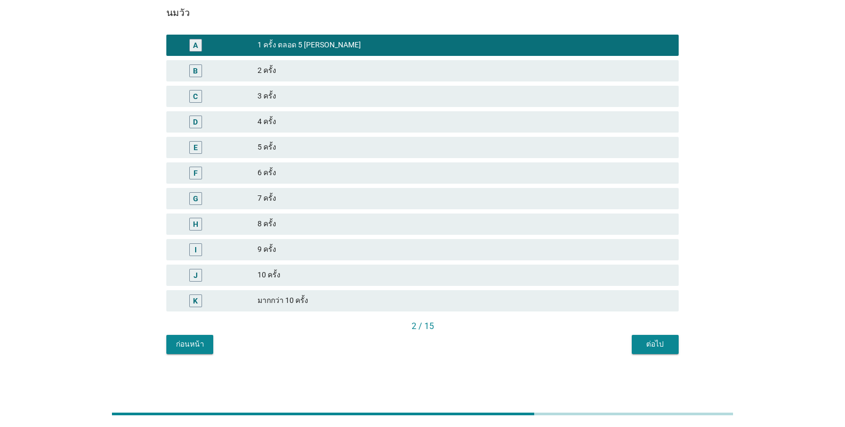
click at [524, 348] on div "ต่อไป" at bounding box center [655, 344] width 30 height 11
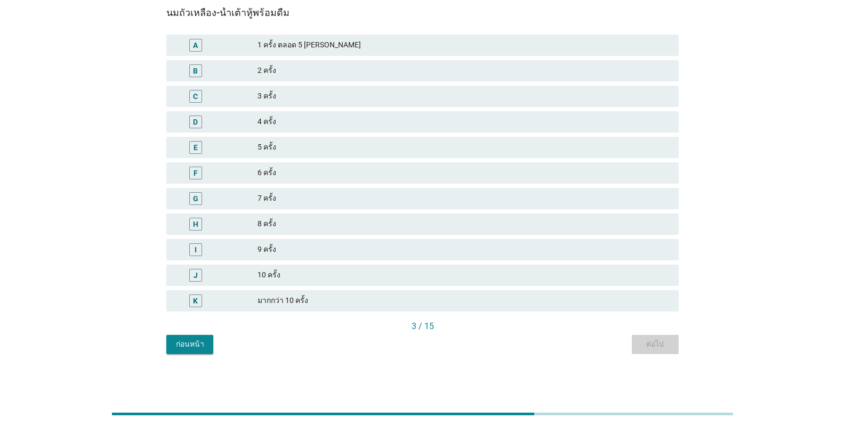
scroll to position [0, 0]
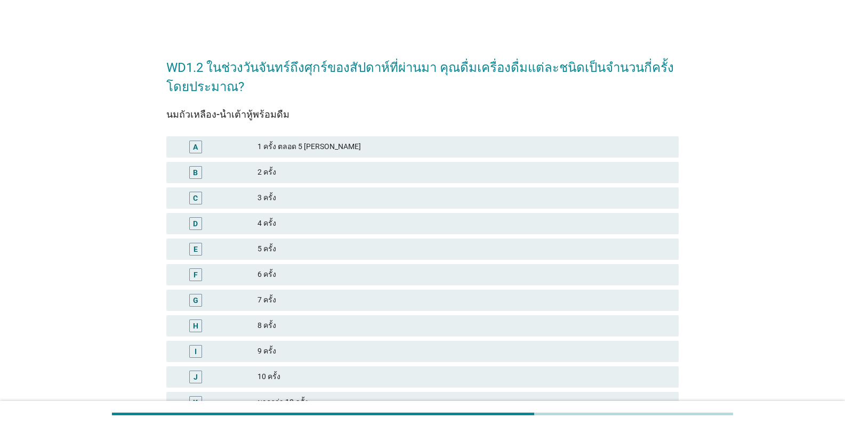
click at [250, 155] on div "A 1 ครั้ง ตลอด 5 [PERSON_NAME]" at bounding box center [422, 146] width 512 height 21
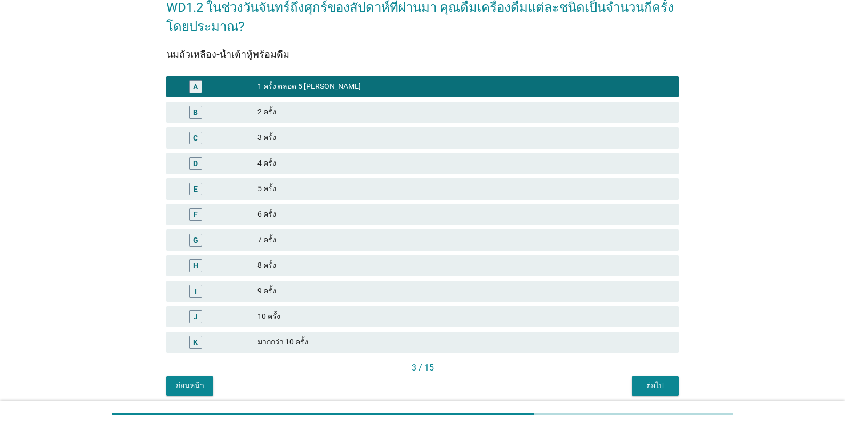
scroll to position [102, 0]
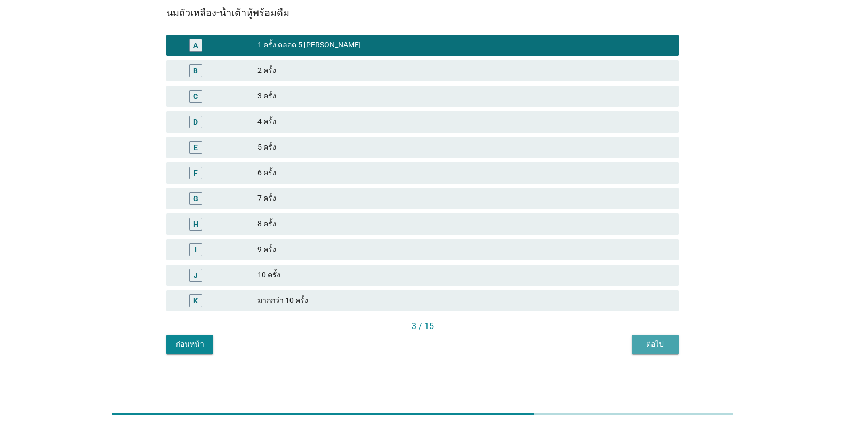
click at [524, 347] on div "ต่อไป" at bounding box center [655, 344] width 30 height 11
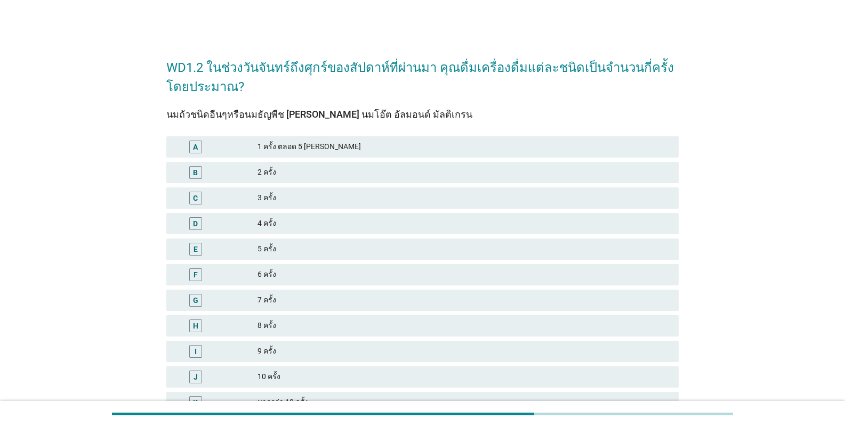
click at [288, 155] on div "A 1 ครั้ง ตลอด 5 [PERSON_NAME]" at bounding box center [422, 146] width 512 height 21
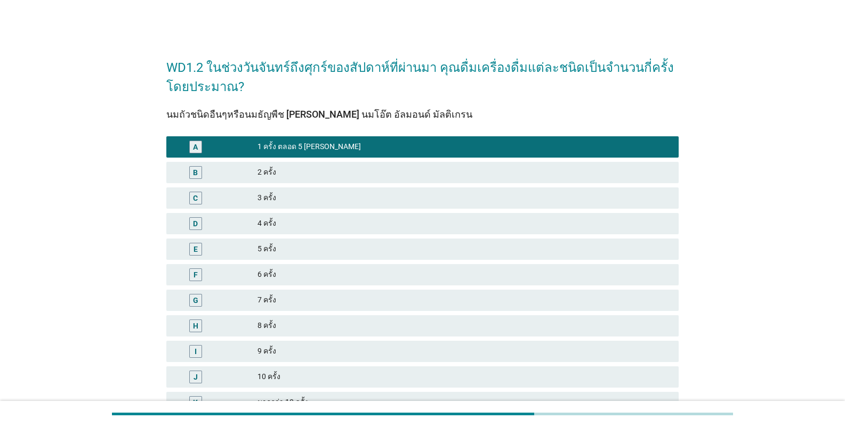
click at [281, 169] on div "2 ครั้ง" at bounding box center [463, 172] width 412 height 13
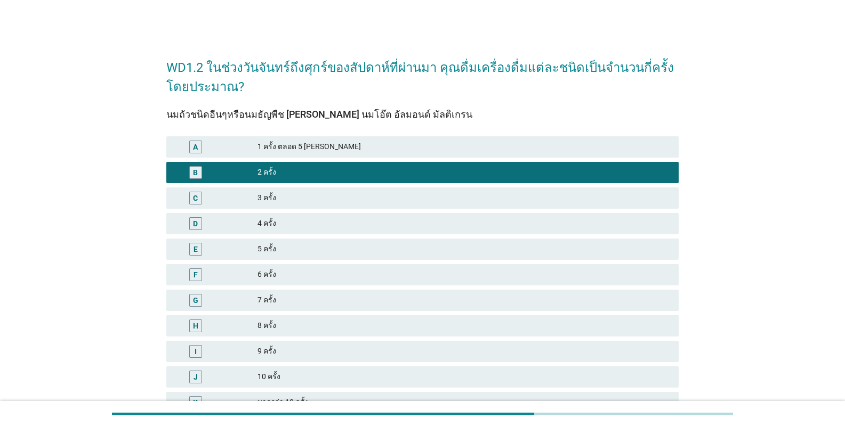
scroll to position [102, 0]
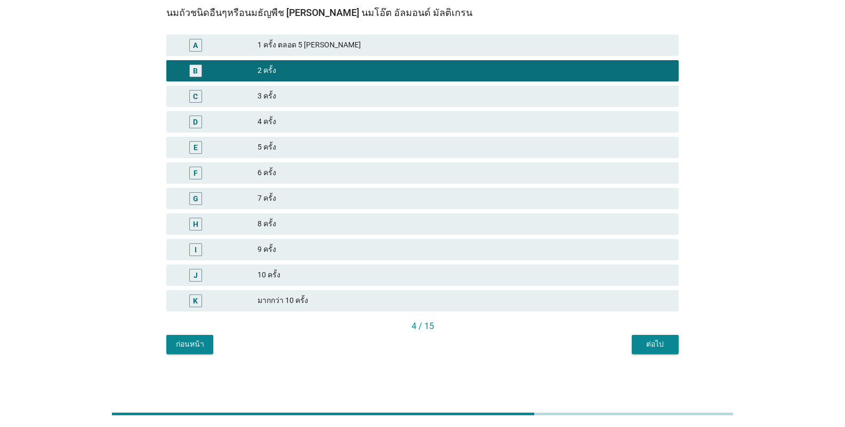
click at [524, 348] on button "ต่อไป" at bounding box center [654, 344] width 47 height 19
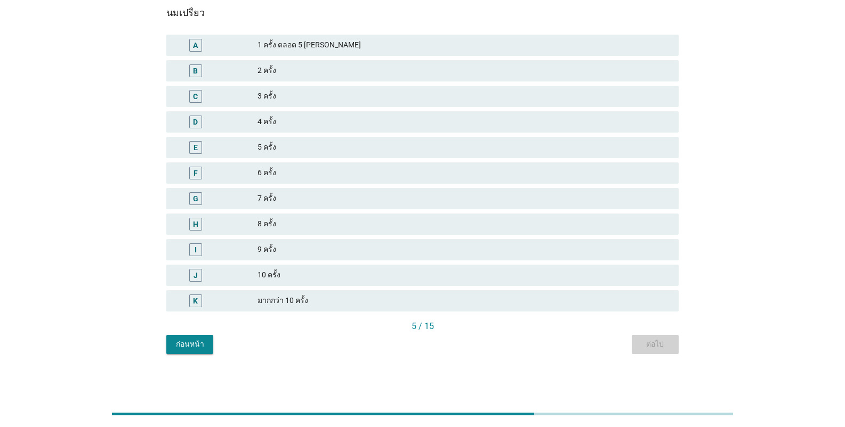
scroll to position [0, 0]
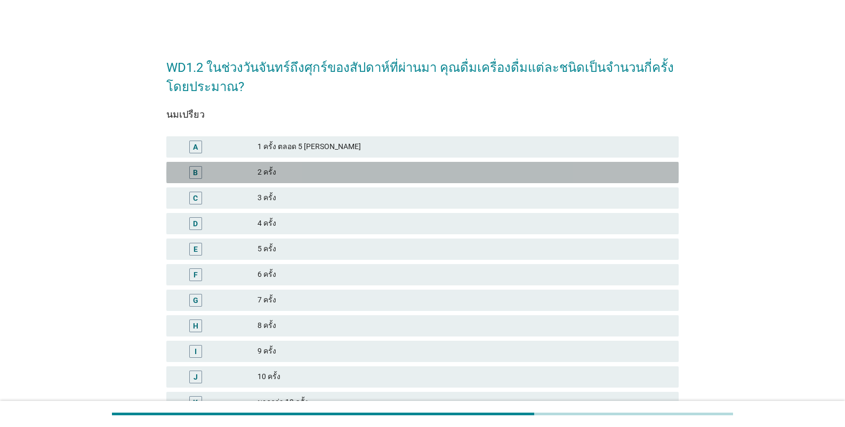
click at [275, 180] on div "B 2 ครั้ง" at bounding box center [422, 172] width 512 height 21
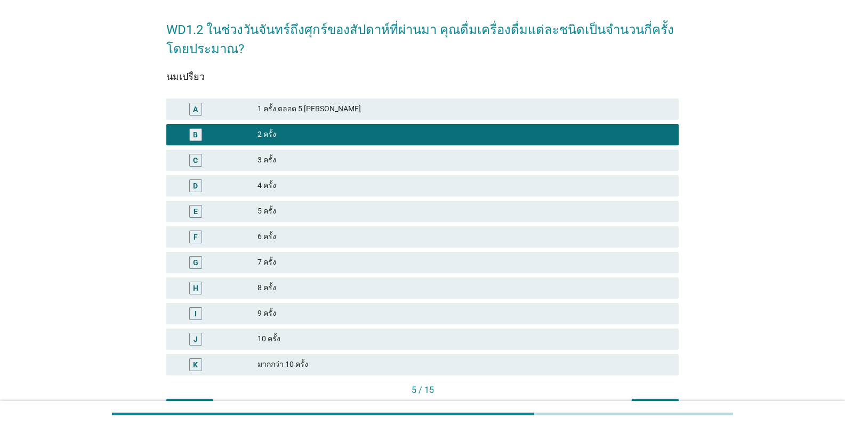
scroll to position [102, 0]
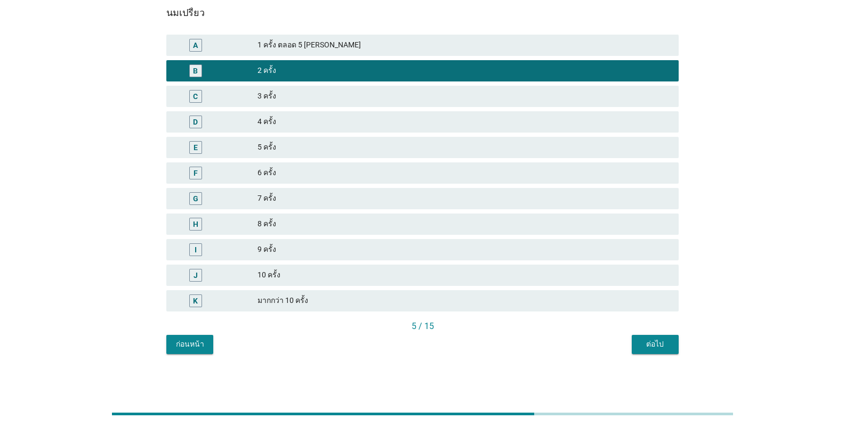
click at [524, 360] on div "WD1.2 ในช่วงวันจันทร์ถึงศุกร์ของสัปดาห์ที่ผ่านมา คุณดื่มเครื่องดื่มแต่ละชนิดเป็…" at bounding box center [422, 150] width 529 height 426
click at [524, 346] on div "ต่อไป" at bounding box center [655, 344] width 30 height 11
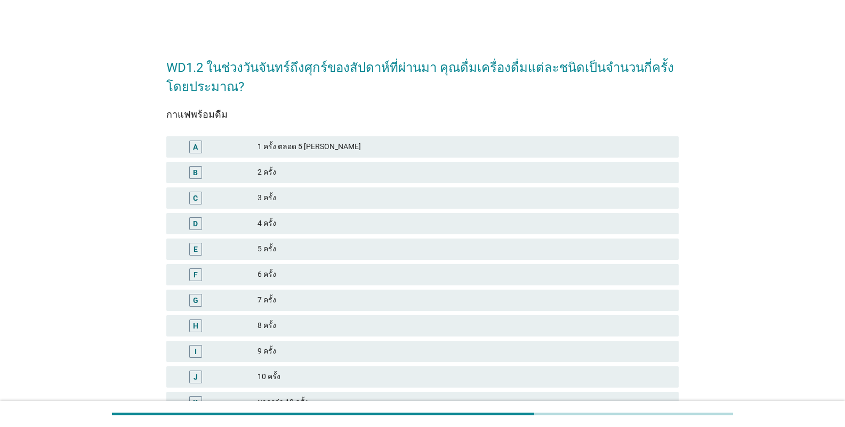
click at [320, 144] on div "1 ครั้ง ตลอด 5 [PERSON_NAME]" at bounding box center [463, 147] width 412 height 13
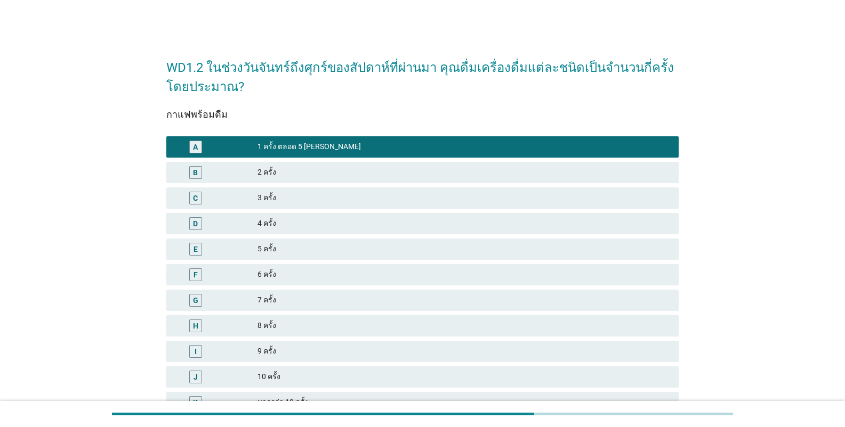
click at [344, 200] on div "3 ครั้ง" at bounding box center [463, 198] width 412 height 13
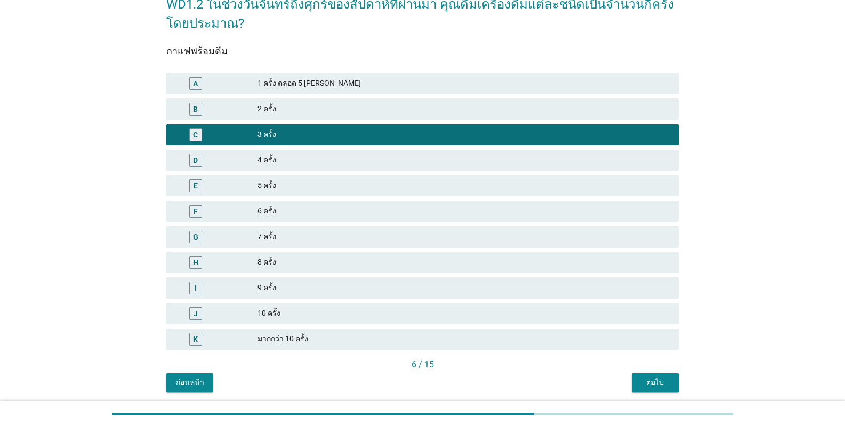
scroll to position [102, 0]
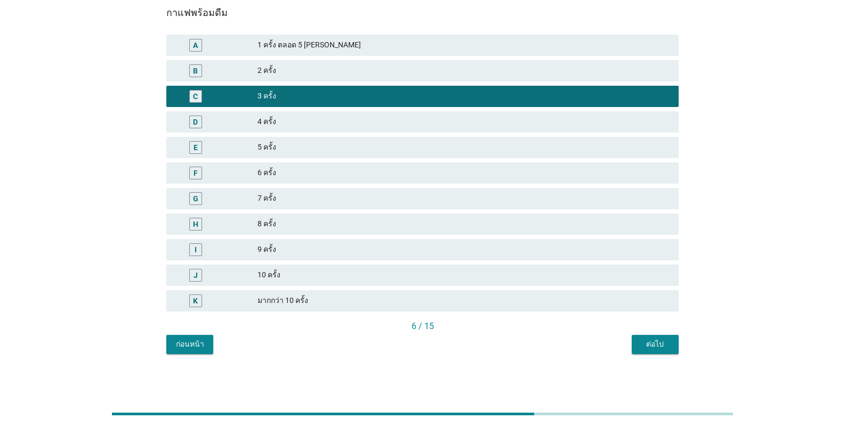
click at [524, 334] on div "6 / 15" at bounding box center [422, 327] width 512 height 15
click at [524, 346] on div "ต่อไป" at bounding box center [655, 344] width 30 height 11
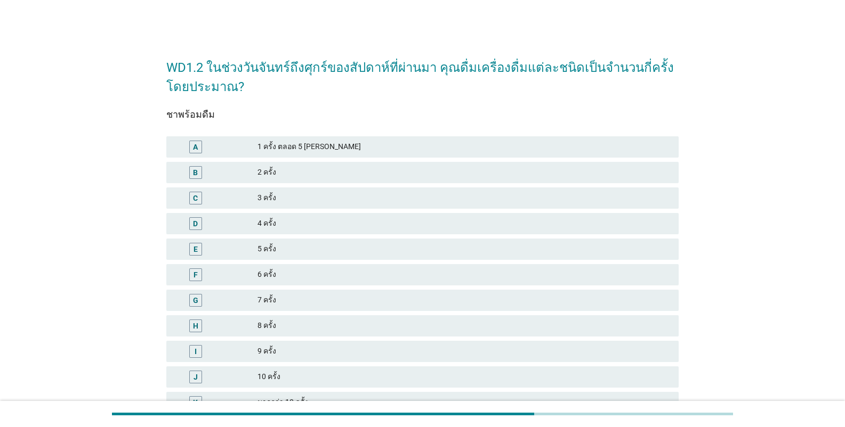
click at [283, 198] on div "3 ครั้ง" at bounding box center [463, 198] width 412 height 13
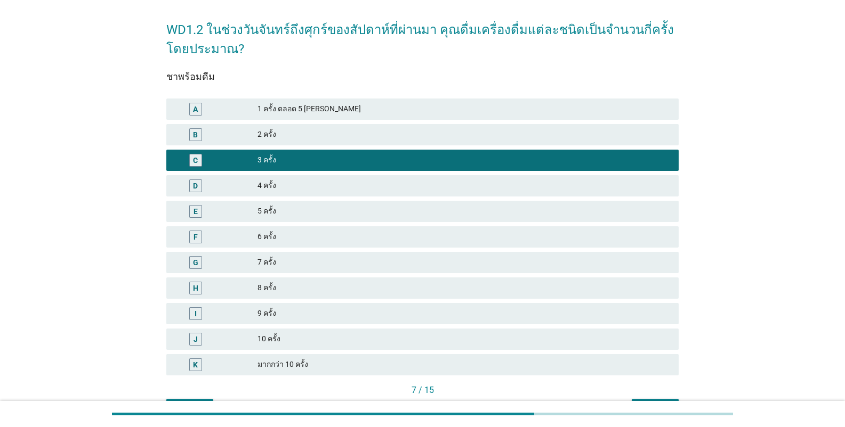
scroll to position [102, 0]
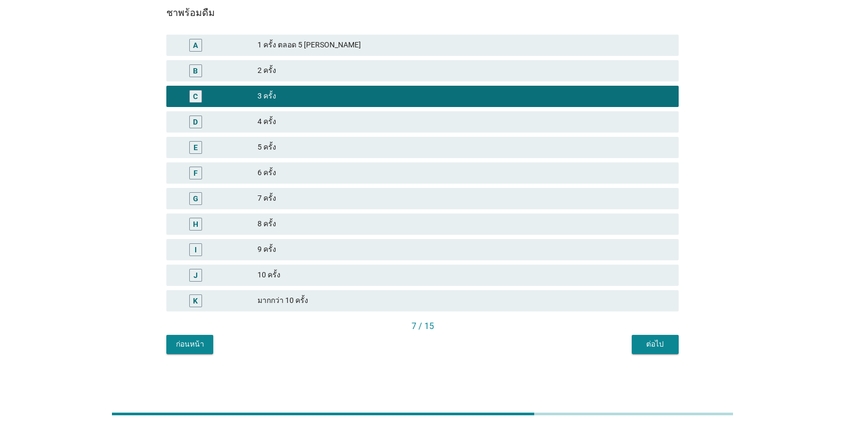
click at [524, 337] on button "ต่อไป" at bounding box center [654, 344] width 47 height 19
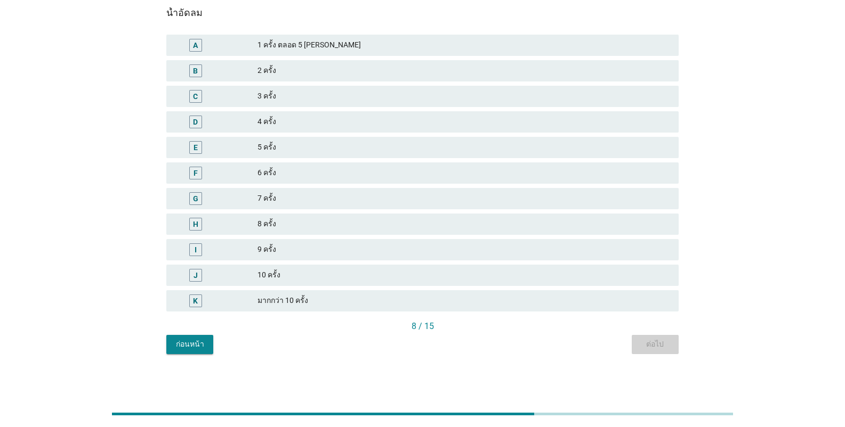
scroll to position [0, 0]
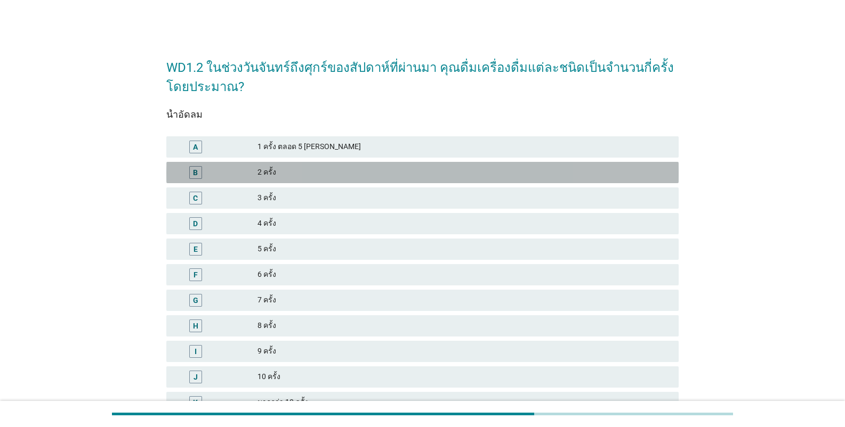
click at [296, 173] on div "2 ครั้ง" at bounding box center [463, 172] width 412 height 13
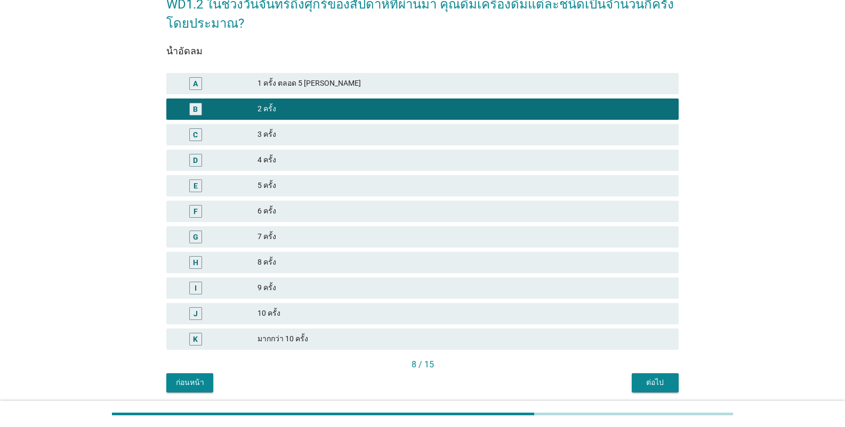
scroll to position [102, 0]
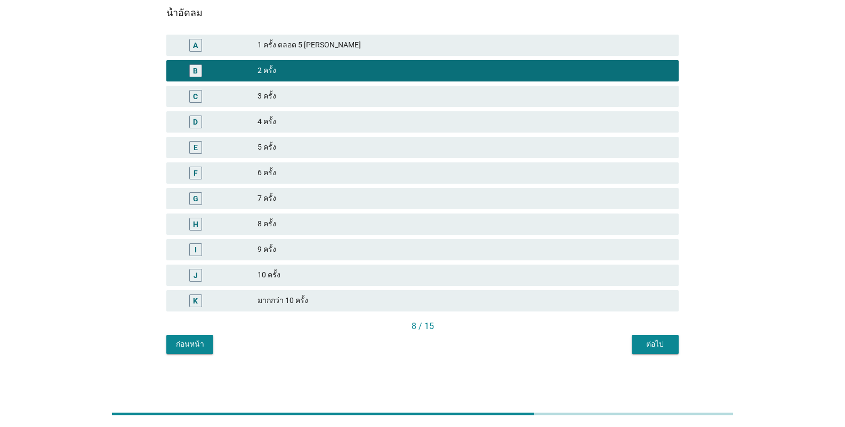
click at [524, 339] on div "ต่อไป" at bounding box center [655, 344] width 30 height 11
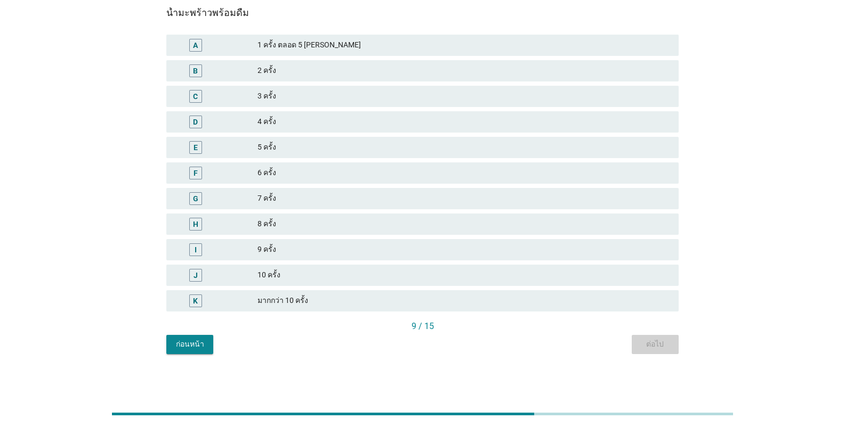
scroll to position [0, 0]
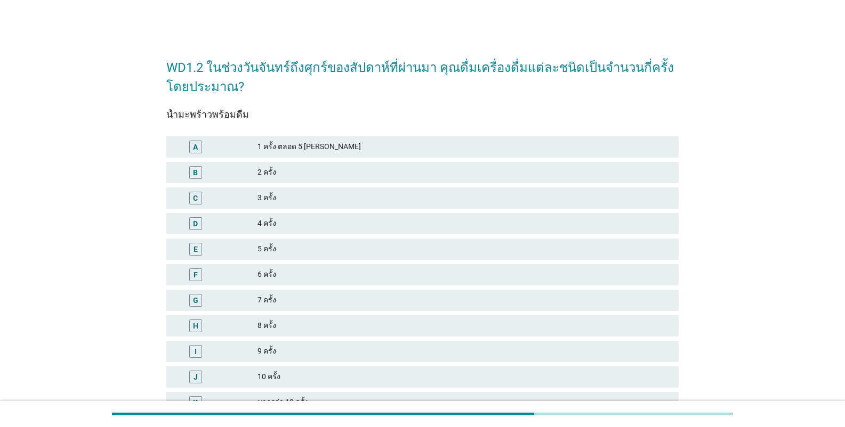
click at [290, 217] on div "4 ครั้ง" at bounding box center [463, 223] width 412 height 13
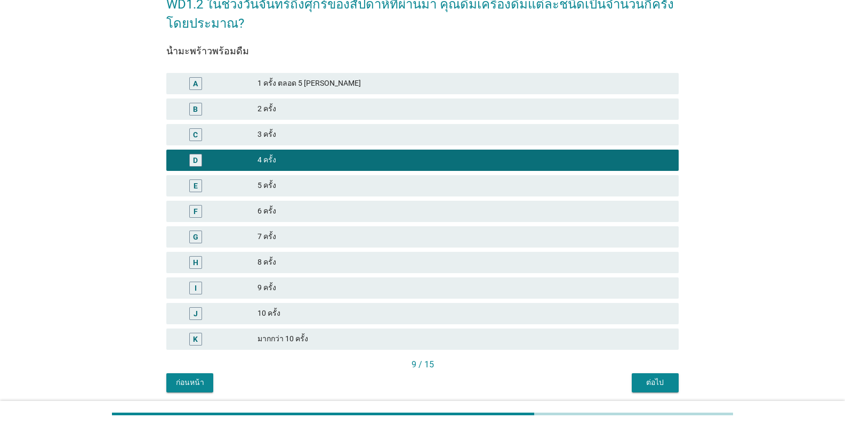
scroll to position [102, 0]
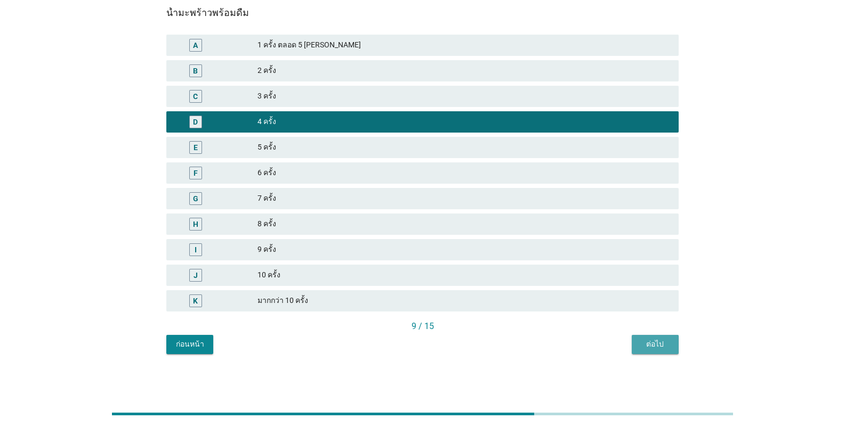
click at [524, 344] on div "ต่อไป" at bounding box center [655, 344] width 30 height 11
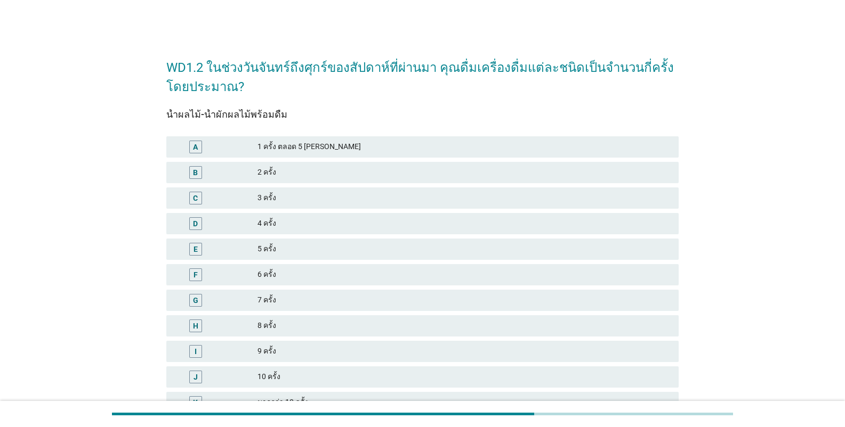
click at [293, 216] on div "D 4 ครั้ง" at bounding box center [422, 223] width 512 height 21
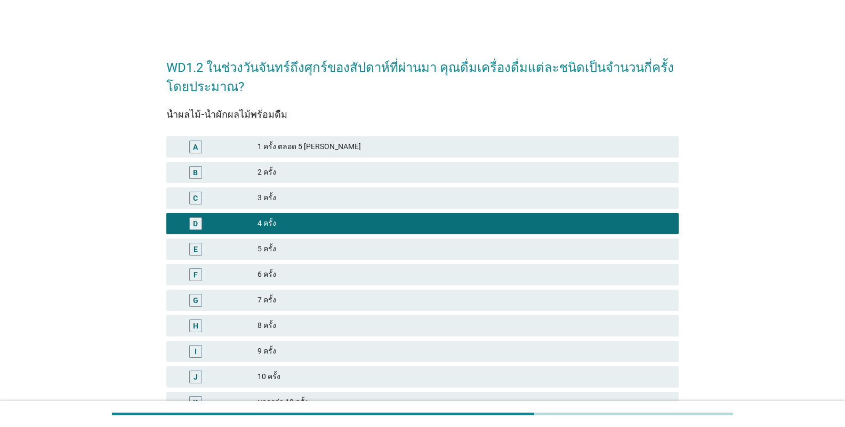
click at [375, 202] on div "3 ครั้ง" at bounding box center [463, 198] width 412 height 13
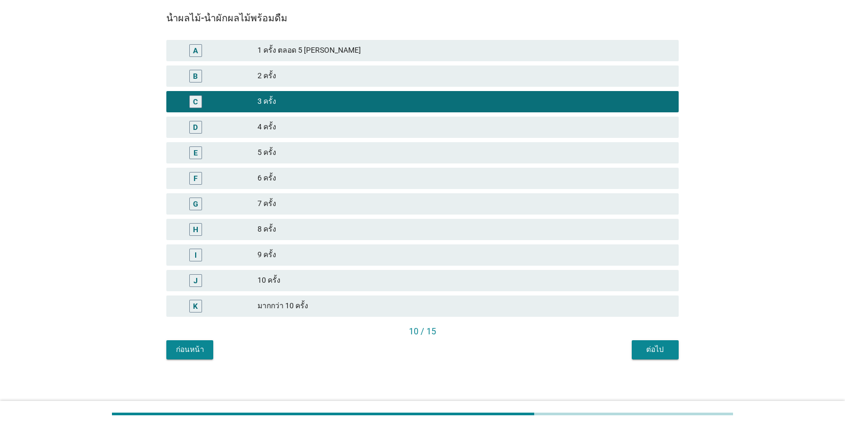
scroll to position [102, 0]
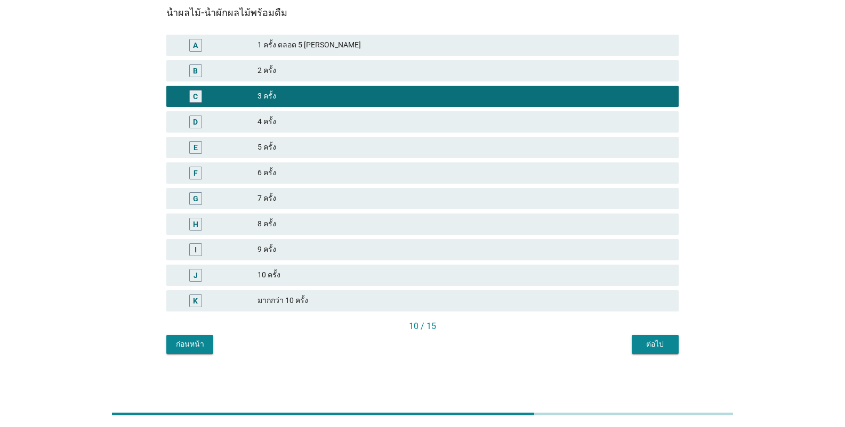
click at [524, 339] on button "ต่อไป" at bounding box center [654, 344] width 47 height 19
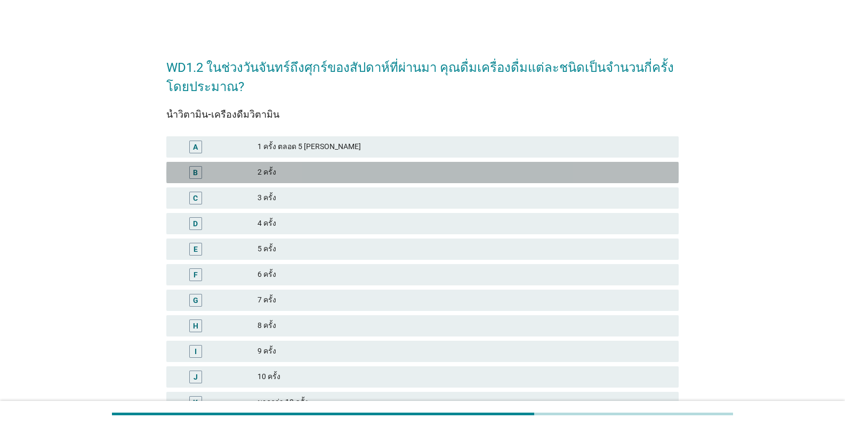
click at [309, 177] on div "2 ครั้ง" at bounding box center [463, 172] width 412 height 13
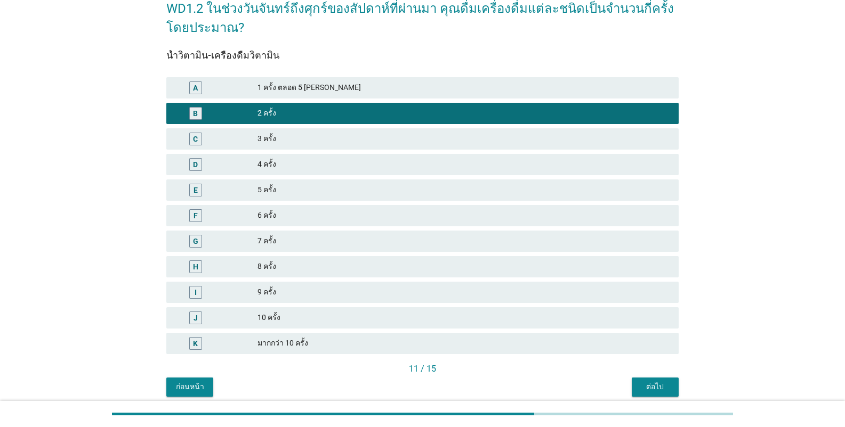
scroll to position [102, 0]
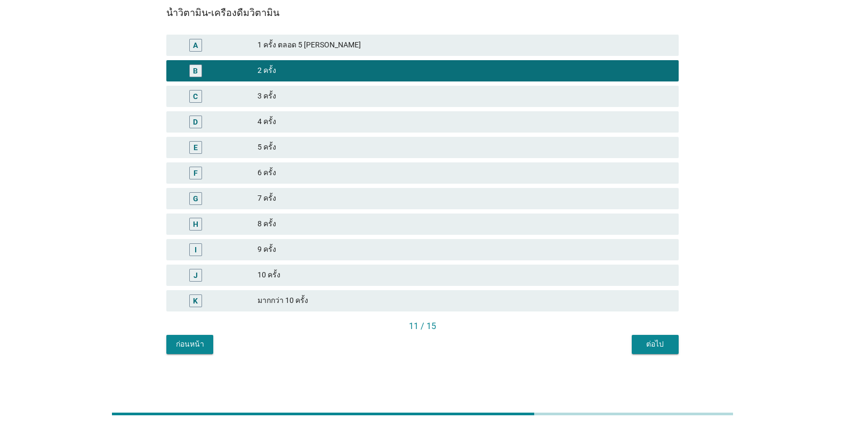
click at [524, 350] on button "ต่อไป" at bounding box center [654, 344] width 47 height 19
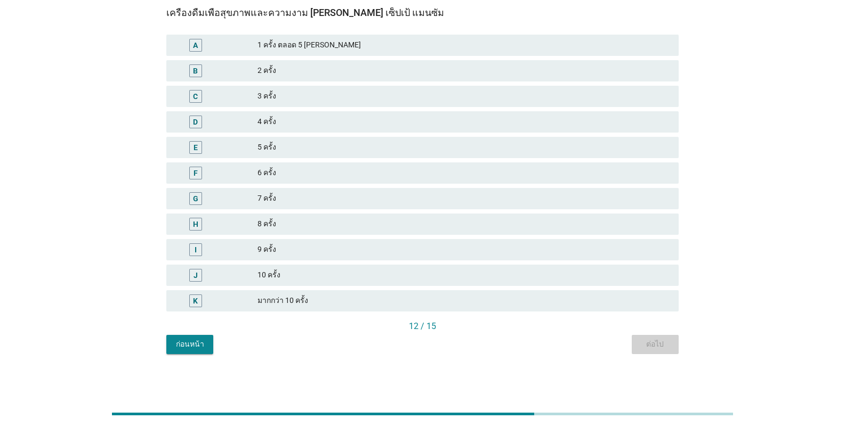
scroll to position [0, 0]
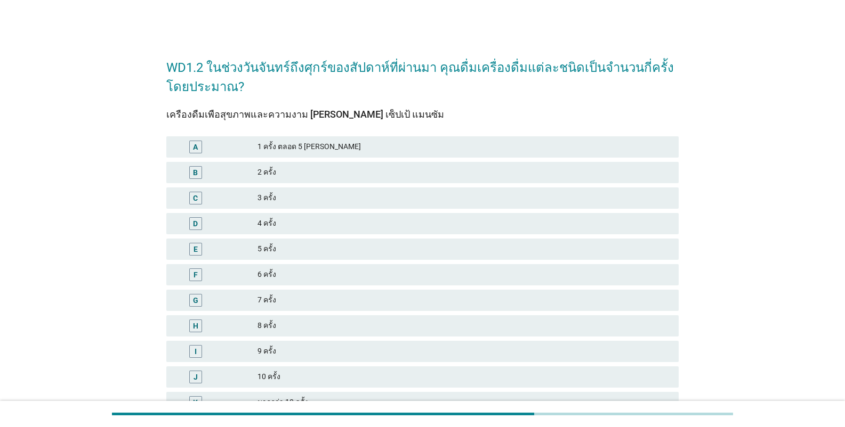
click at [273, 157] on div "A 1 ครั้ง ตลอด 5 [PERSON_NAME]" at bounding box center [422, 146] width 512 height 21
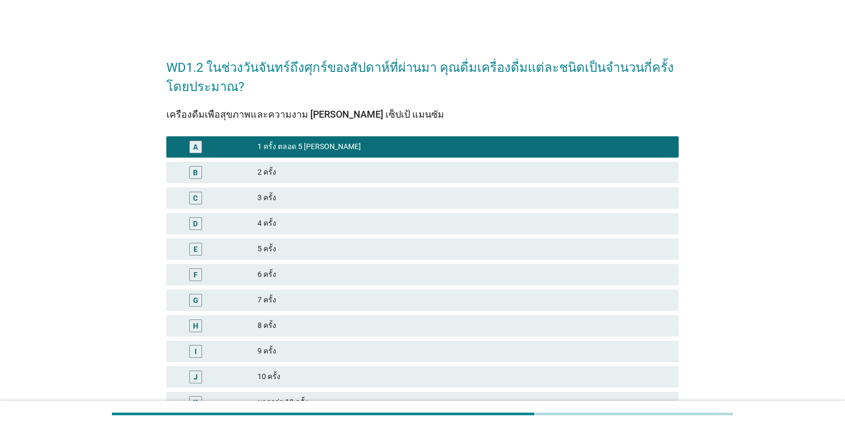
scroll to position [102, 0]
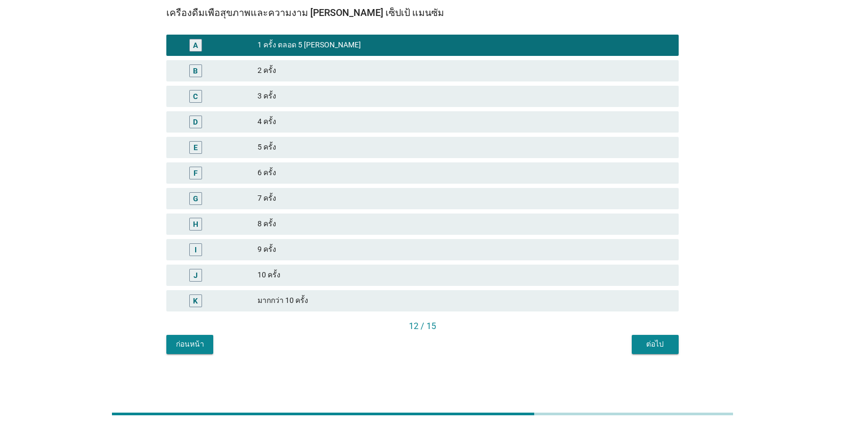
click at [524, 334] on div "12 / 15" at bounding box center [422, 327] width 512 height 15
click at [524, 346] on div "ต่อไป" at bounding box center [655, 344] width 30 height 11
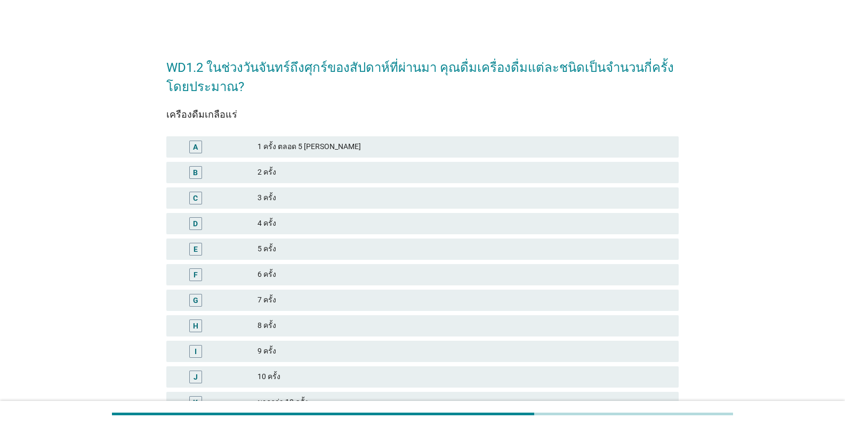
click at [303, 151] on div "1 ครั้ง ตลอด 5 [PERSON_NAME]" at bounding box center [463, 147] width 412 height 13
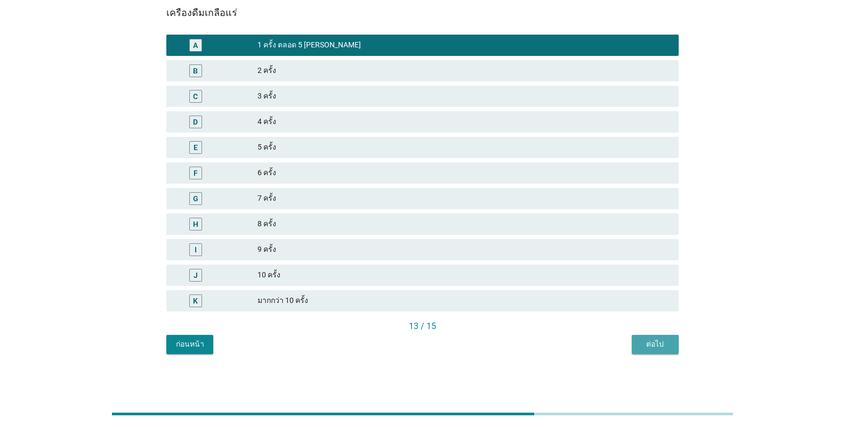
click at [524, 348] on div "ต่อไป" at bounding box center [655, 344] width 30 height 11
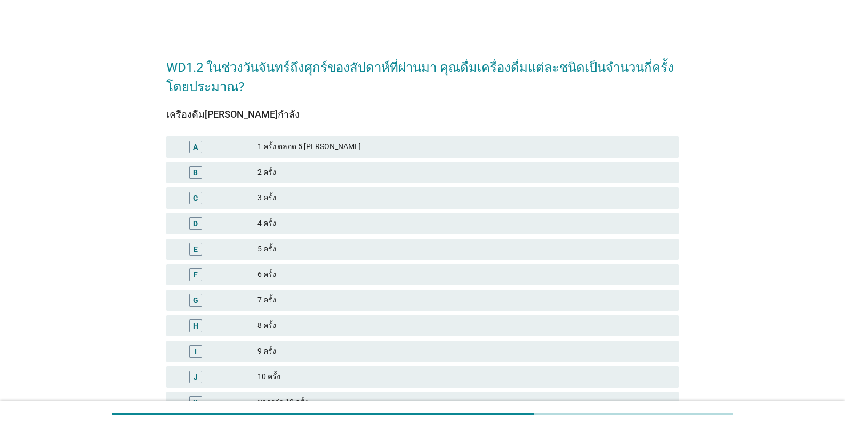
click at [314, 153] on div "A 1 ครั้ง ตลอด 5 [PERSON_NAME]" at bounding box center [422, 146] width 512 height 21
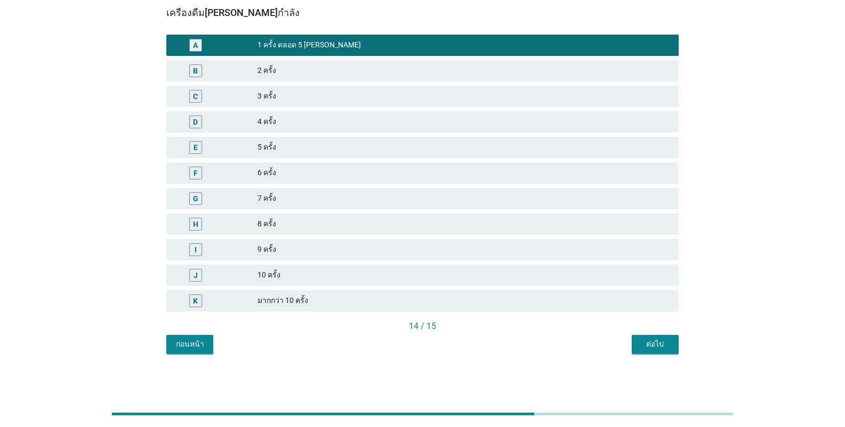
click at [524, 340] on div "ต่อไป" at bounding box center [655, 344] width 30 height 11
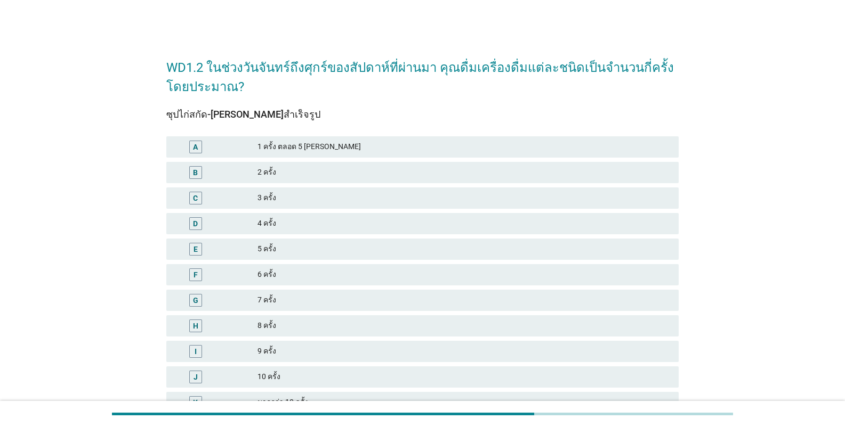
click at [294, 156] on div "A 1 ครั้ง ตลอด 5 [PERSON_NAME]" at bounding box center [422, 146] width 512 height 21
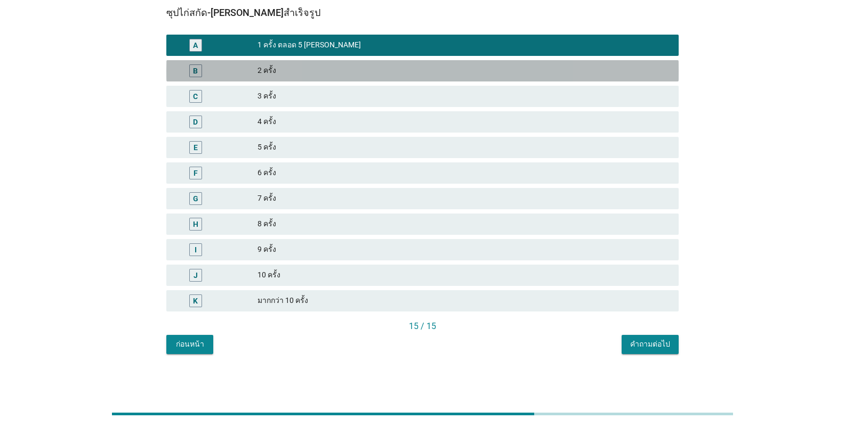
click at [316, 64] on div "2 ครั้ง" at bounding box center [463, 70] width 412 height 13
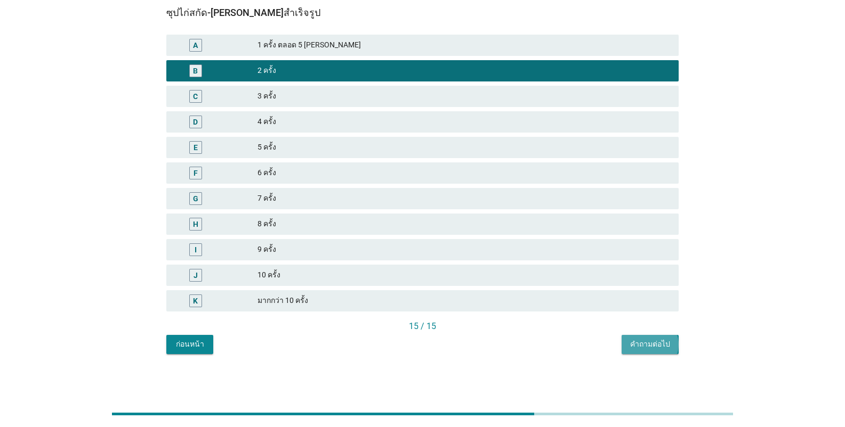
click at [524, 347] on div "คำถามต่อไป" at bounding box center [650, 344] width 40 height 11
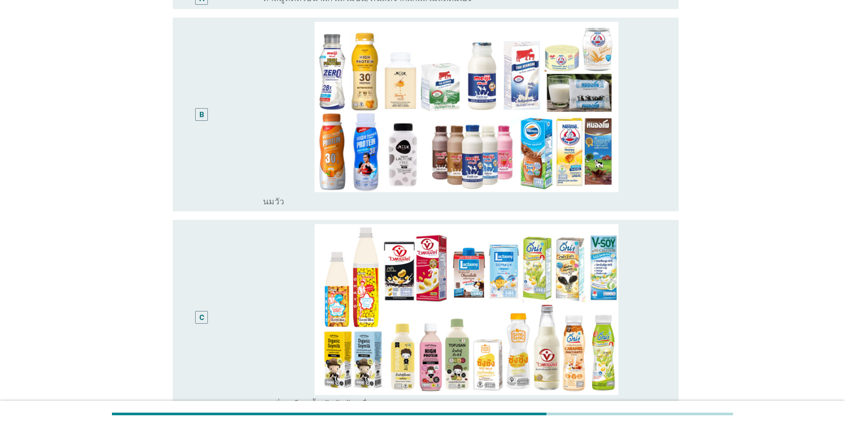
click at [204, 169] on div "B" at bounding box center [201, 115] width 40 height 186
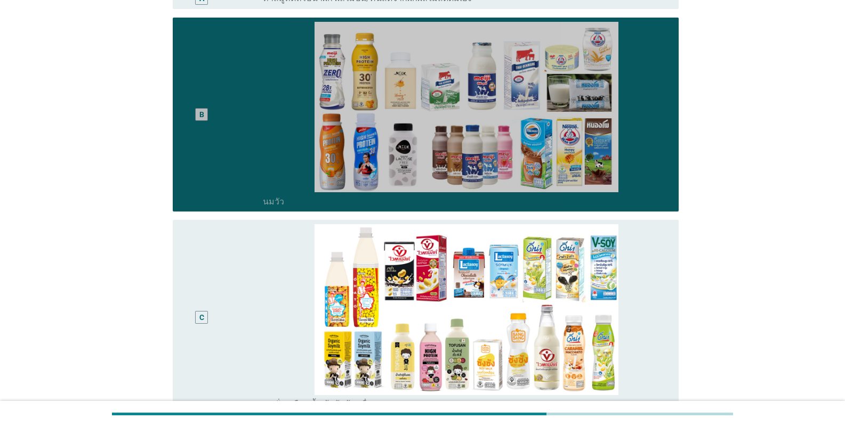
click at [196, 296] on div "C" at bounding box center [201, 317] width 40 height 186
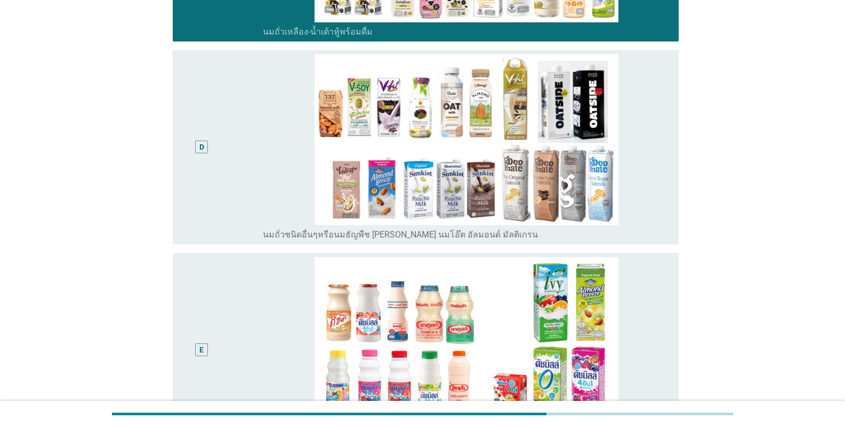
click at [206, 206] on div "D" at bounding box center [201, 147] width 40 height 186
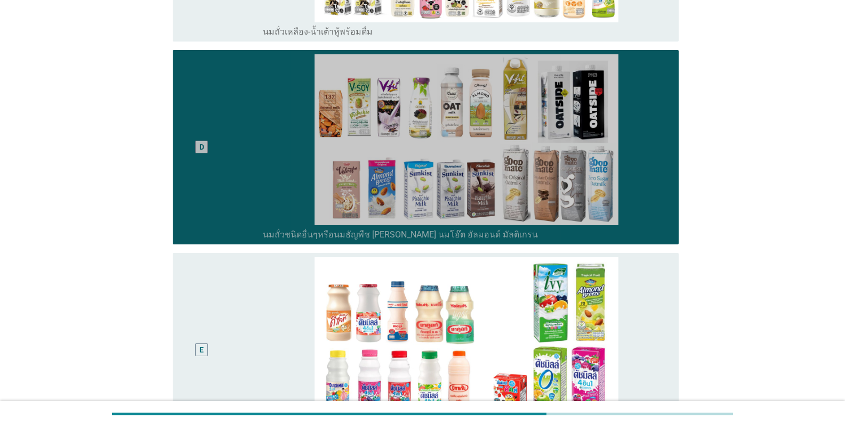
click at [206, 319] on div "E" at bounding box center [201, 350] width 40 height 186
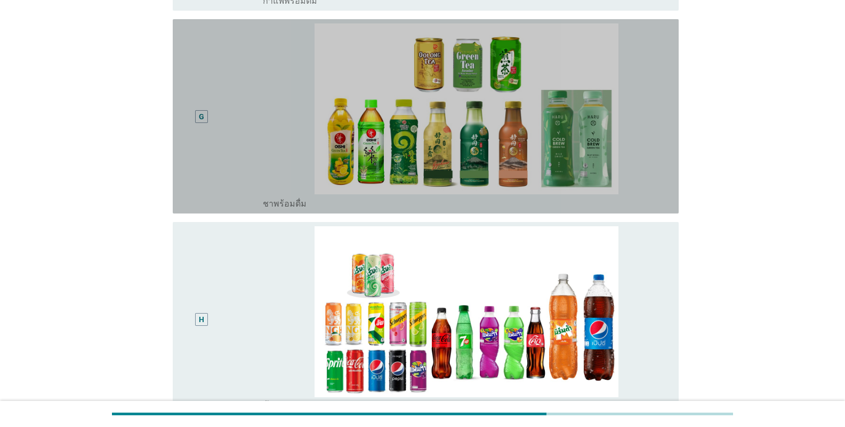
click at [247, 134] on div "G" at bounding box center [222, 116] width 82 height 186
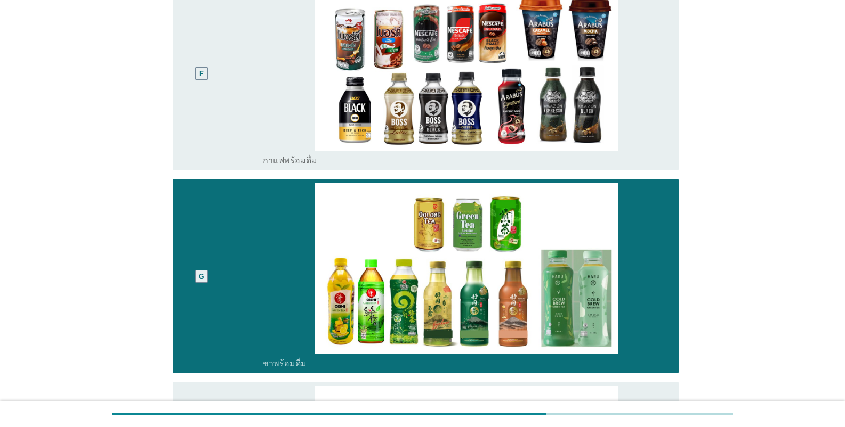
click at [240, 131] on div "F" at bounding box center [222, 74] width 82 height 186
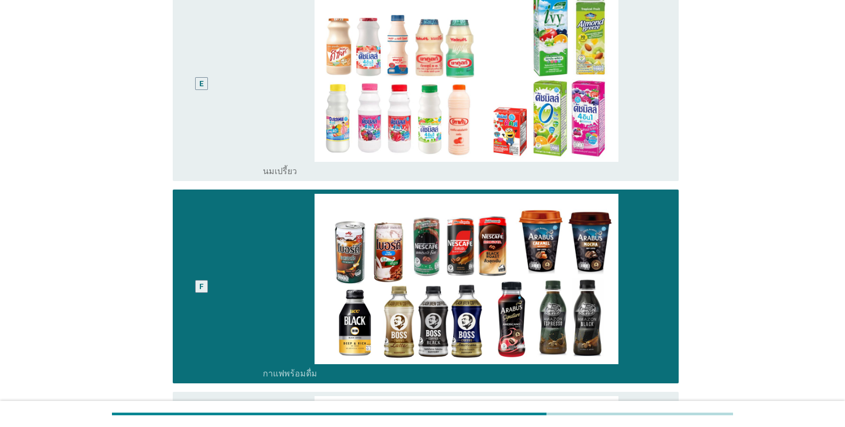
click at [191, 104] on div "E" at bounding box center [201, 84] width 40 height 186
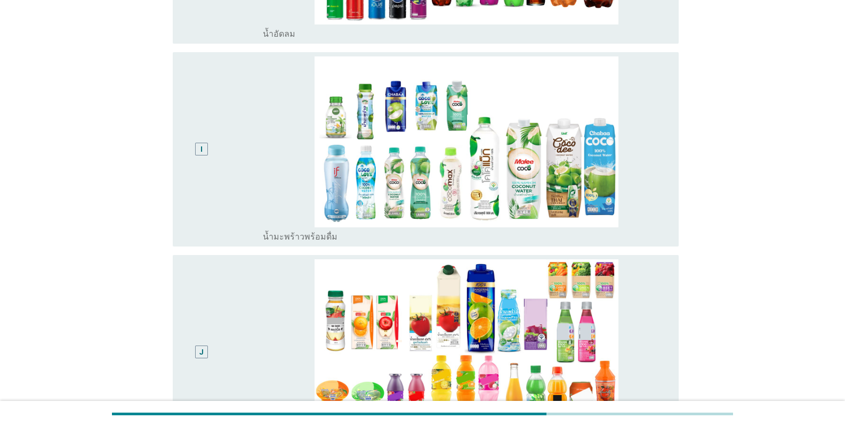
click at [253, 172] on div "I" at bounding box center [222, 149] width 82 height 186
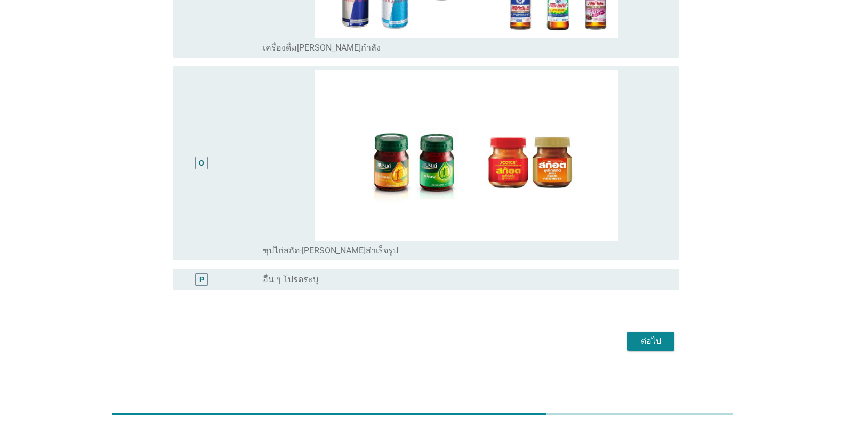
click at [524, 338] on div "ต่อไป" at bounding box center [422, 342] width 512 height 26
click at [524, 338] on div "ต่อไป" at bounding box center [651, 341] width 30 height 13
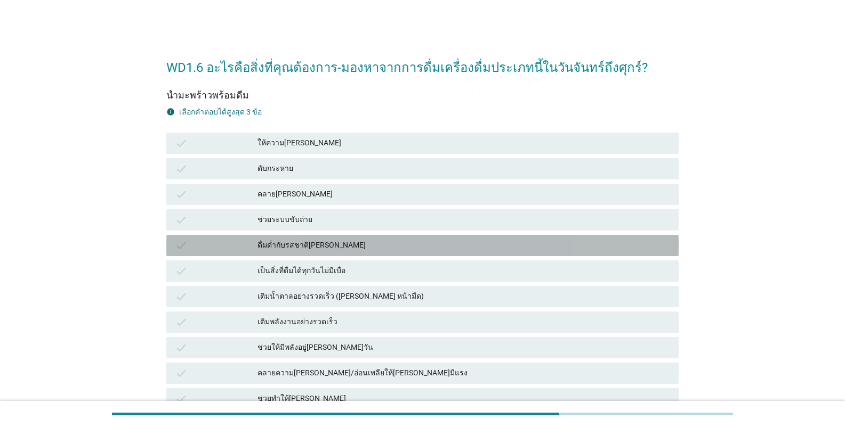
click at [279, 234] on div "check ดื่มด่ำกับรสชาติ[PERSON_NAME]" at bounding box center [422, 246] width 516 height 26
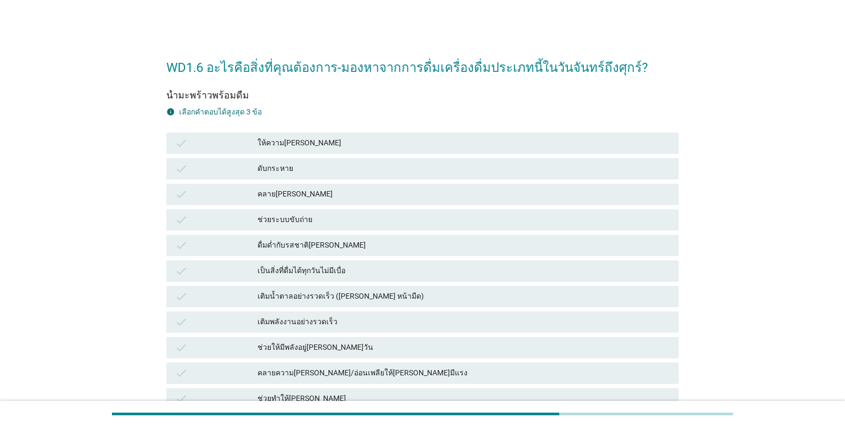
click at [286, 185] on div "check คลาย[PERSON_NAME]" at bounding box center [422, 194] width 512 height 21
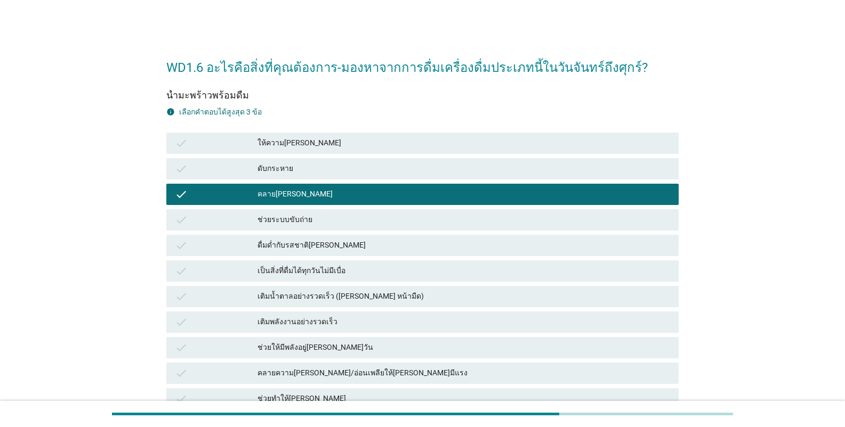
click at [346, 296] on div "เติมน้ำตาลอย่างรวดเร็ว ([PERSON_NAME] หน้ามืด)" at bounding box center [463, 296] width 412 height 13
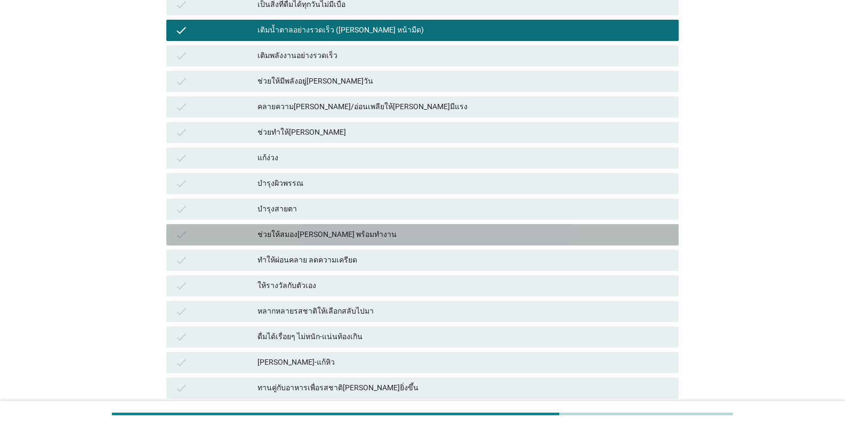
click at [314, 230] on div "ช่วยให้สมอง[PERSON_NAME] พร้อมทำงาน" at bounding box center [463, 235] width 412 height 13
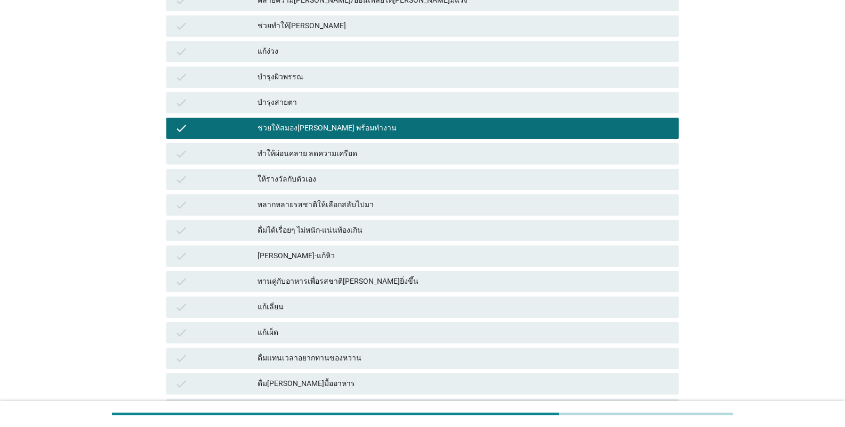
click at [325, 131] on div "ช่วยให้สมอง[PERSON_NAME] พร้อมทำงาน" at bounding box center [463, 128] width 412 height 13
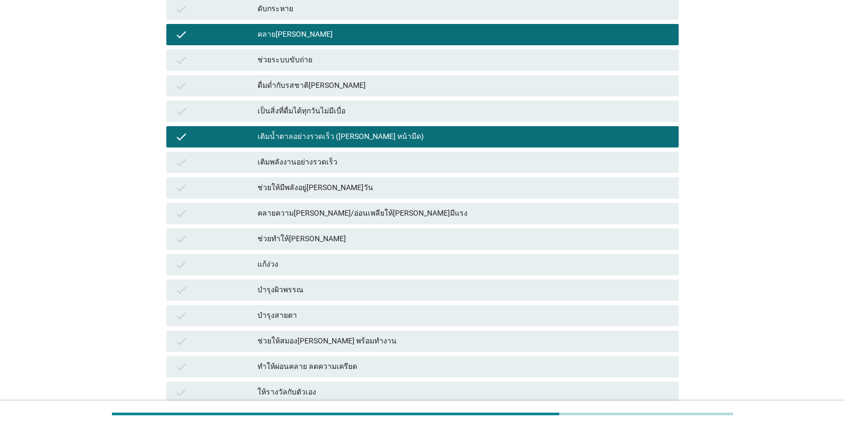
click at [282, 1] on div "check ดับกระหาย" at bounding box center [422, 8] width 512 height 21
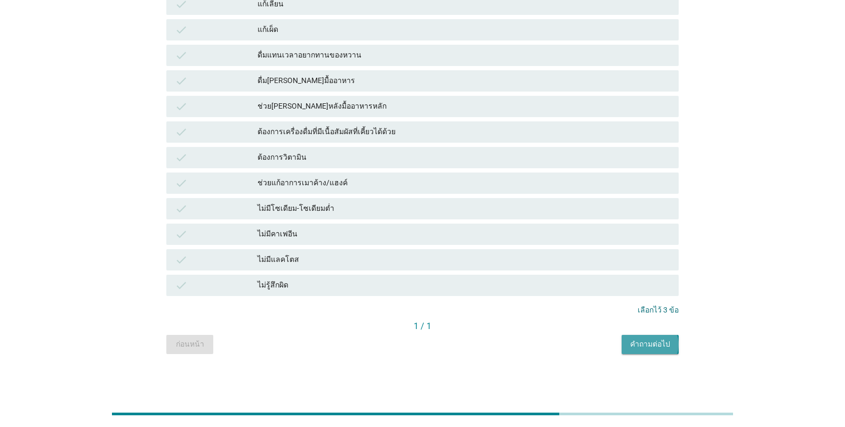
click at [524, 353] on button "คำถามต่อไป" at bounding box center [649, 344] width 57 height 19
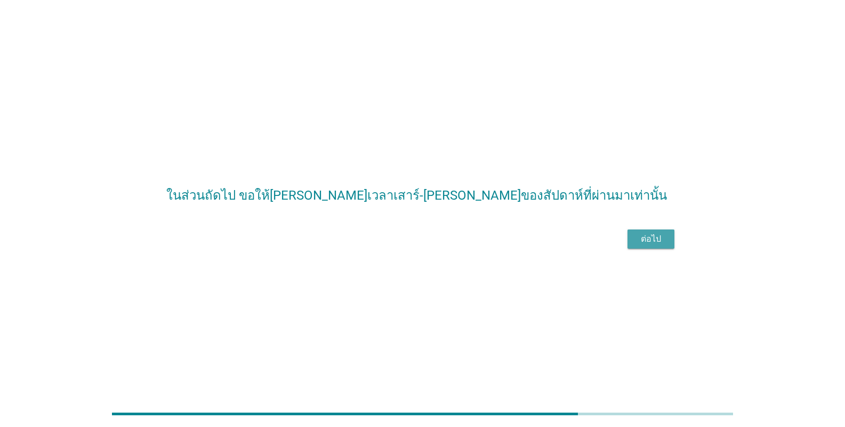
click at [524, 249] on button "ต่อไป" at bounding box center [650, 239] width 47 height 19
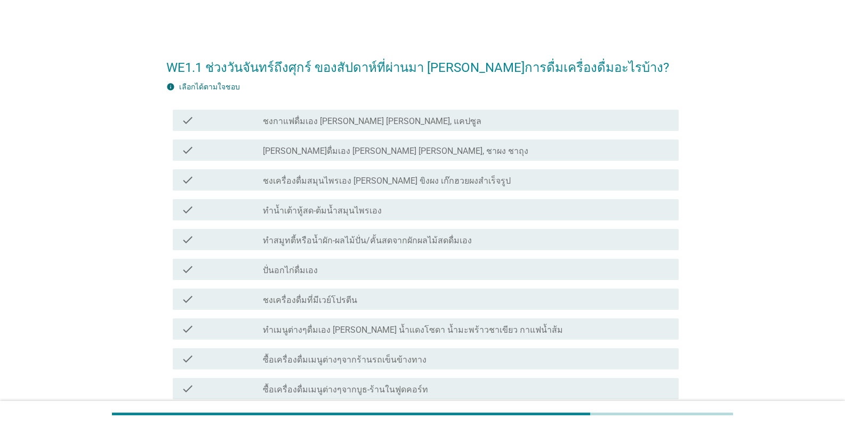
click at [441, 236] on label "ทำสมูทตี้หรือน้ำผัก-ผลไม้ปั่น/คั้นสดจากผักผลไม้สดดื่มเอง" at bounding box center [367, 241] width 209 height 11
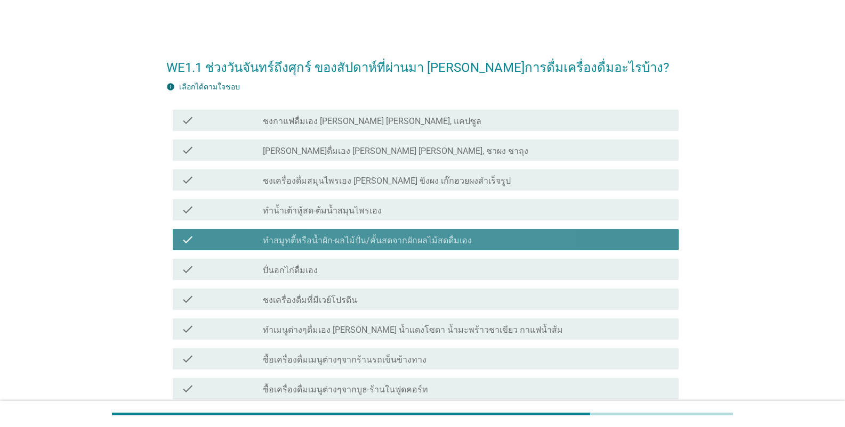
click at [404, 318] on div "check check_box_outline_blank ทำเมนูต่างๆดื่มเอง [PERSON_NAME] น้ำแดงโซดา น้ำมะ…" at bounding box center [422, 329] width 512 height 30
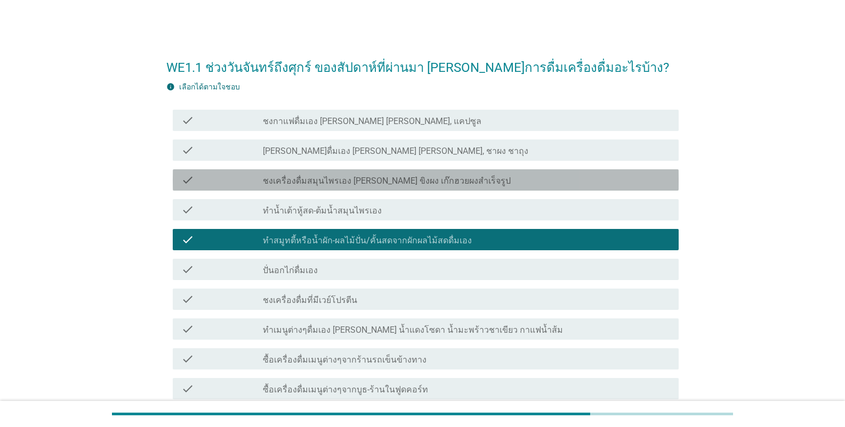
click at [407, 186] on div "check check_box_outline_blank ชงเครื่องดื่มสมุนไพรเอง [PERSON_NAME] ขิงผง เก๊กฮ…" at bounding box center [426, 179] width 506 height 21
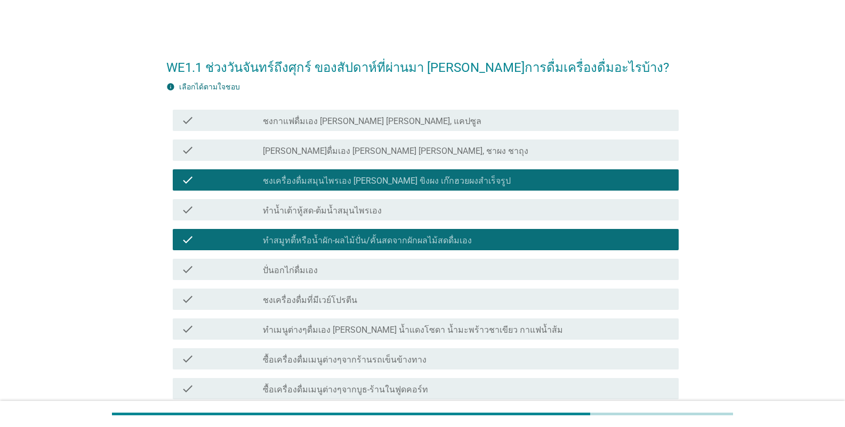
click at [418, 312] on div "check check_box_outline_blank ชงเครื่องดื่มที่มีเวย์โปรตีน" at bounding box center [422, 300] width 512 height 30
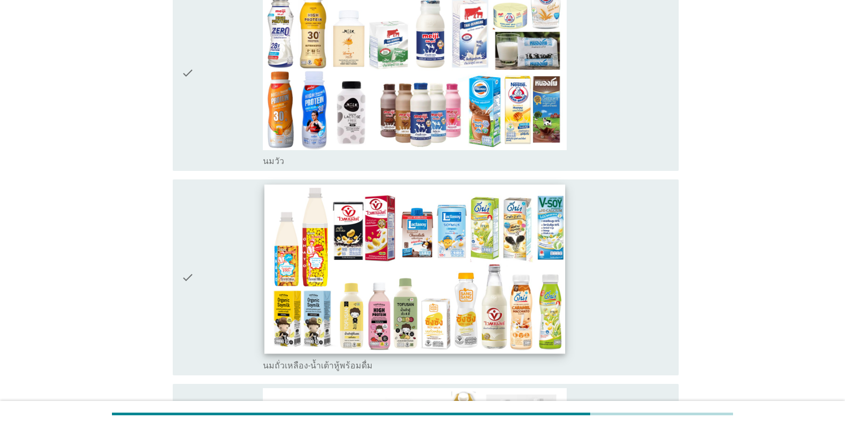
scroll to position [799, 0]
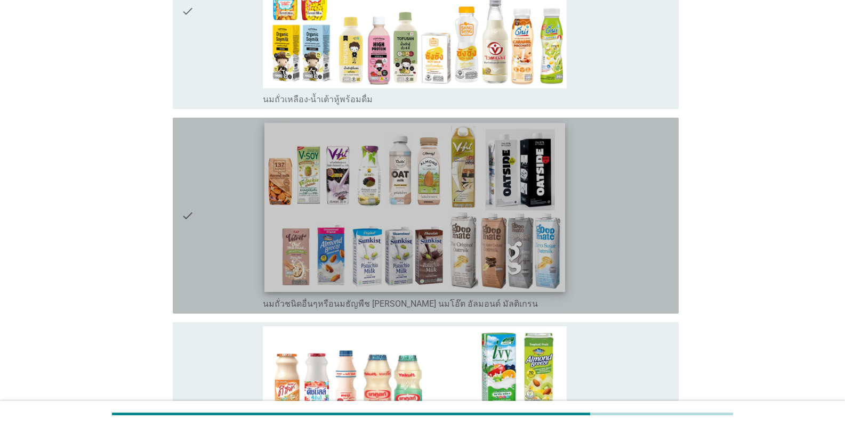
click at [398, 234] on img at bounding box center [414, 207] width 301 height 169
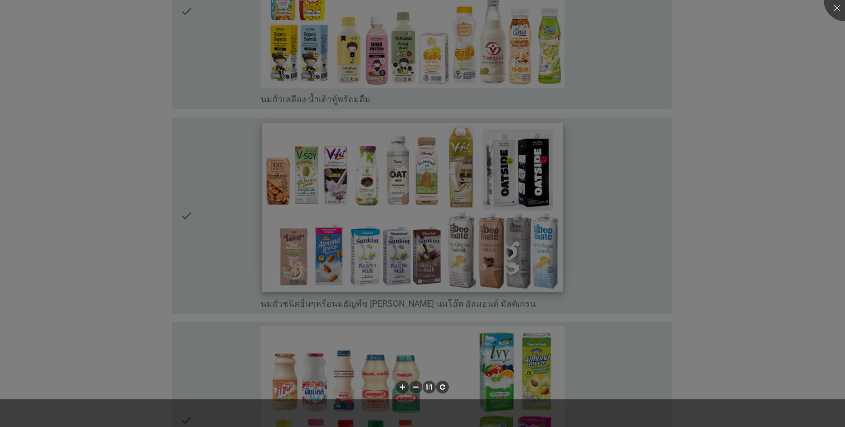
click at [396, 94] on div at bounding box center [422, 213] width 845 height 427
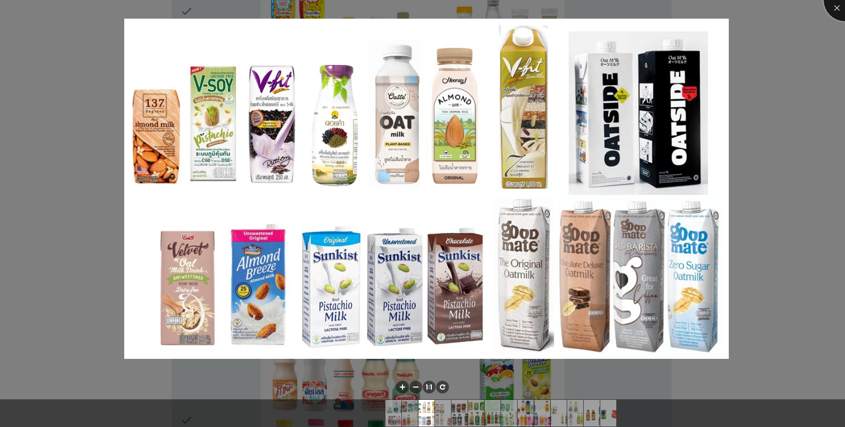
click at [524, 14] on div at bounding box center [844, 0] width 43 height 43
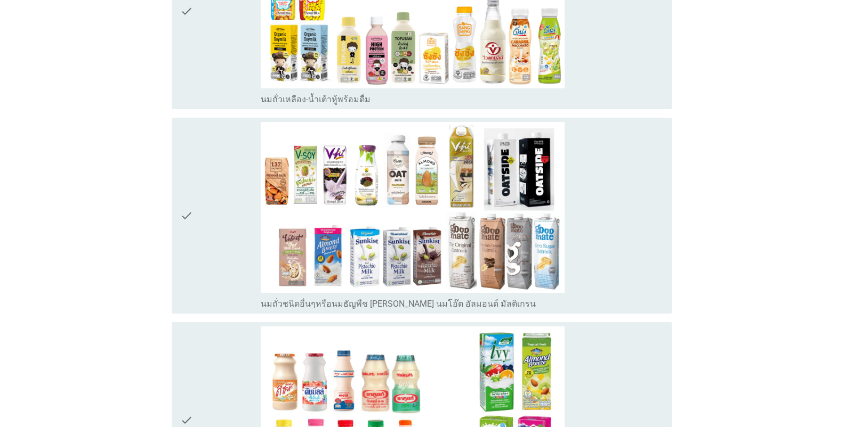
click at [201, 171] on div "check" at bounding box center [220, 216] width 80 height 188
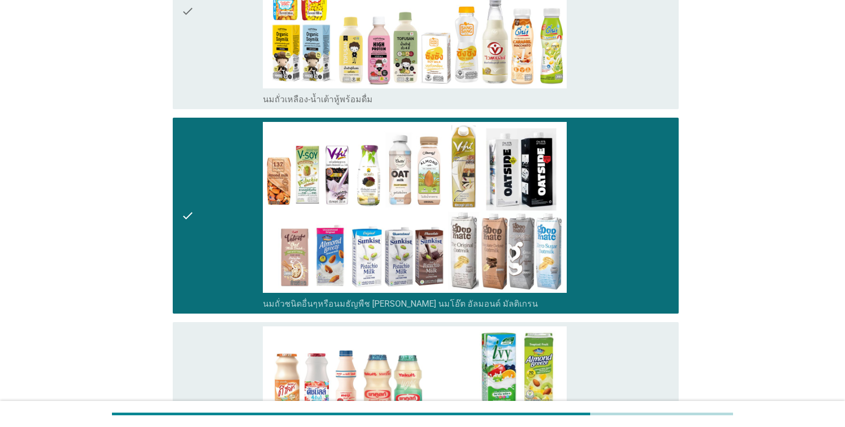
click at [209, 26] on div "check" at bounding box center [222, 11] width 82 height 188
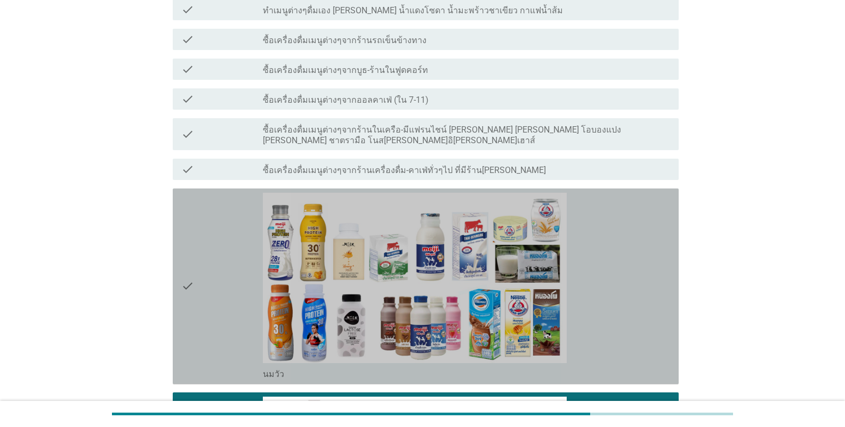
click at [189, 253] on icon "check" at bounding box center [187, 287] width 13 height 188
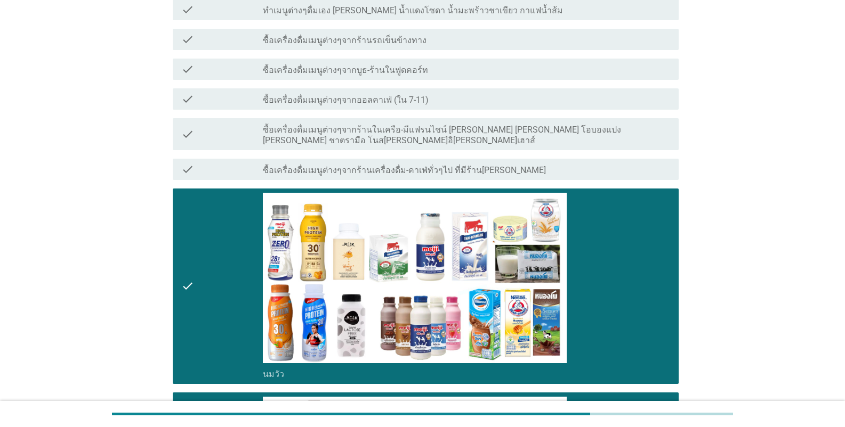
scroll to position [53, 0]
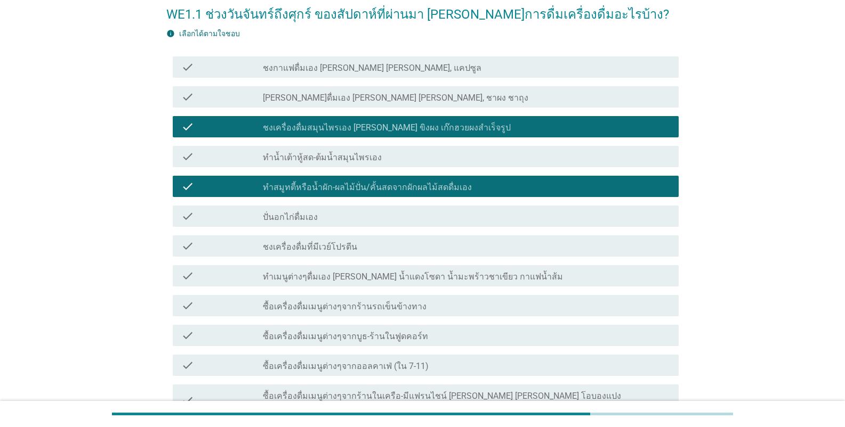
click at [256, 126] on div "check" at bounding box center [222, 126] width 82 height 13
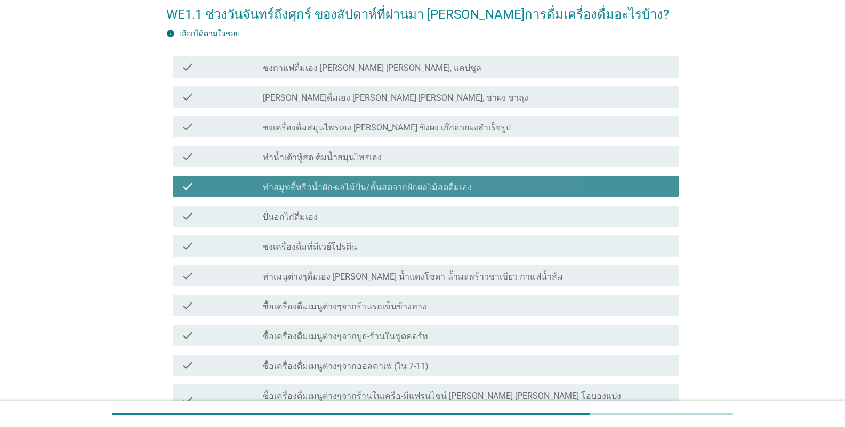
click at [290, 188] on label "ทำสมูทตี้หรือน้ำผัก-ผลไม้ปั่น/คั้นสดจากผักผลไม้สดดื่มเอง" at bounding box center [367, 187] width 209 height 11
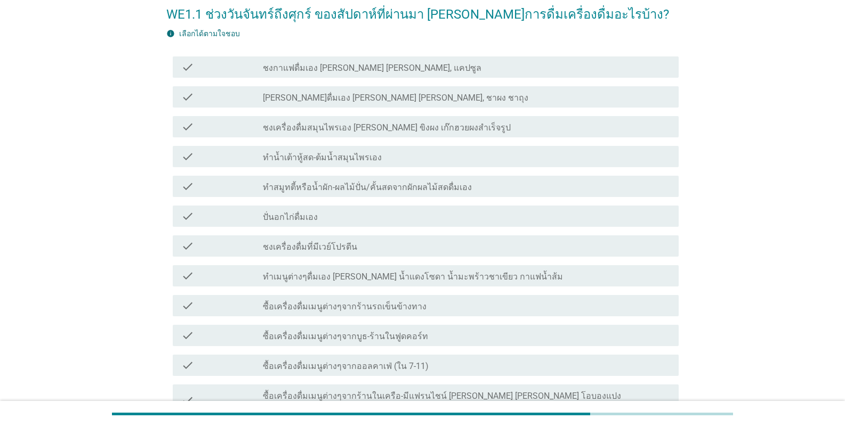
click at [290, 188] on label "ทำสมูทตี้หรือน้ำผัก-ผลไม้ปั่น/คั้นสดจากผักผลไม้สดดื่มเอง" at bounding box center [367, 187] width 209 height 11
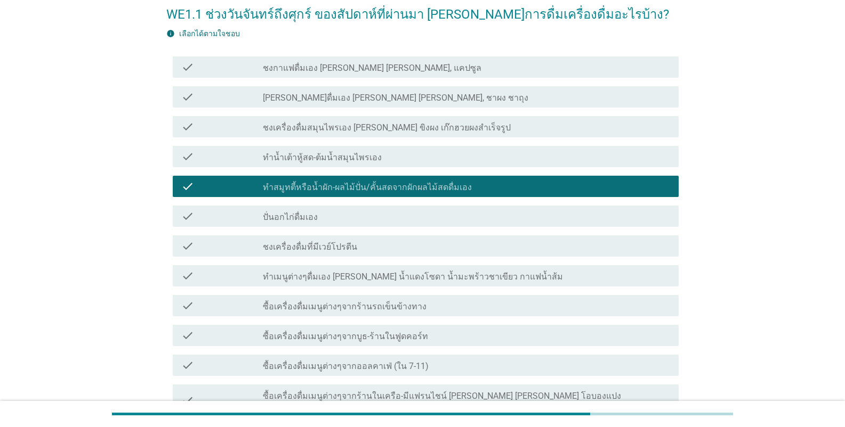
click at [290, 188] on label "ทำสมูทตี้หรือน้ำผัก-ผลไม้ปั่น/คั้นสดจากผักผลไม้สดดื่มเอง" at bounding box center [367, 187] width 209 height 11
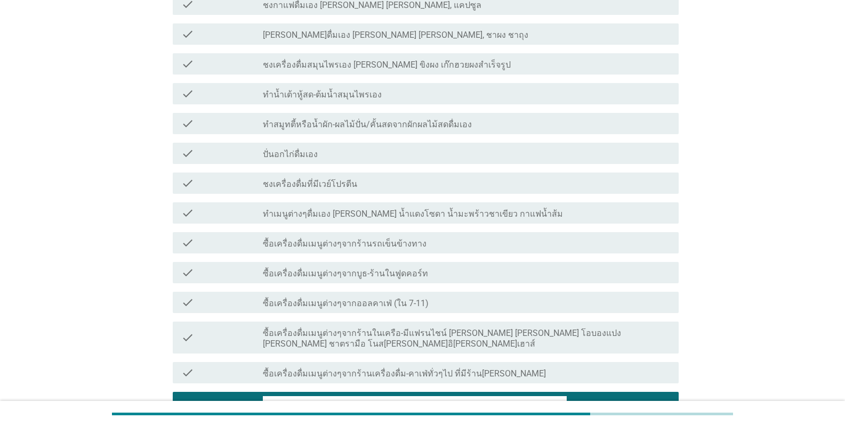
scroll to position [213, 0]
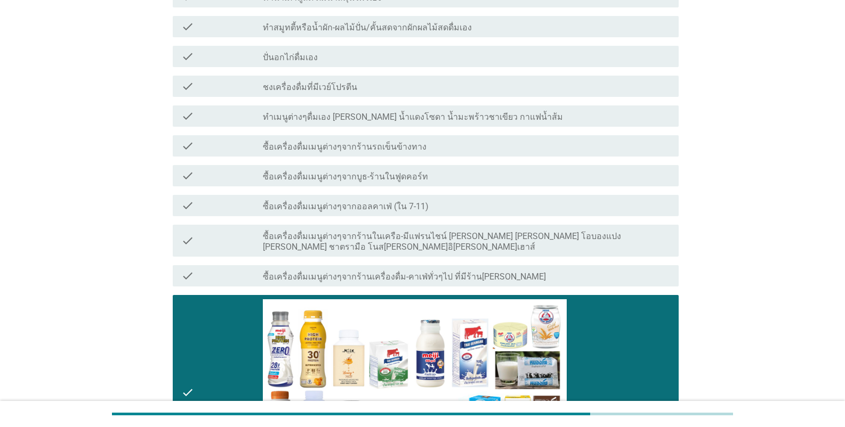
click at [333, 205] on label "ซื้อเครื่องดื่มเมนูต่างๆจากออลคาเฟ่ (ใน 7-11)" at bounding box center [346, 206] width 166 height 11
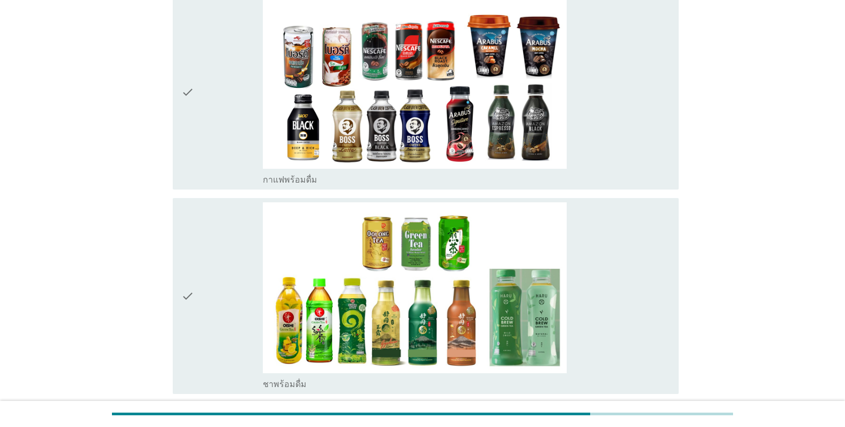
click at [218, 93] on div "check" at bounding box center [222, 92] width 82 height 188
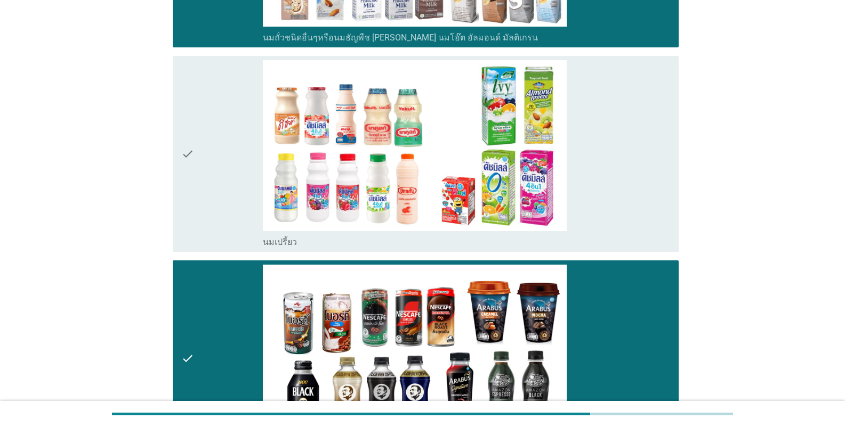
click at [222, 158] on div "check" at bounding box center [222, 154] width 82 height 188
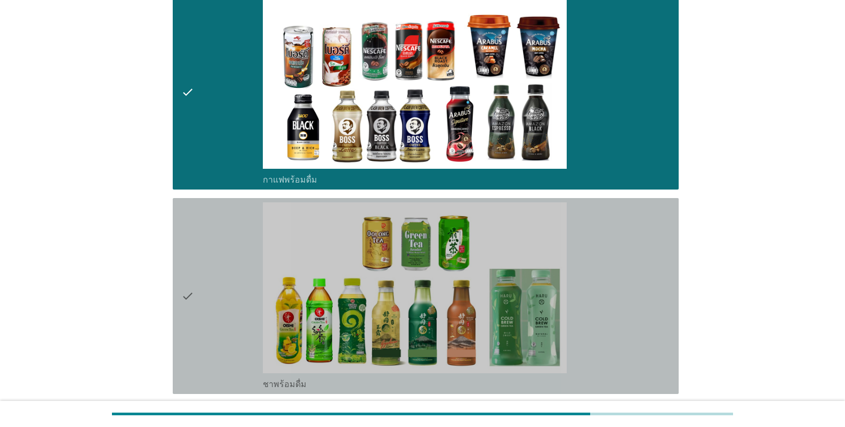
click at [224, 254] on div "check" at bounding box center [222, 296] width 82 height 188
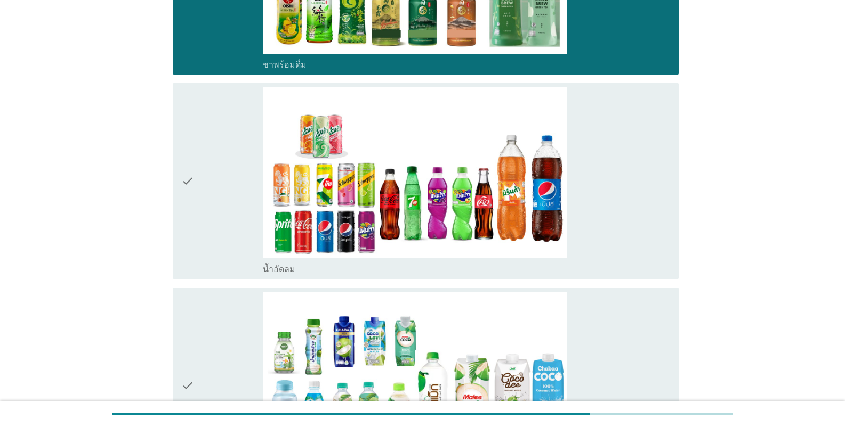
click at [209, 232] on div "check" at bounding box center [222, 181] width 82 height 188
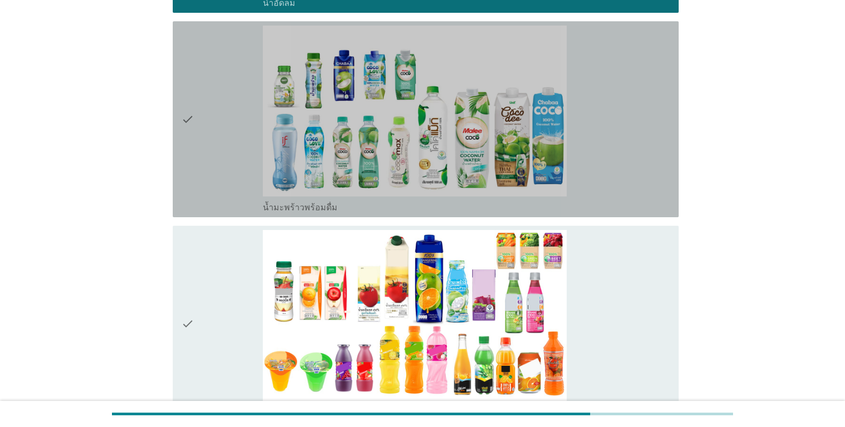
click at [196, 173] on div "check" at bounding box center [222, 120] width 82 height 188
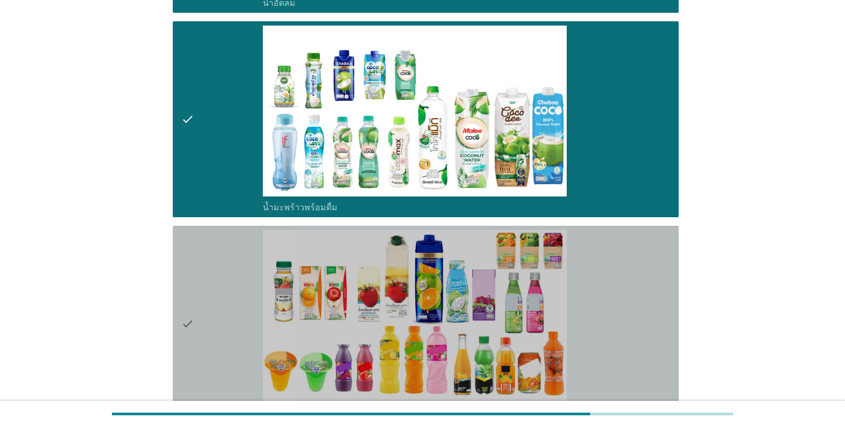
click at [217, 278] on div "check" at bounding box center [222, 324] width 82 height 188
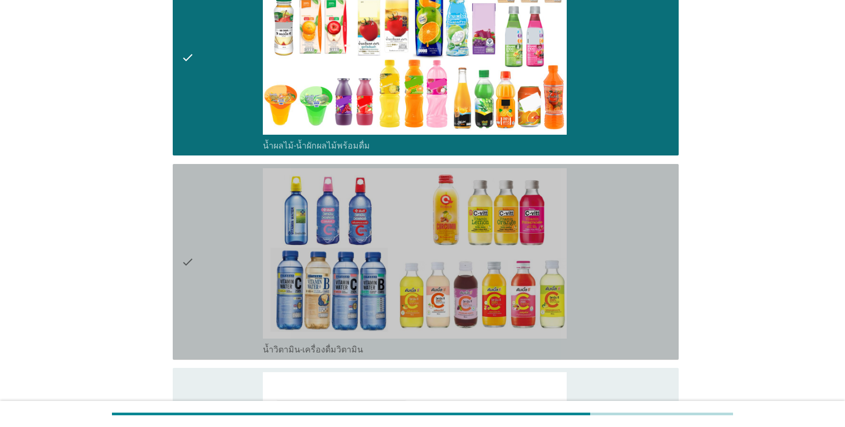
click at [215, 265] on div "check" at bounding box center [222, 262] width 82 height 188
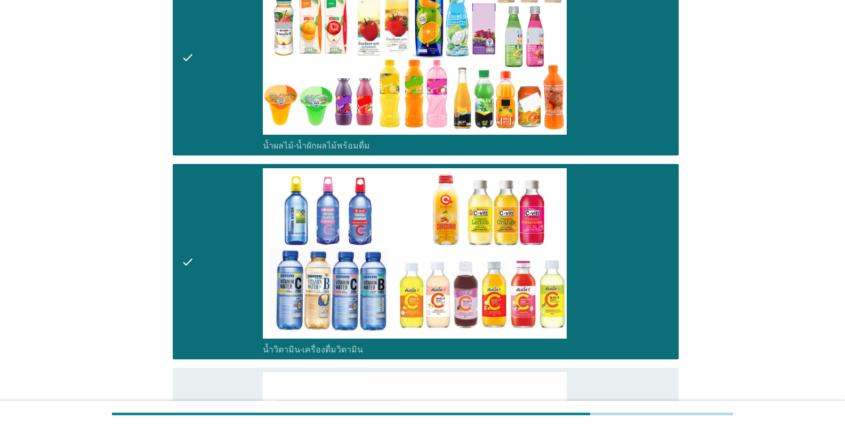
scroll to position [2504, 0]
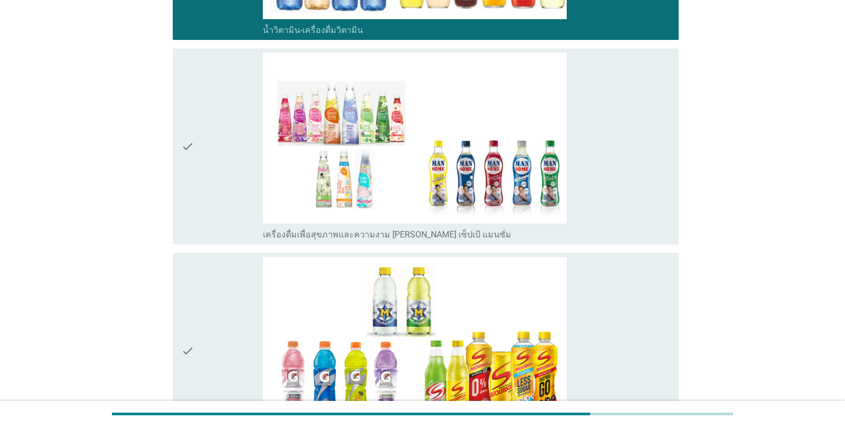
click at [213, 242] on div "check check_box_outline_blank เครื่องดื่มเพื่อสุขภาพและความงาม [PERSON_NAME] เซ…" at bounding box center [426, 146] width 506 height 196
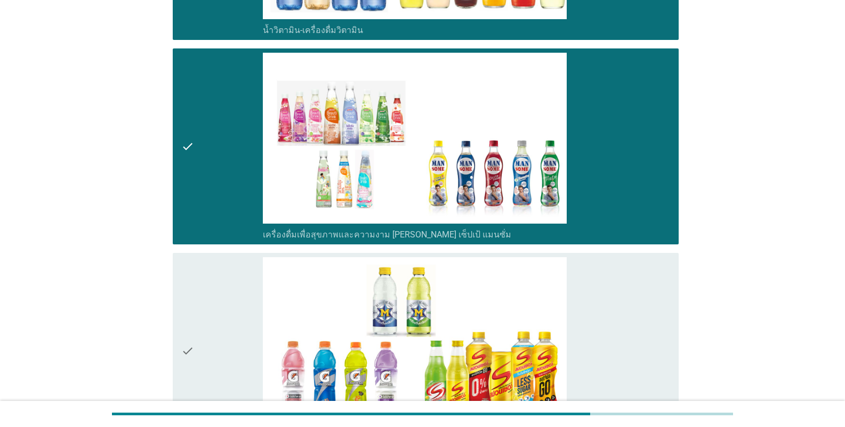
click at [213, 304] on div "check" at bounding box center [222, 351] width 82 height 188
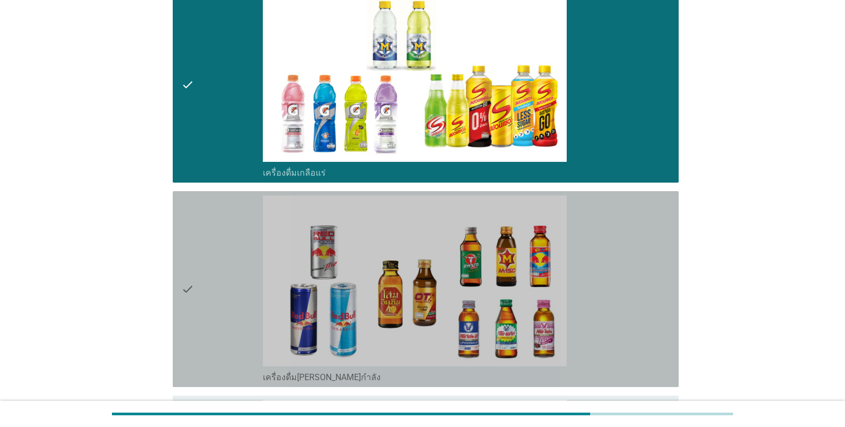
click at [199, 244] on div "check" at bounding box center [222, 290] width 82 height 188
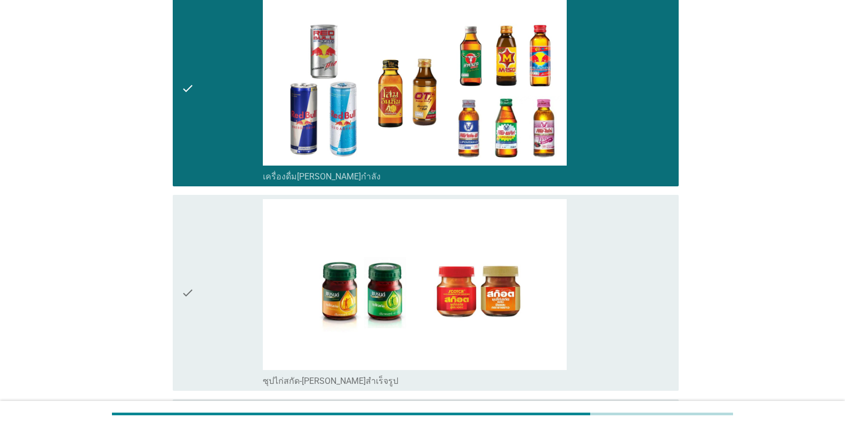
scroll to position [3037, 0]
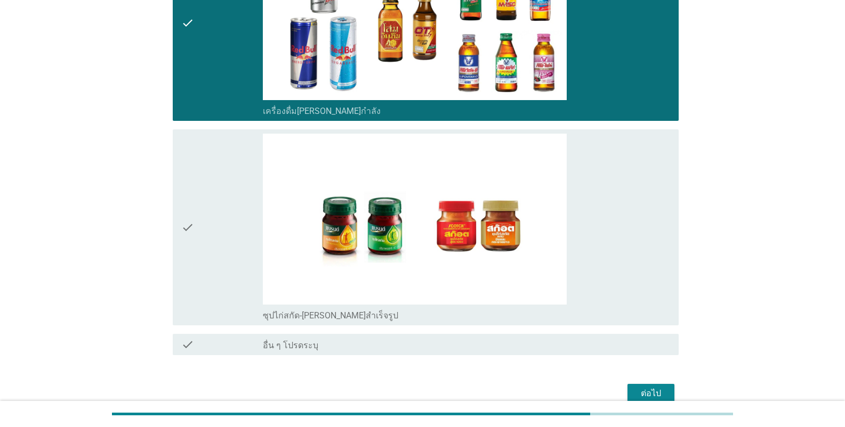
click at [213, 263] on div "check" at bounding box center [222, 228] width 82 height 188
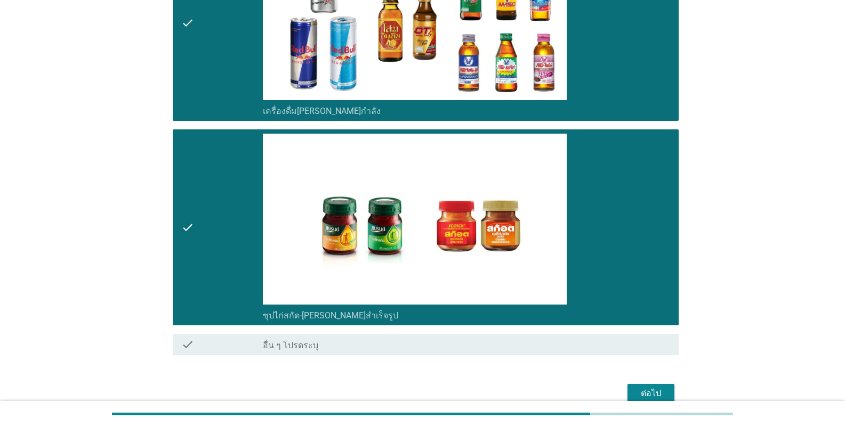
click at [524, 387] on div "ต่อไป" at bounding box center [651, 393] width 30 height 13
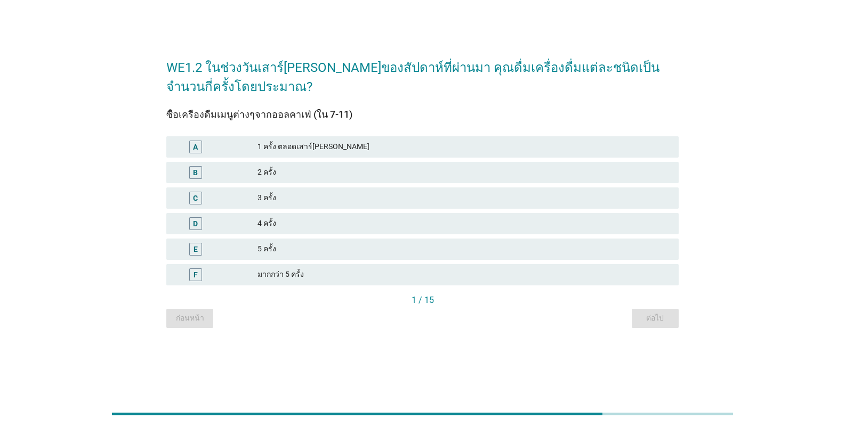
scroll to position [0, 0]
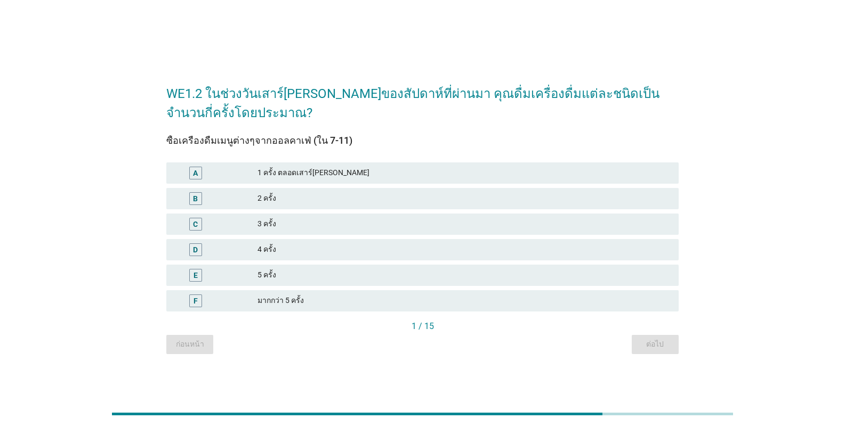
click at [299, 201] on div "2 ครั้ง" at bounding box center [463, 198] width 412 height 13
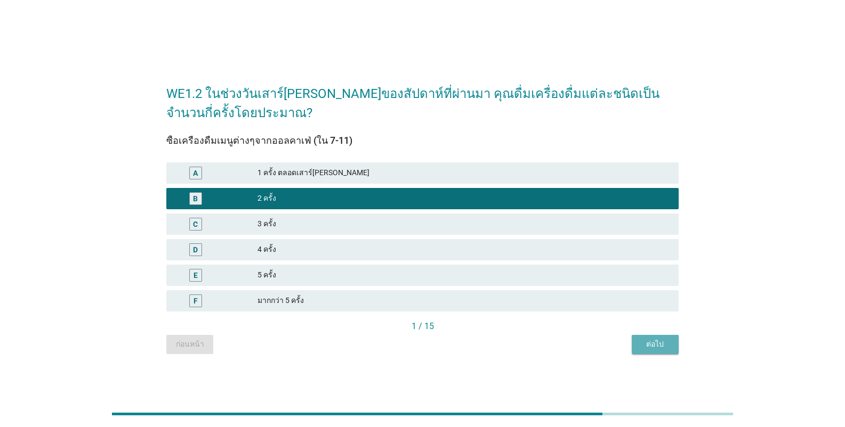
click at [524, 345] on div "ต่อไป" at bounding box center [655, 344] width 30 height 11
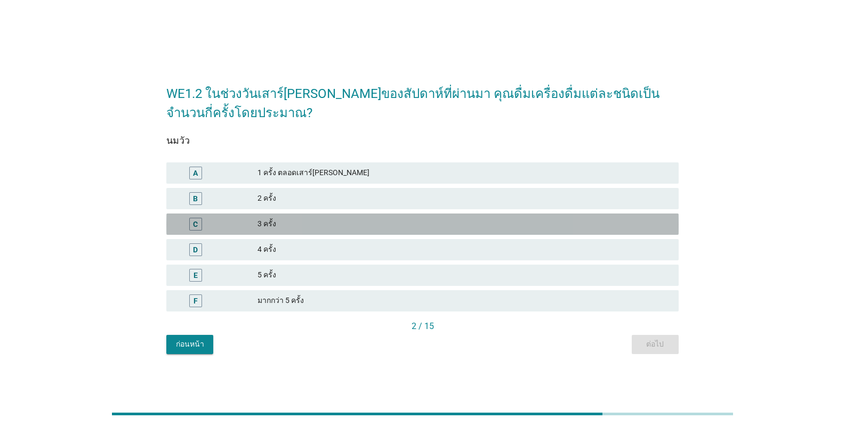
click at [447, 229] on div "3 ครั้ง" at bounding box center [463, 224] width 412 height 13
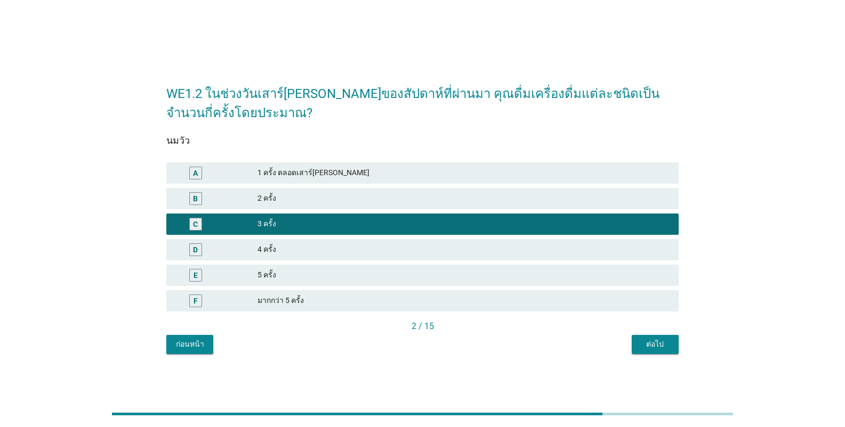
click at [434, 190] on div "B 2 ครั้ง" at bounding box center [422, 198] width 512 height 21
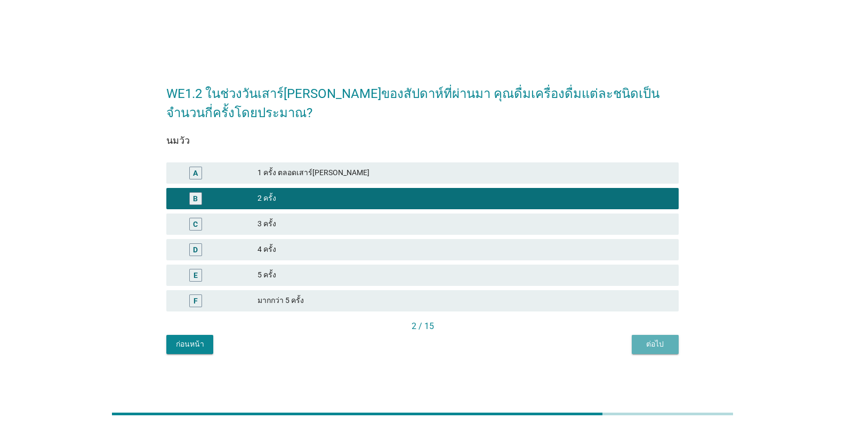
drag, startPoint x: 653, startPoint y: 335, endPoint x: 654, endPoint y: 341, distance: 5.9
click at [524, 338] on button "ต่อไป" at bounding box center [654, 344] width 47 height 19
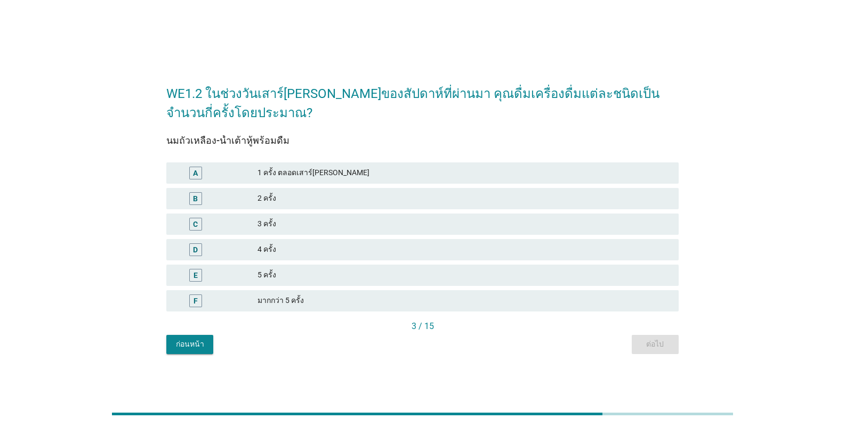
click at [352, 184] on div "A 1 ครั้ง ตลอดเสาร์[PERSON_NAME]" at bounding box center [422, 173] width 516 height 26
click at [354, 199] on div "2 ครั้ง" at bounding box center [463, 198] width 412 height 13
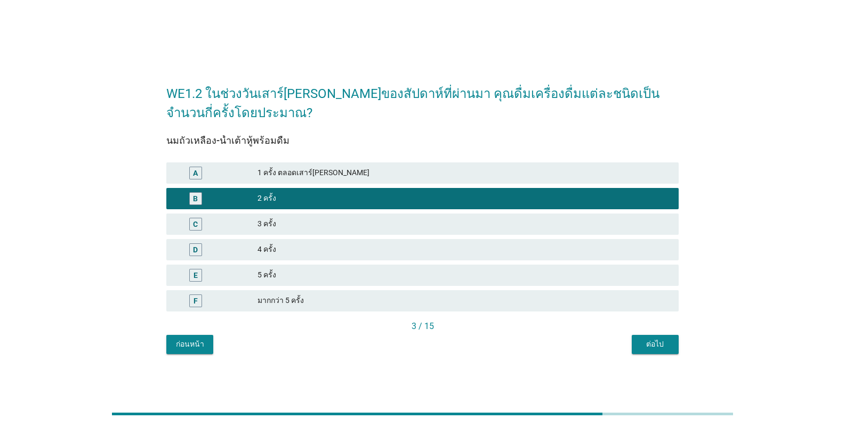
click at [524, 345] on div "ต่อไป" at bounding box center [655, 344] width 30 height 11
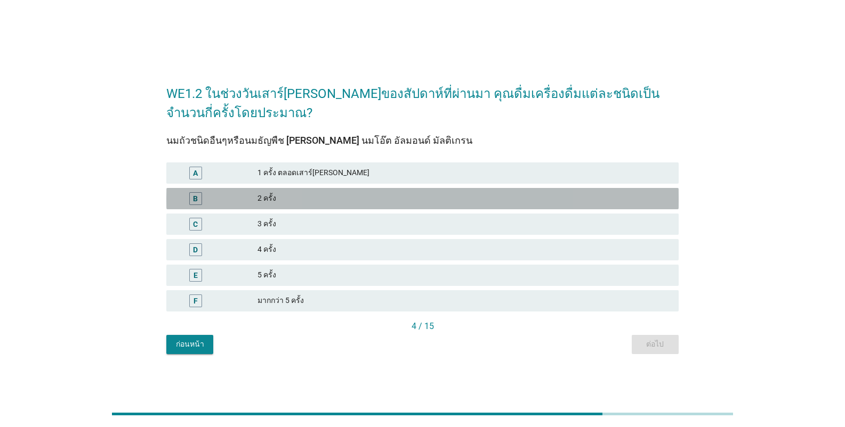
click at [328, 194] on div "2 ครั้ง" at bounding box center [463, 198] width 412 height 13
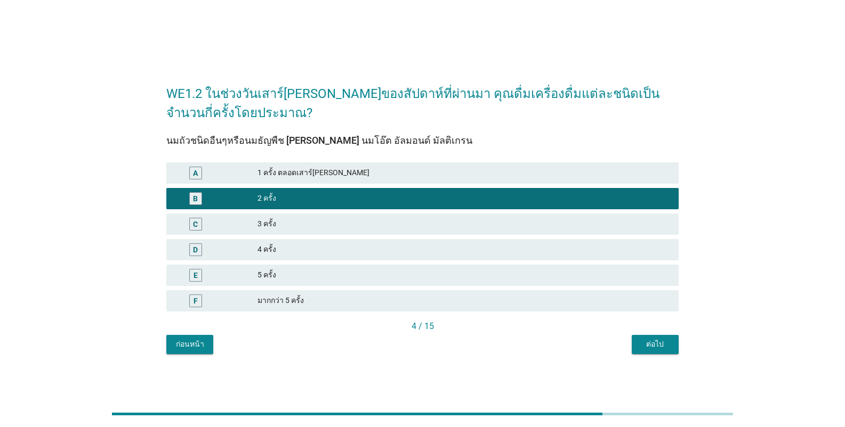
click at [524, 346] on div "ต่อไป" at bounding box center [655, 344] width 30 height 11
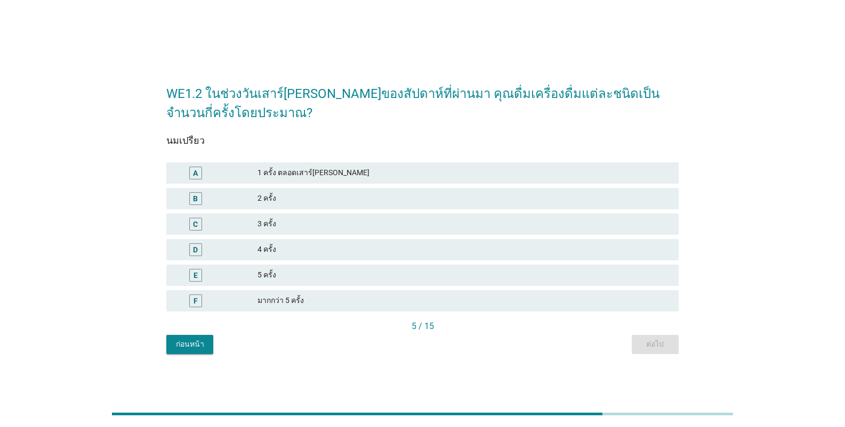
click at [277, 197] on div "2 ครั้ง" at bounding box center [463, 198] width 412 height 13
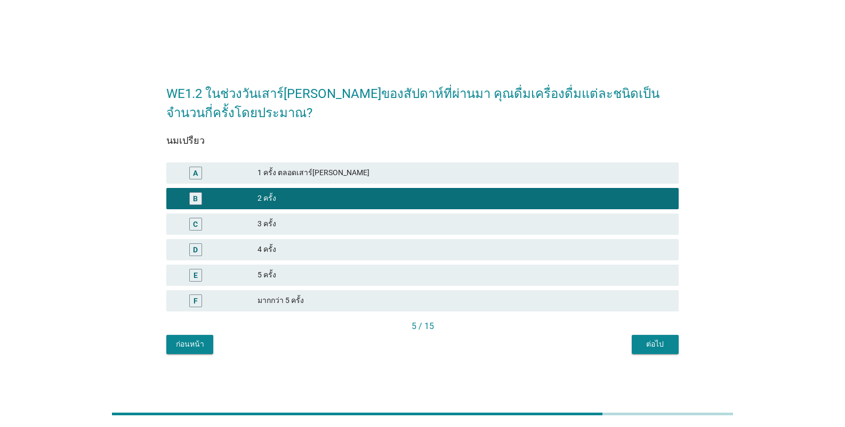
click at [524, 350] on button "ต่อไป" at bounding box center [654, 344] width 47 height 19
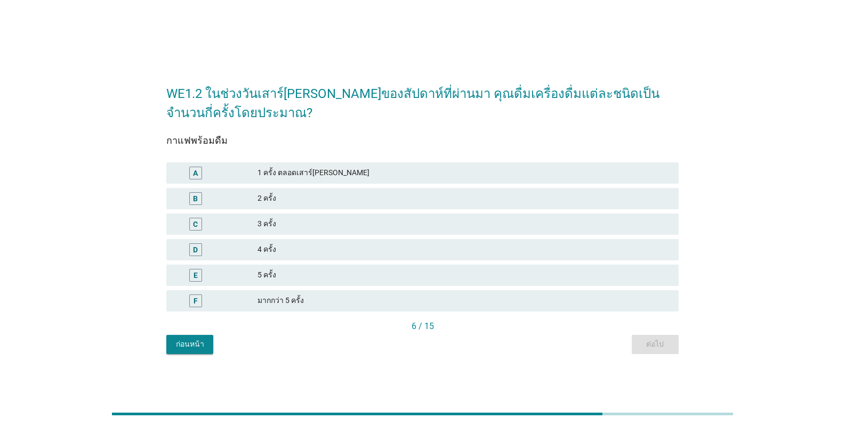
drag, startPoint x: 315, startPoint y: 197, endPoint x: 318, endPoint y: 204, distance: 8.1
click at [318, 204] on div "2 ครั้ง" at bounding box center [463, 198] width 412 height 13
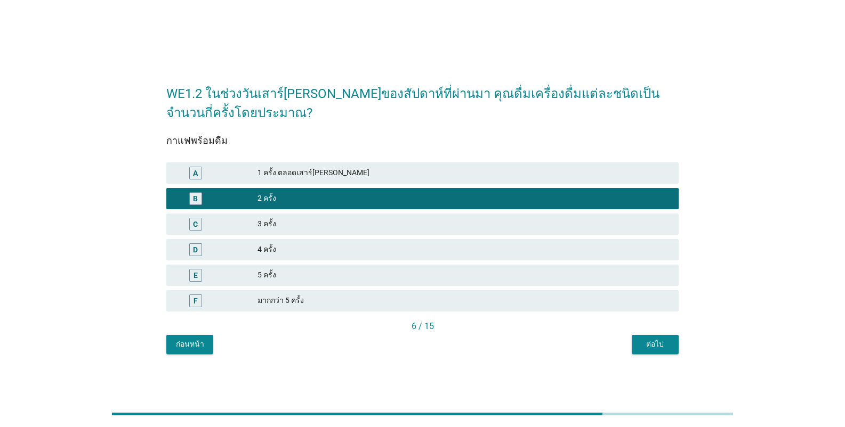
click at [524, 345] on div "ต่อไป" at bounding box center [655, 344] width 30 height 11
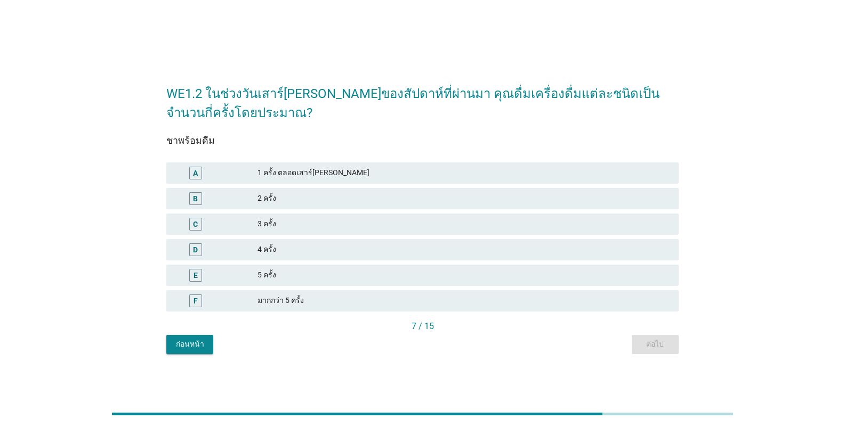
drag, startPoint x: 325, startPoint y: 186, endPoint x: 335, endPoint y: 192, distance: 11.5
click at [324, 186] on div "B 2 ครั้ง" at bounding box center [422, 199] width 516 height 26
click at [344, 198] on div "2 ครั้ง" at bounding box center [463, 198] width 412 height 13
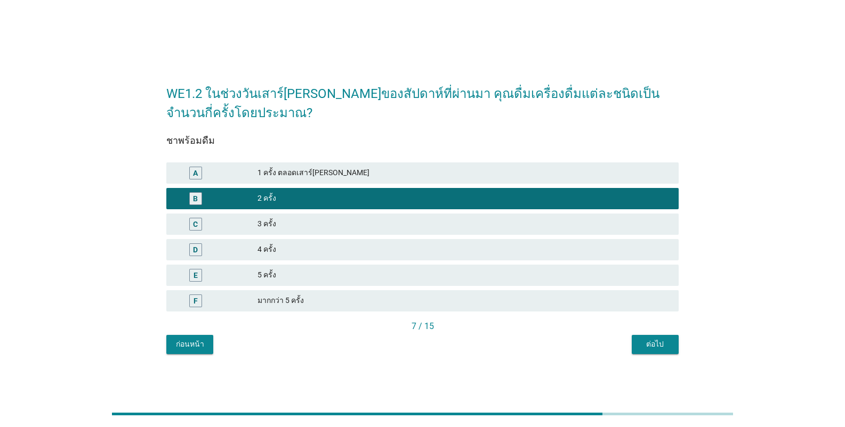
click at [524, 344] on div "ต่อไป" at bounding box center [655, 344] width 30 height 11
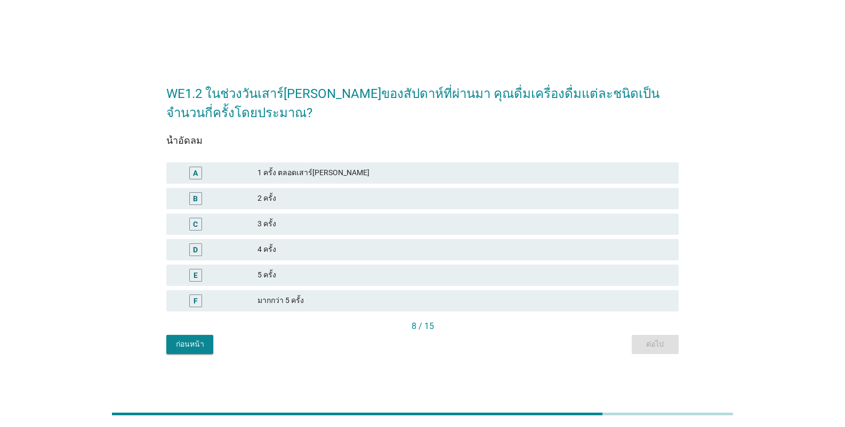
click at [350, 199] on div "2 ครั้ง" at bounding box center [463, 198] width 412 height 13
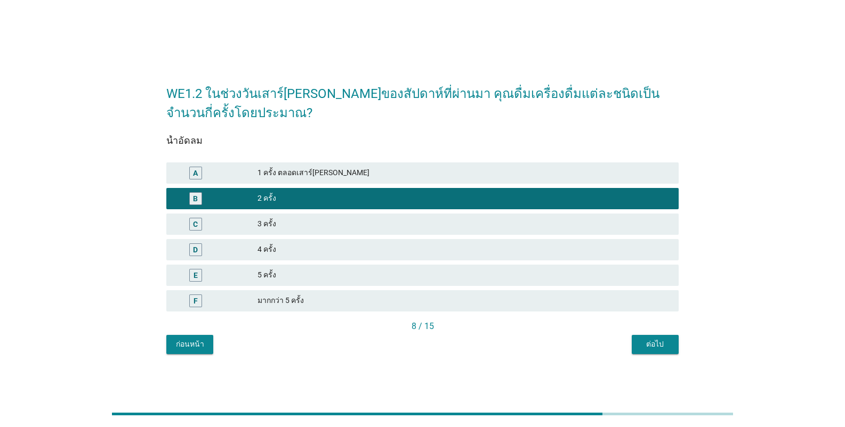
click at [524, 348] on div "ต่อไป" at bounding box center [655, 344] width 30 height 11
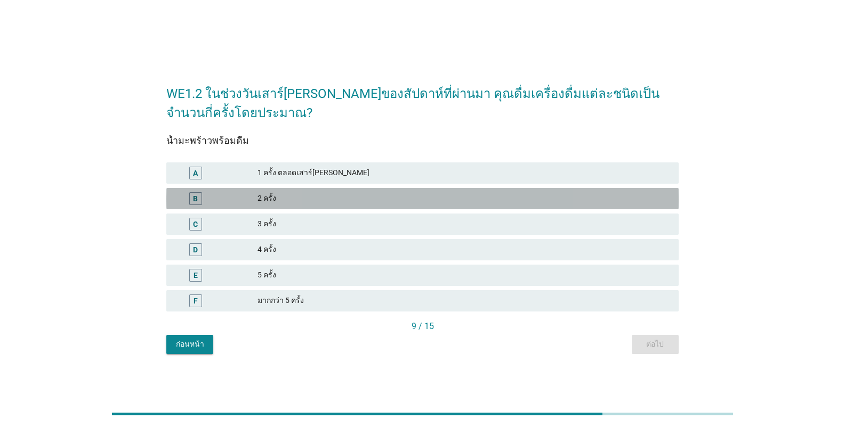
click at [338, 202] on div "2 ครั้ง" at bounding box center [463, 198] width 412 height 13
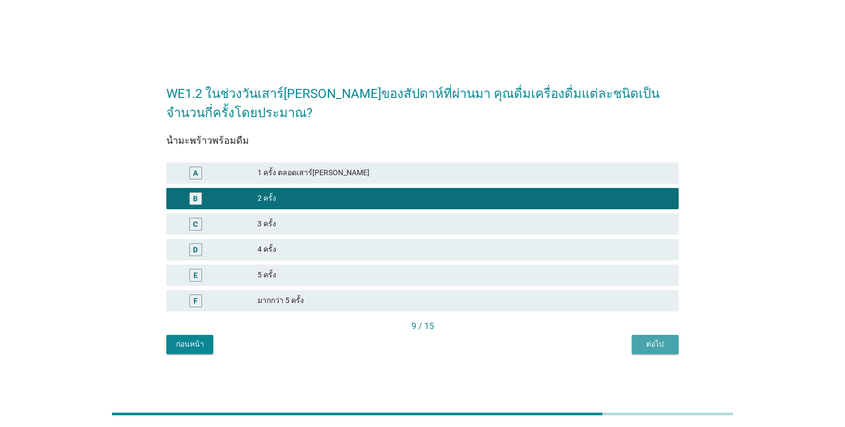
click at [524, 352] on button "ต่อไป" at bounding box center [654, 344] width 47 height 19
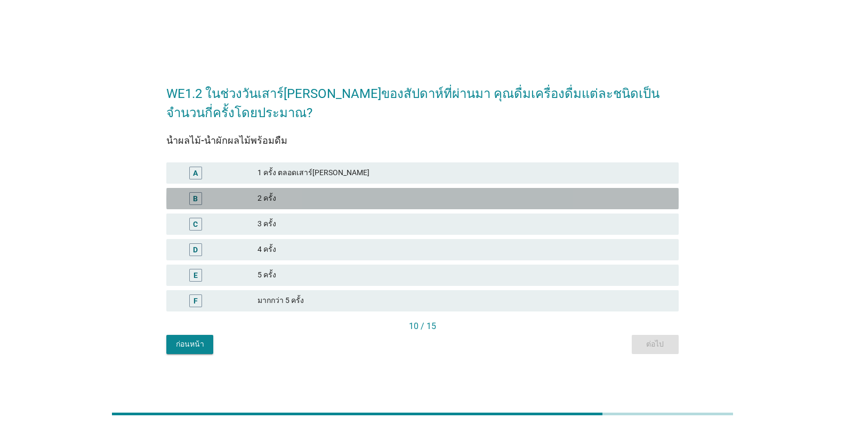
click at [349, 194] on div "2 ครั้ง" at bounding box center [463, 198] width 412 height 13
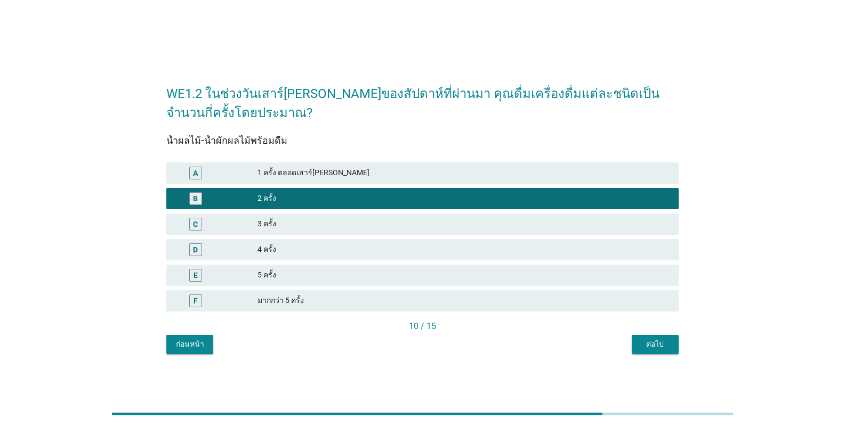
click at [524, 347] on div "ต่อไป" at bounding box center [655, 344] width 30 height 11
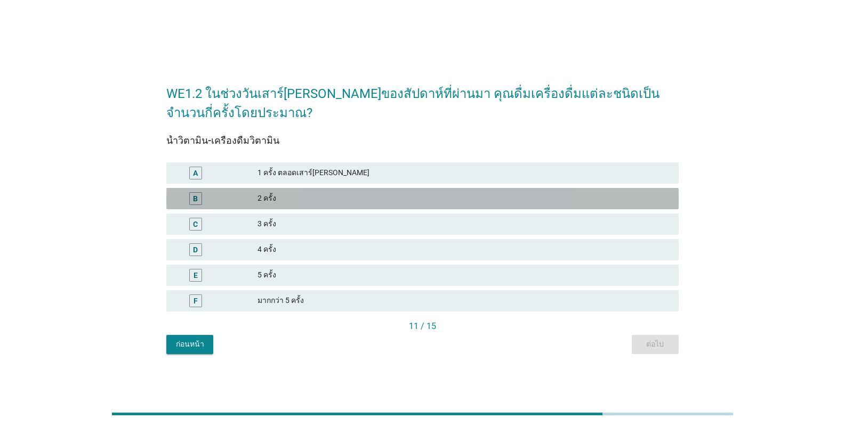
click at [312, 194] on div "2 ครั้ง" at bounding box center [463, 198] width 412 height 13
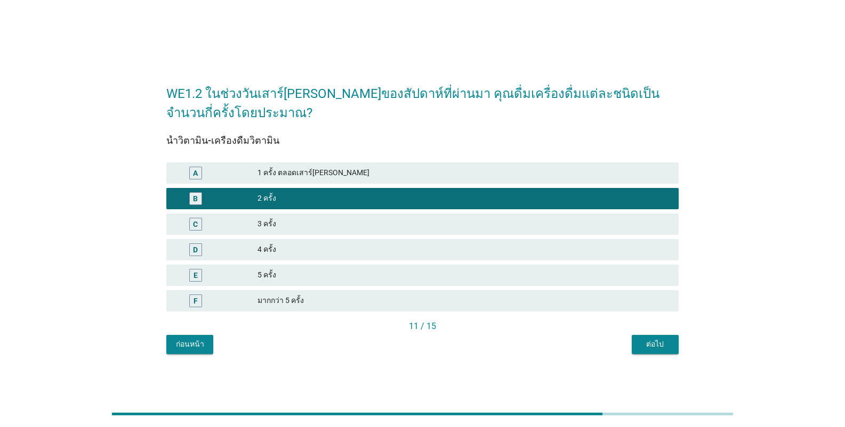
click at [524, 350] on div "ต่อไป" at bounding box center [655, 344] width 30 height 11
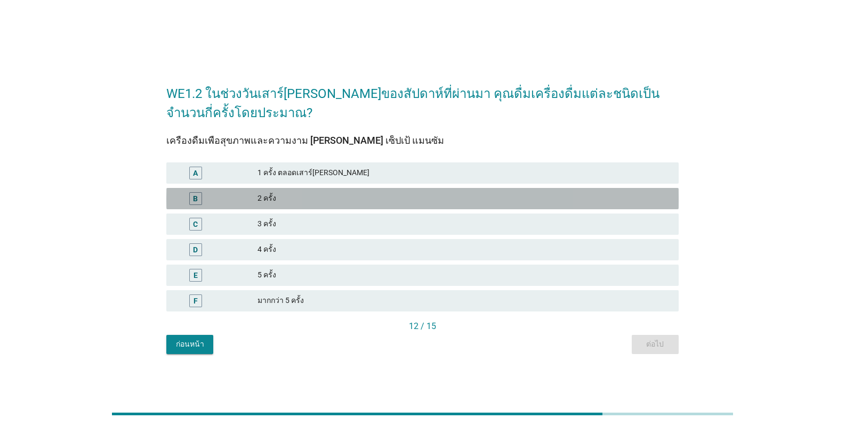
click at [314, 191] on div "B 2 ครั้ง" at bounding box center [422, 198] width 512 height 21
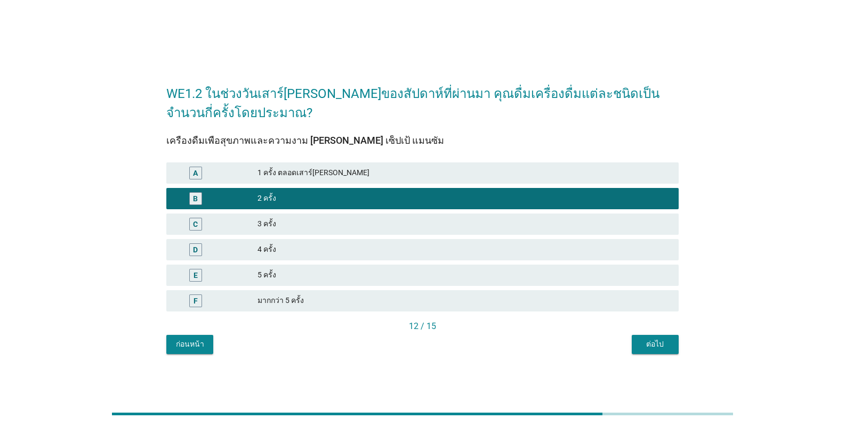
click at [524, 345] on button "ต่อไป" at bounding box center [654, 344] width 47 height 19
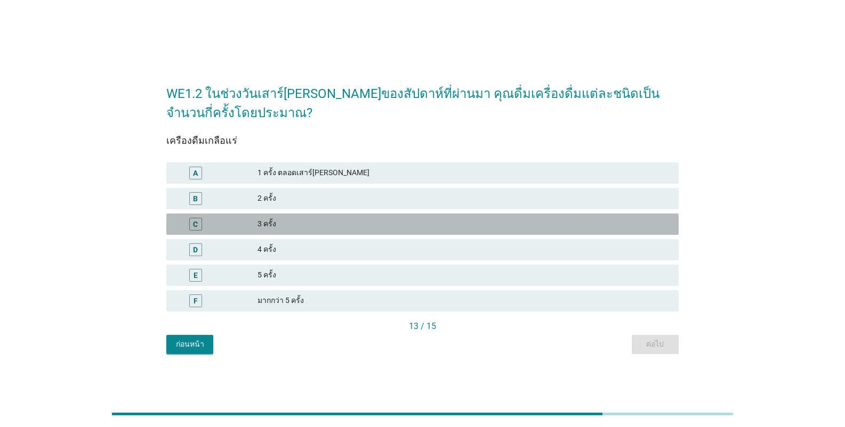
click at [339, 220] on div "3 ครั้ง" at bounding box center [463, 224] width 412 height 13
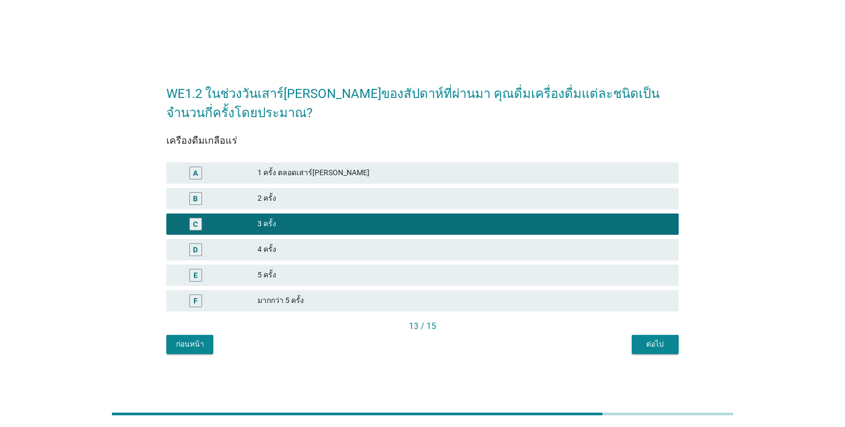
click at [342, 201] on div "2 ครั้ง" at bounding box center [463, 198] width 412 height 13
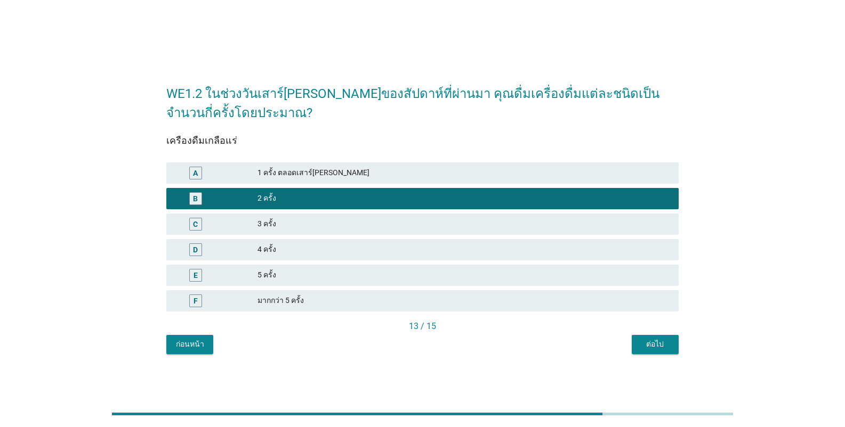
click at [524, 348] on div "ต่อไป" at bounding box center [655, 344] width 30 height 11
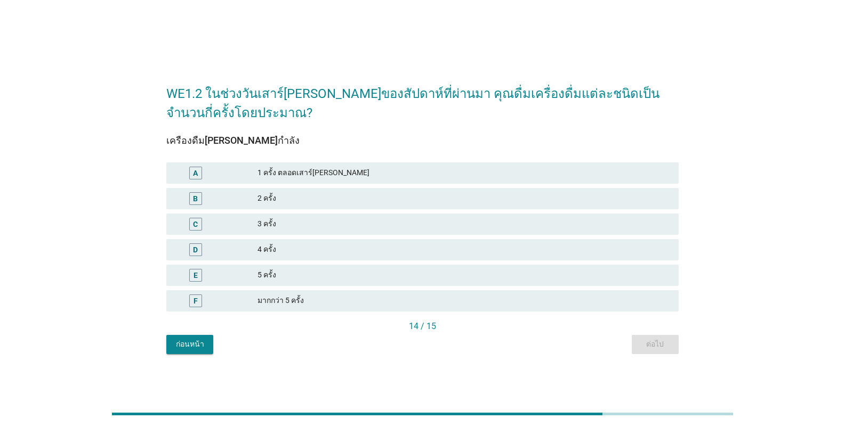
click at [383, 190] on div "B 2 ครั้ง" at bounding box center [422, 198] width 512 height 21
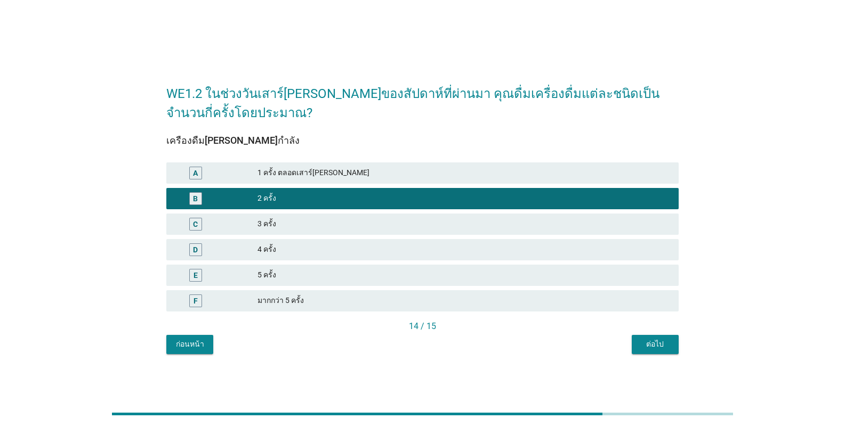
click at [524, 342] on div "WE1.2 ในช่วงวันเสาร์[PERSON_NAME]ของสัปดาห์ที่ผ่านมา คุณดื่มเครื่องดื่มแต่ละชนิ…" at bounding box center [422, 214] width 529 height 298
click at [524, 343] on div "ต่อไป" at bounding box center [655, 344] width 30 height 11
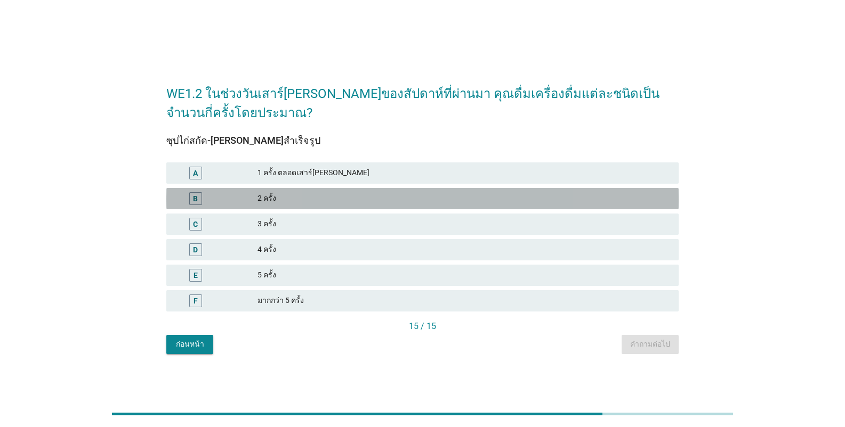
click at [393, 207] on div "B 2 ครั้ง" at bounding box center [422, 198] width 512 height 21
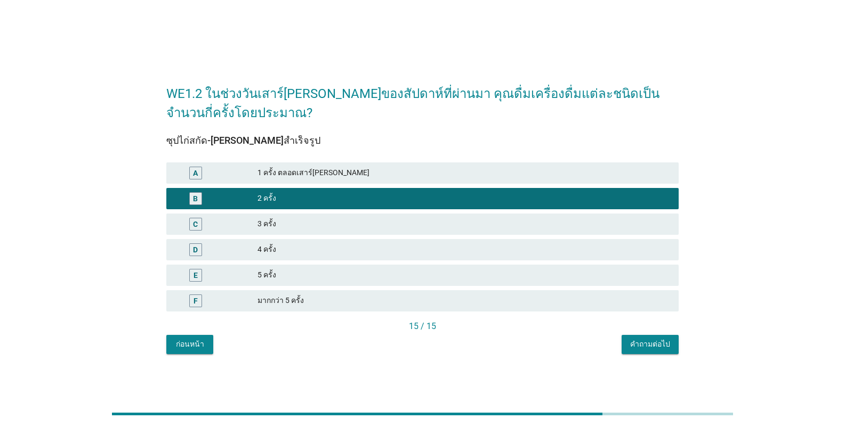
click at [524, 345] on div "คำถามต่อไป" at bounding box center [650, 344] width 40 height 11
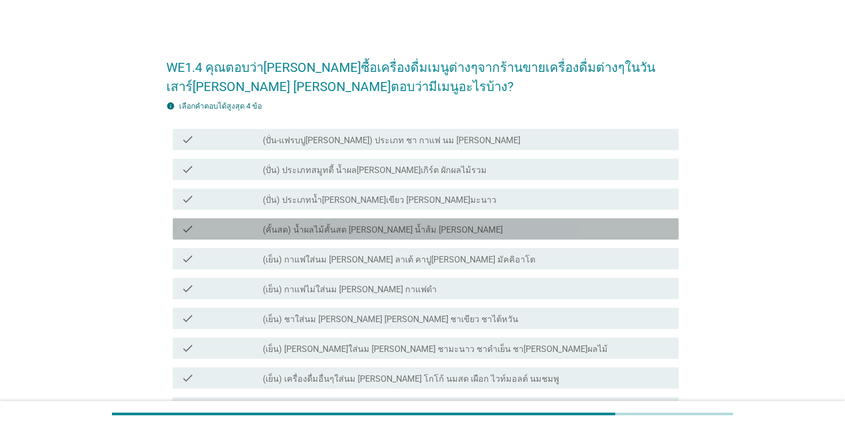
click at [416, 221] on div "check check_box_outline_blank (คั้นสด) น้ำผลไม้คั้นสด [PERSON_NAME] น้ำส้ม [PER…" at bounding box center [426, 228] width 506 height 21
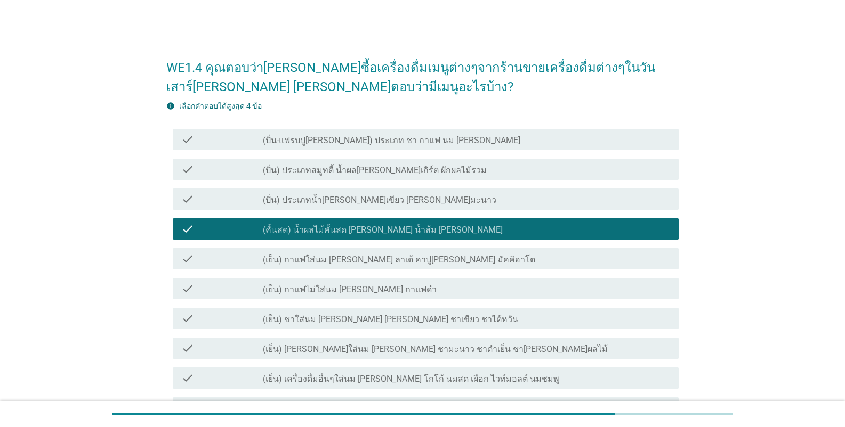
click at [393, 282] on div "check_box_outline_blank (เย็น) กาแฟไม่ใส่นม [PERSON_NAME] กาแฟดำ" at bounding box center [466, 288] width 407 height 13
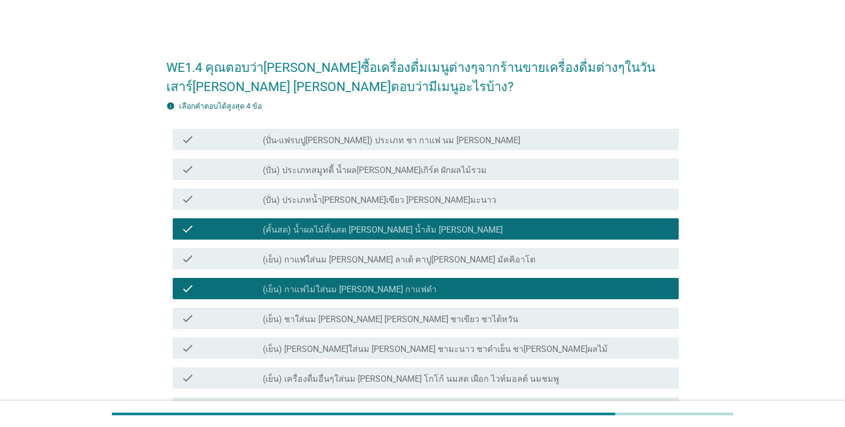
click at [377, 332] on div "check check_box_outline_blank (เย็น) ชาใส่นม [PERSON_NAME] [PERSON_NAME] ชาเขีย…" at bounding box center [422, 319] width 512 height 30
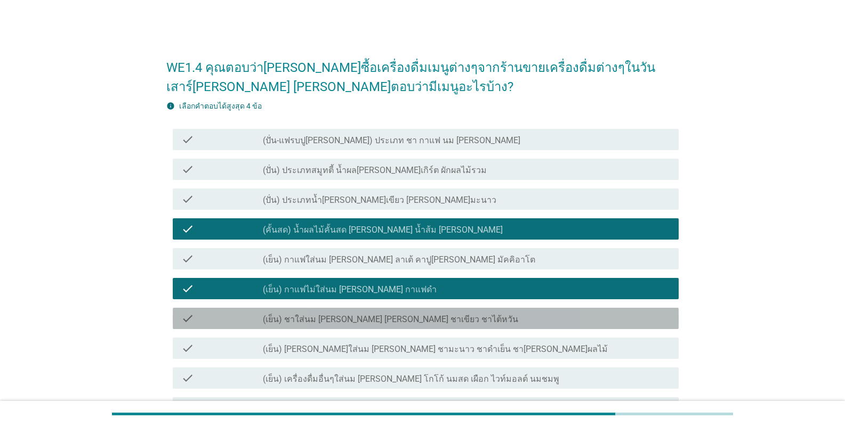
click at [376, 319] on label "(เย็น) ชาใส่นม [PERSON_NAME] [PERSON_NAME] ชาเขียว ชาไต้หวัน" at bounding box center [390, 319] width 255 height 11
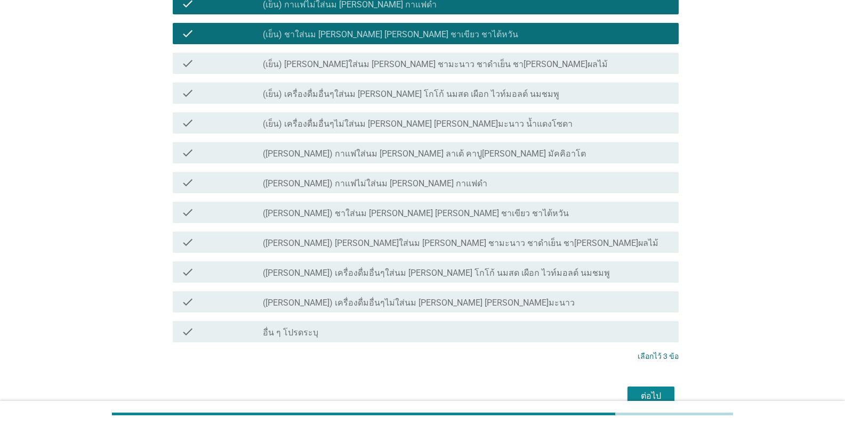
scroll to position [340, 0]
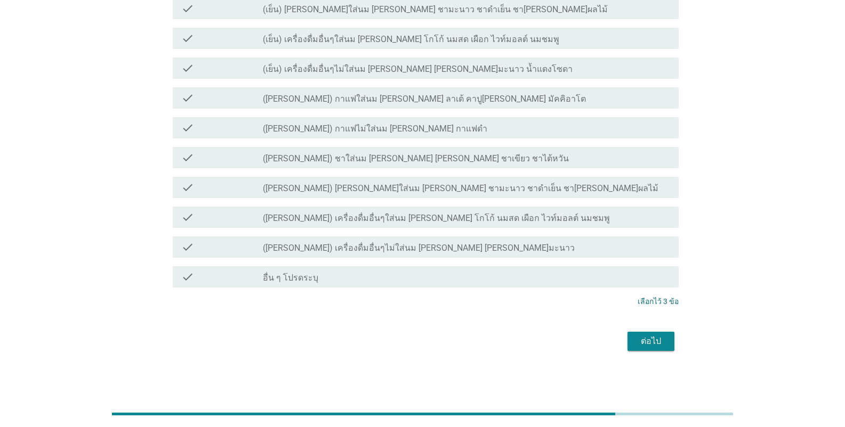
click at [524, 349] on button "ต่อไป" at bounding box center [650, 341] width 47 height 19
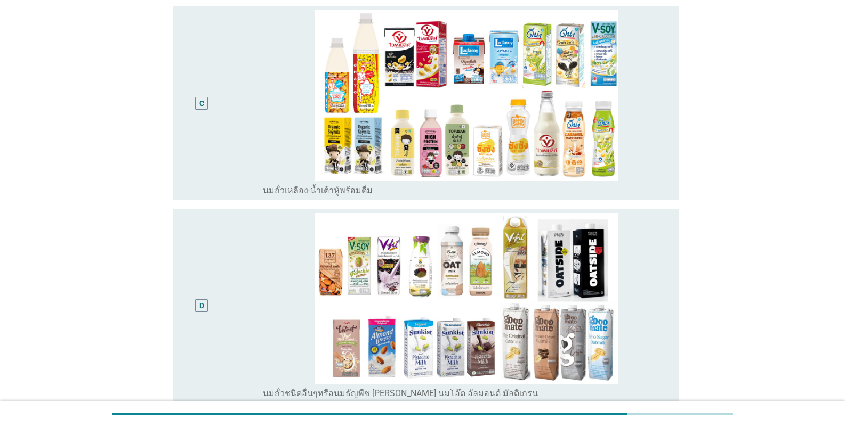
scroll to position [0, 0]
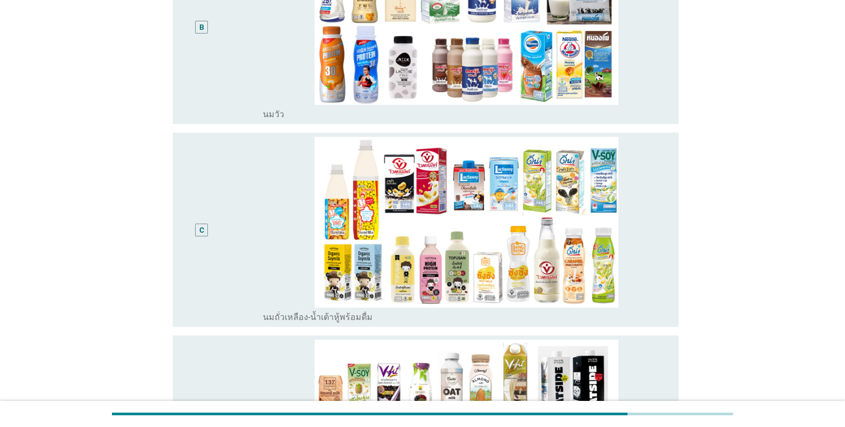
click at [226, 59] on div "B" at bounding box center [222, 27] width 82 height 186
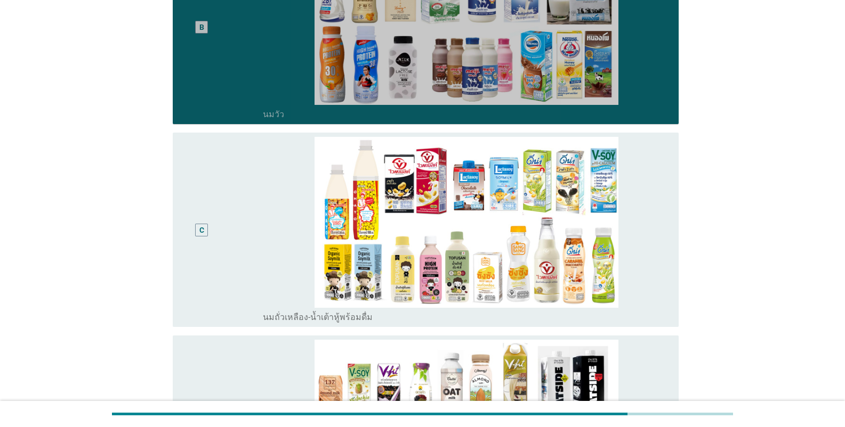
click at [218, 221] on div "C" at bounding box center [201, 230] width 40 height 186
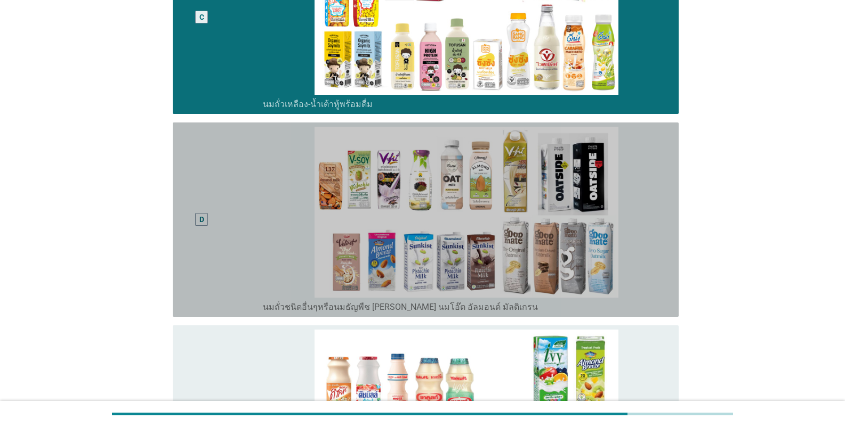
click at [213, 244] on div "D" at bounding box center [201, 220] width 40 height 186
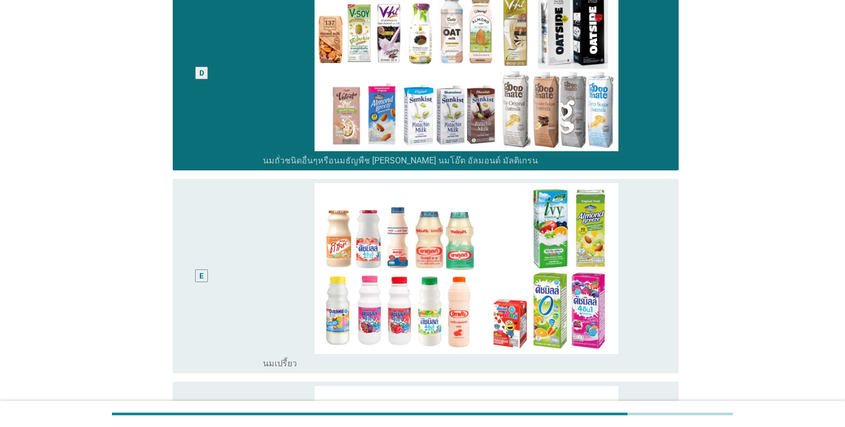
scroll to position [693, 0]
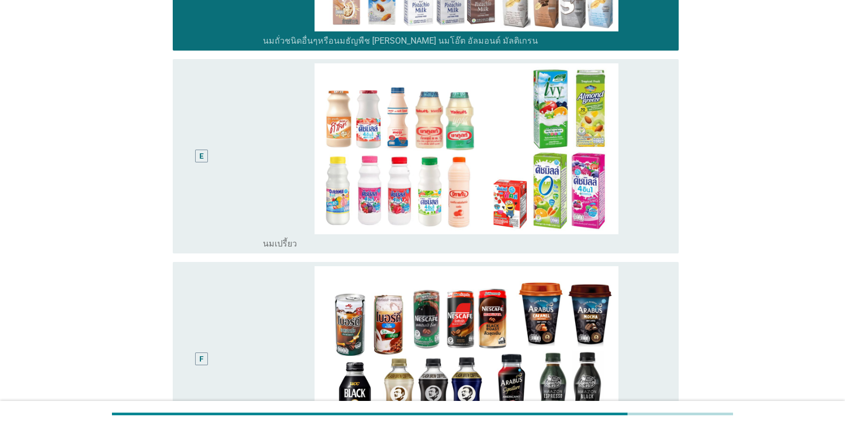
click at [229, 157] on div "E" at bounding box center [222, 156] width 82 height 186
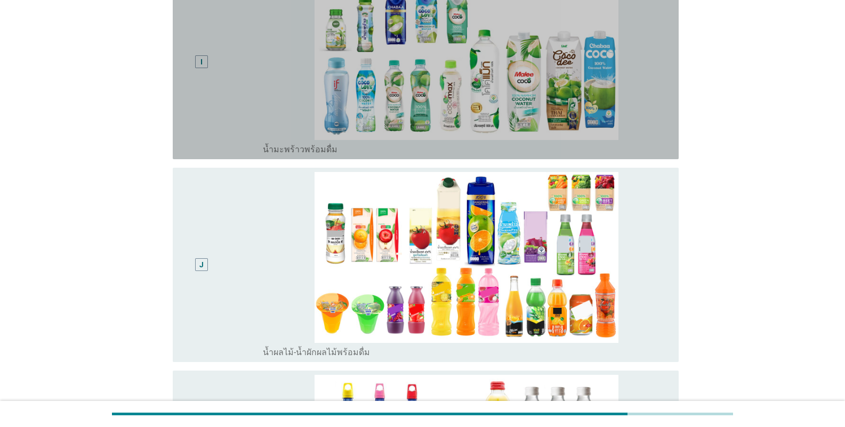
click at [237, 44] on div "I" at bounding box center [222, 62] width 82 height 186
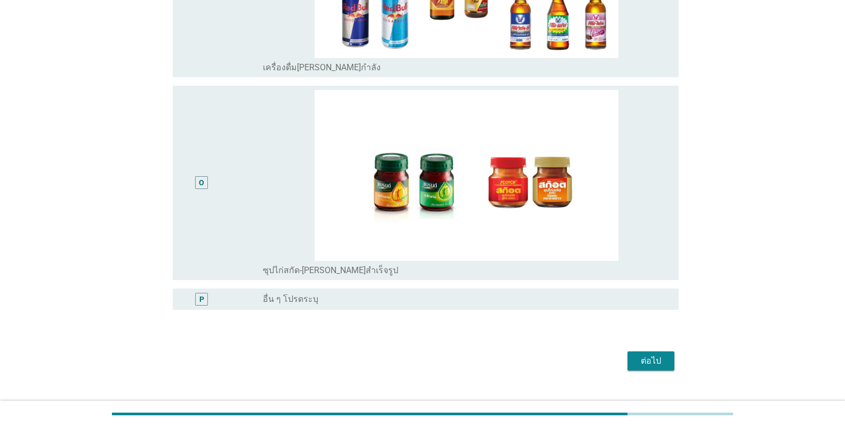
scroll to position [2696, 0]
click at [524, 354] on div "ต่อไป" at bounding box center [651, 360] width 30 height 13
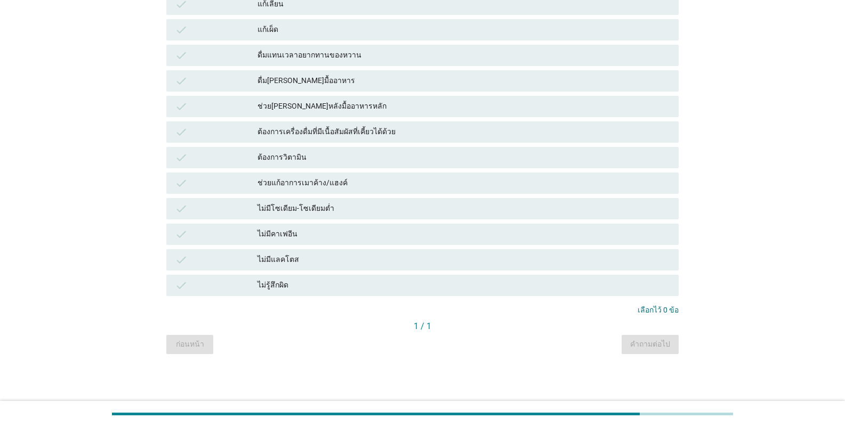
scroll to position [0, 0]
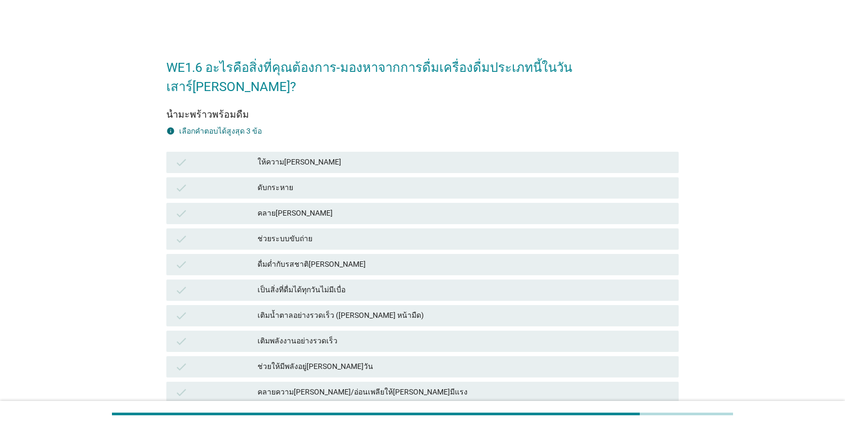
click at [364, 282] on div "check เป็นสิ่งที่ดื่มได้ทุกวันไม่มีเบื่อ" at bounding box center [422, 291] width 516 height 26
click at [302, 258] on div "ดื่มด่ำกับรสชาติ[PERSON_NAME]" at bounding box center [463, 264] width 412 height 13
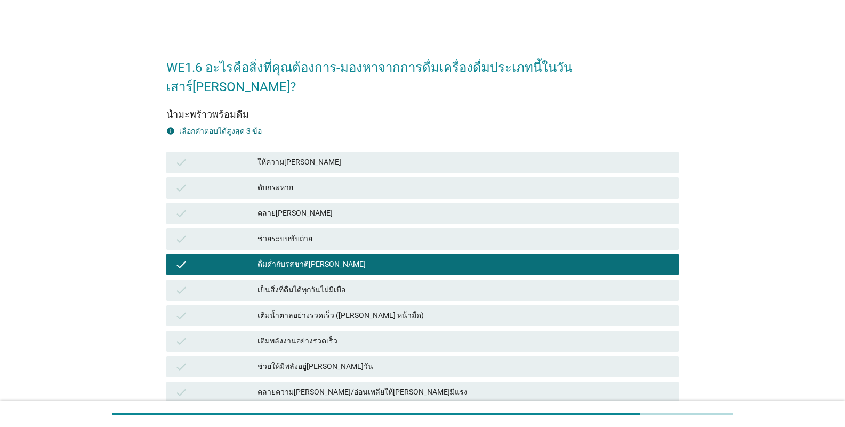
click at [319, 329] on div "check เติมพลังงานอย่างรวดเร็ว" at bounding box center [422, 342] width 516 height 26
click at [400, 278] on div "check เป็นสิ่งที่ดื่มได้ทุกวันไม่มีเบื่อ" at bounding box center [422, 291] width 516 height 26
click at [402, 207] on div "คลาย[PERSON_NAME]" at bounding box center [463, 213] width 412 height 13
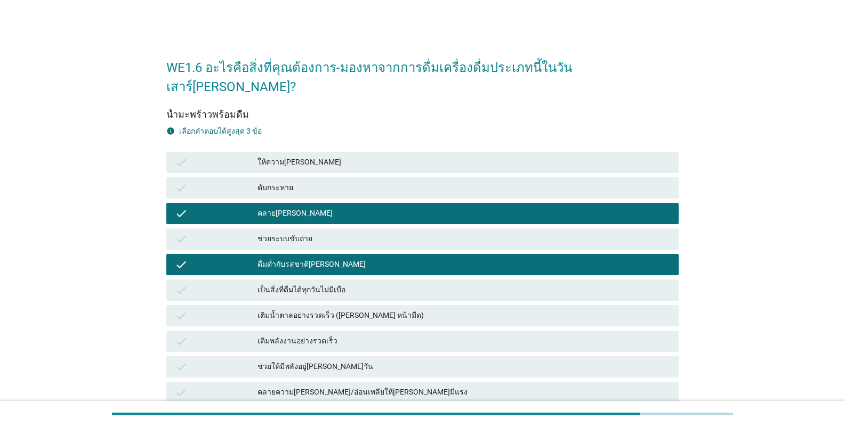
click at [380, 254] on div "check ดื่มด่ำกับรสชาติ[PERSON_NAME]" at bounding box center [422, 264] width 512 height 21
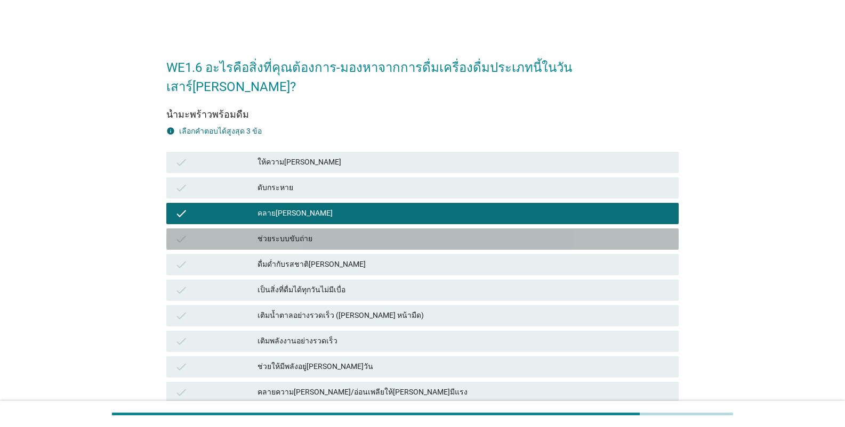
click at [363, 233] on div "ช่วยระบบขับถ่าย" at bounding box center [463, 239] width 412 height 13
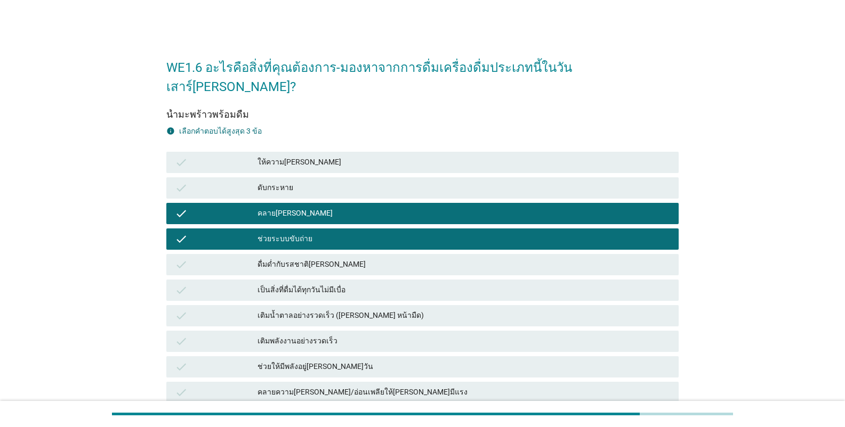
click at [363, 233] on div "ช่วยระบบขับถ่าย" at bounding box center [463, 239] width 412 height 13
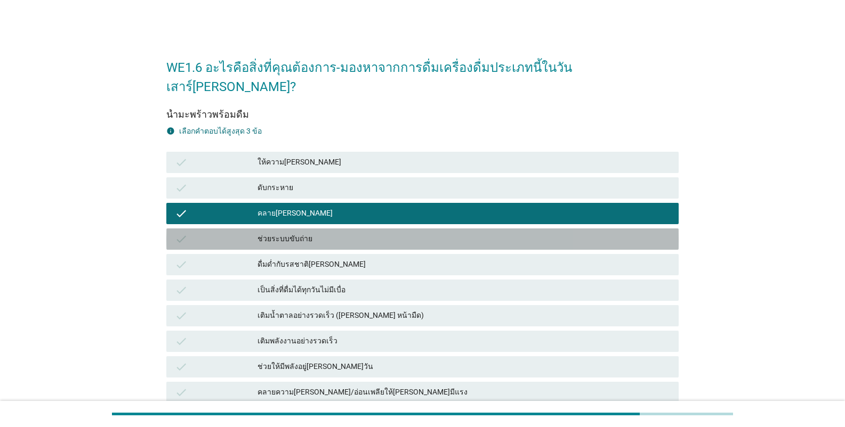
click at [351, 182] on div "ดับกระหาย" at bounding box center [463, 188] width 412 height 13
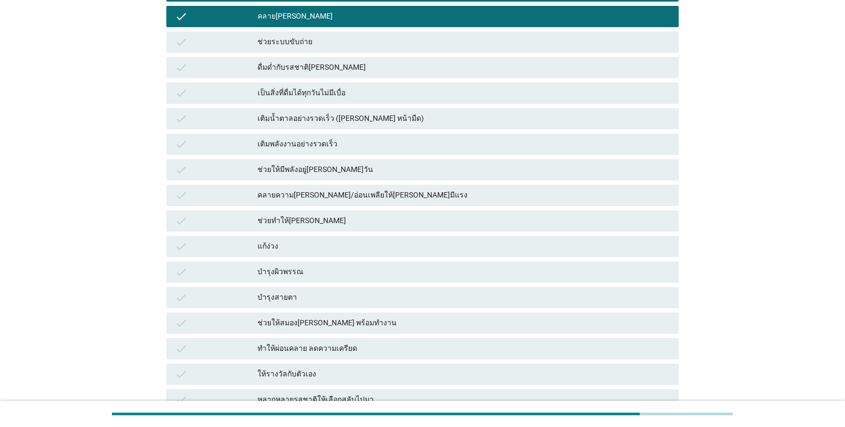
scroll to position [213, 0]
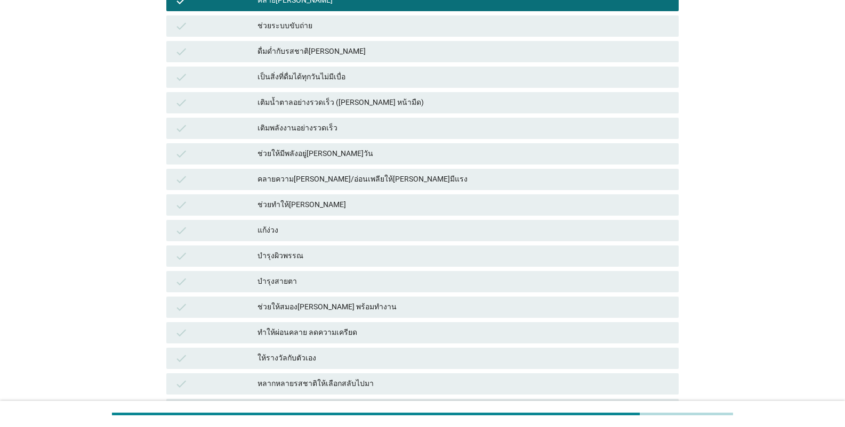
click at [364, 199] on div "ช่วยทำให้[PERSON_NAME]" at bounding box center [463, 205] width 412 height 13
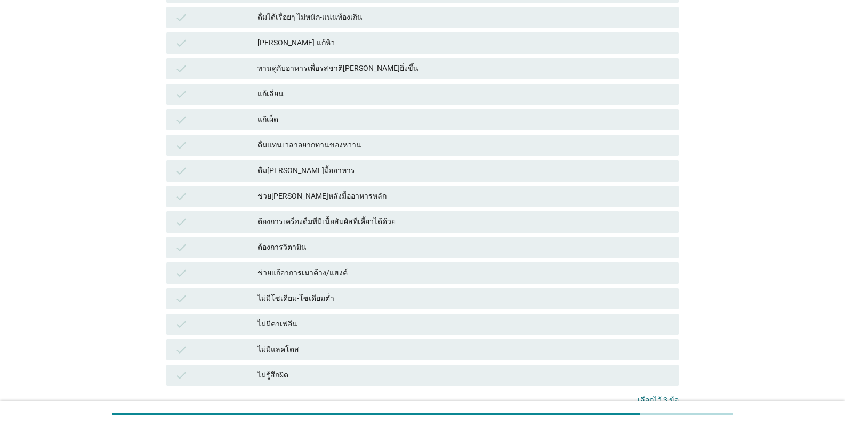
scroll to position [676, 0]
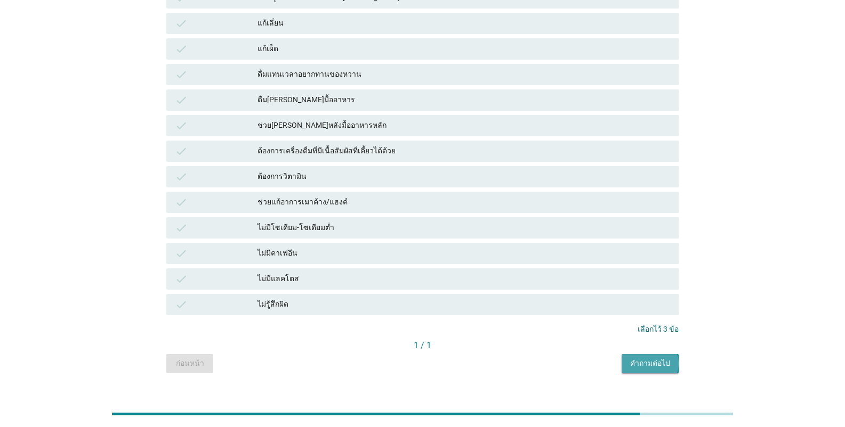
click at [524, 358] on div "คำถามต่อไป" at bounding box center [650, 363] width 40 height 11
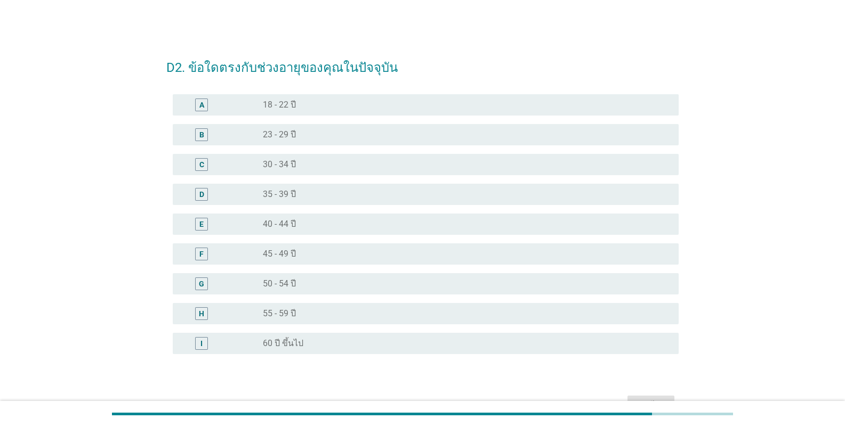
click at [302, 127] on div "B radio_button_unchecked 23 - 29 ปี" at bounding box center [426, 134] width 506 height 21
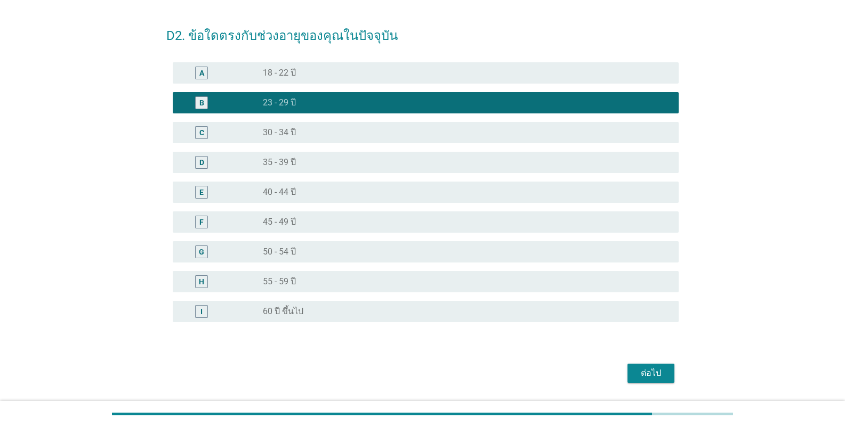
scroll to position [64, 0]
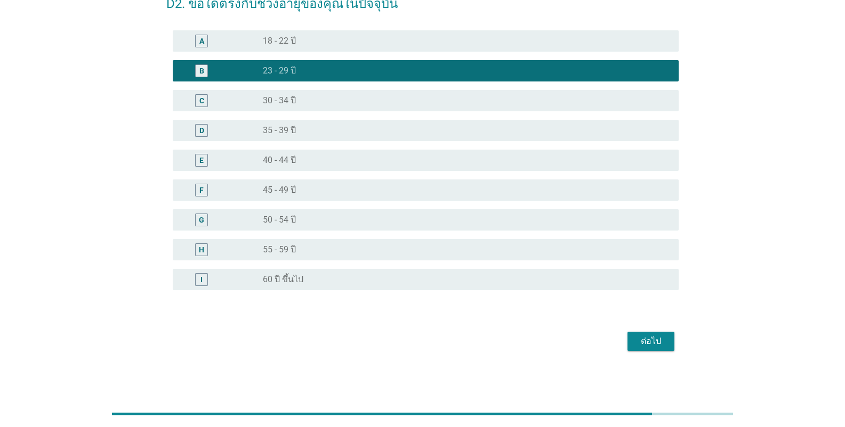
click at [524, 346] on div "ต่อไป" at bounding box center [651, 341] width 30 height 13
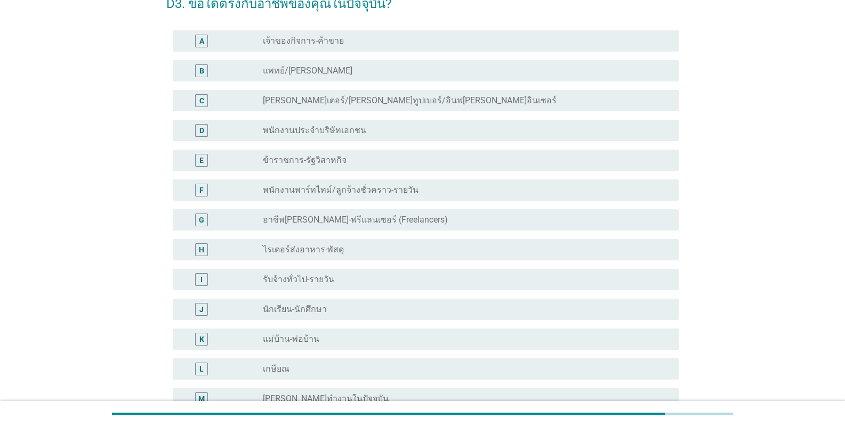
scroll to position [0, 0]
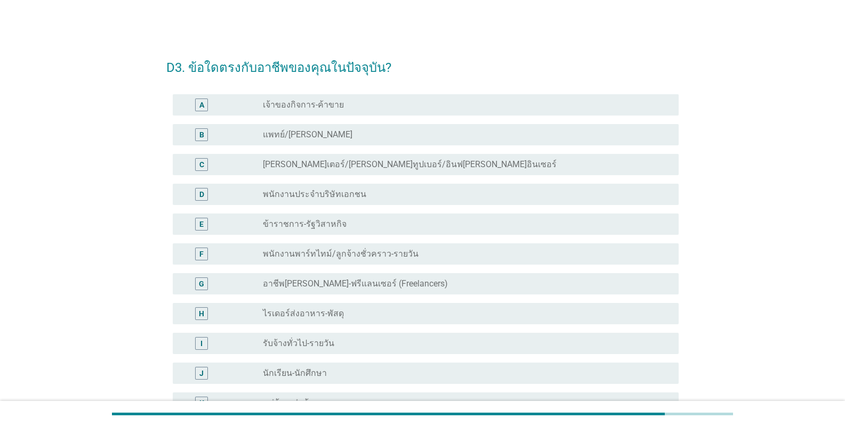
click at [338, 254] on label "พนักงานพาร์ทไทม์/ลูกจ้างชั่วคราว-รายวัน" at bounding box center [341, 254] width 156 height 11
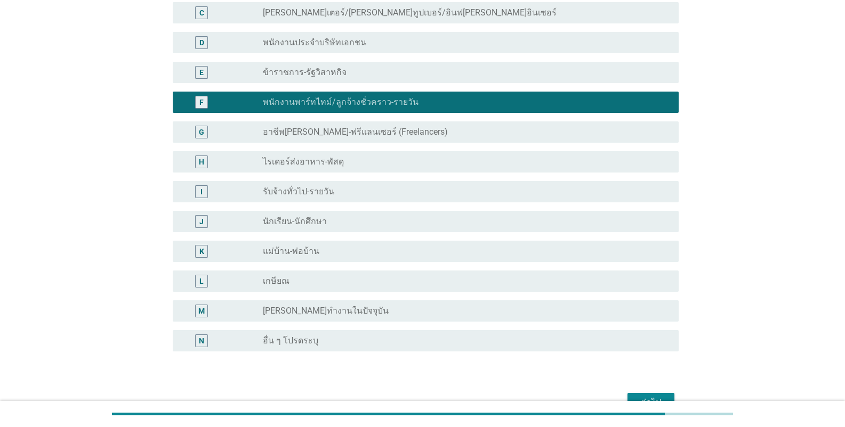
scroll to position [160, 0]
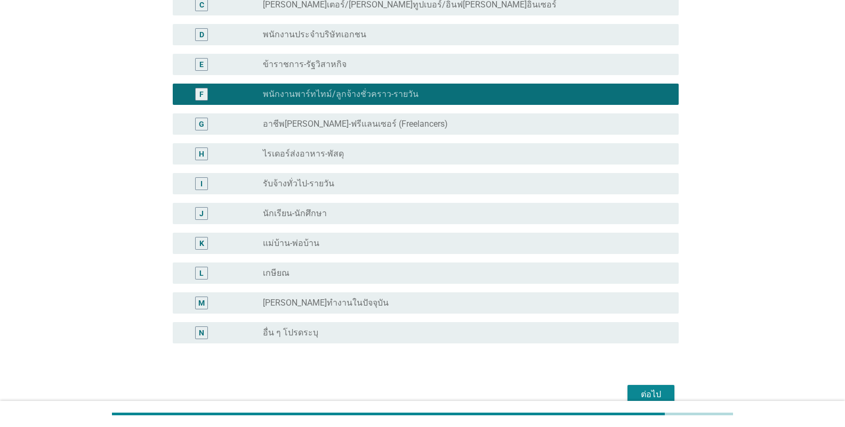
click at [329, 29] on label "พนักงานประจำบริษัทเอกชน" at bounding box center [314, 34] width 103 height 11
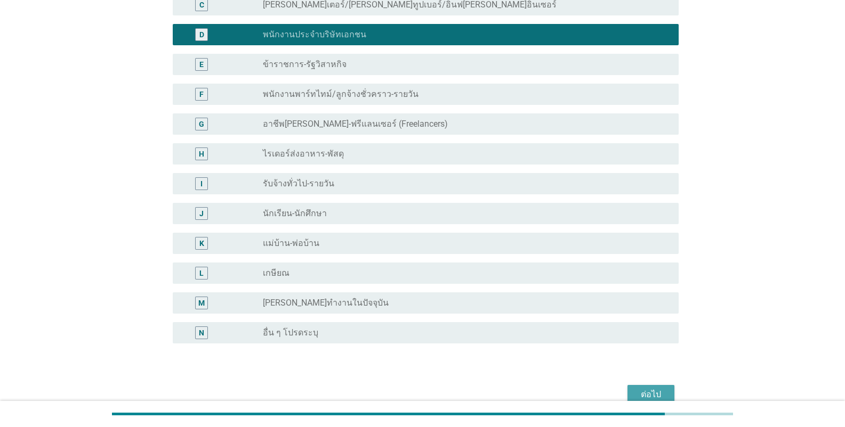
click at [524, 391] on div "ต่อไป" at bounding box center [651, 394] width 30 height 13
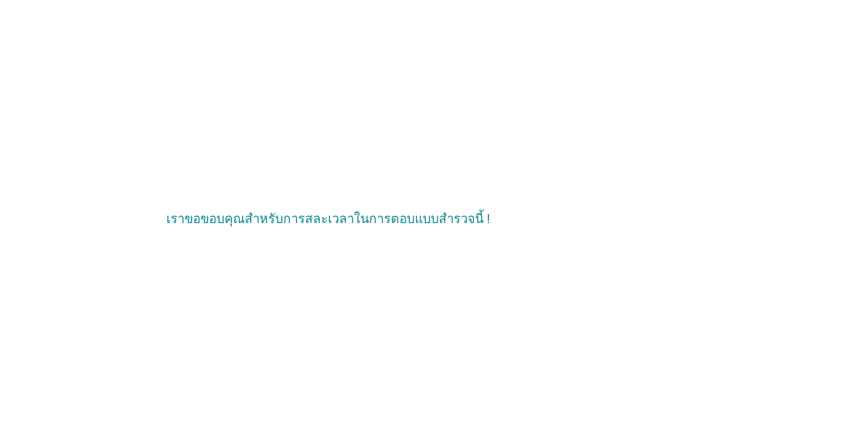
scroll to position [0, 0]
